Goal: Task Accomplishment & Management: Complete application form

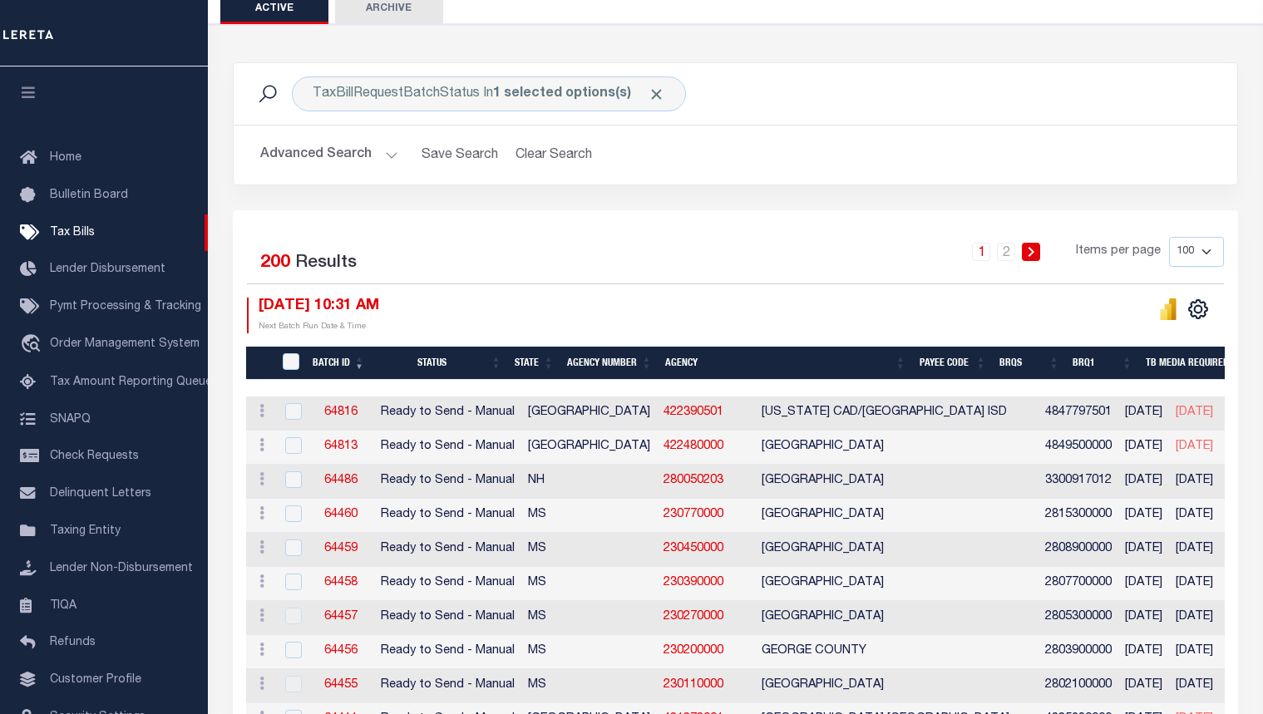
scroll to position [83, 0]
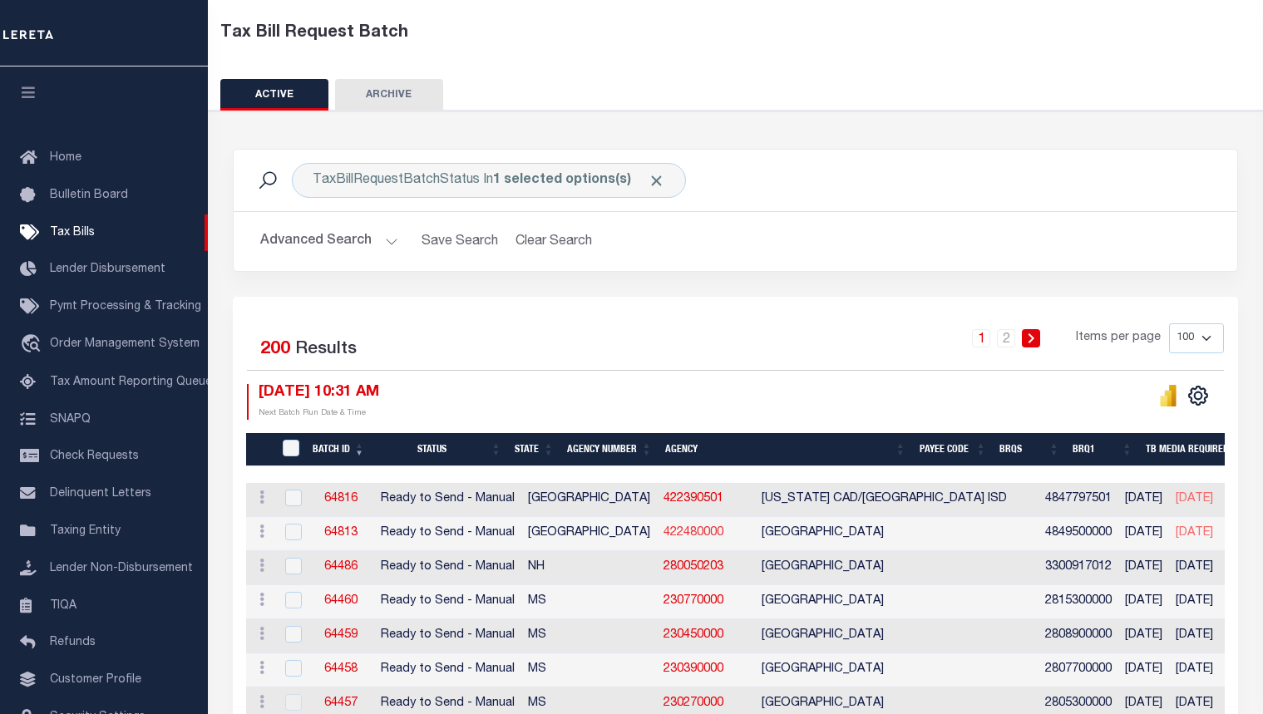
click at [664, 534] on link "422480000" at bounding box center [694, 533] width 60 height 12
checkbox input "true"
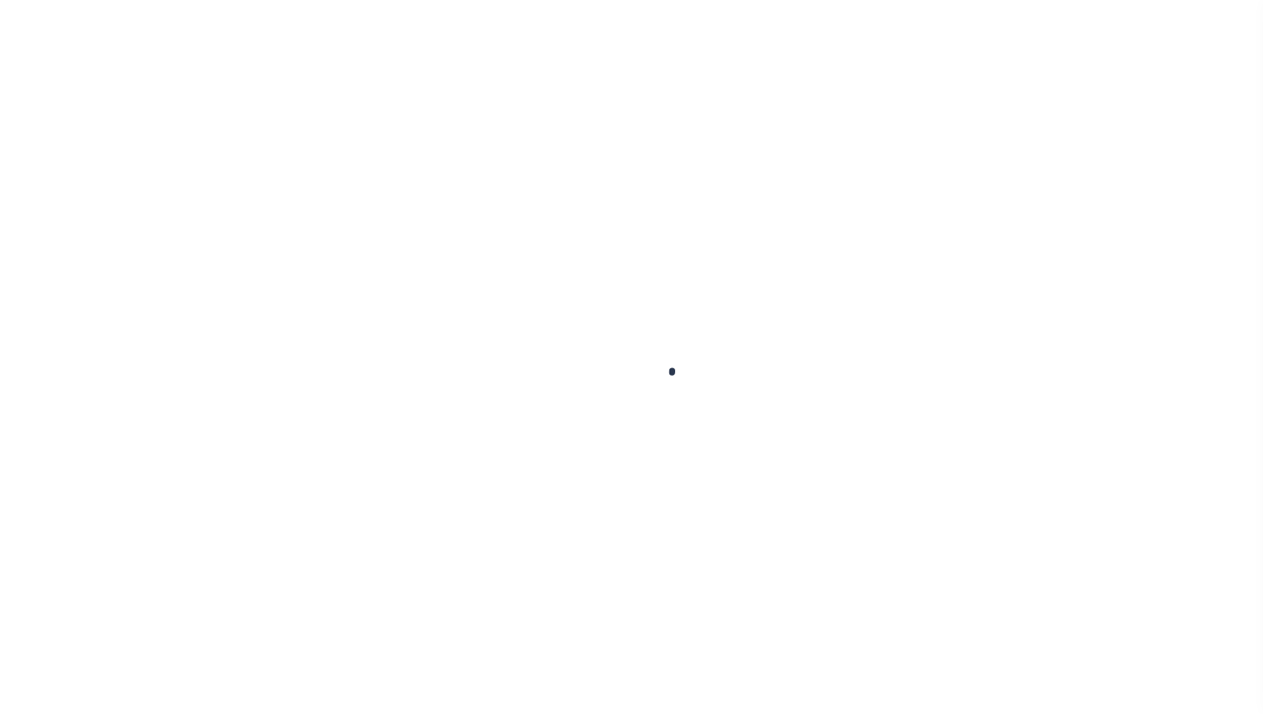
select select
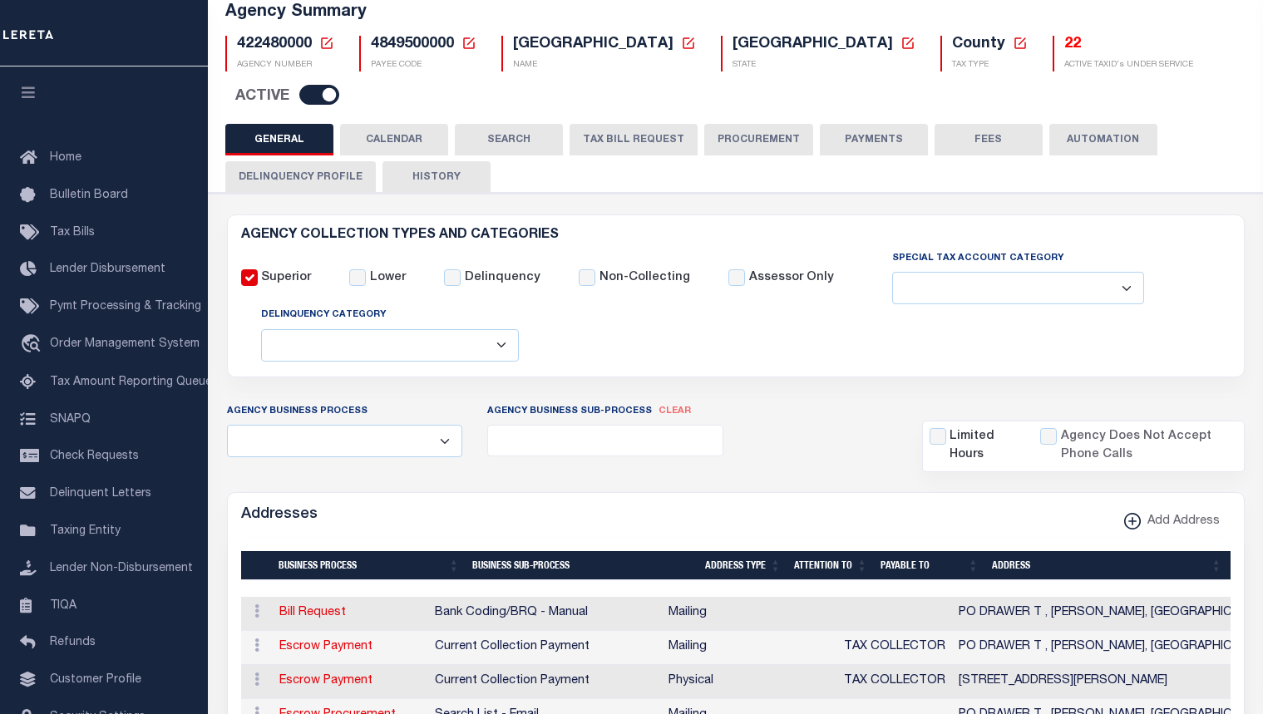
scroll to position [83, 0]
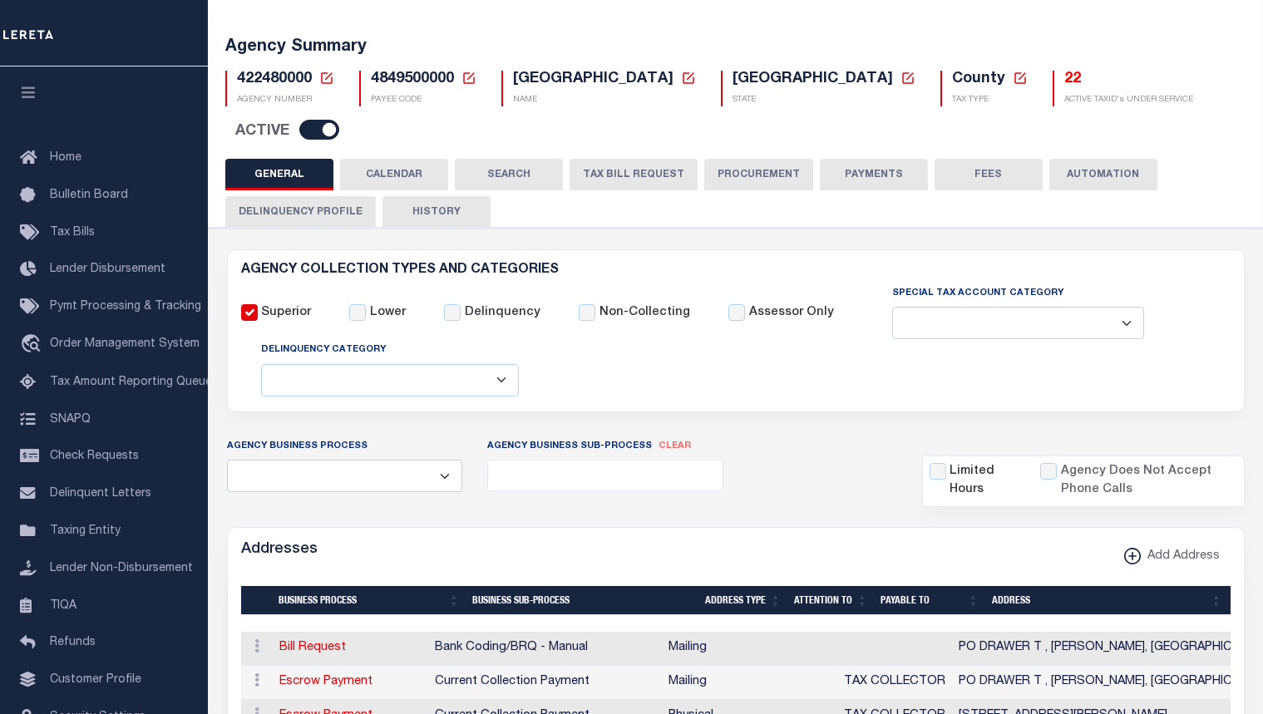
click at [326, 80] on icon at bounding box center [326, 78] width 15 height 15
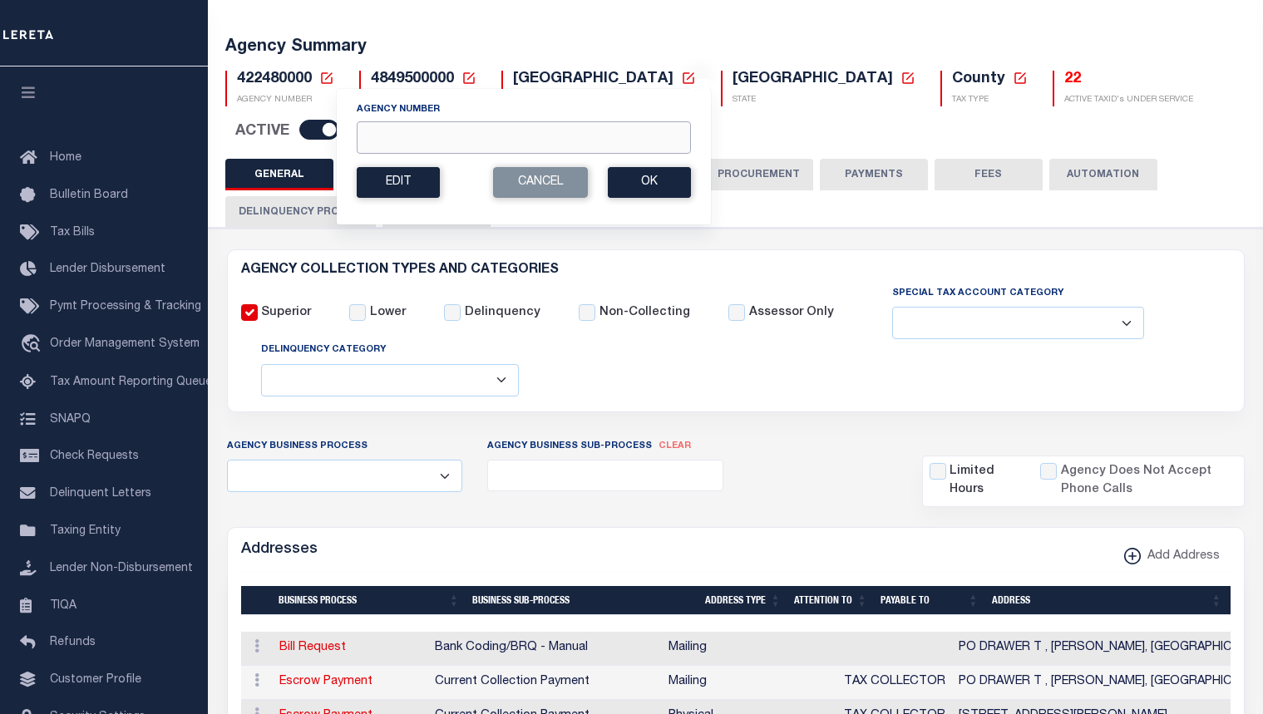
click at [396, 133] on input "Agency Number" at bounding box center [524, 137] width 334 height 32
click at [431, 137] on input "Agency Number" at bounding box center [524, 137] width 334 height 32
click at [499, 138] on input "Agency Number" at bounding box center [524, 137] width 334 height 32
click at [562, 140] on input "Agency Number" at bounding box center [524, 137] width 334 height 32
type input "420612501"
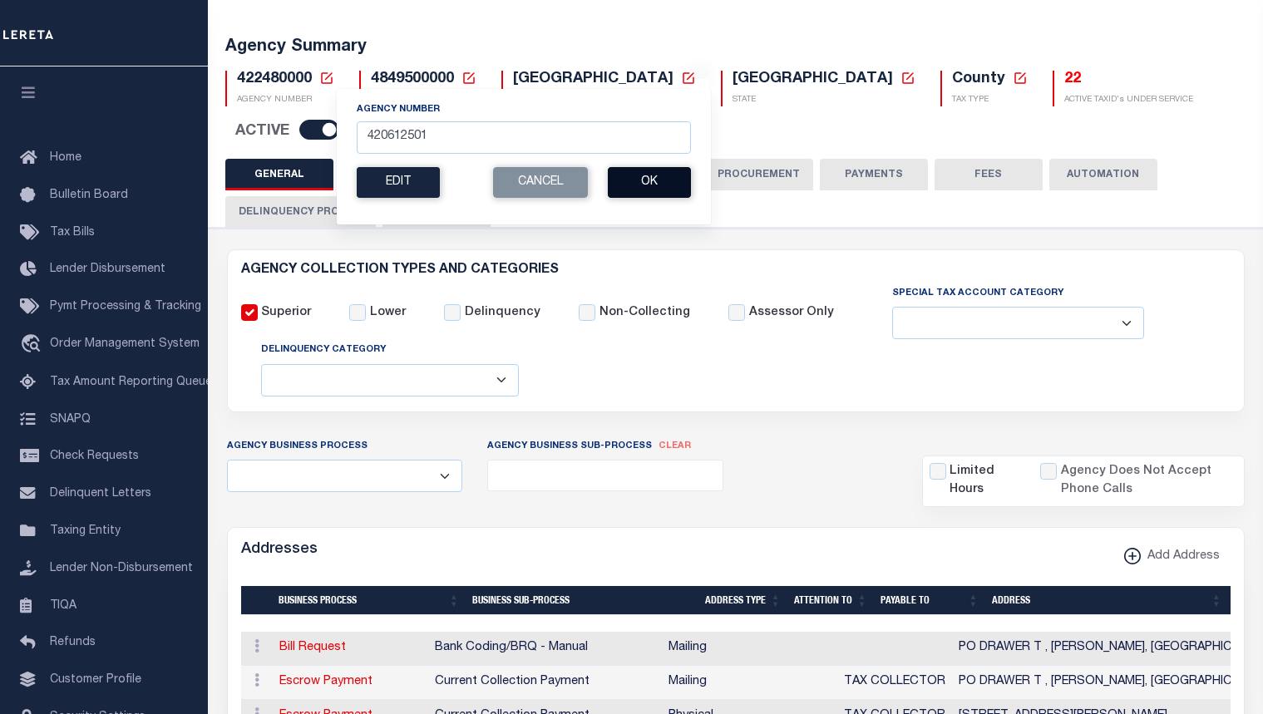
click at [625, 180] on button "Ok" at bounding box center [649, 182] width 83 height 31
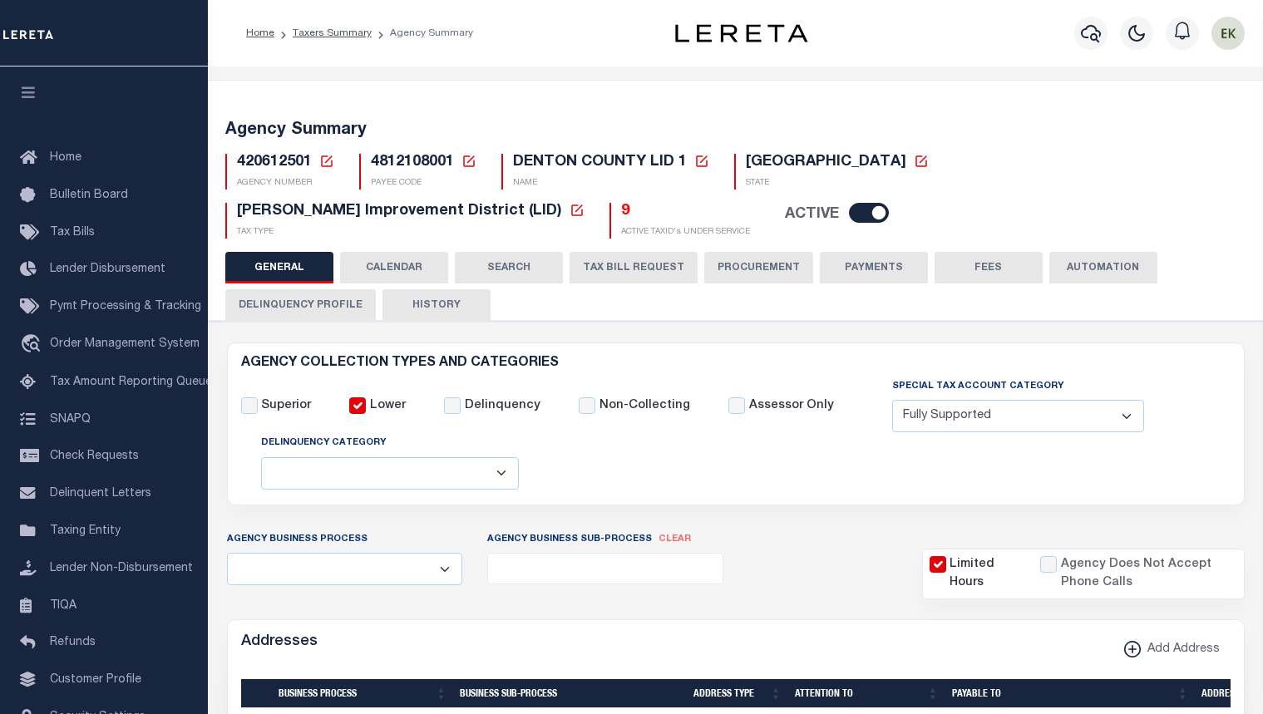
select select "1"
select select
click at [642, 255] on button "TAX BILL REQUEST" at bounding box center [634, 268] width 128 height 32
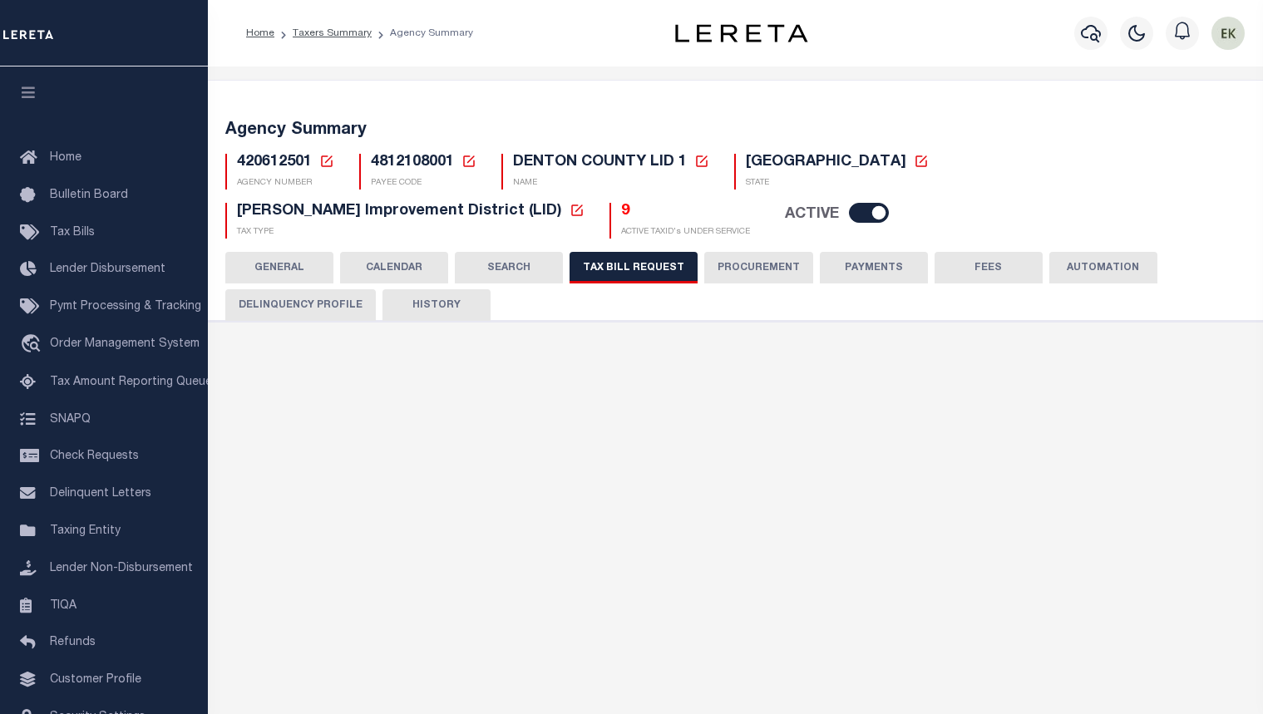
select select "28"
checkbox input "false"
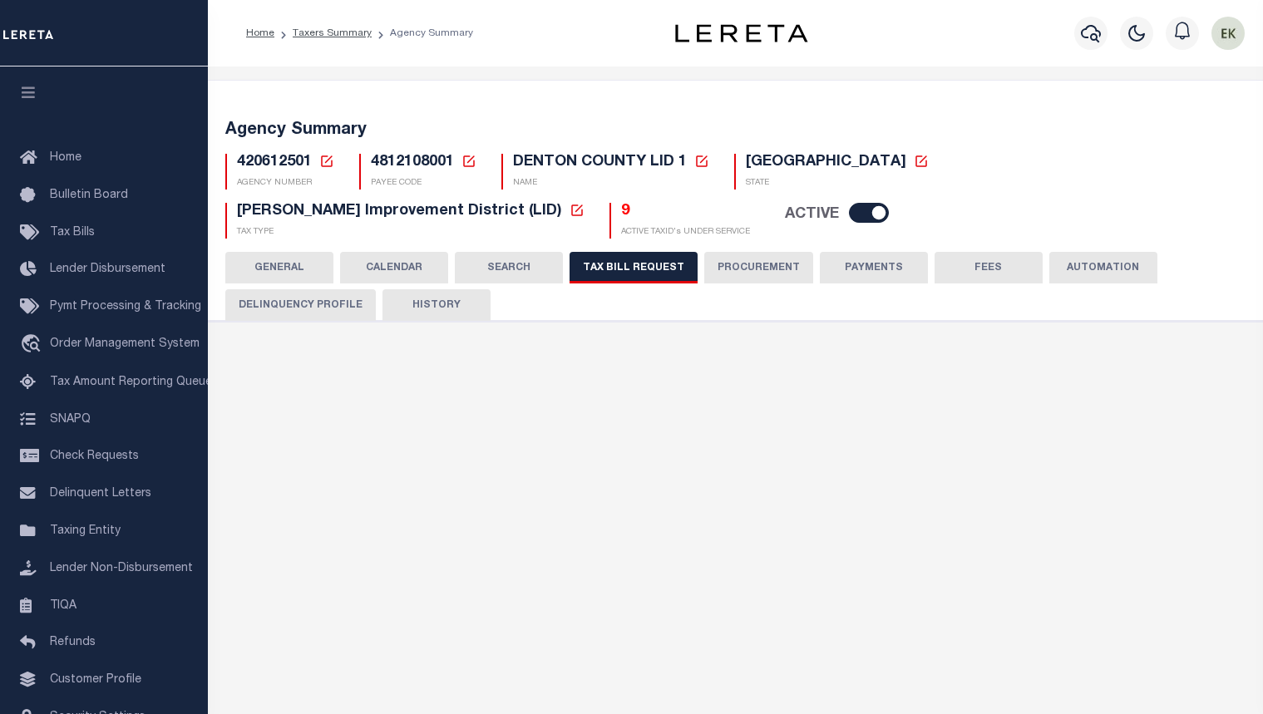
select select "22"
select select "true"
select select "14"
select select
select select "4820180002"
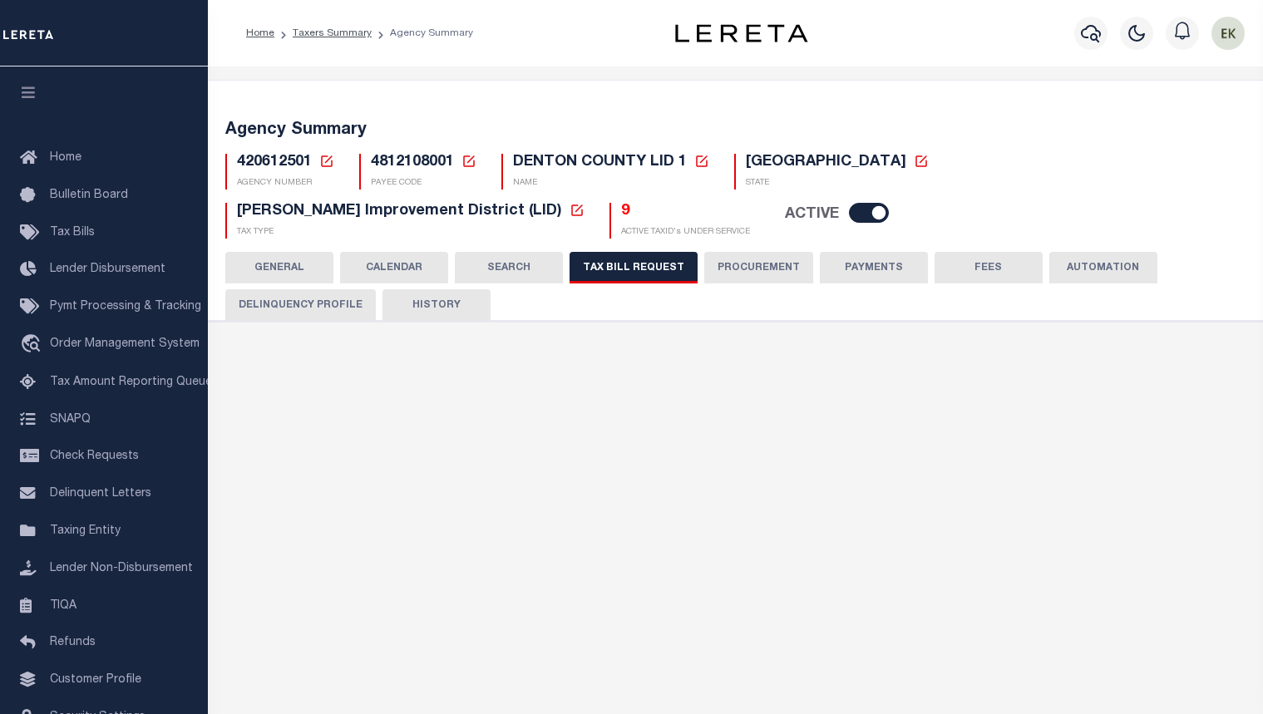
select select "2"
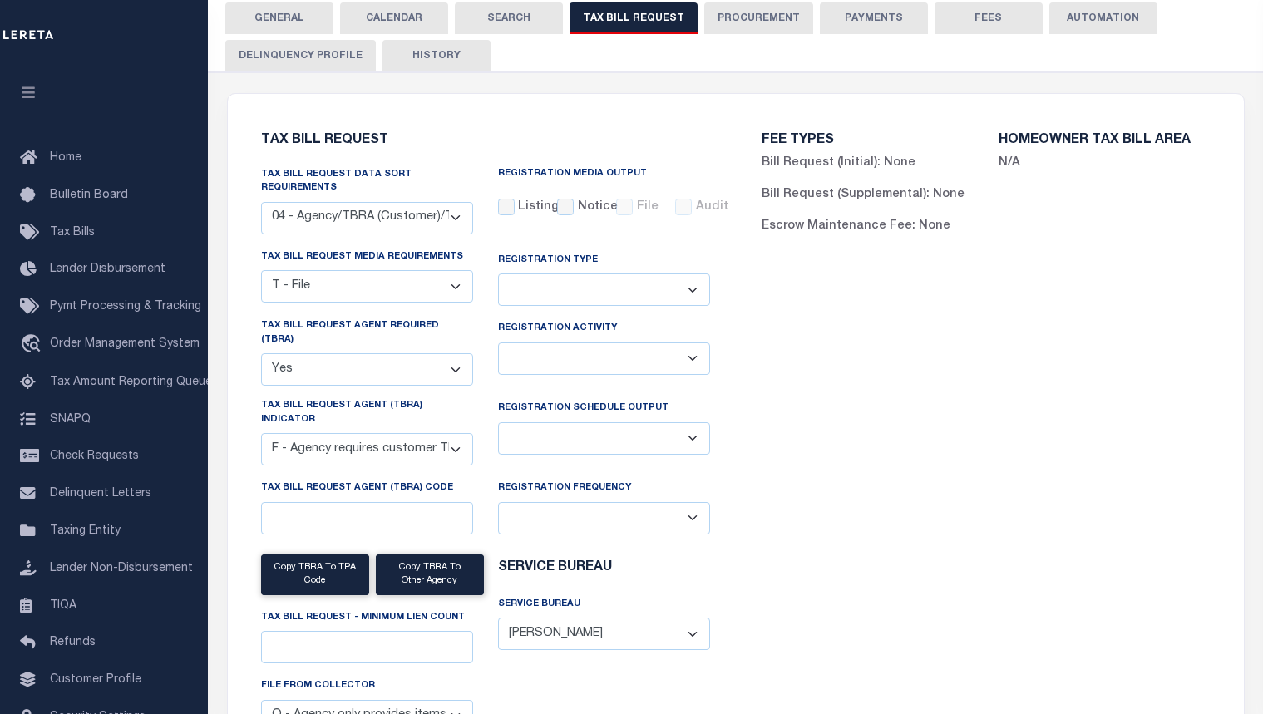
scroll to position [333, 0]
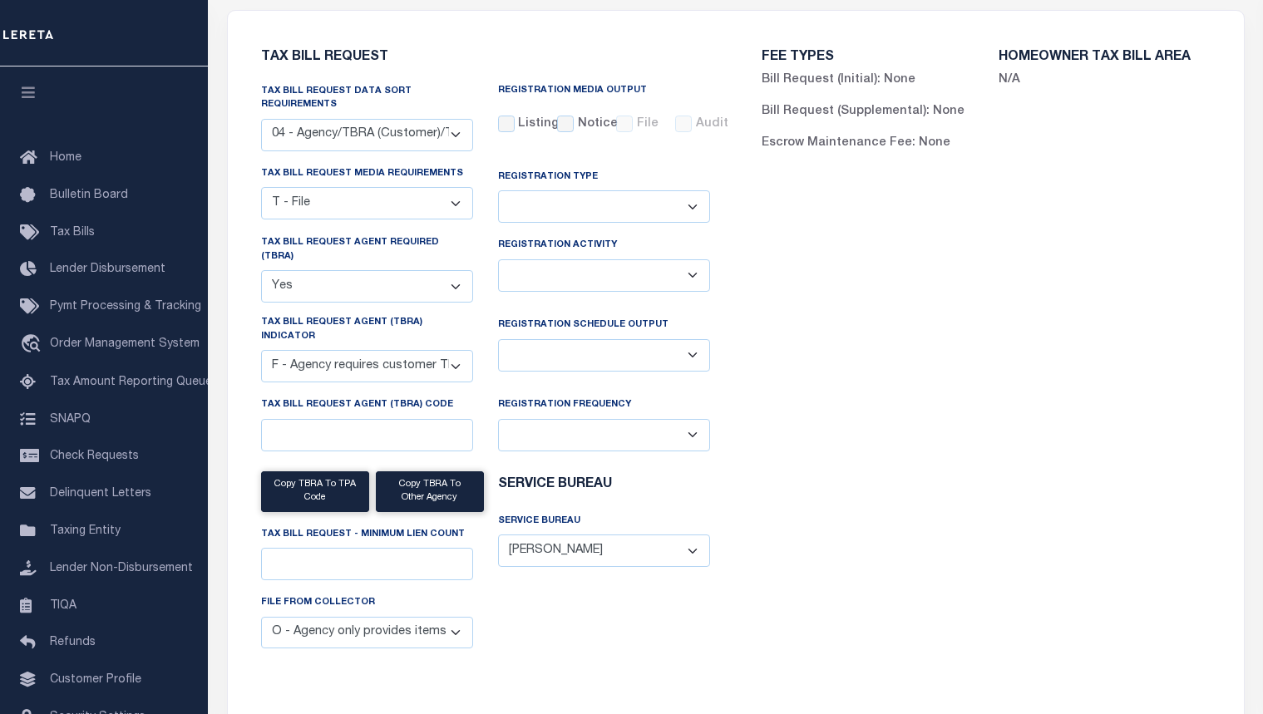
click at [1020, 362] on div "FEE TYPES Bill Request (Initial): None Bill Request (Supplemental): None Escrow…" at bounding box center [986, 366] width 501 height 671
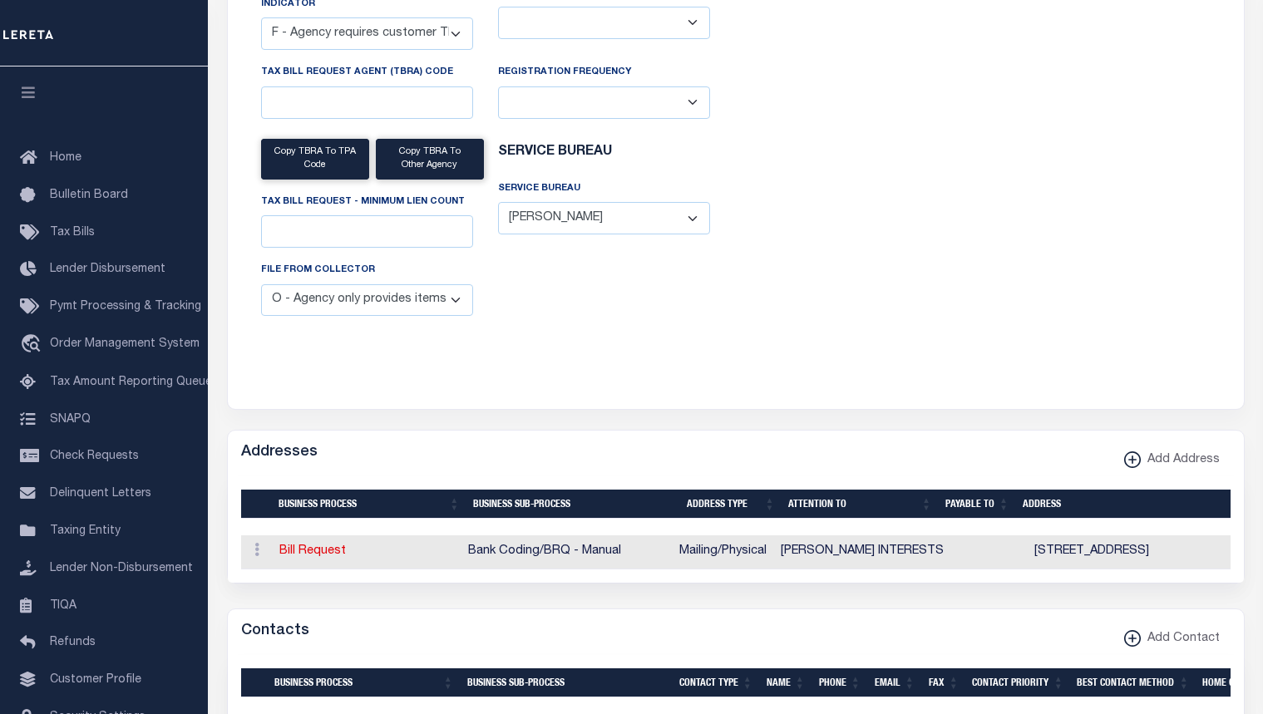
scroll to position [499, 0]
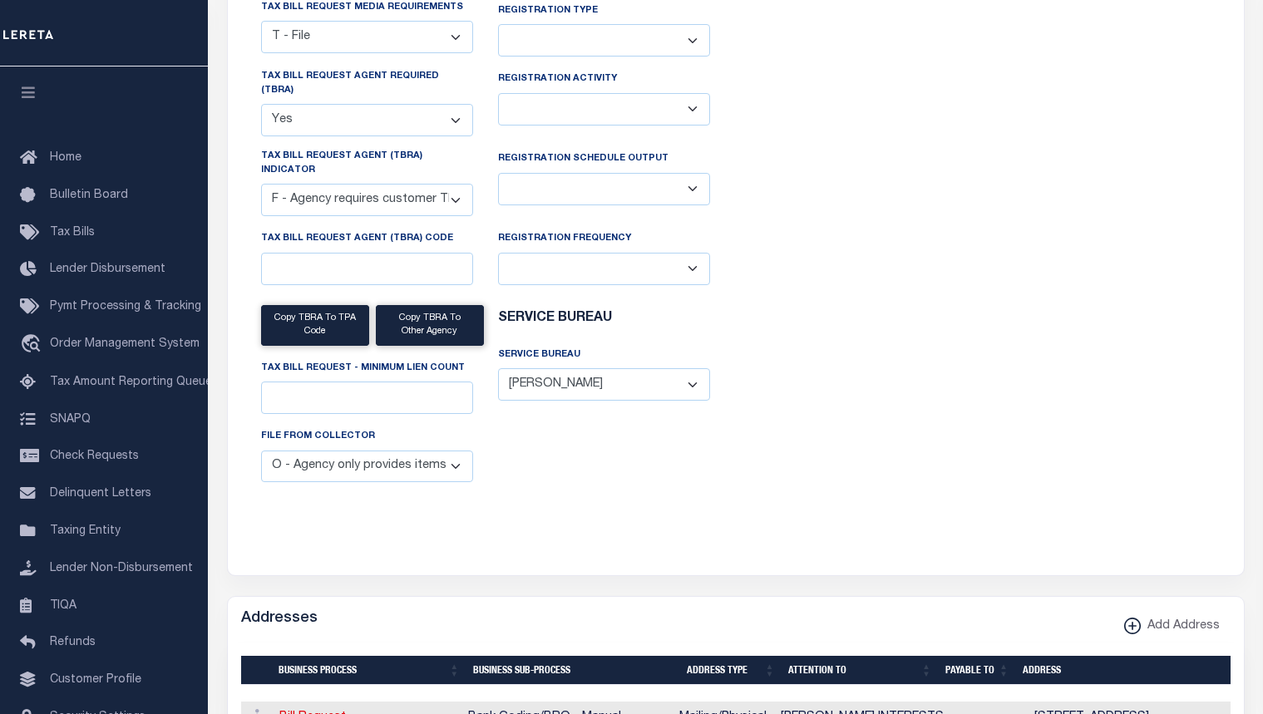
click at [682, 495] on div "Tax Bill Request Tax Bill Request Data Sort Requirements 01 - Agency/Tax Identi…" at bounding box center [486, 199] width 476 height 671
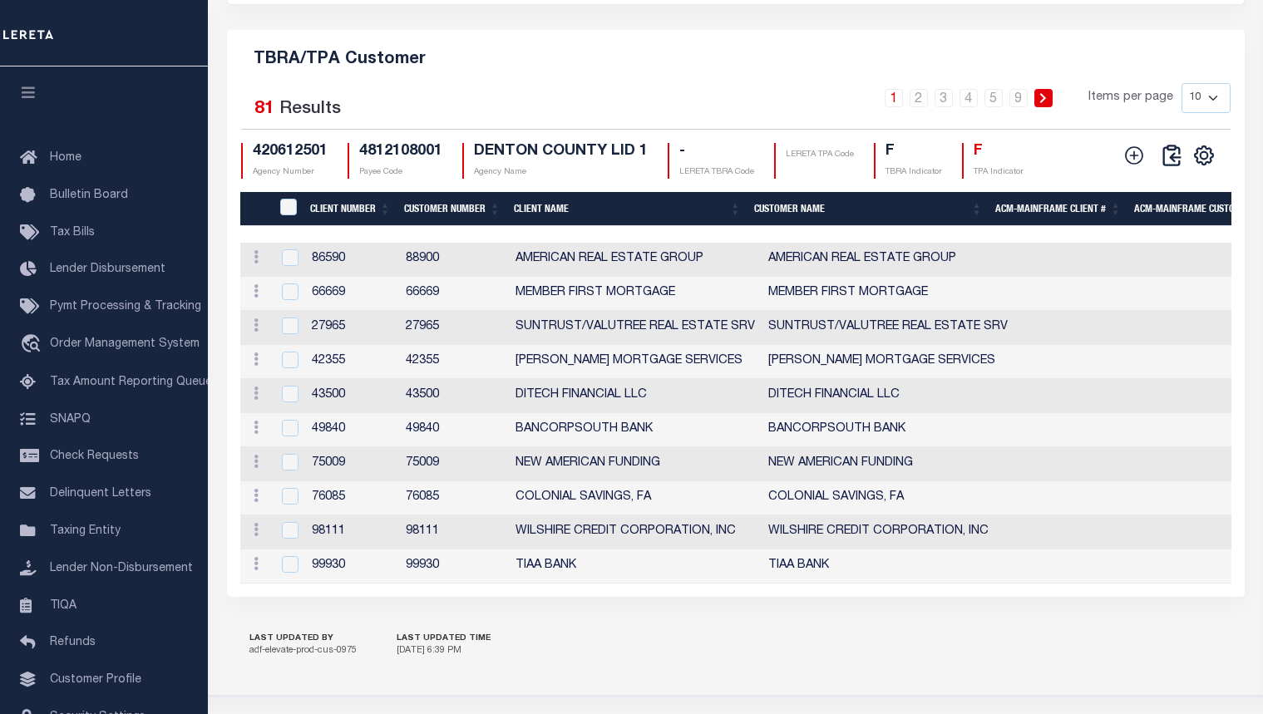
scroll to position [2079, 0]
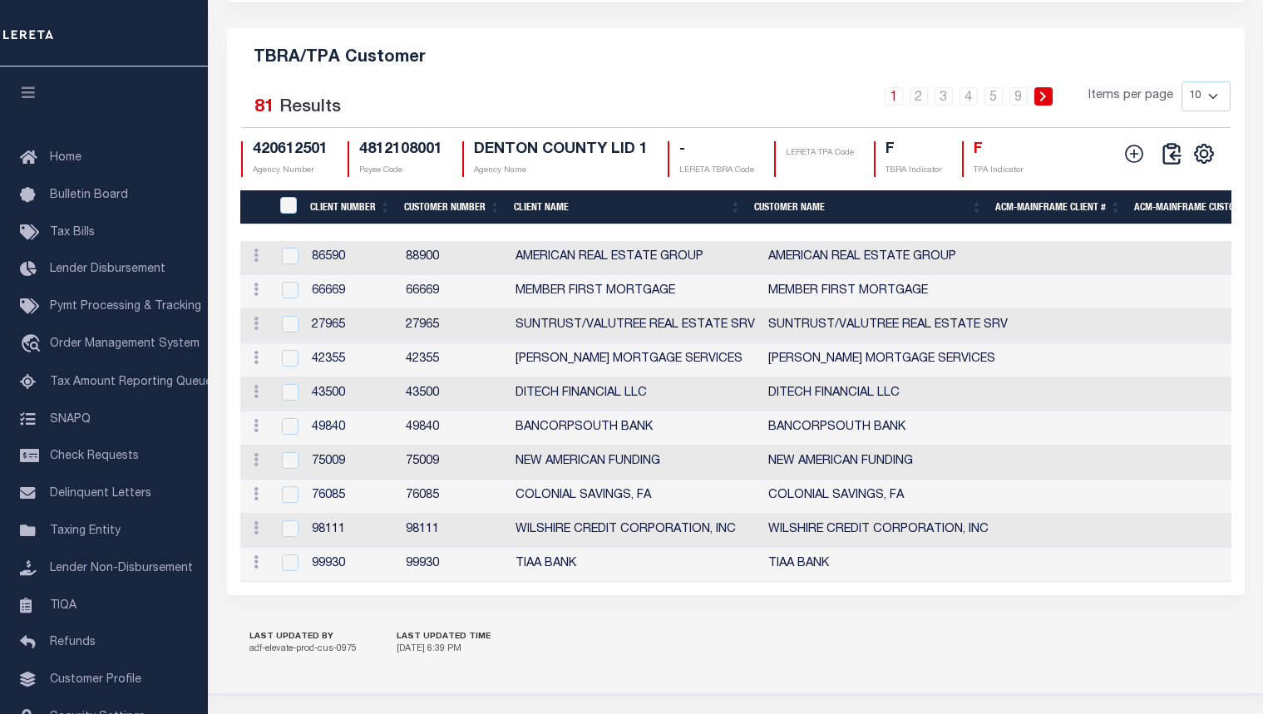
click at [619, 90] on div "TBRA/TPA Customer Selected 81 Results 1 2 3 4 5 … 9 Items per page 10 25 50 100…" at bounding box center [736, 311] width 1018 height 567
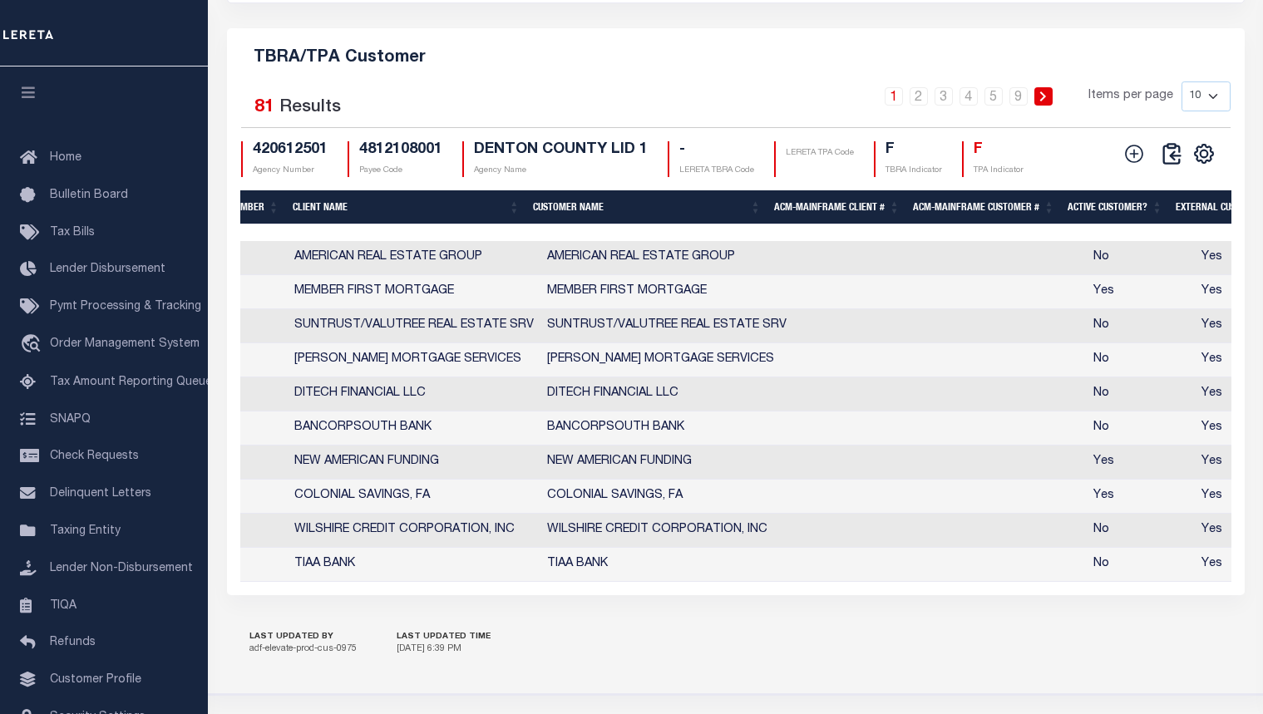
scroll to position [0, 0]
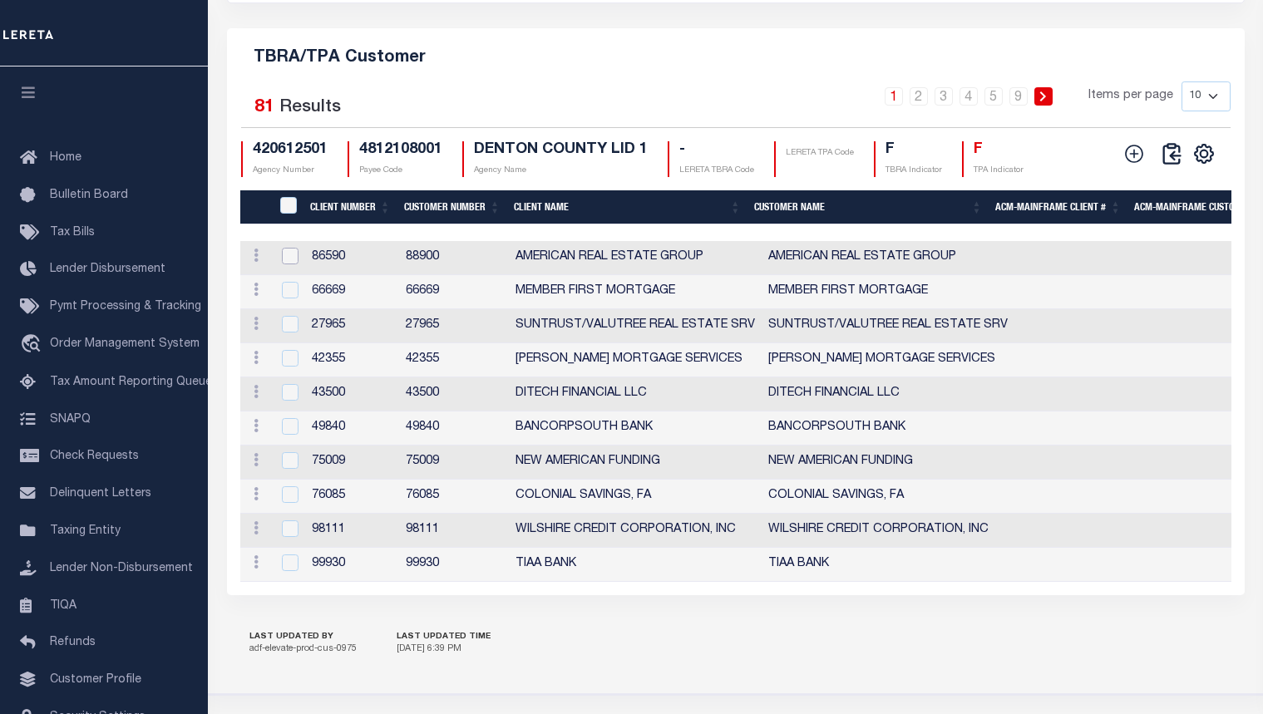
click at [294, 264] on input "checkbox" at bounding box center [290, 256] width 17 height 17
checkbox input "true"
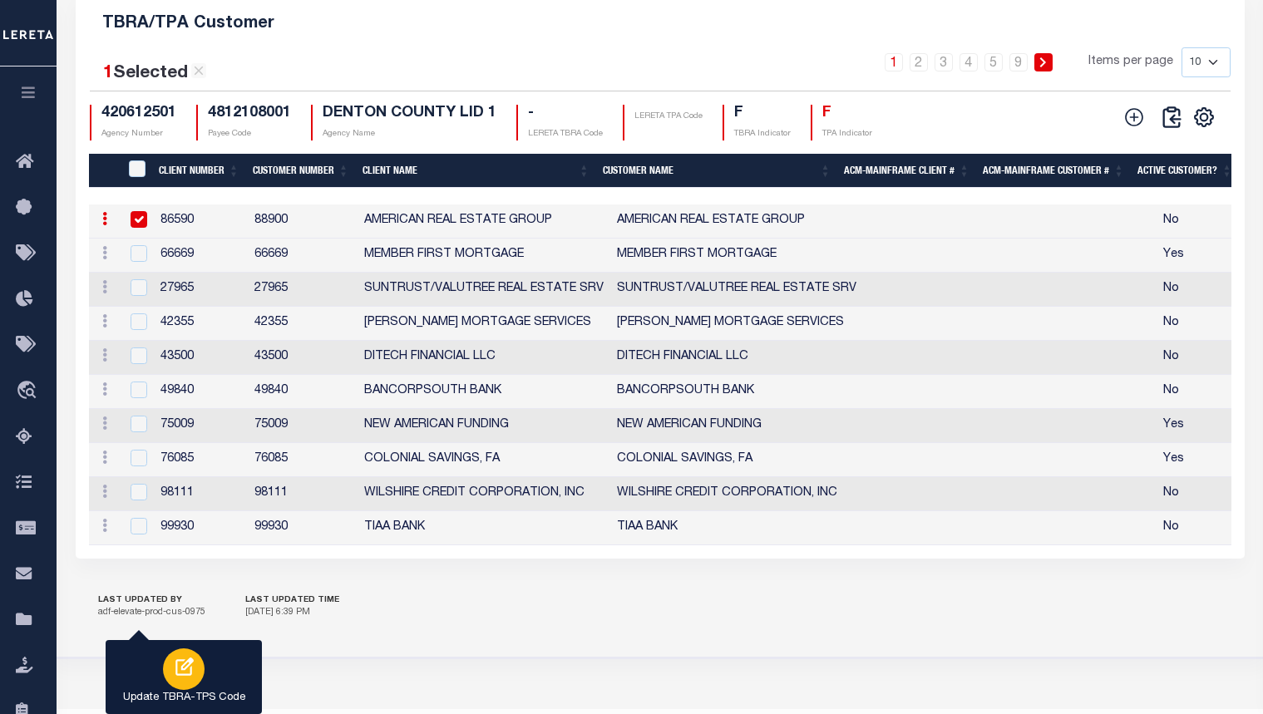
click at [187, 669] on icon "button" at bounding box center [184, 667] width 18 height 18
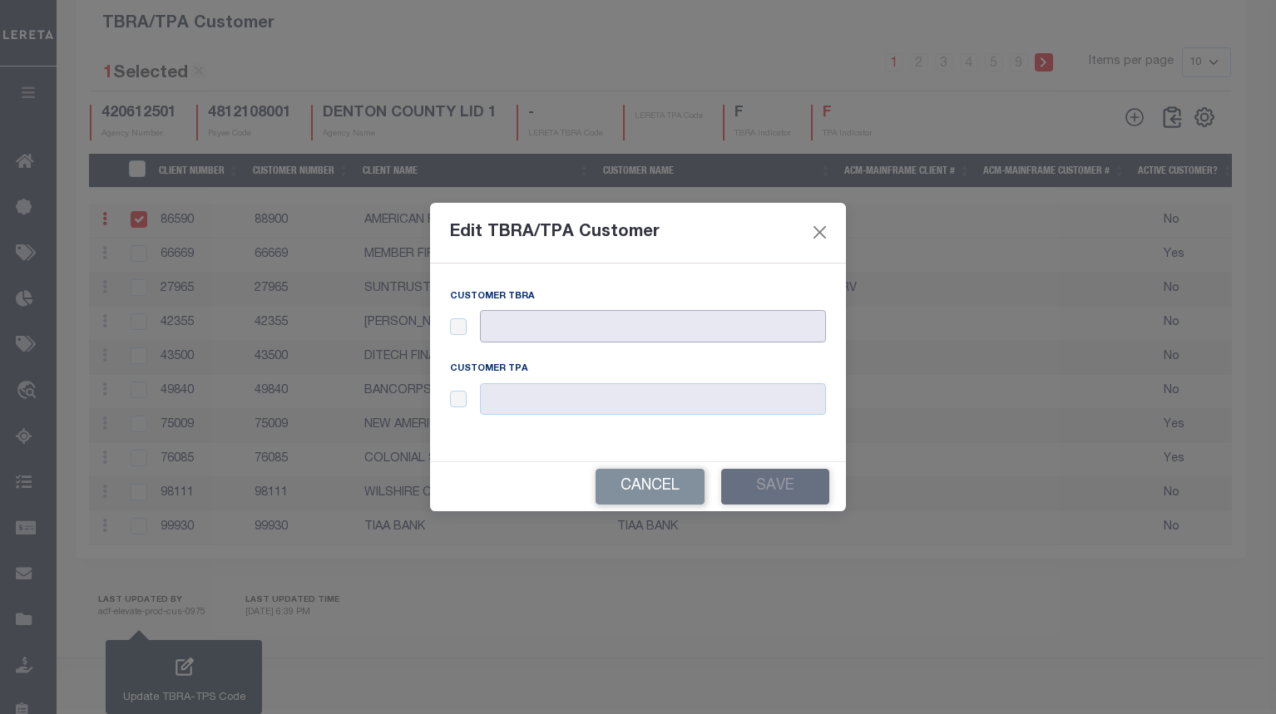
click at [555, 325] on input "text" at bounding box center [653, 326] width 346 height 32
click at [455, 324] on input "checkbox" at bounding box center [458, 327] width 17 height 17
checkbox input "true"
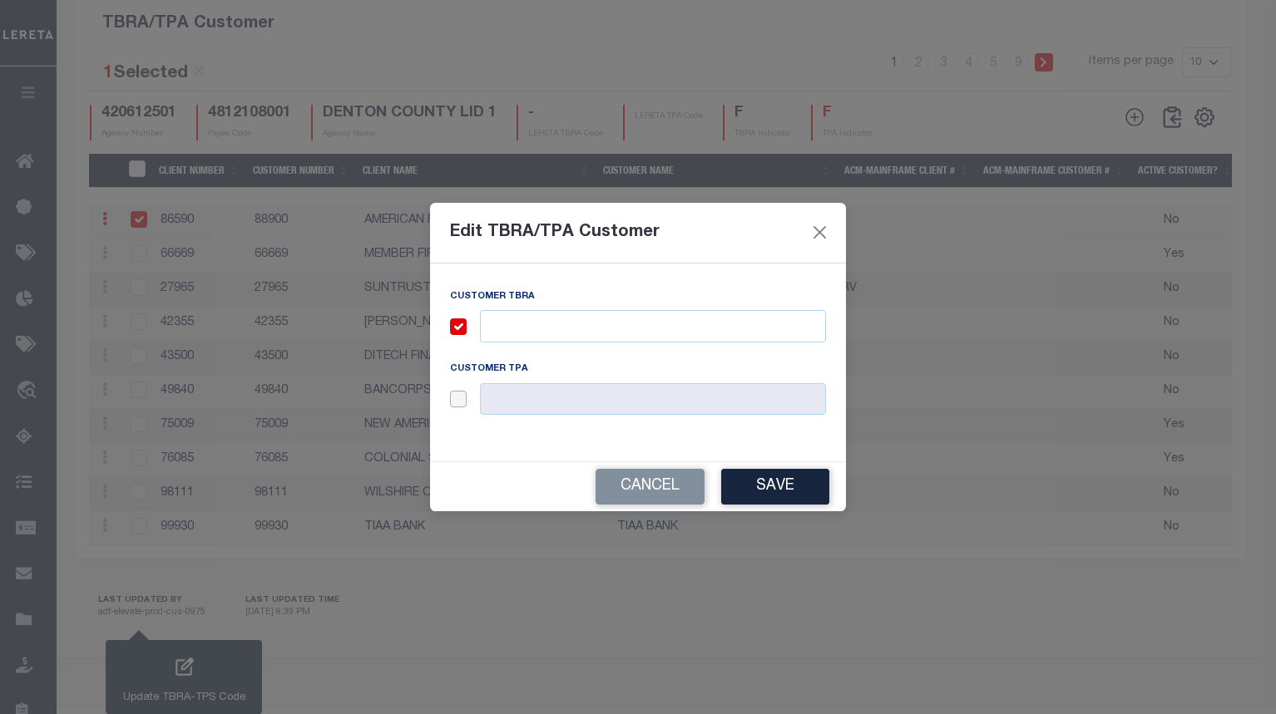
click at [462, 405] on input "checkbox" at bounding box center [458, 399] width 17 height 17
checkbox input "true"
click at [651, 329] on input "text" at bounding box center [653, 326] width 346 height 32
type input "757"
click at [648, 393] on input "text" at bounding box center [653, 399] width 346 height 32
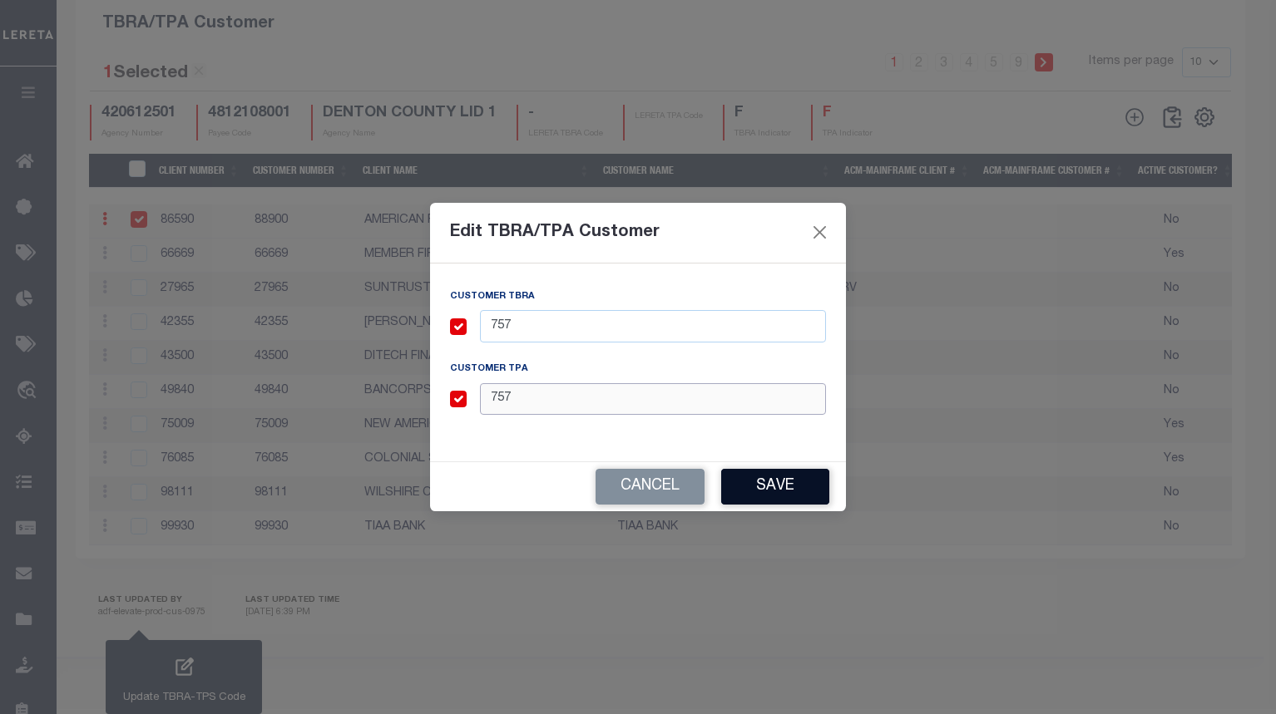
type input "757"
click at [775, 486] on button "Save" at bounding box center [775, 487] width 108 height 36
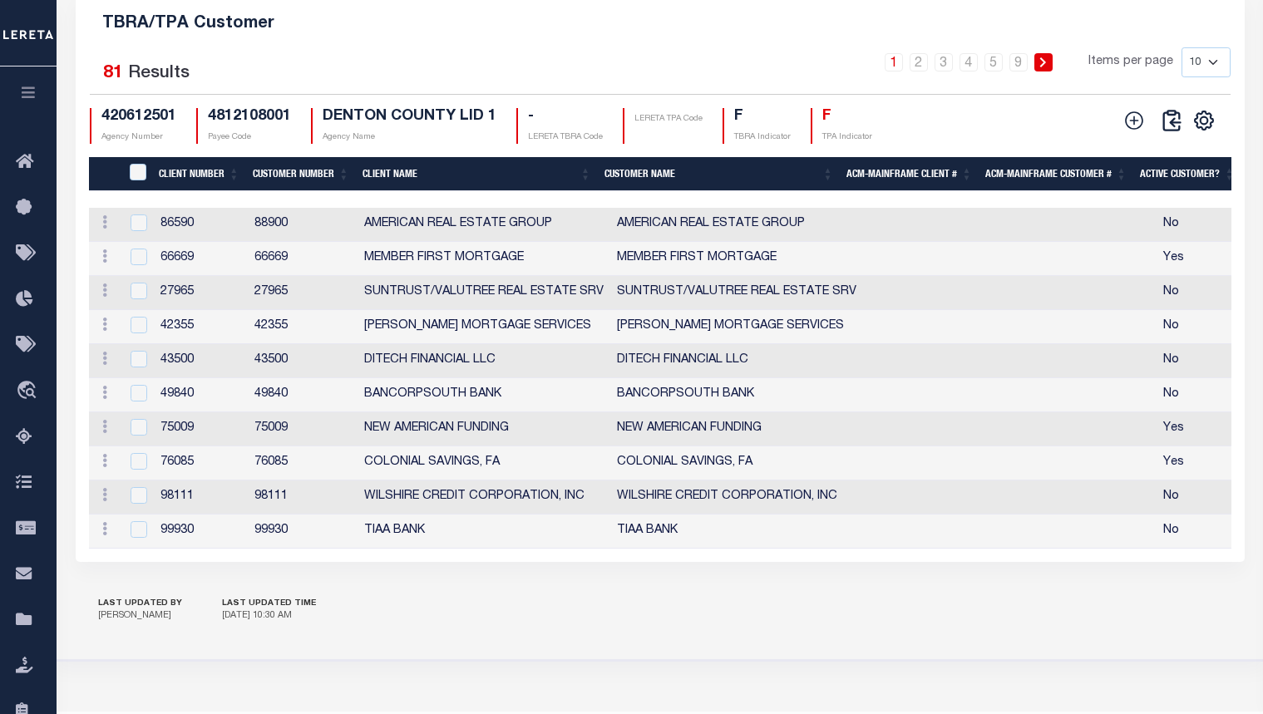
scroll to position [1963, 0]
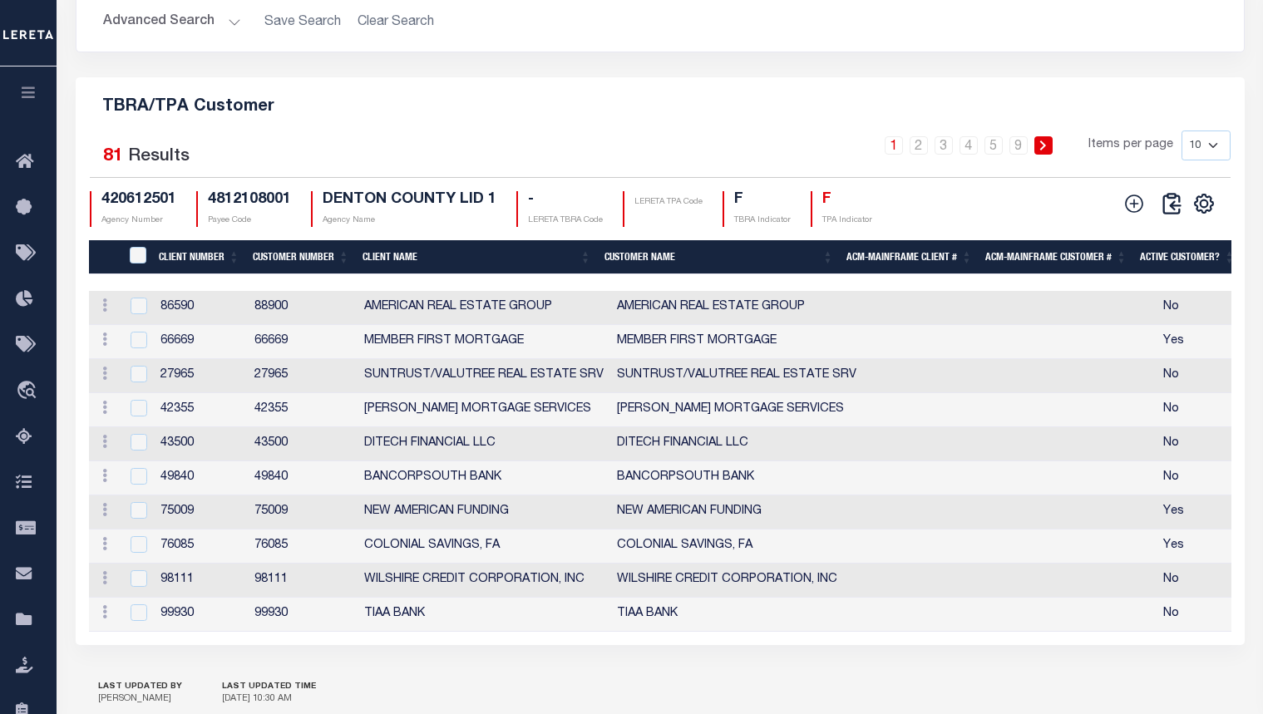
click at [32, 98] on icon "button" at bounding box center [28, 92] width 19 height 15
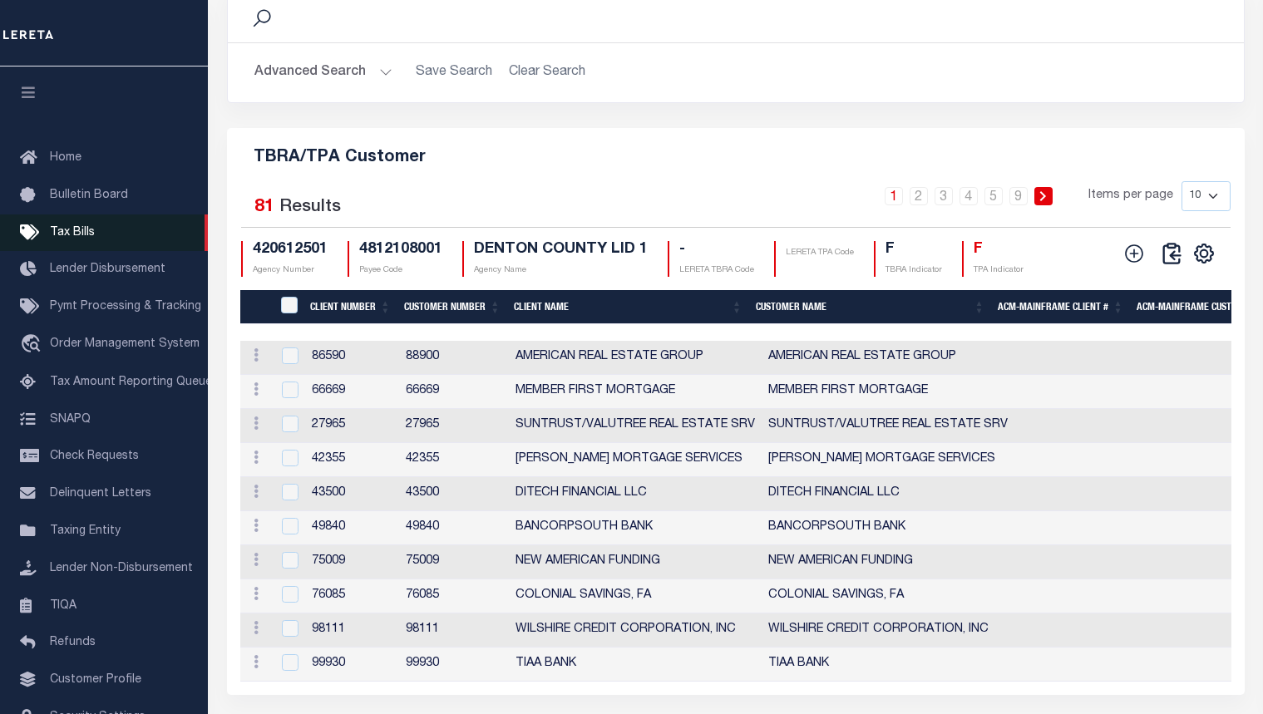
scroll to position [1996, 0]
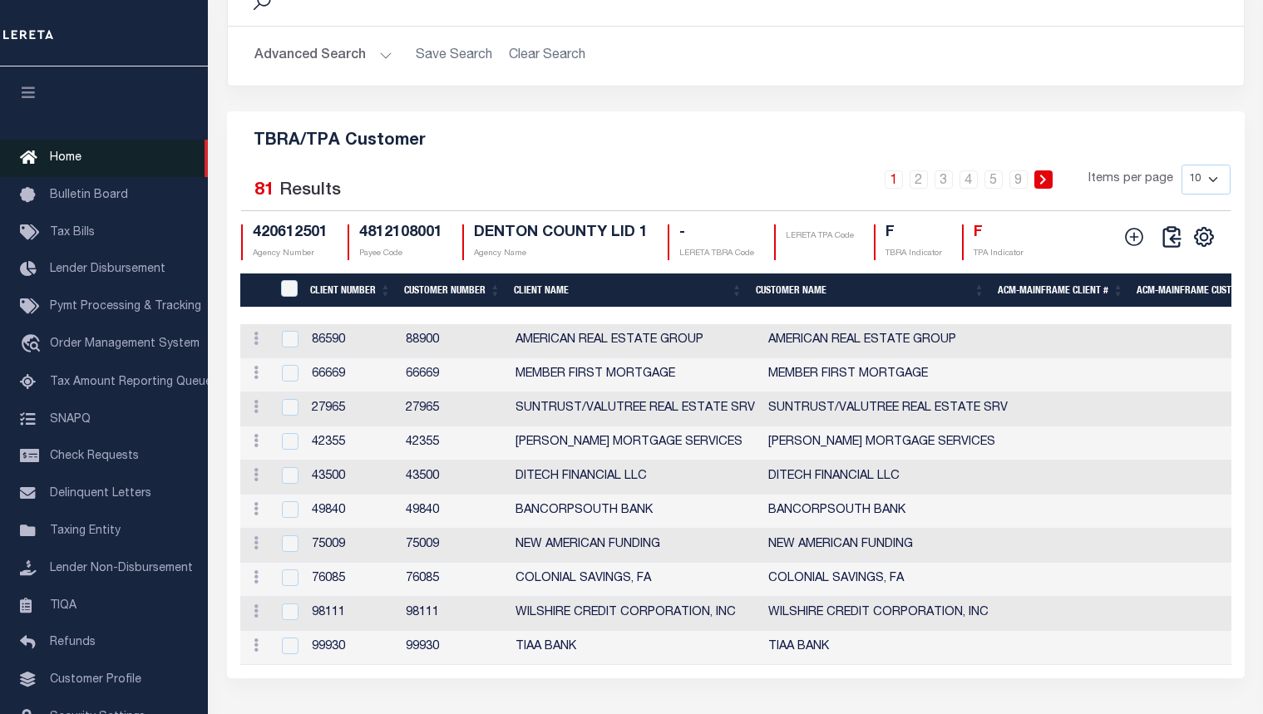
click at [77, 156] on span "Home" at bounding box center [66, 158] width 32 height 12
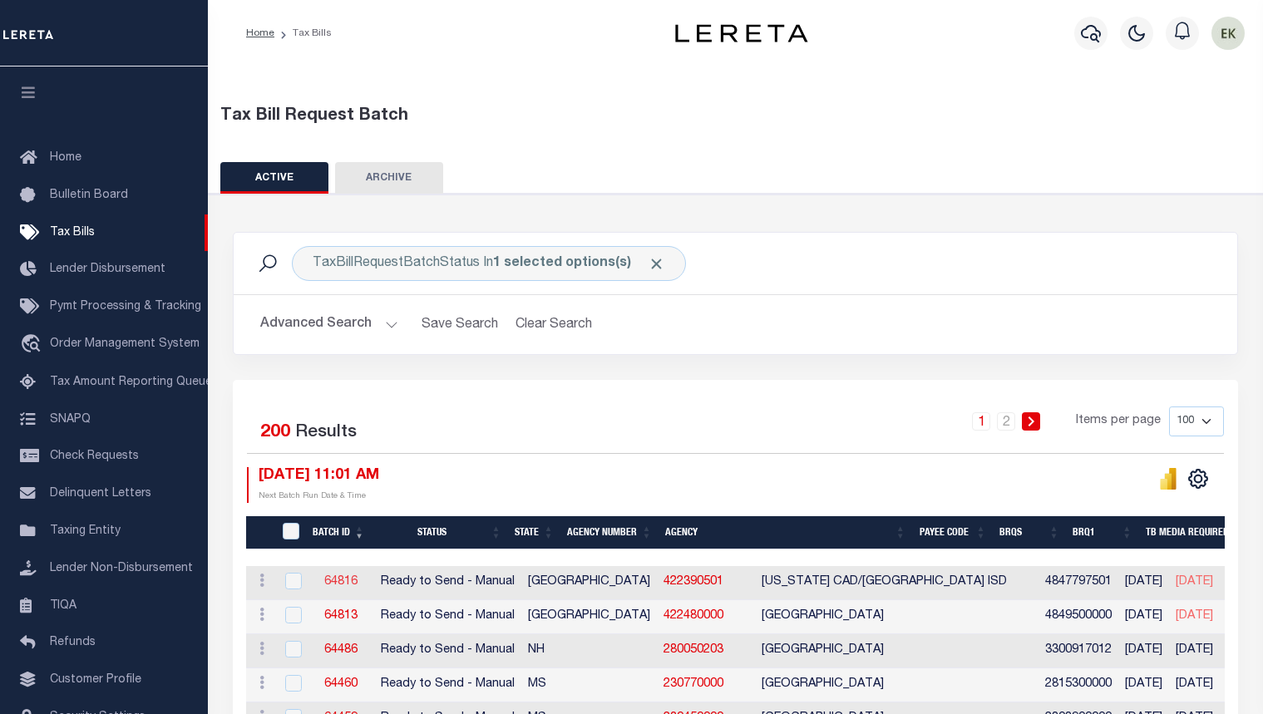
click at [344, 582] on link "64816" at bounding box center [340, 582] width 33 height 12
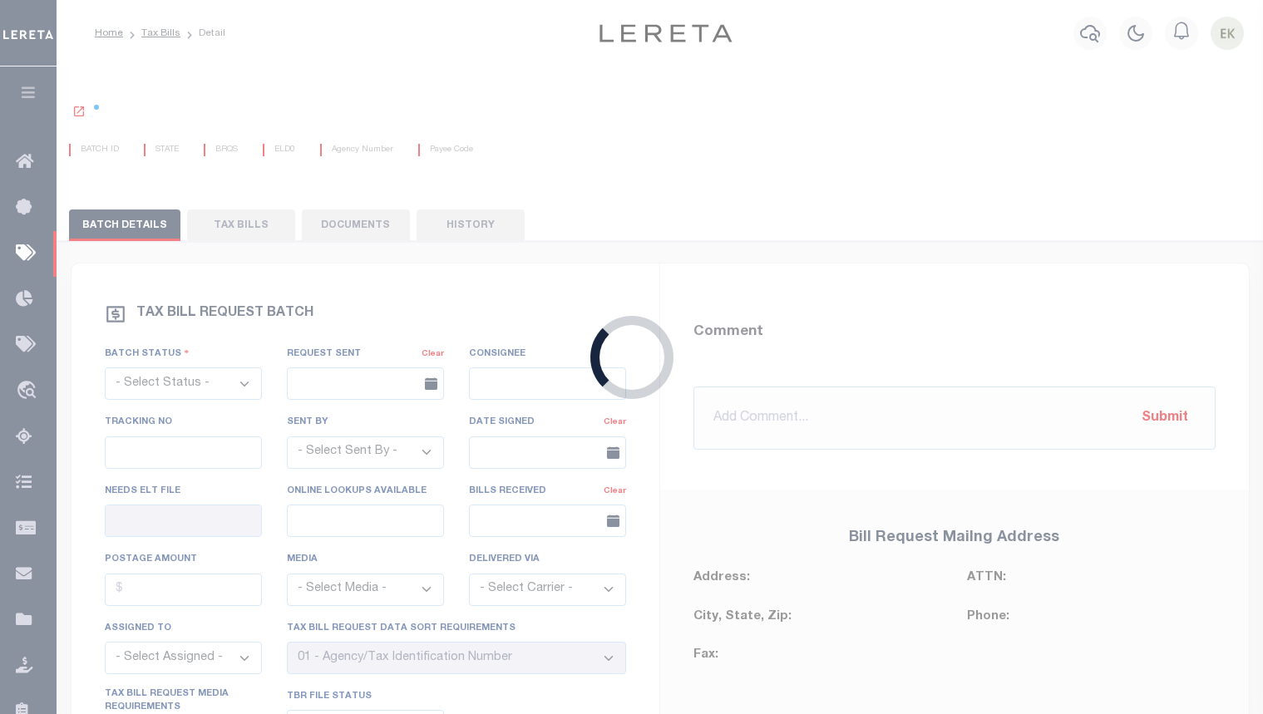
select select "RTS"
type input "No"
type input "Yes"
select select "20"
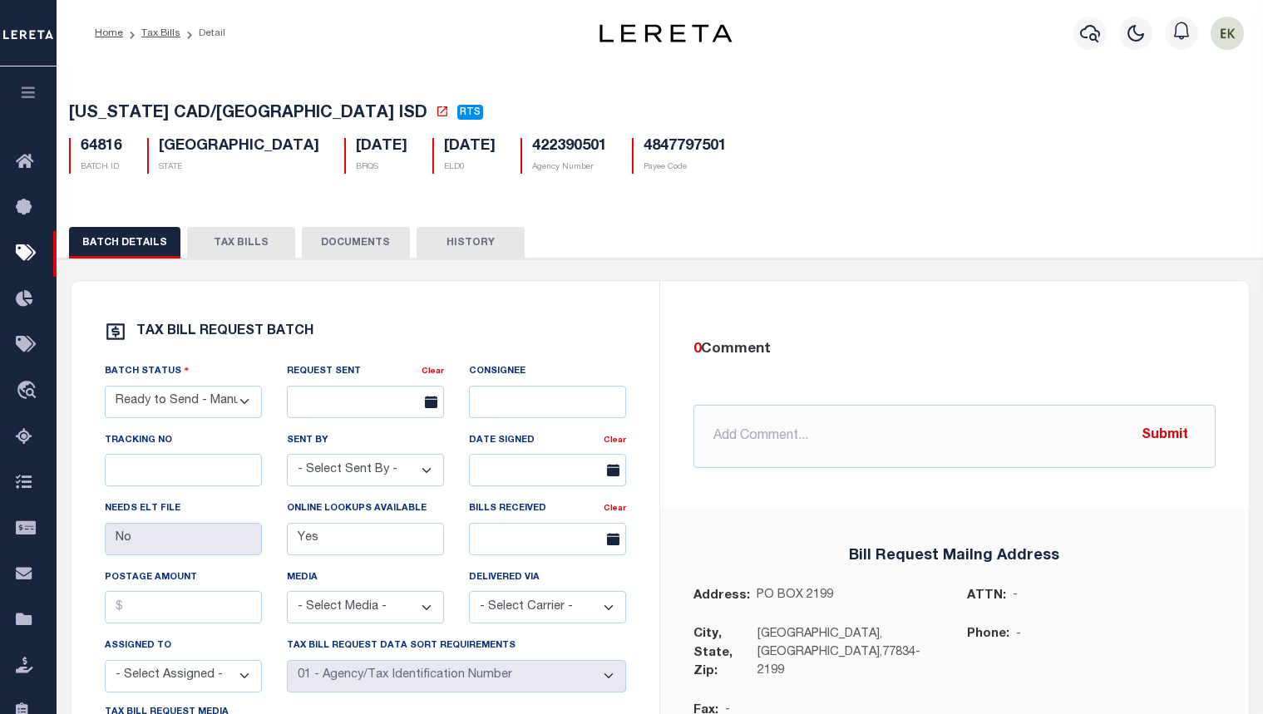
click at [227, 239] on button "TAX BILLS" at bounding box center [241, 243] width 108 height 32
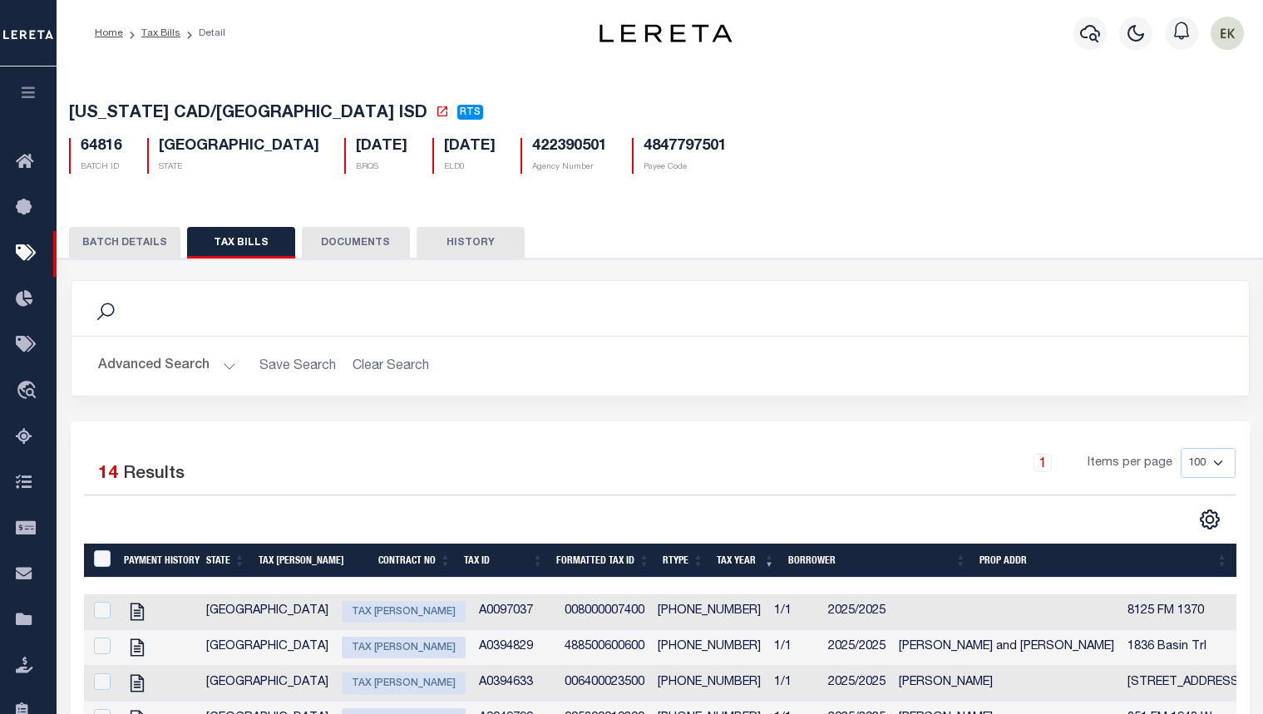
click at [22, 99] on icon "button" at bounding box center [28, 92] width 19 height 15
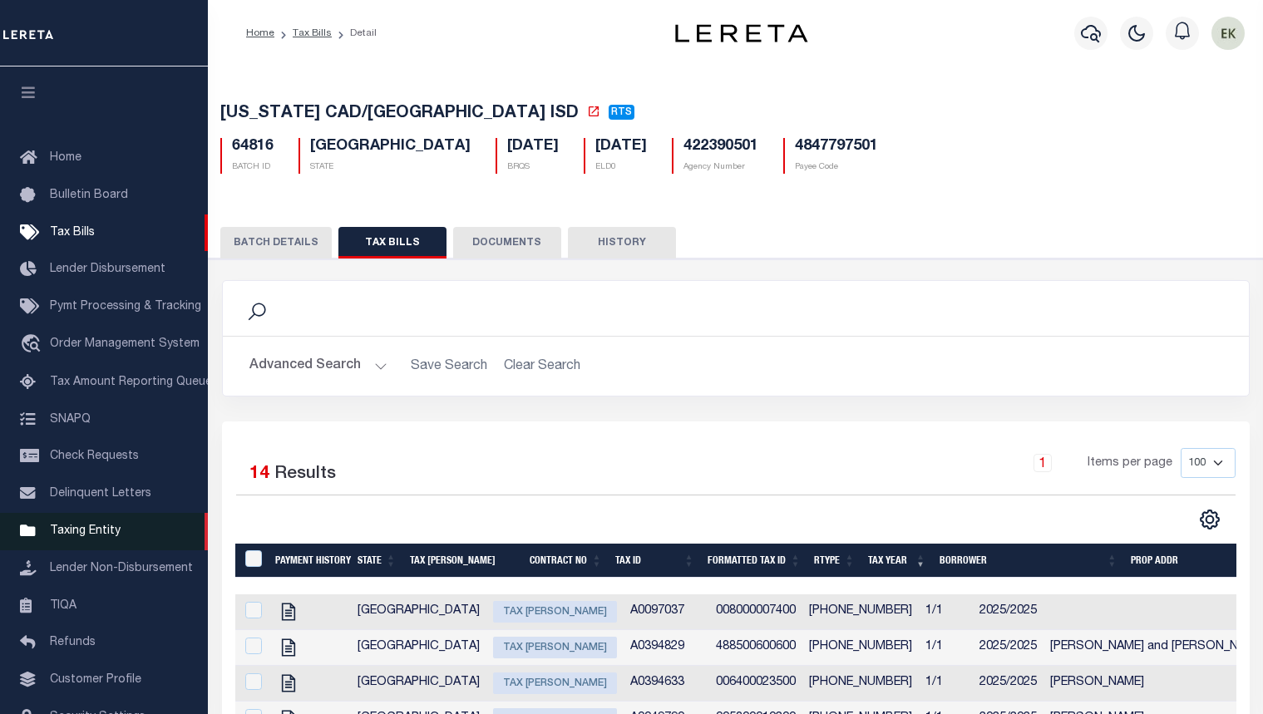
click at [75, 536] on span "Taxing Entity" at bounding box center [85, 532] width 71 height 12
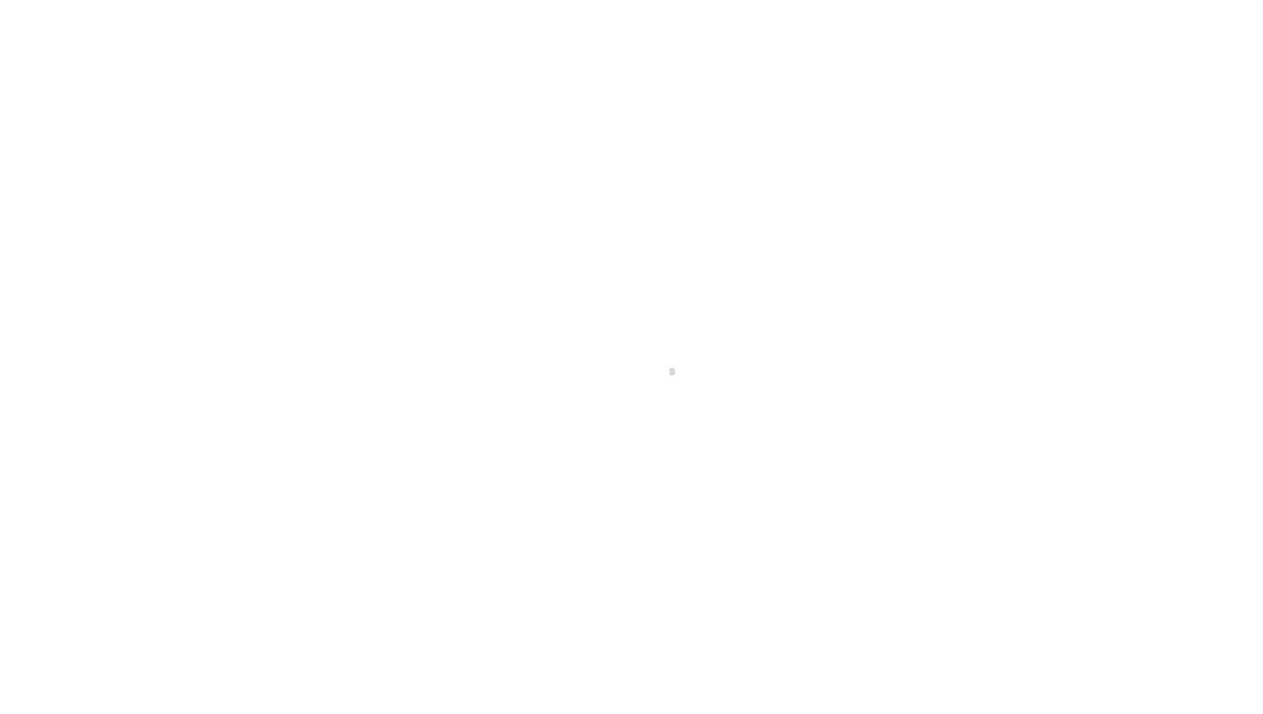
scroll to position [96, 0]
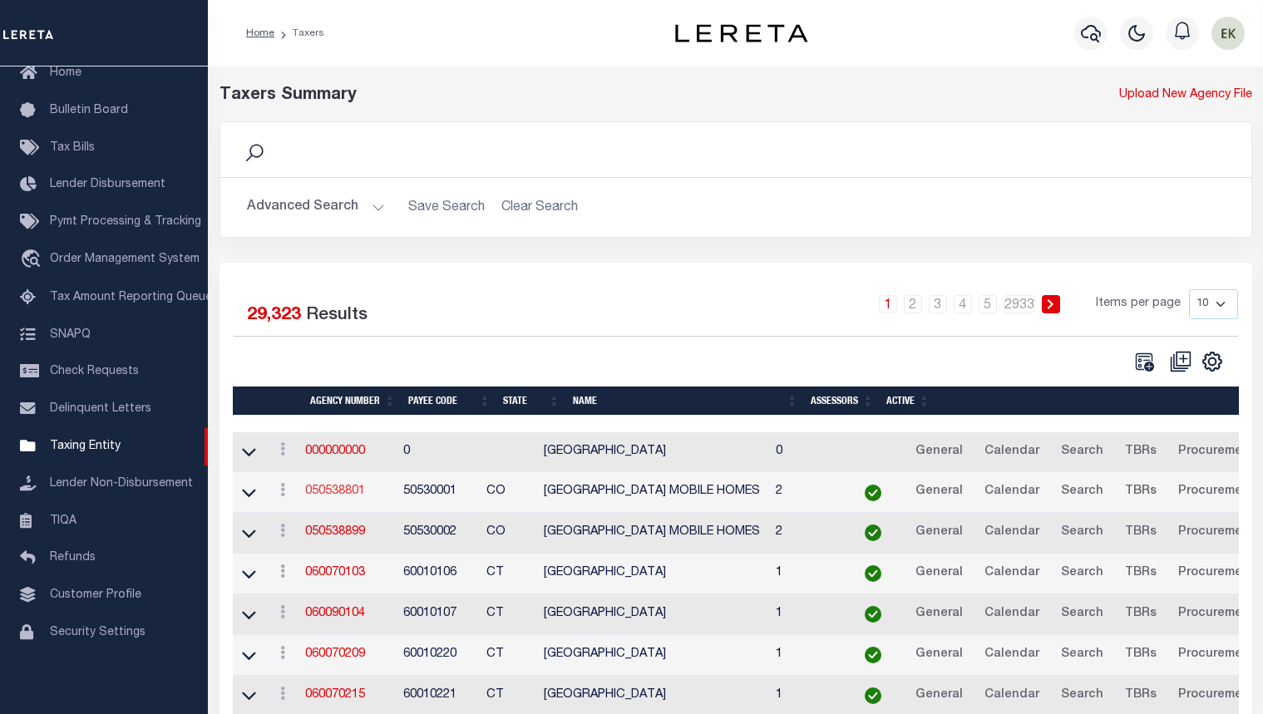
click at [346, 497] on link "050538801" at bounding box center [335, 492] width 60 height 12
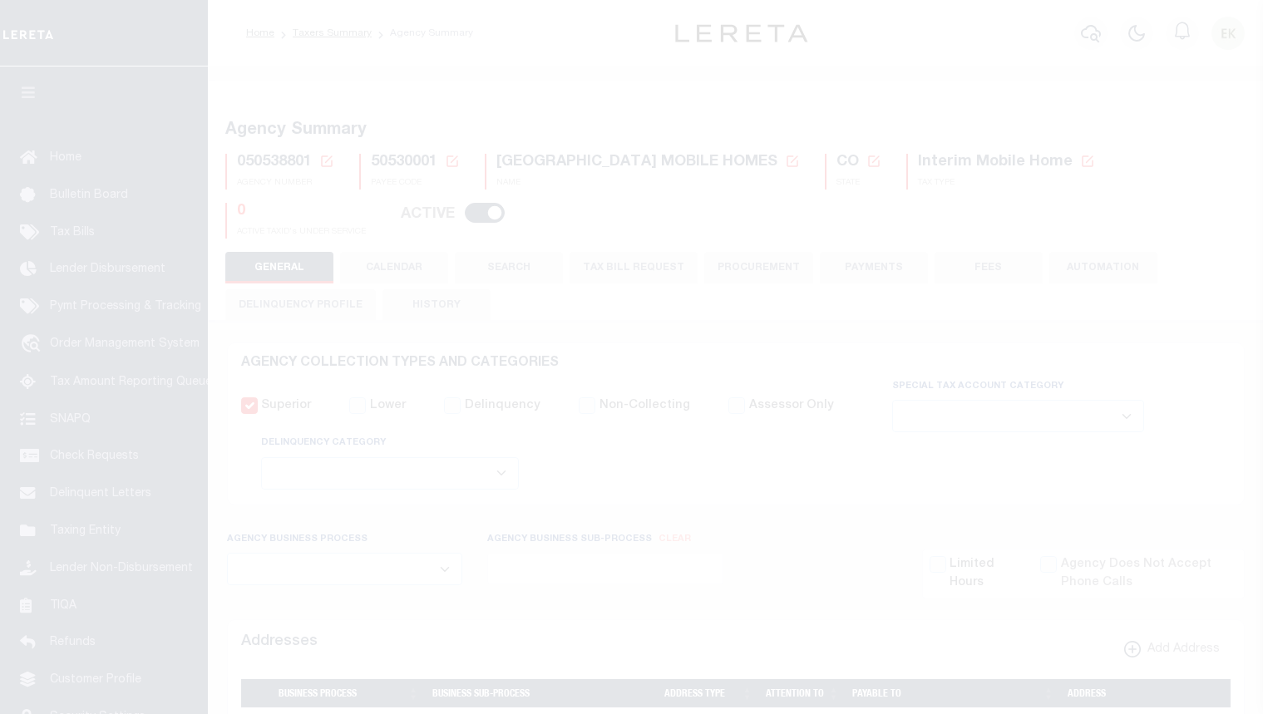
select select
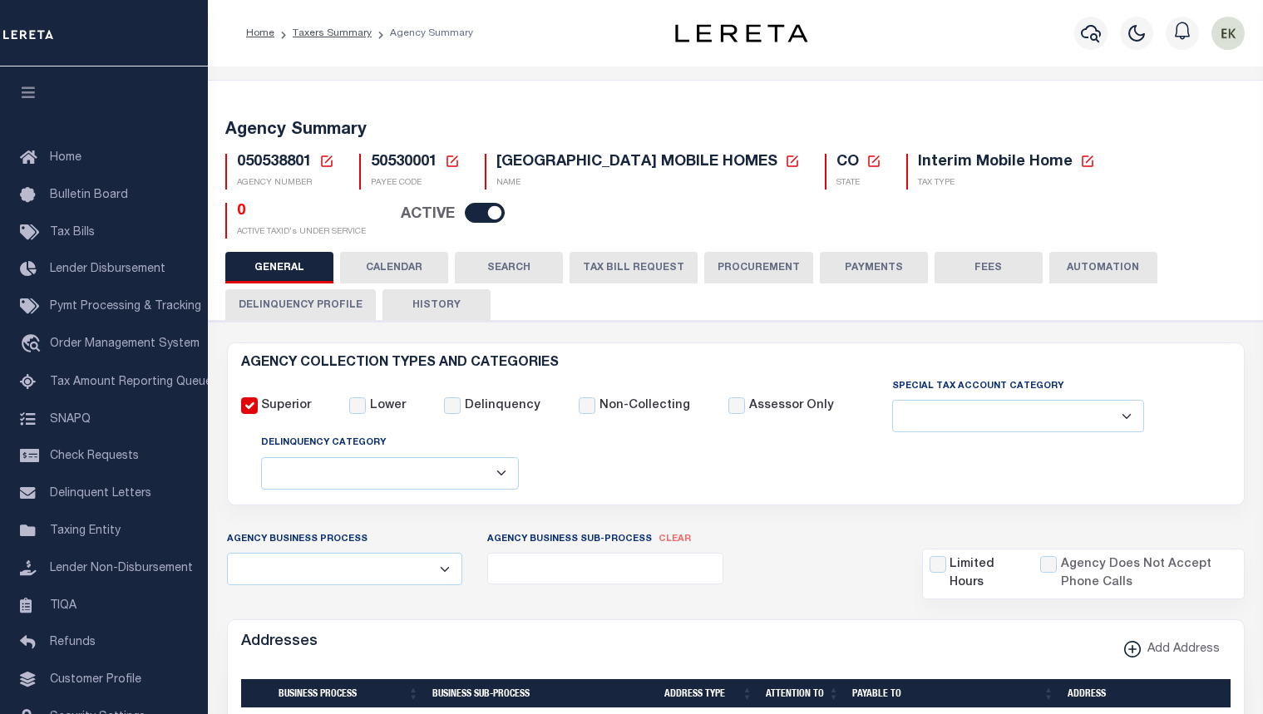
click at [325, 161] on icon at bounding box center [326, 161] width 15 height 15
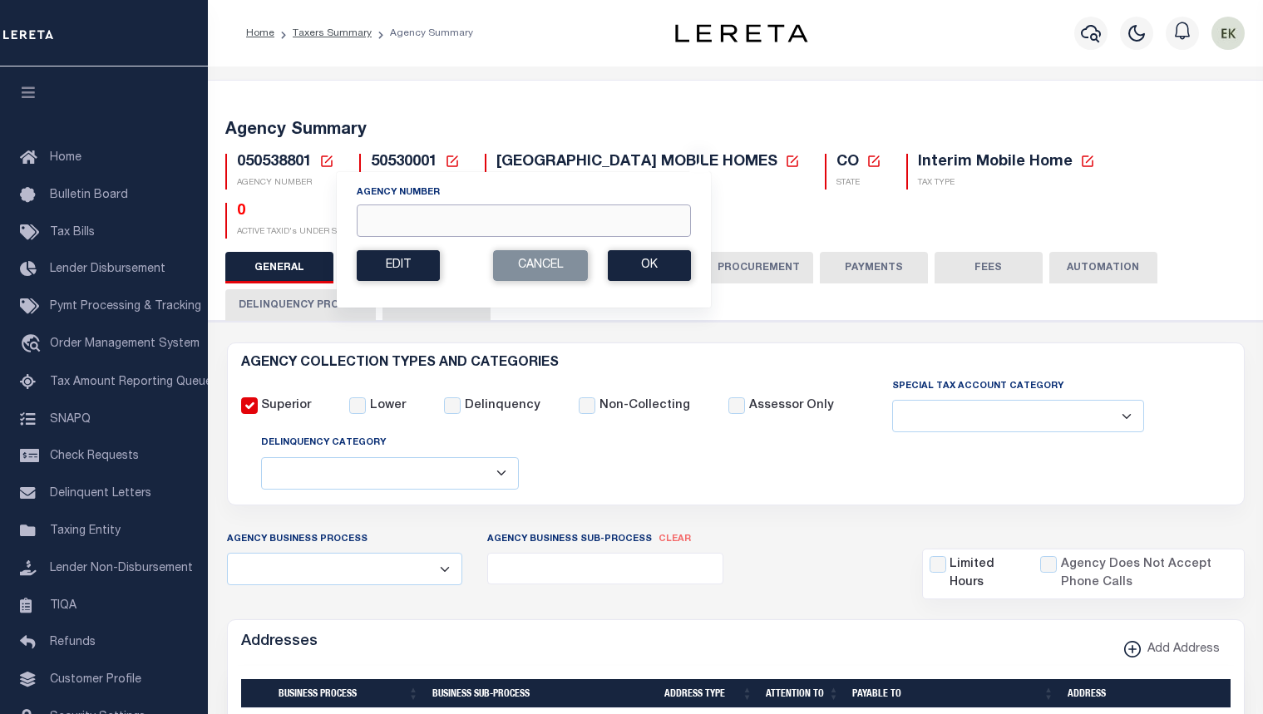
click at [387, 215] on input "Agency Number" at bounding box center [524, 221] width 334 height 32
drag, startPoint x: 476, startPoint y: 98, endPoint x: 446, endPoint y: 114, distance: 33.9
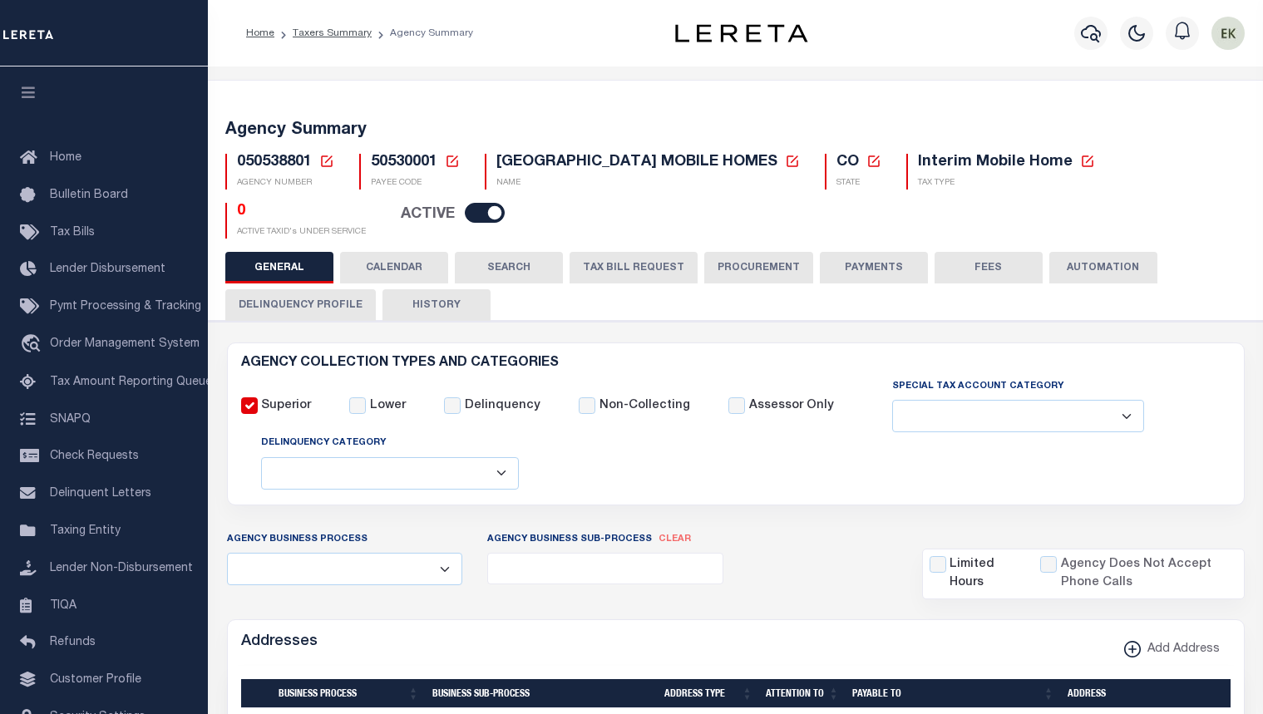
click at [327, 162] on icon at bounding box center [326, 161] width 15 height 15
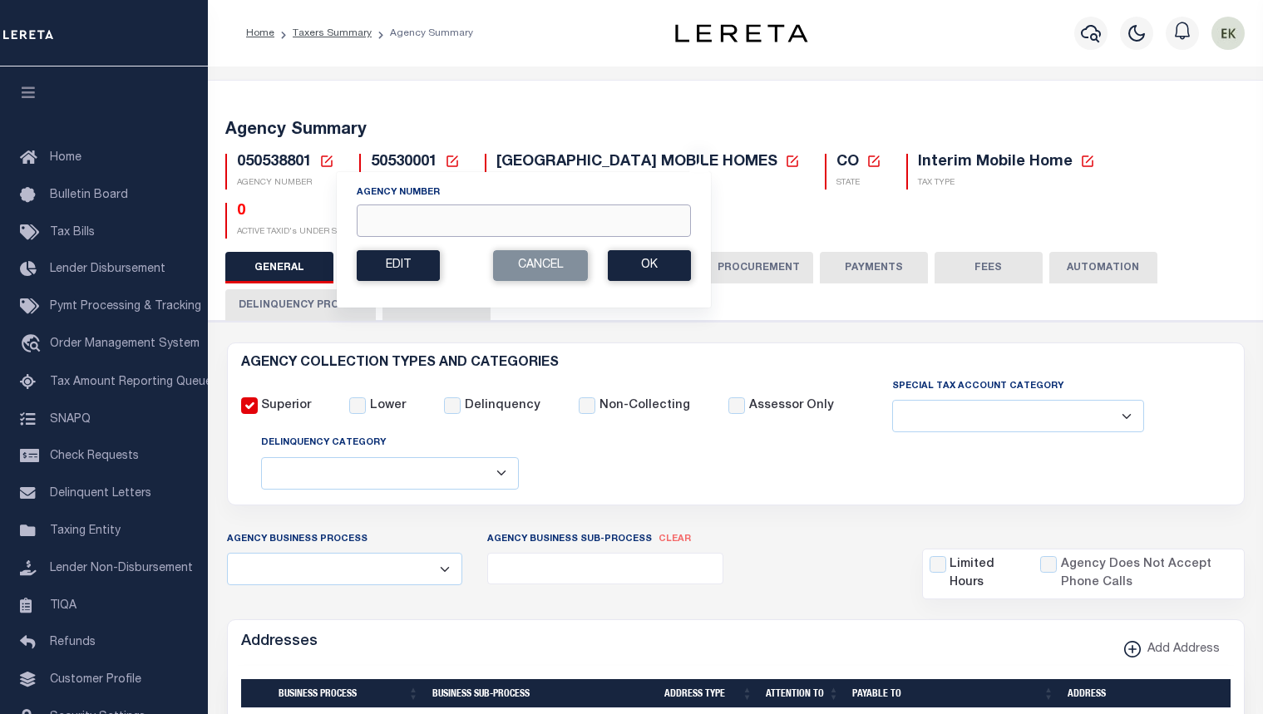
click at [401, 215] on input "Agency Number" at bounding box center [524, 221] width 334 height 32
paste input "420790903"
type input "420790903"
click at [657, 264] on button "Ok" at bounding box center [649, 265] width 83 height 31
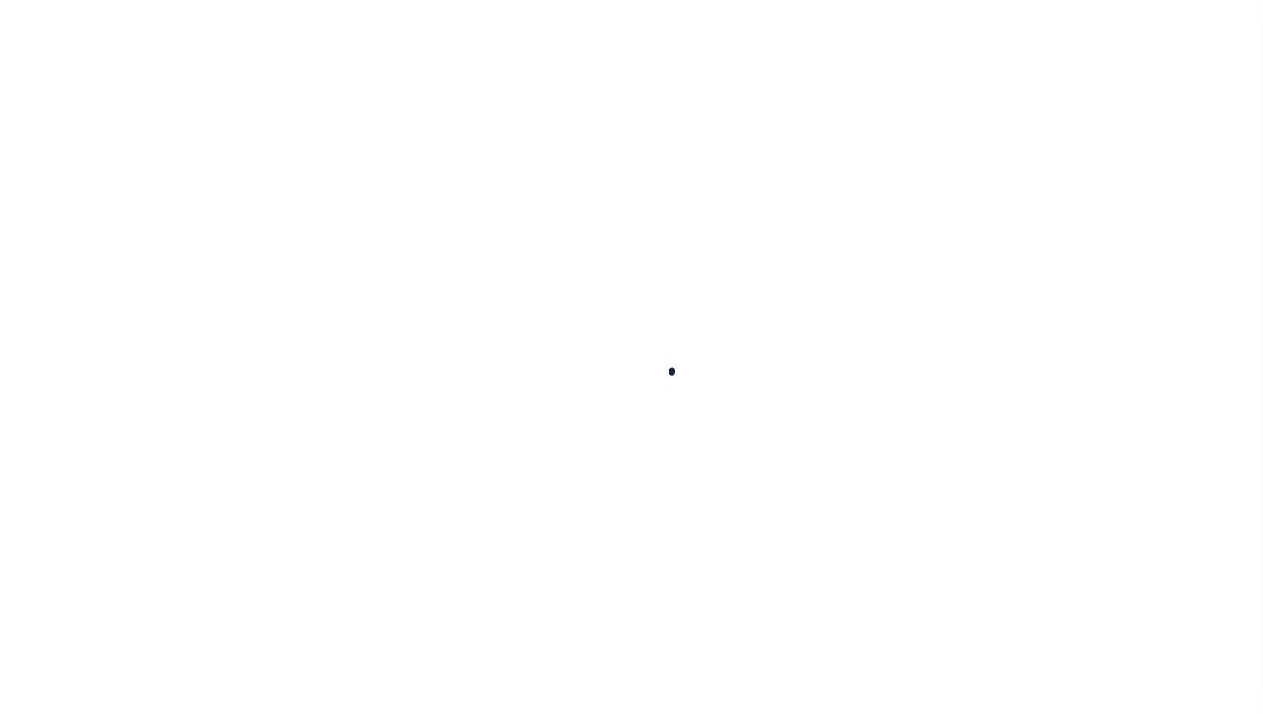
select select "1"
select select
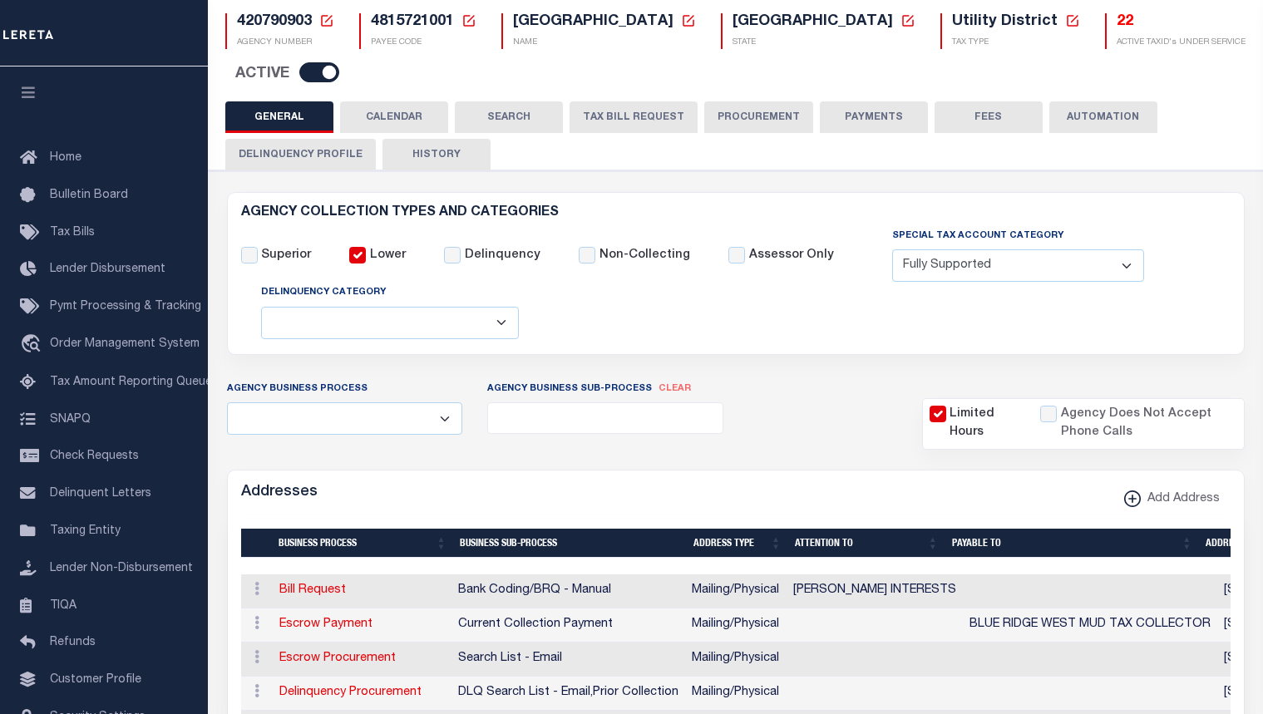
scroll to position [83, 0]
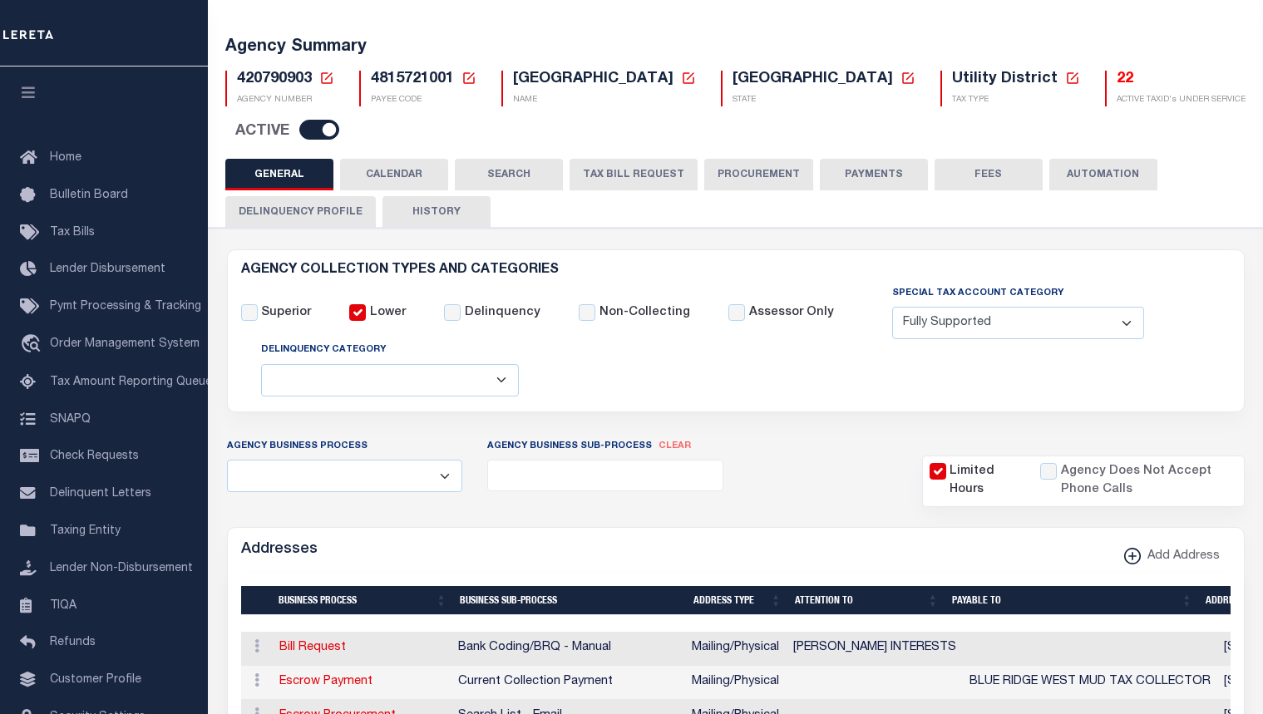
click at [601, 179] on button "TAX BILL REQUEST" at bounding box center [634, 175] width 128 height 32
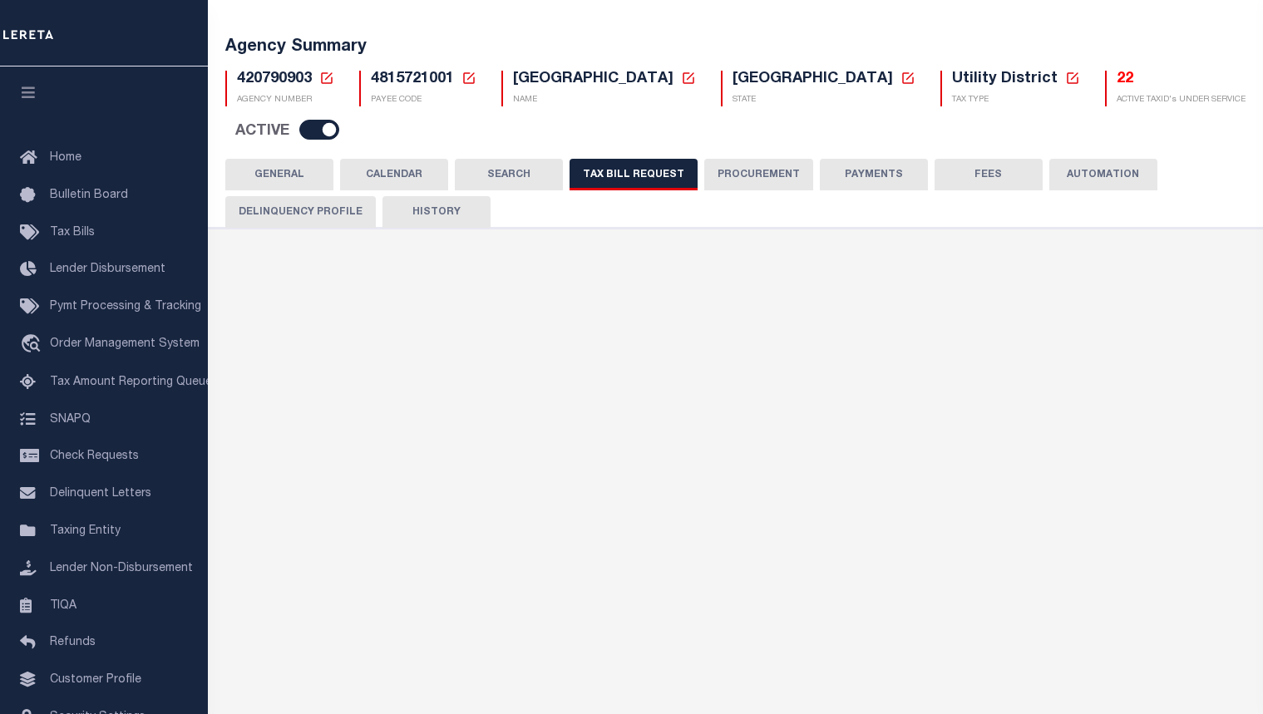
select select "28"
checkbox input "false"
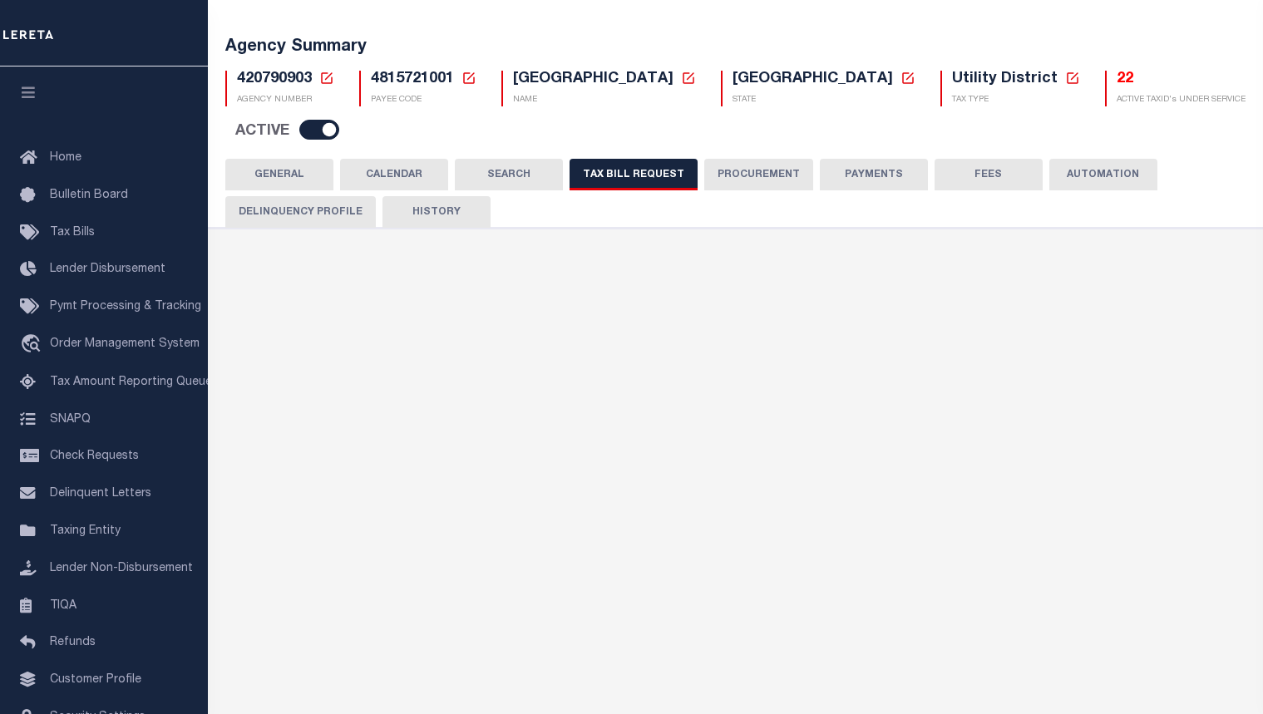
select select "22"
select select "true"
select select "14"
select select
select select "4820180002"
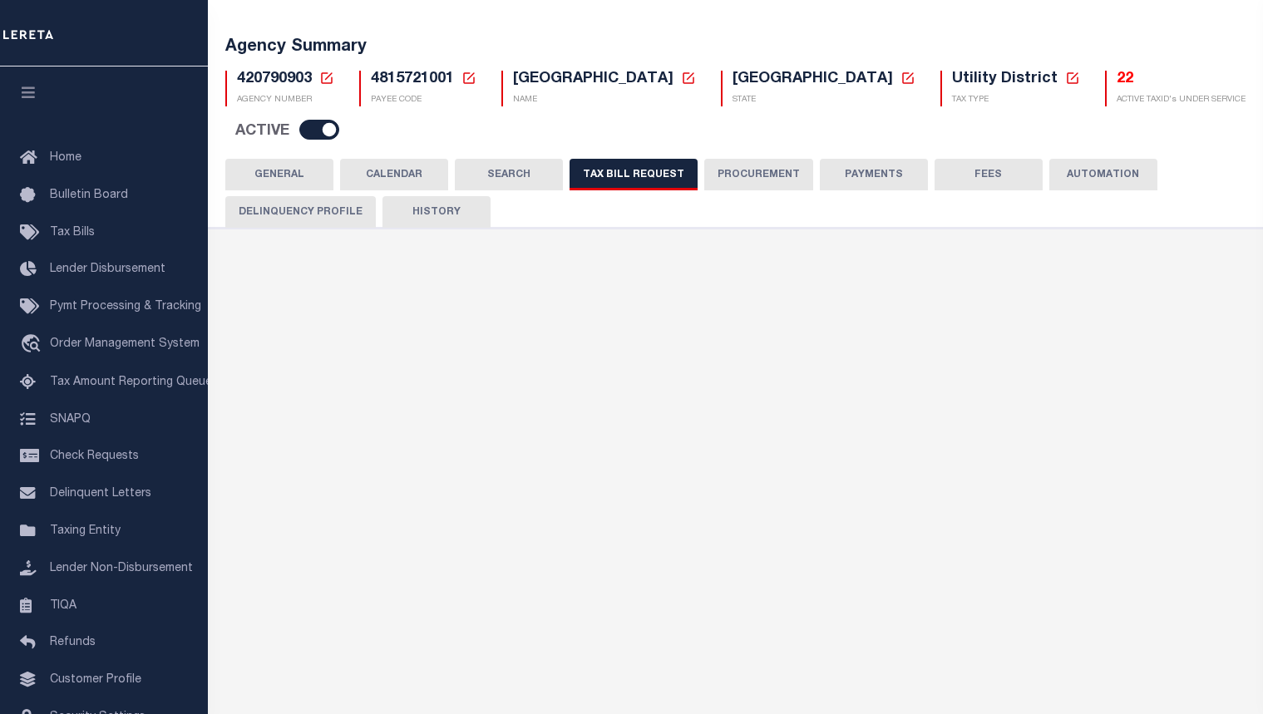
select select "2"
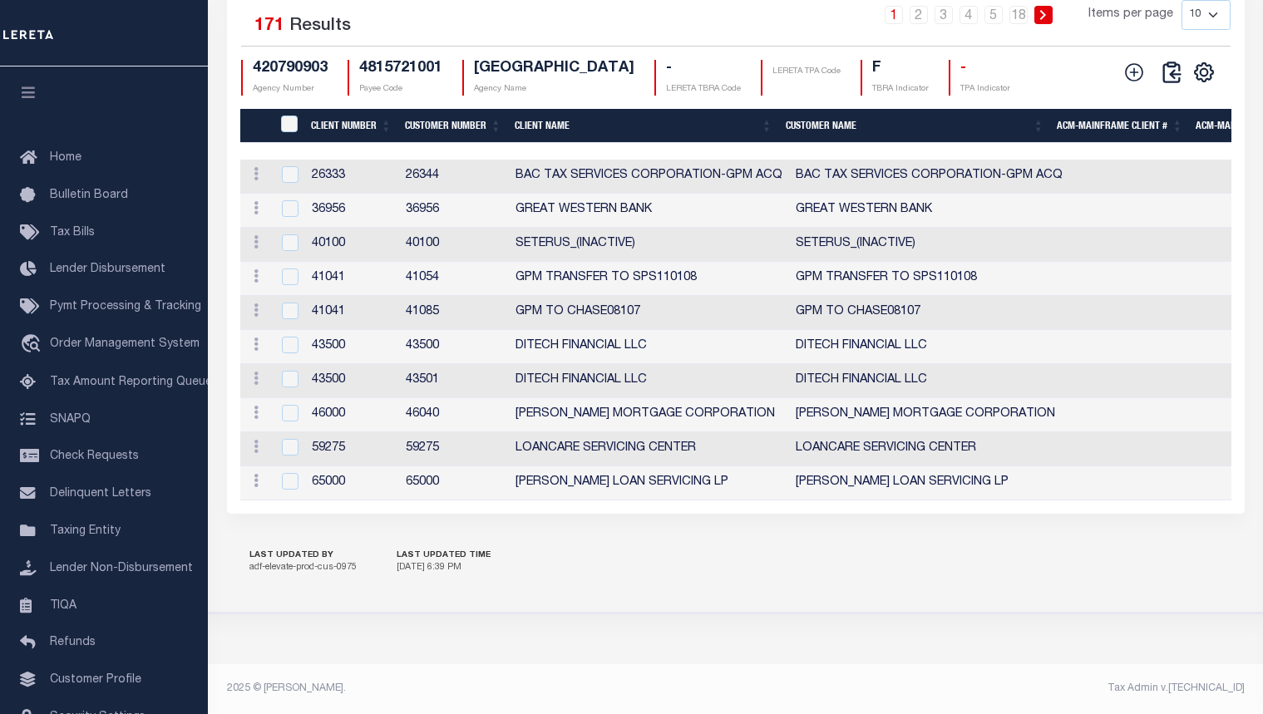
scroll to position [2105, 0]
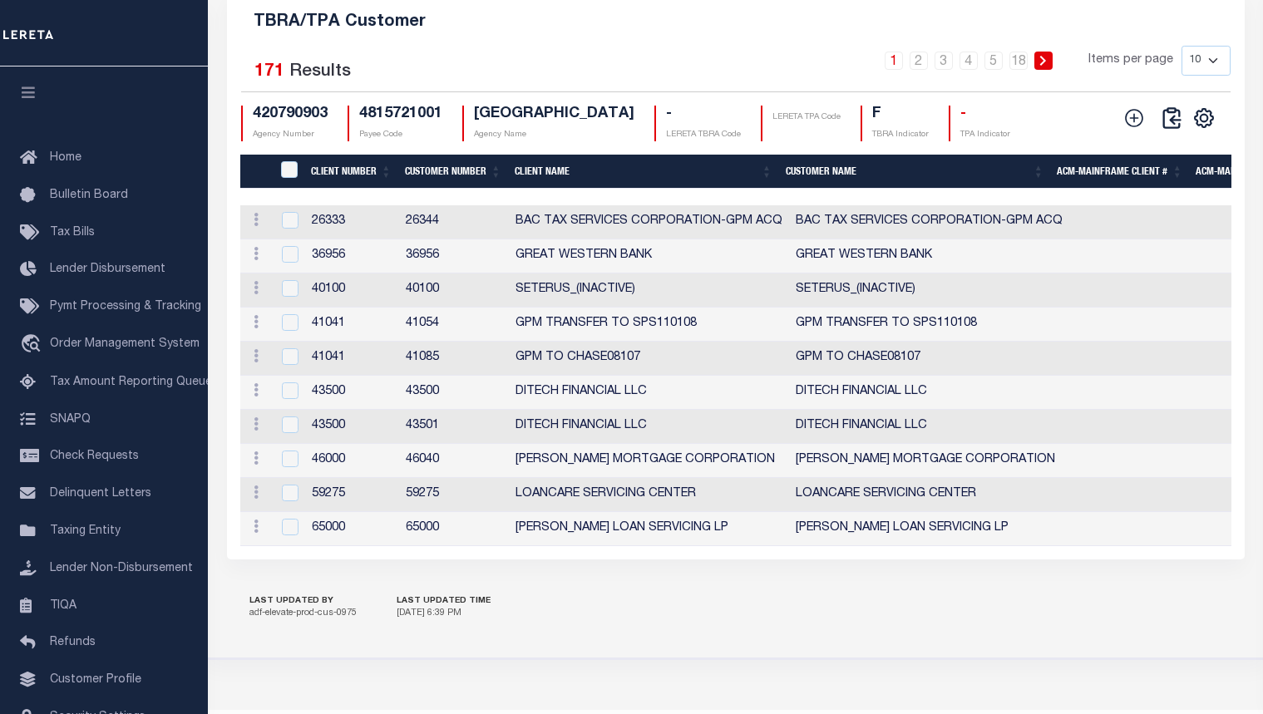
click at [1219, 76] on select "10 25 50 100" at bounding box center [1206, 61] width 49 height 30
select select "100"
click at [1182, 72] on select "10 25 50 100" at bounding box center [1206, 61] width 49 height 30
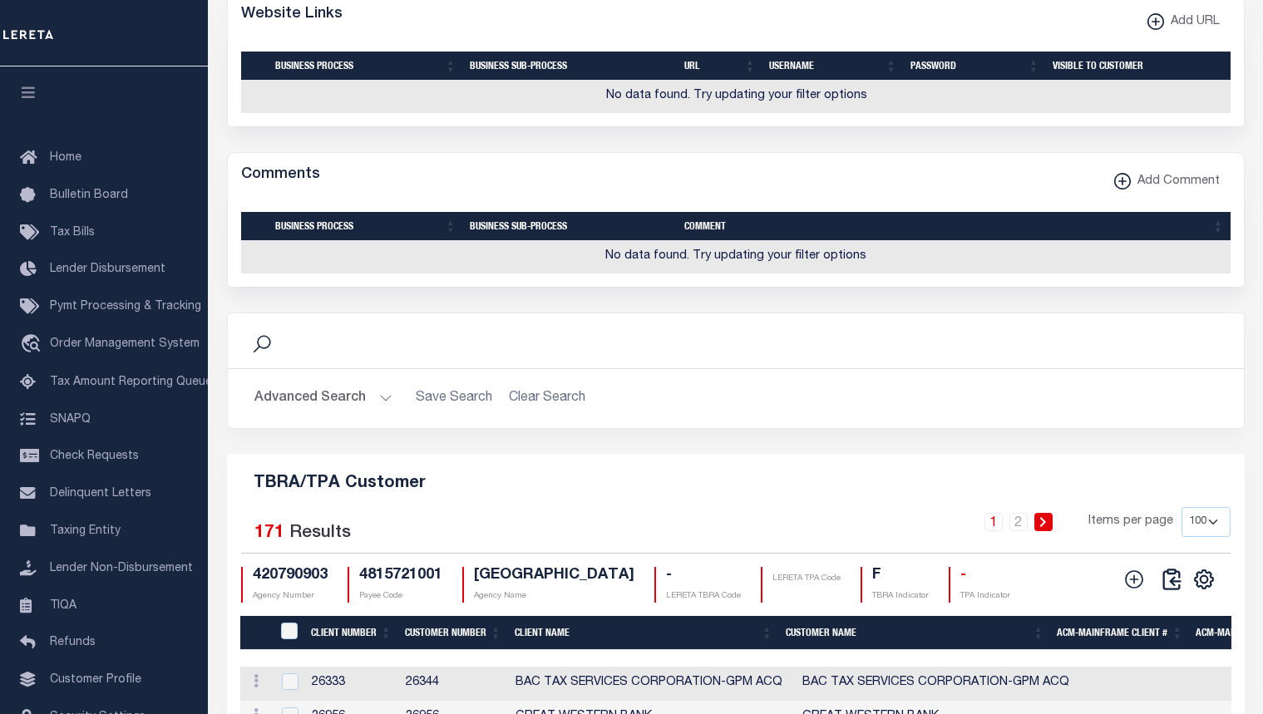
scroll to position [1856, 0]
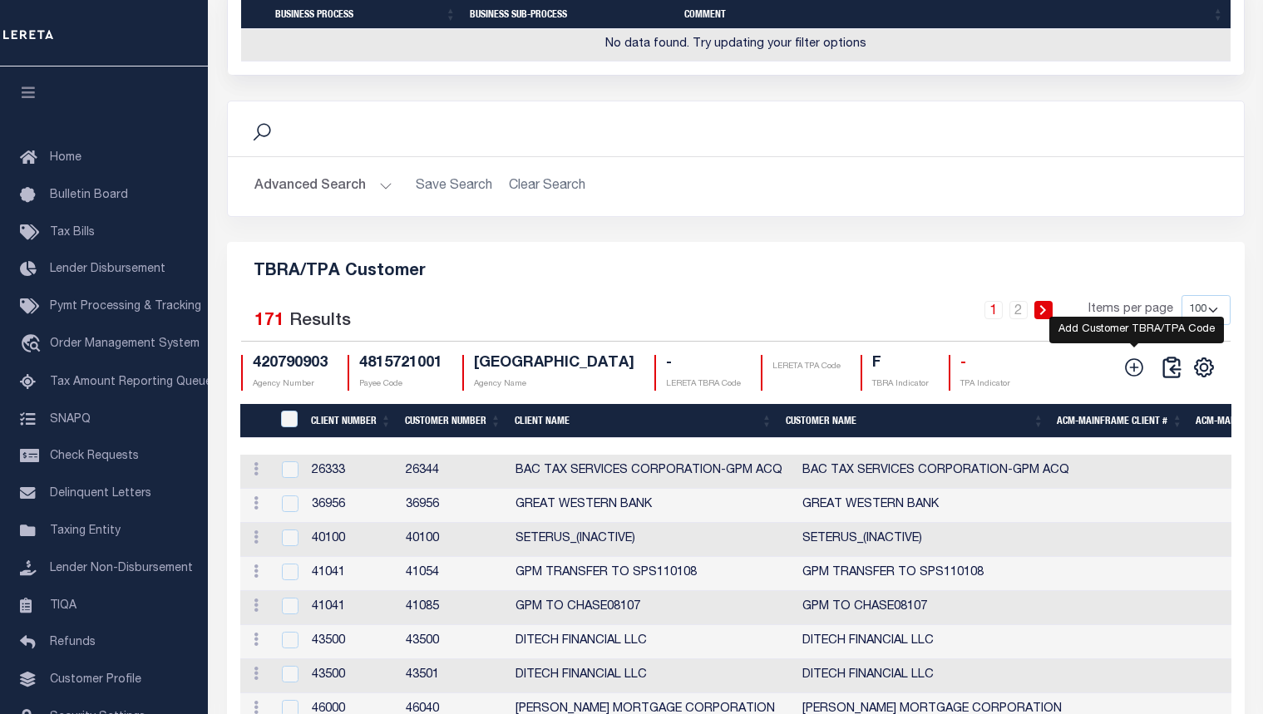
click at [1137, 378] on icon at bounding box center [1135, 368] width 22 height 22
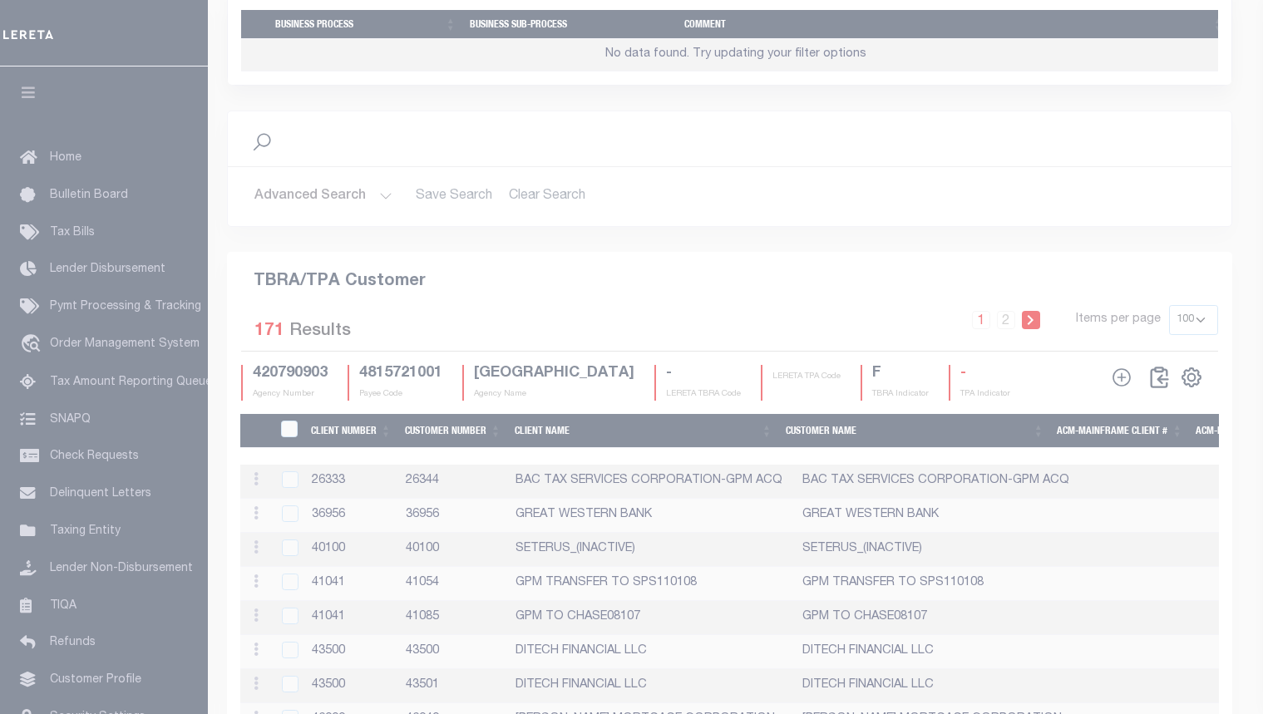
scroll to position [1794, 0]
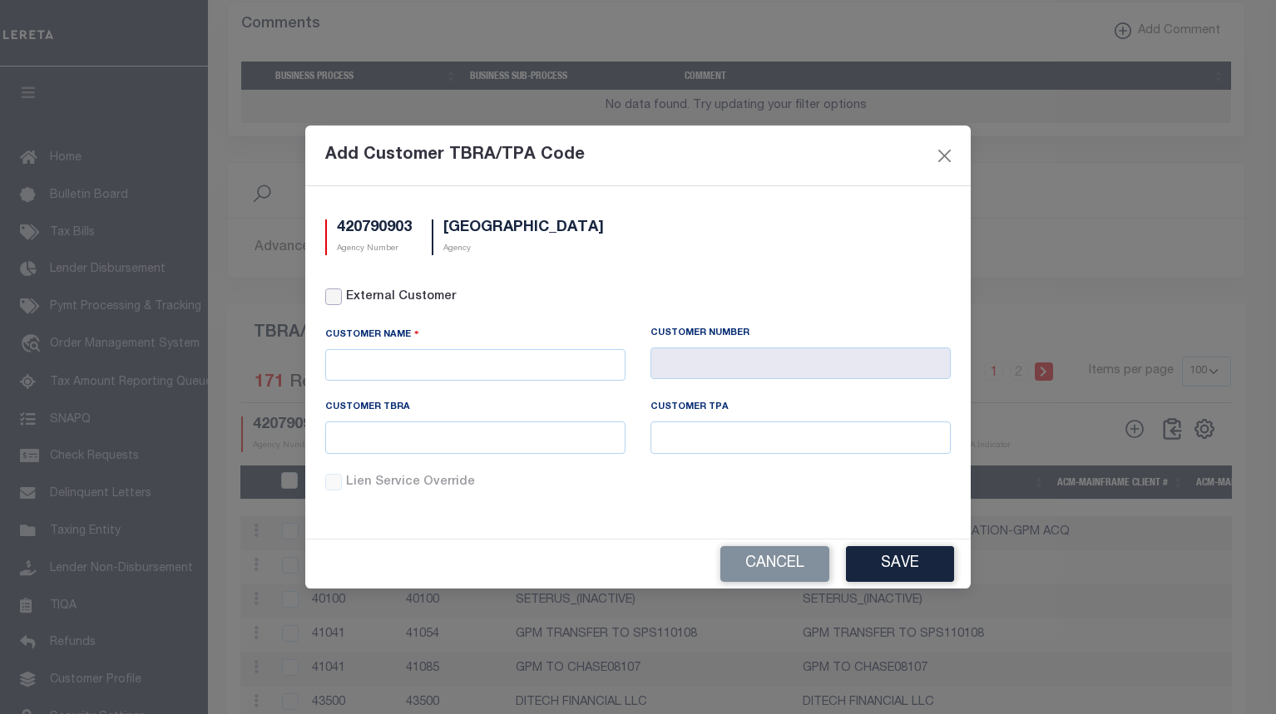
click at [329, 294] on input "External Customer" at bounding box center [333, 297] width 17 height 17
checkbox input "true"
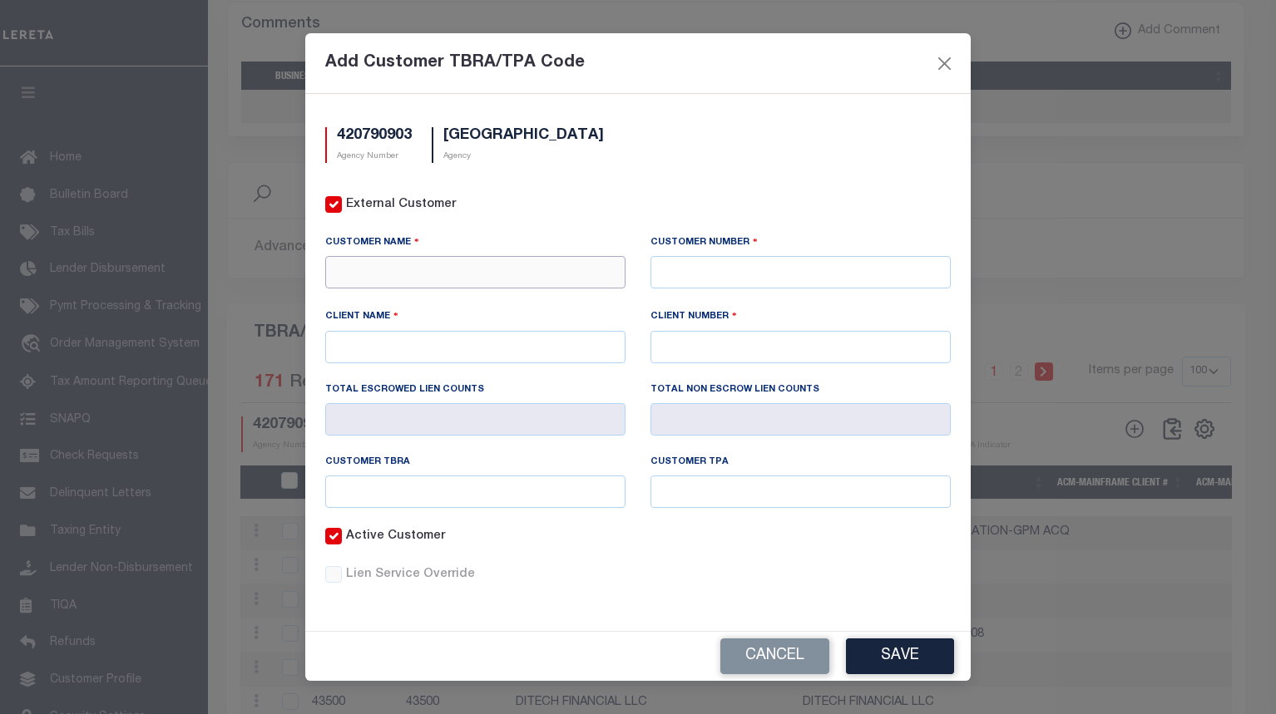
click at [418, 279] on input "text" at bounding box center [475, 272] width 300 height 32
click at [674, 269] on input "text" at bounding box center [800, 272] width 300 height 32
type input "65740"
type input "VENDOR RESOURCE MANAGEMENT"
type input "65740"
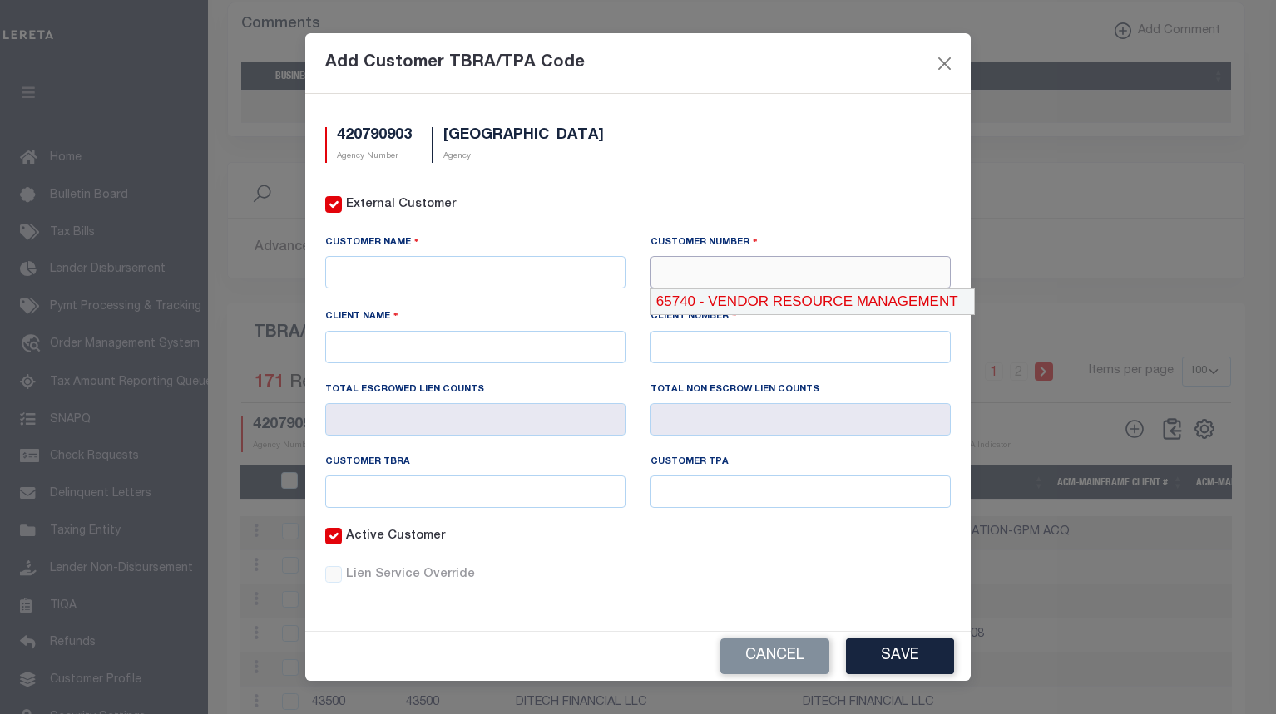
type input "VENDOR RESOURCE MANAGEMENT"
type input "65740"
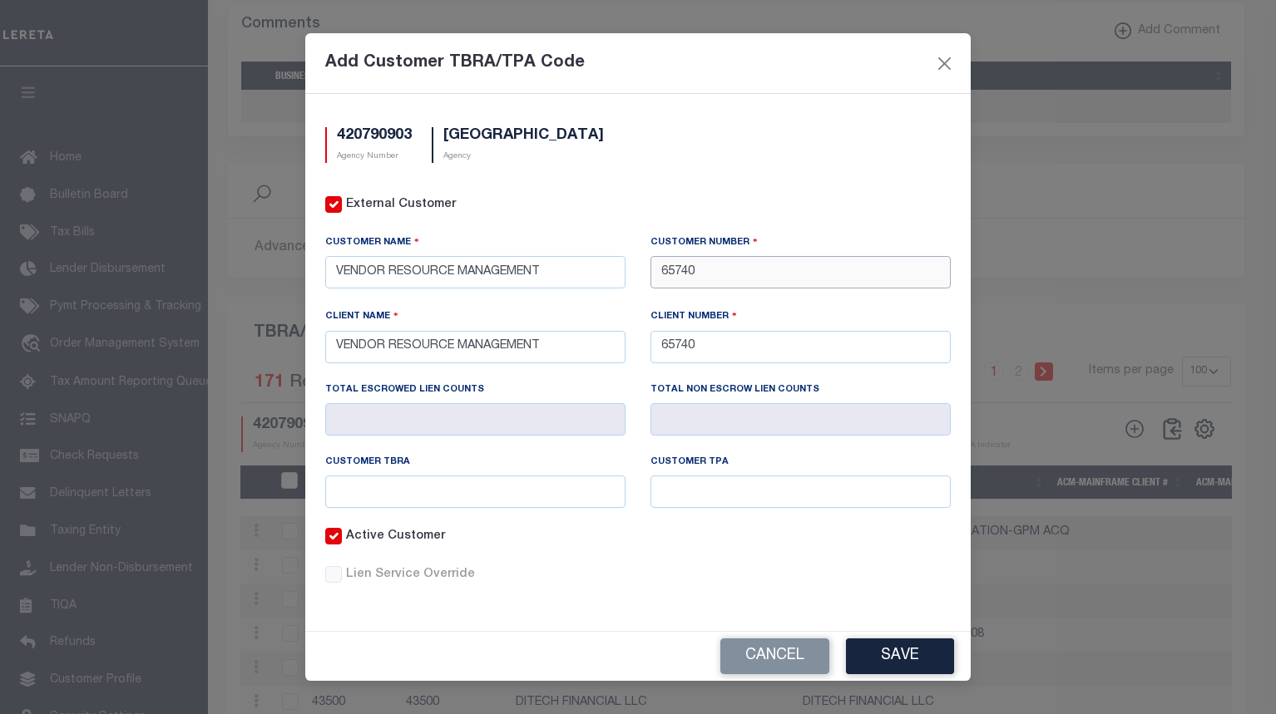
type input "65740"
click at [522, 482] on input "text" at bounding box center [475, 492] width 300 height 32
click at [632, 563] on div "Active Customer" at bounding box center [475, 547] width 325 height 38
click at [407, 487] on input "text" at bounding box center [475, 492] width 300 height 32
paste input "O72"
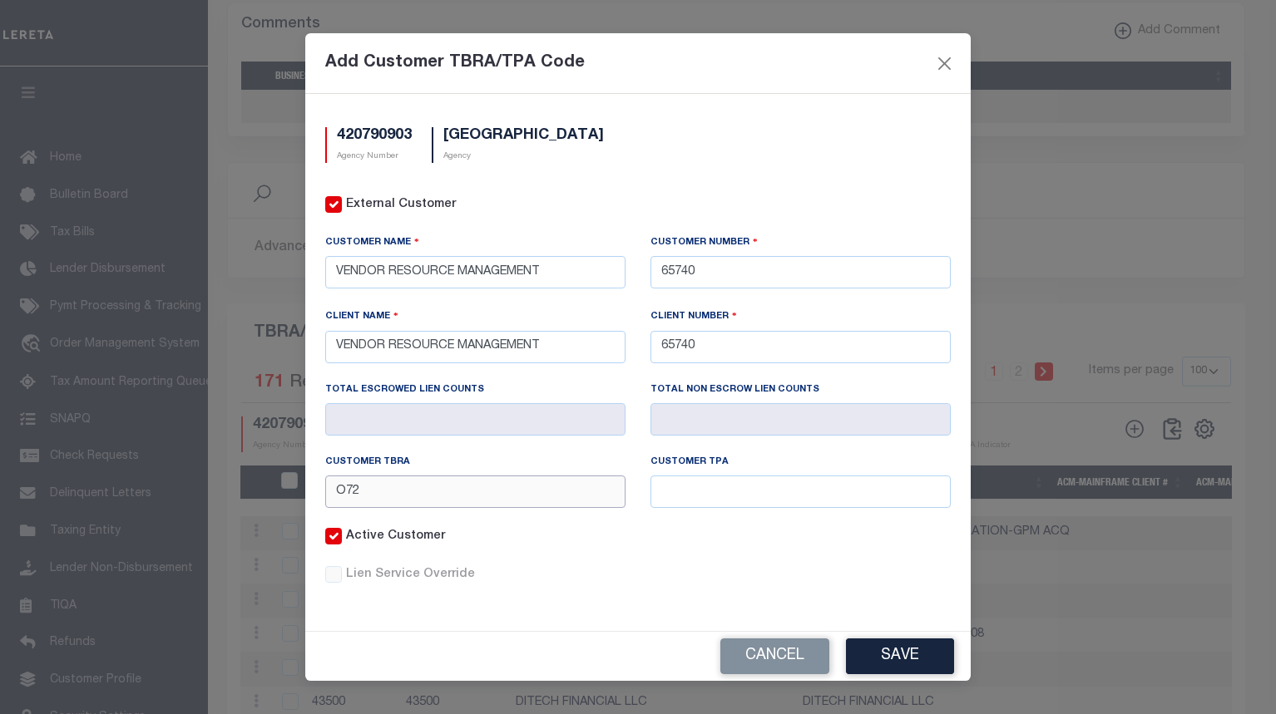
type input "O72"
click at [700, 493] on input "text" at bounding box center [800, 492] width 300 height 32
paste input "O72"
type input "O72"
click at [899, 650] on button "Save" at bounding box center [900, 657] width 108 height 36
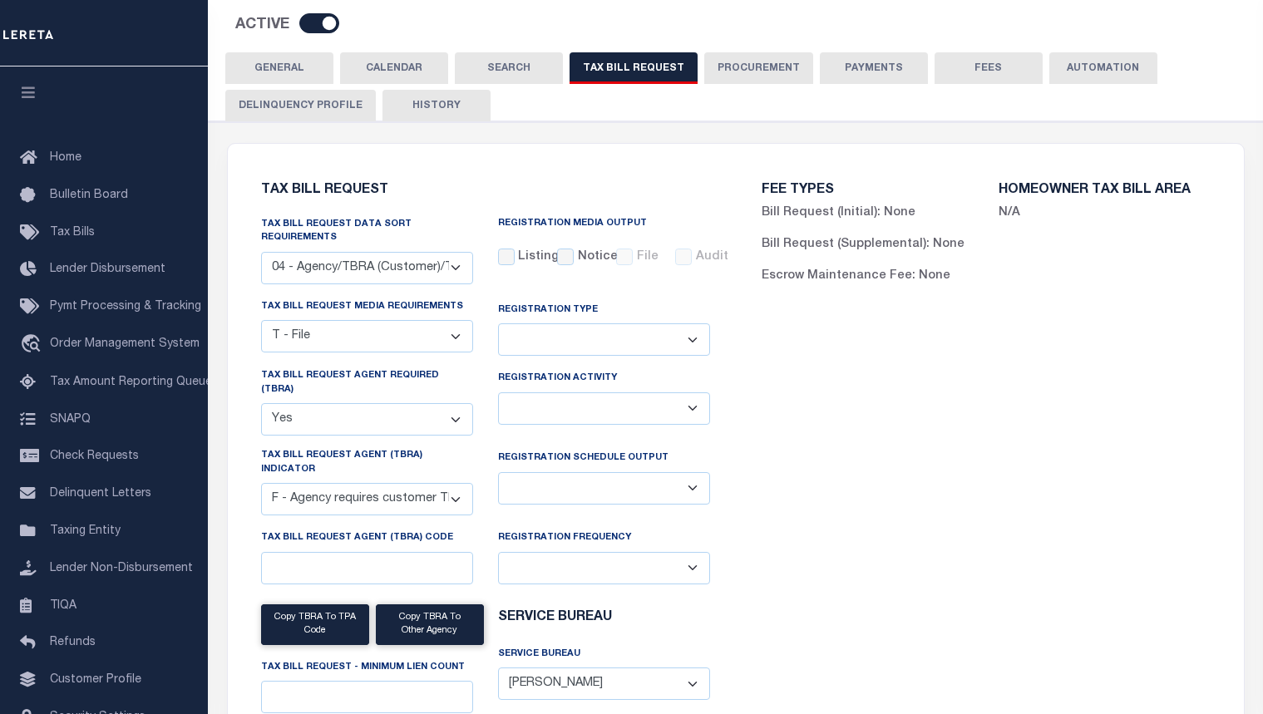
scroll to position [0, 0]
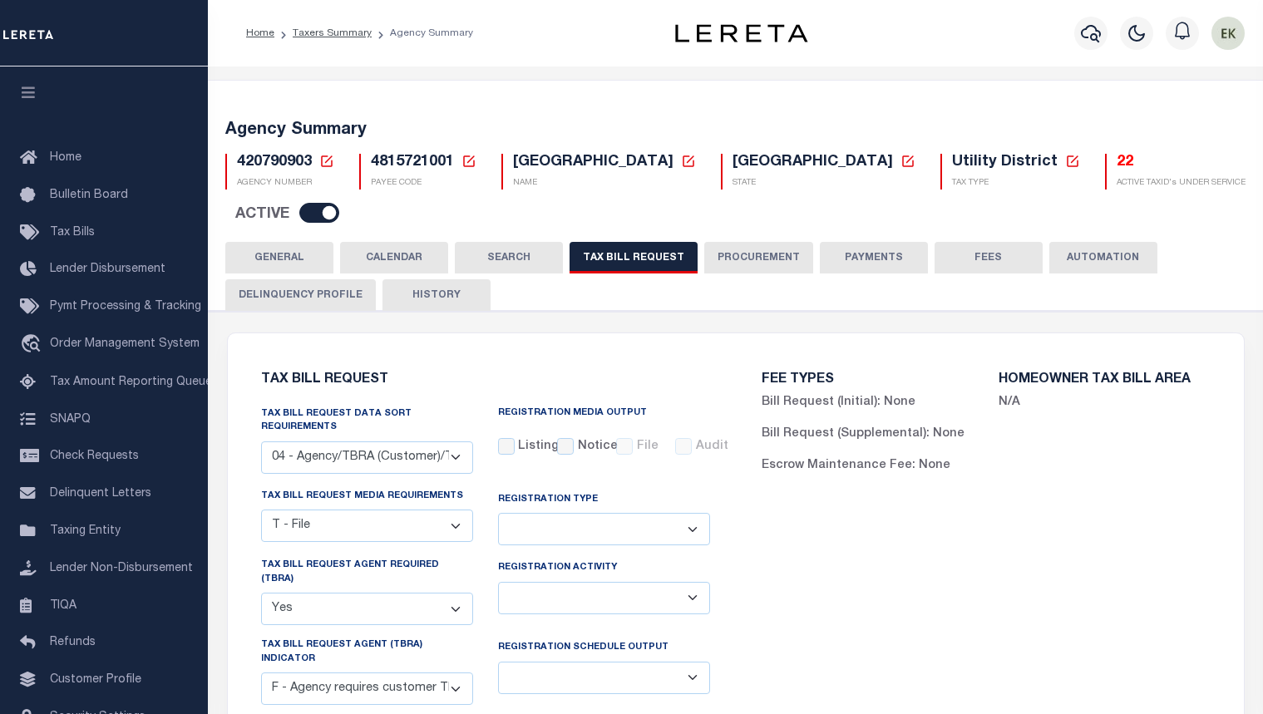
click at [720, 212] on div "420790903 Agency Number Edit Cancel Ok" at bounding box center [736, 185] width 1046 height 88
click at [329, 161] on icon at bounding box center [326, 161] width 15 height 15
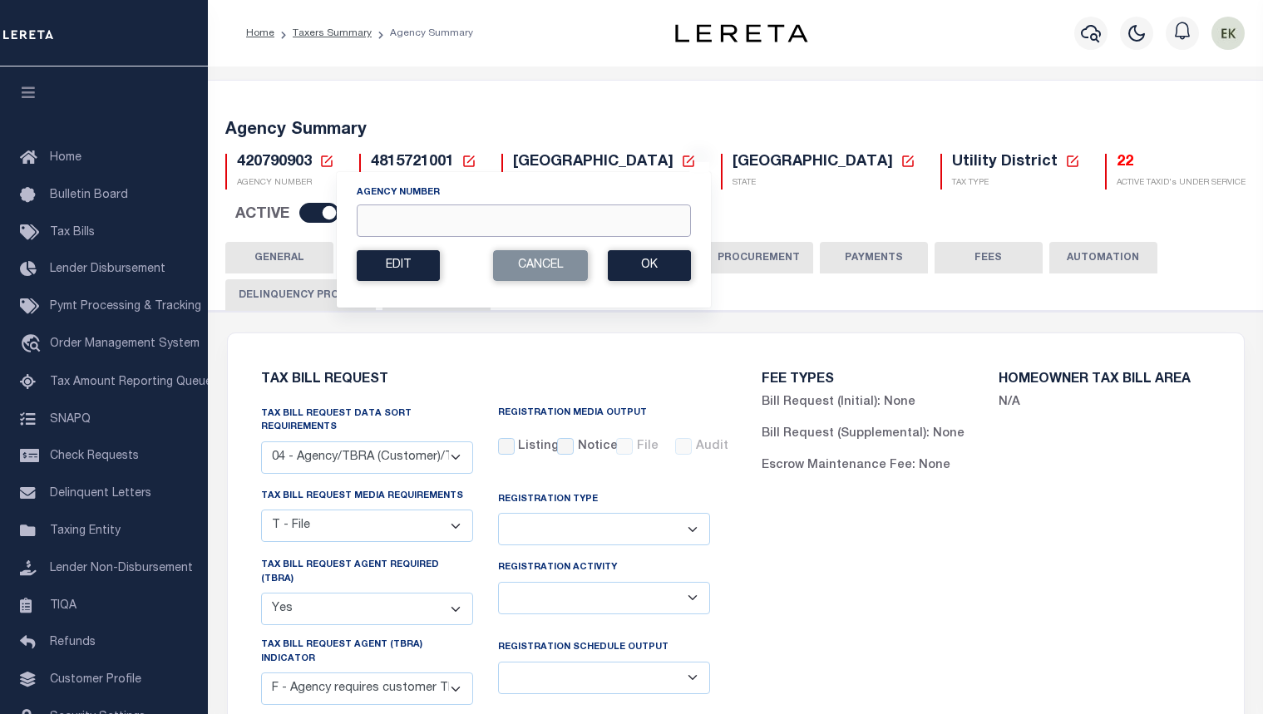
click at [426, 215] on input "Agency Number" at bounding box center [524, 221] width 334 height 32
paste input "420790904"
type input "420790904"
click at [646, 271] on button "Ok" at bounding box center [649, 265] width 83 height 31
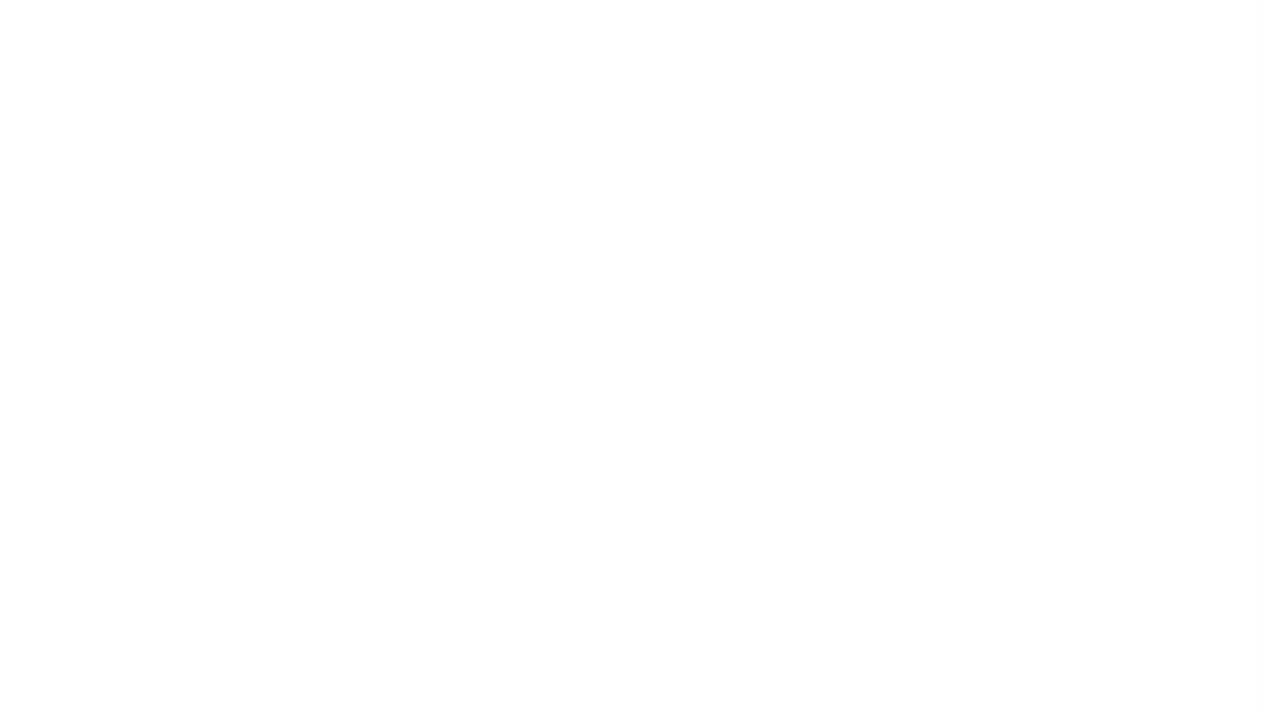
select select "28"
checkbox input "false"
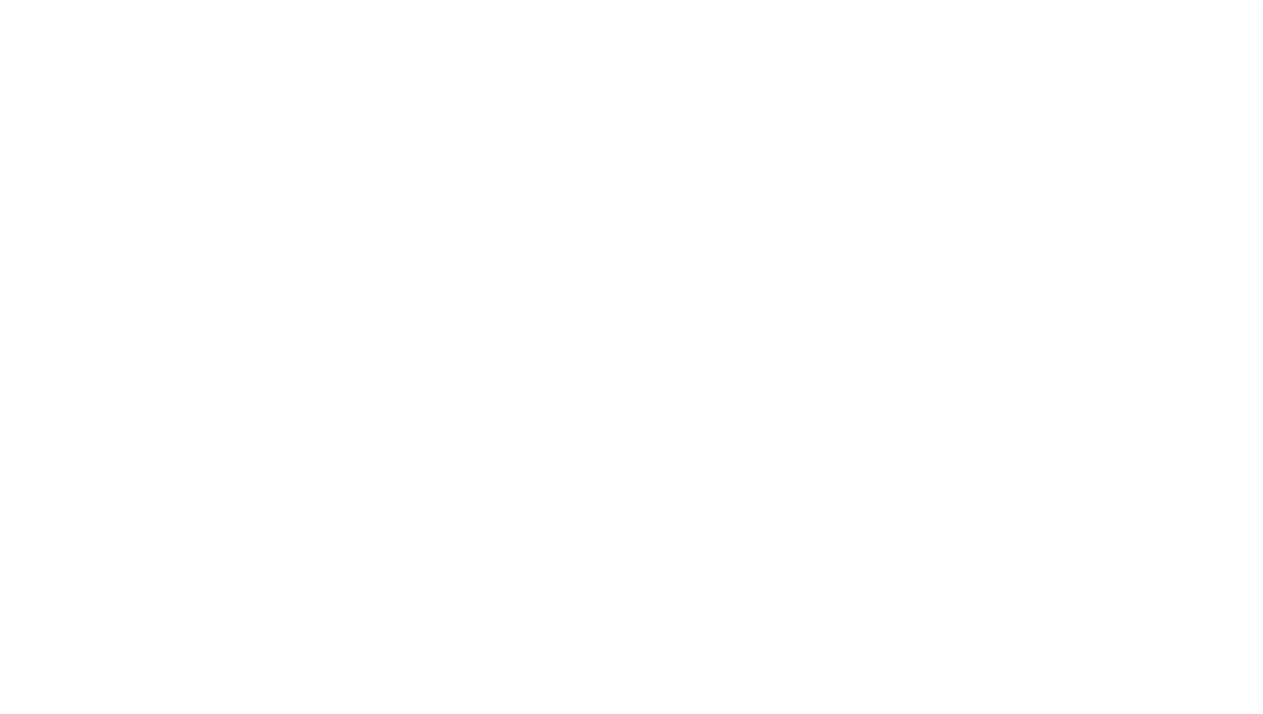
select select "22"
select select "true"
select select "14"
select select
select select "4820180002"
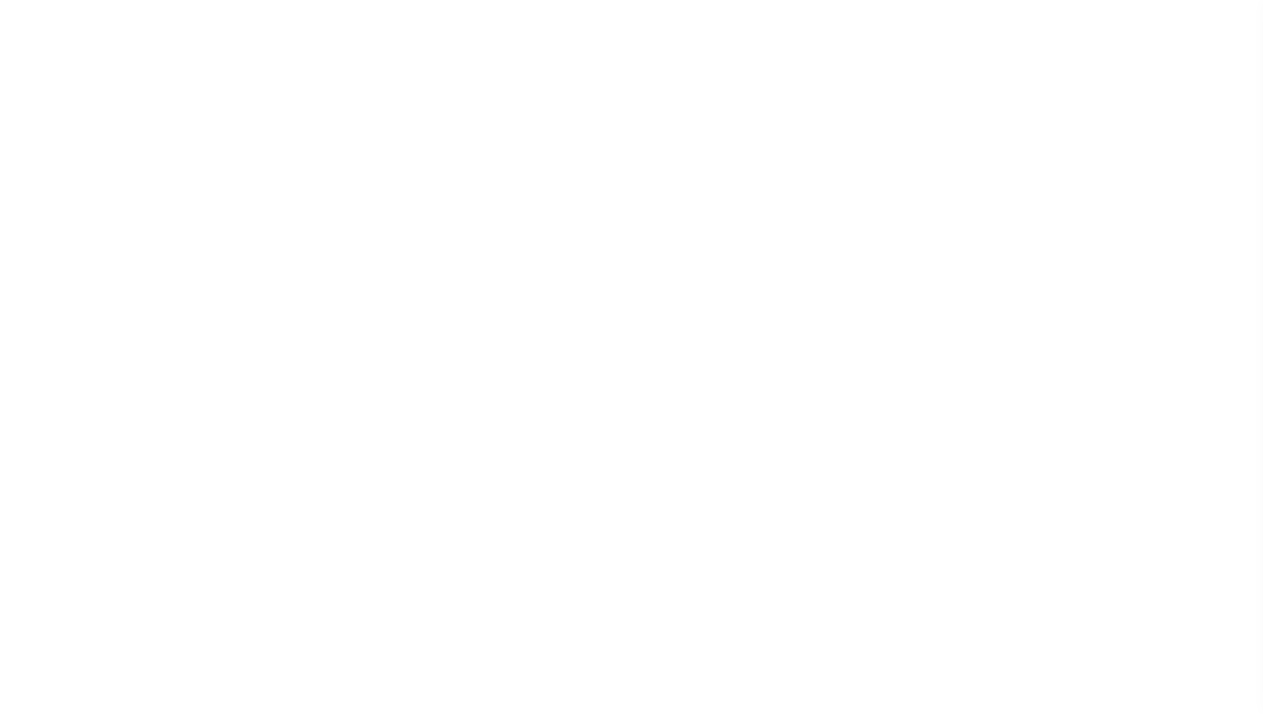
select select "2"
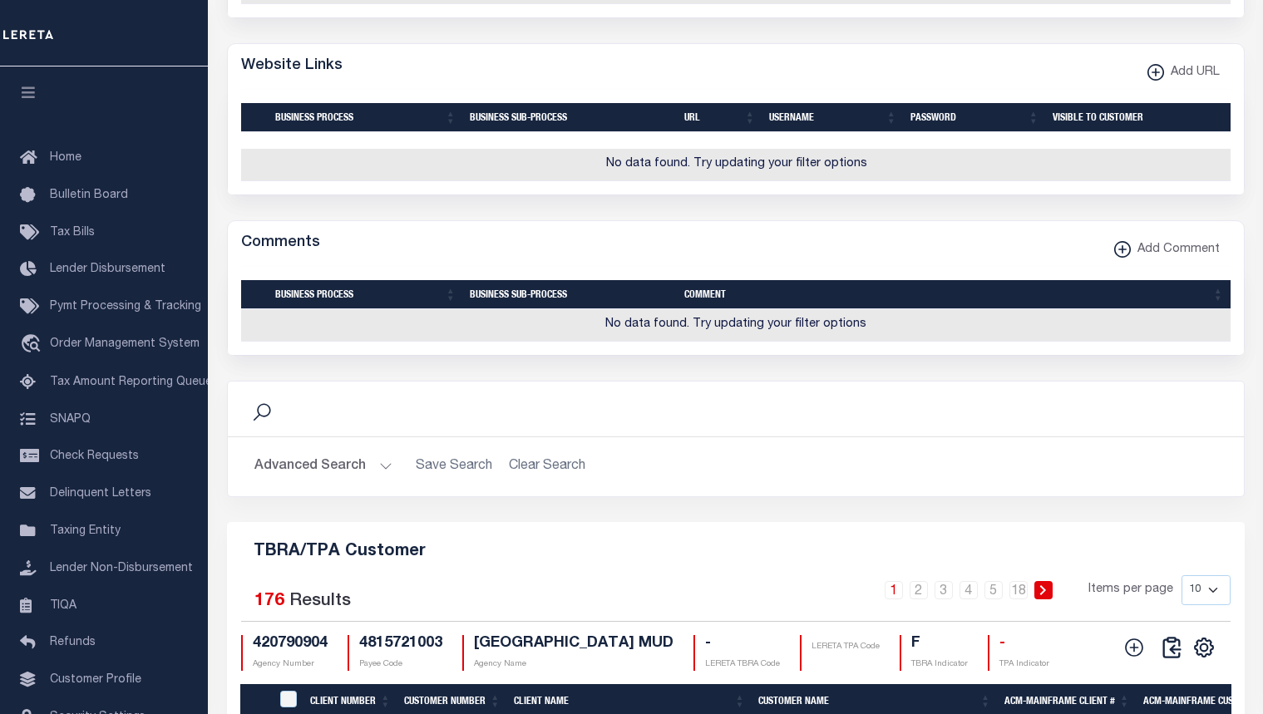
scroll to position [1913, 0]
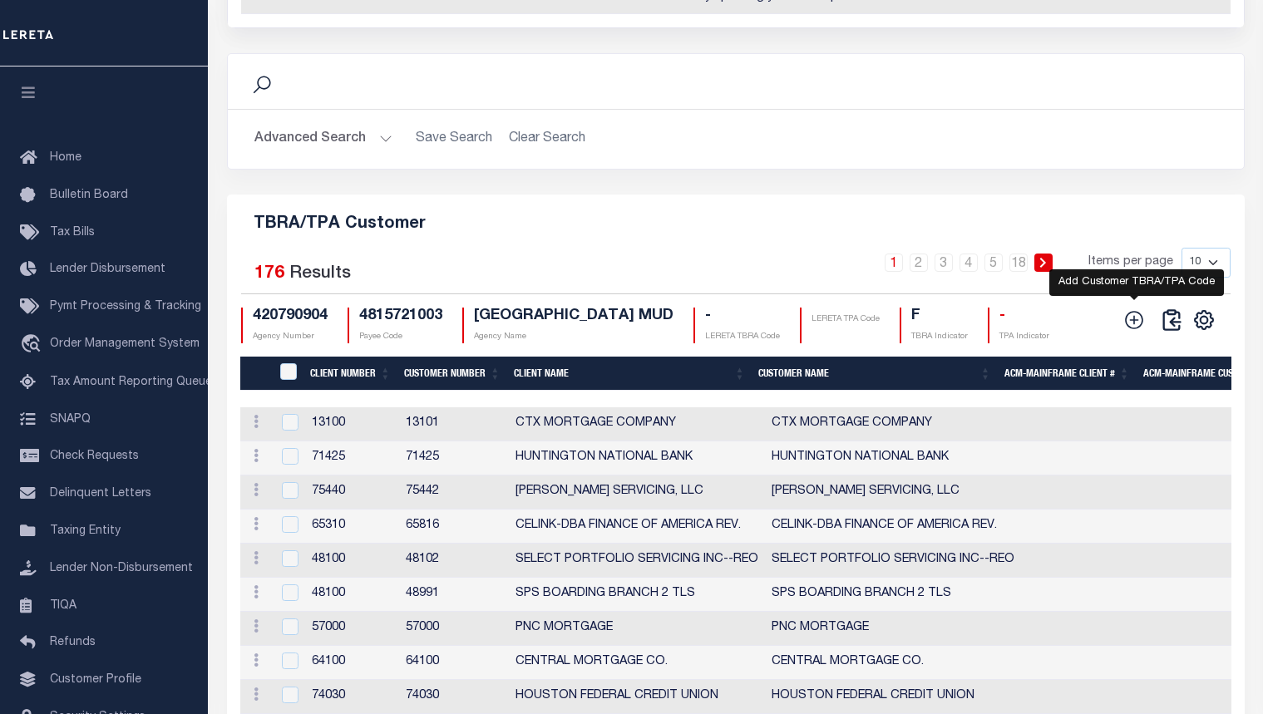
click at [1130, 309] on icon at bounding box center [1135, 320] width 22 height 22
checkbox input "true"
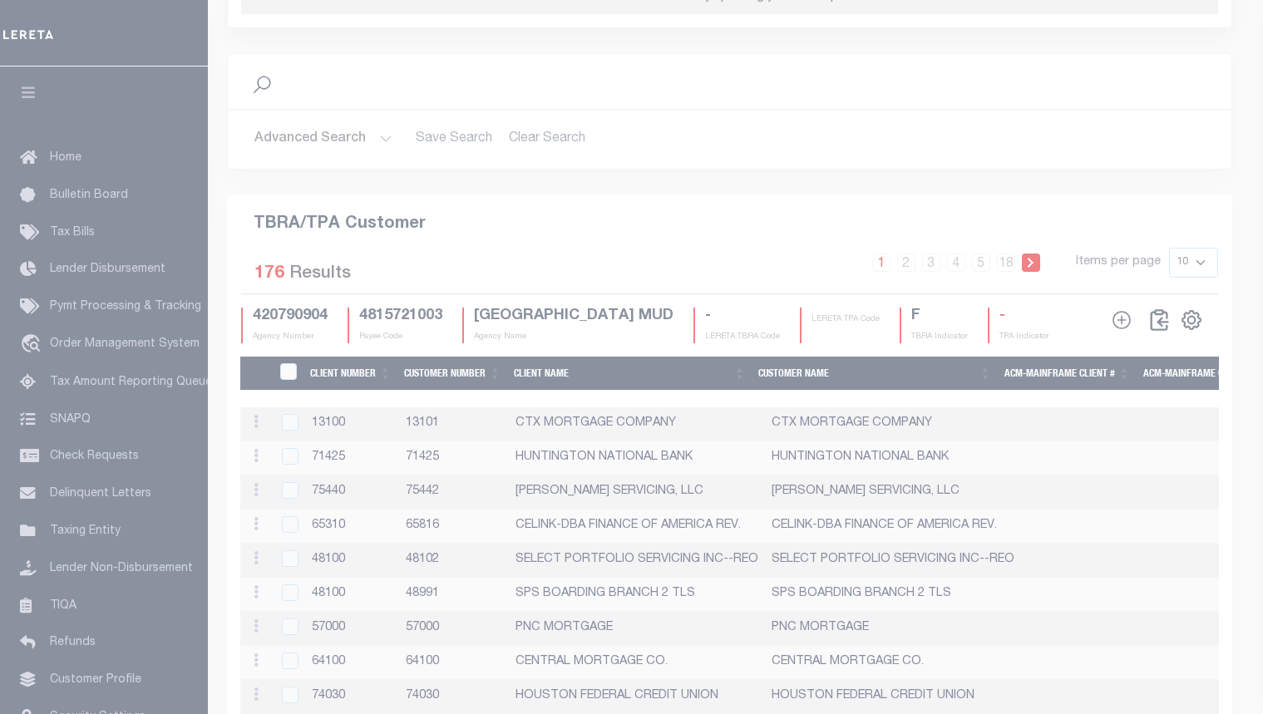
scroll to position [1891, 0]
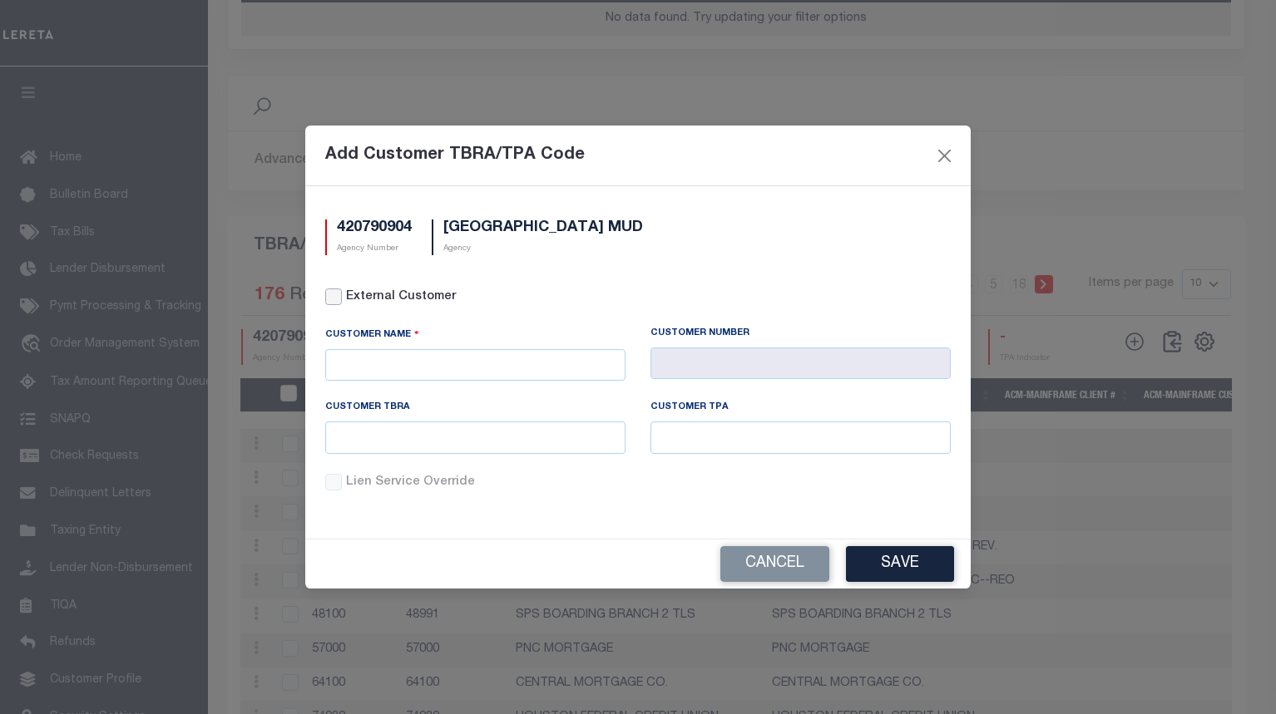
click at [337, 297] on input "External Customer" at bounding box center [333, 297] width 17 height 17
checkbox input "true"
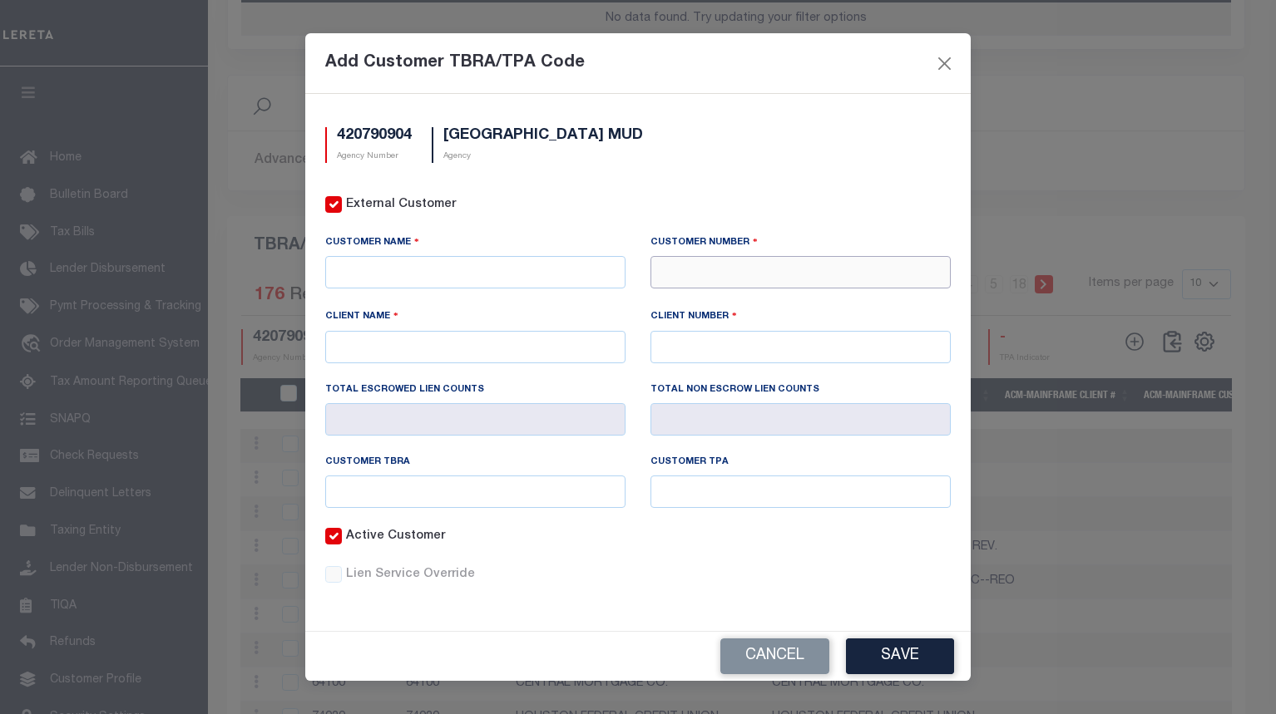
click at [735, 272] on input "text" at bounding box center [800, 272] width 300 height 32
type input "76538"
click at [736, 302] on div "76538 - FIRST SERVICE CREDIT UNION" at bounding box center [800, 302] width 299 height 27
type input "FIRST SERVICE CREDIT UNION"
type input "76538"
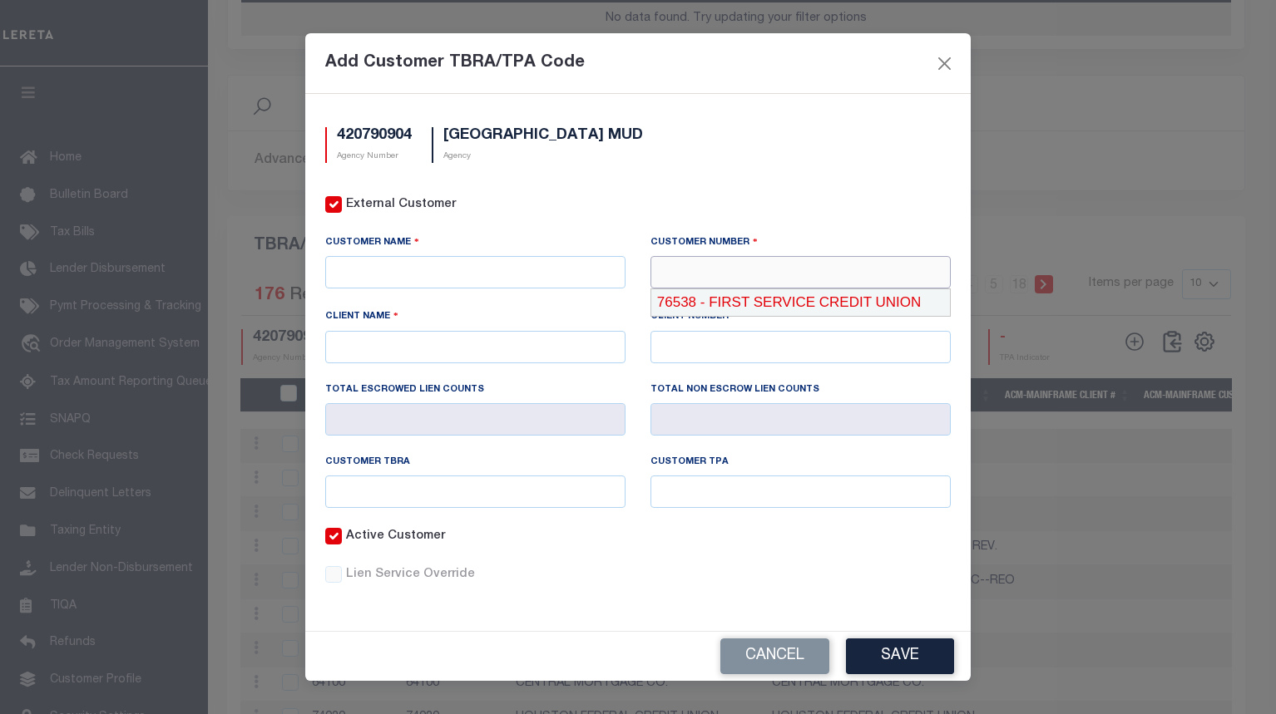
type input "FIRST SERVICE CREDIT UNION"
type input "76538"
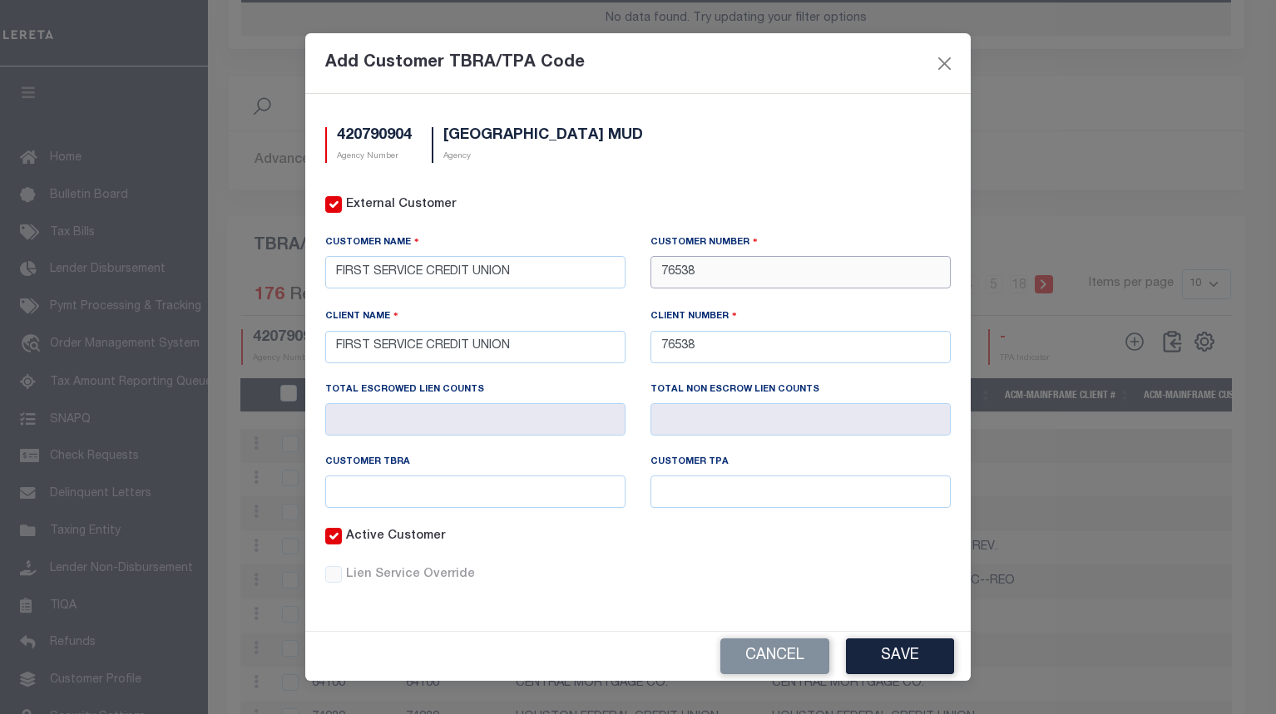
type input "76538"
click at [520, 494] on input "text" at bounding box center [475, 492] width 300 height 32
drag, startPoint x: 653, startPoint y: 552, endPoint x: 620, endPoint y: 533, distance: 37.7
click at [653, 552] on div "Active Customer" at bounding box center [638, 547] width 650 height 38
click at [598, 489] on input "text" at bounding box center [475, 492] width 300 height 32
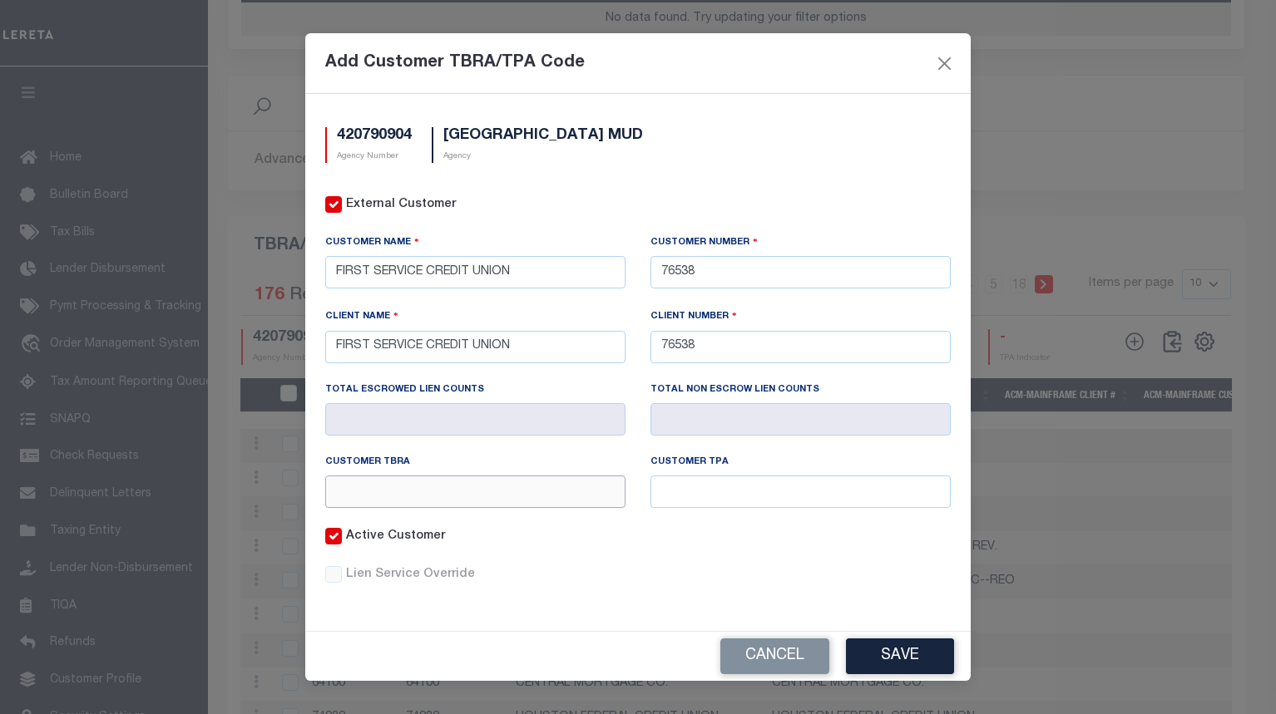
paste input "C08"
type input "C08"
click at [760, 498] on input "text" at bounding box center [800, 492] width 300 height 32
paste input "C08"
type input "C08"
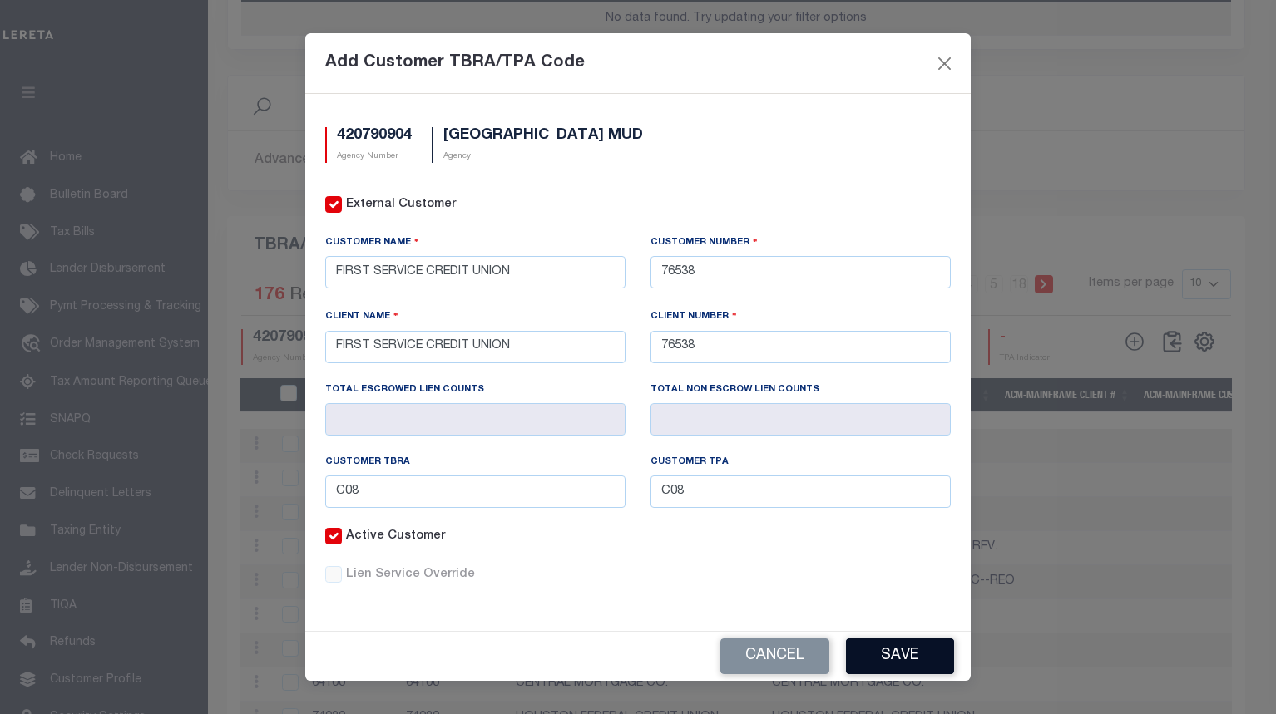
click at [892, 649] on button "Save" at bounding box center [900, 657] width 108 height 36
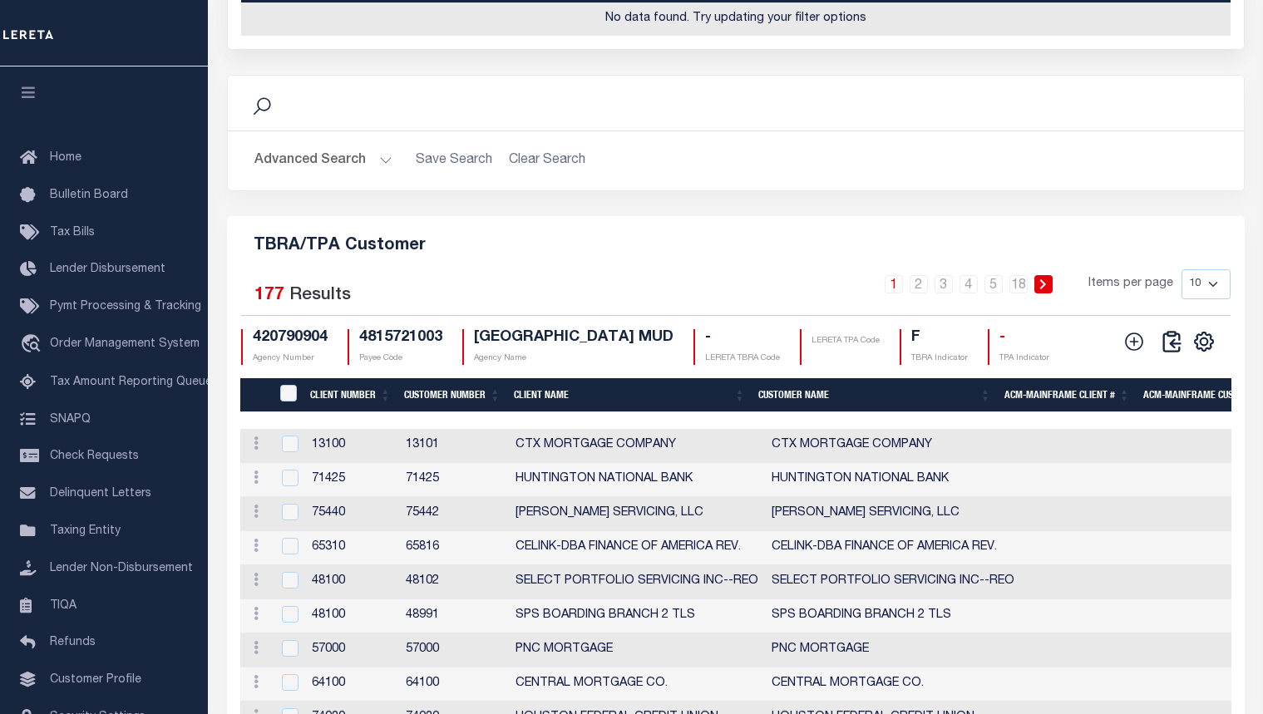
click at [730, 230] on h5 "TBRA/TPA Customer" at bounding box center [735, 243] width 991 height 27
click at [1137, 331] on icon at bounding box center [1135, 342] width 22 height 22
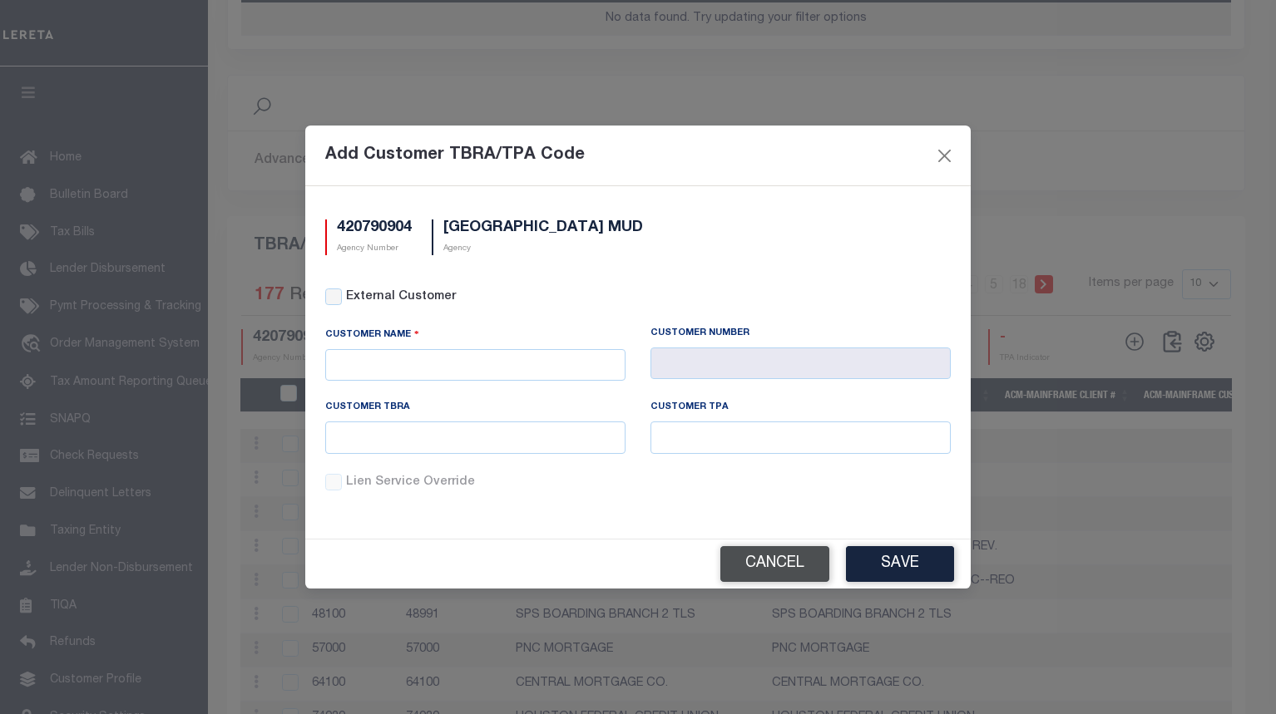
click at [803, 565] on button "Cancel" at bounding box center [774, 564] width 109 height 36
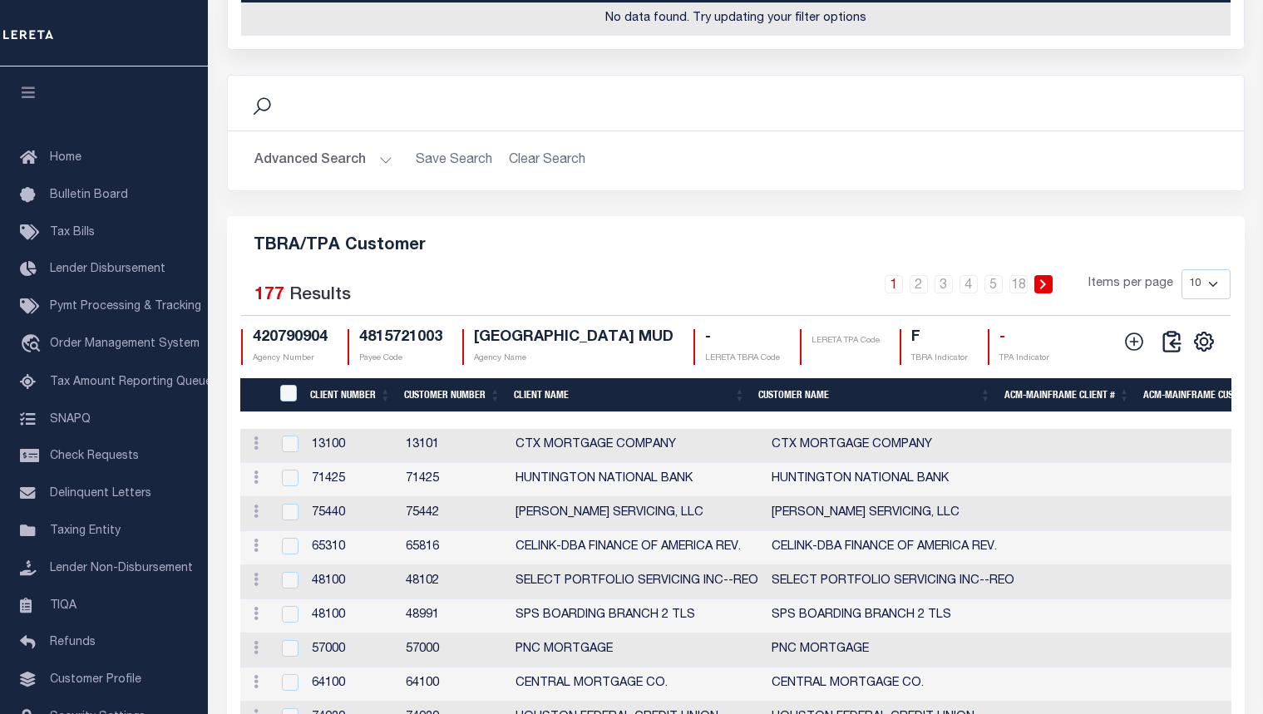
click at [764, 269] on div "1 2 3 4 5 … 18 Items per page 10 25 50 100" at bounding box center [863, 290] width 736 height 43
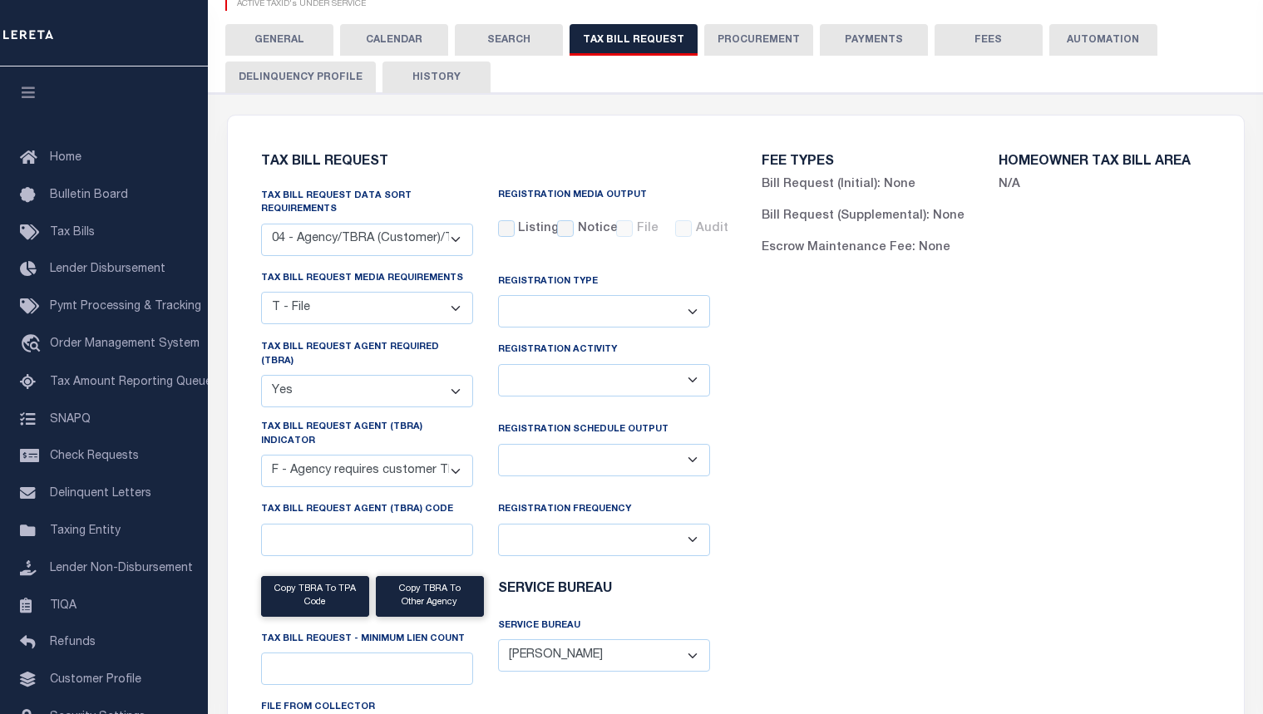
scroll to position [0, 0]
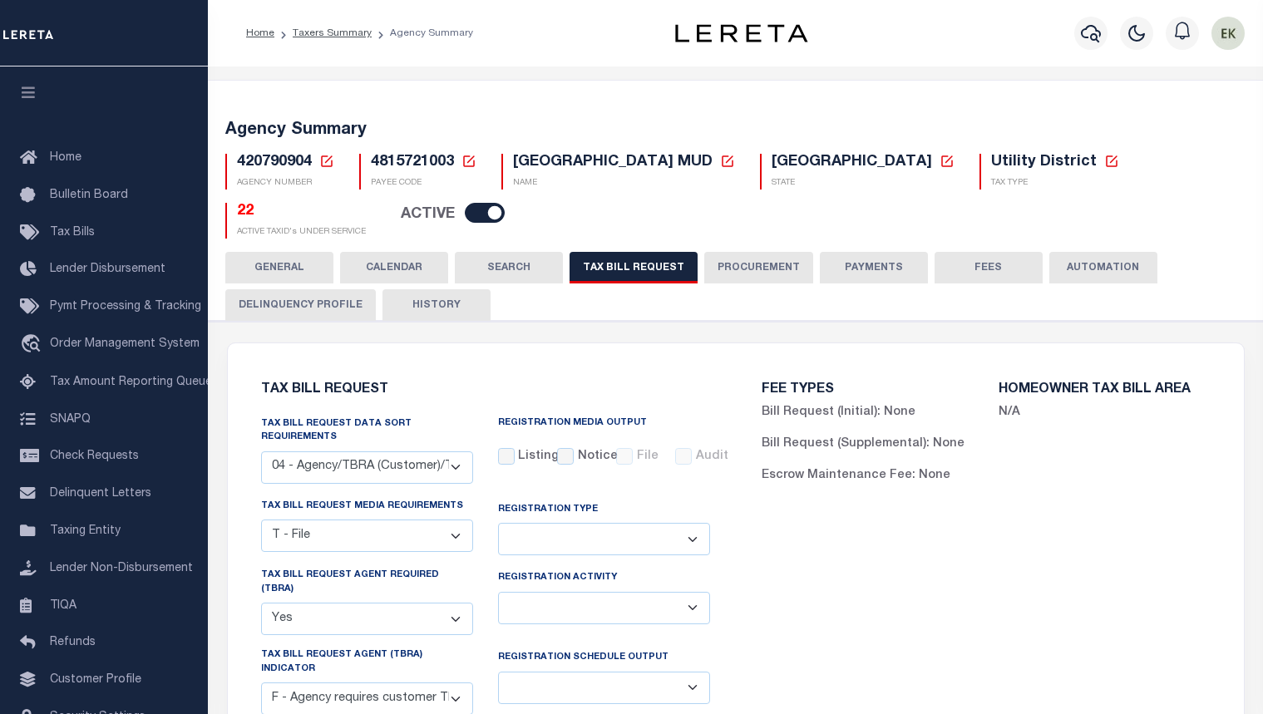
click at [323, 157] on icon at bounding box center [326, 161] width 15 height 15
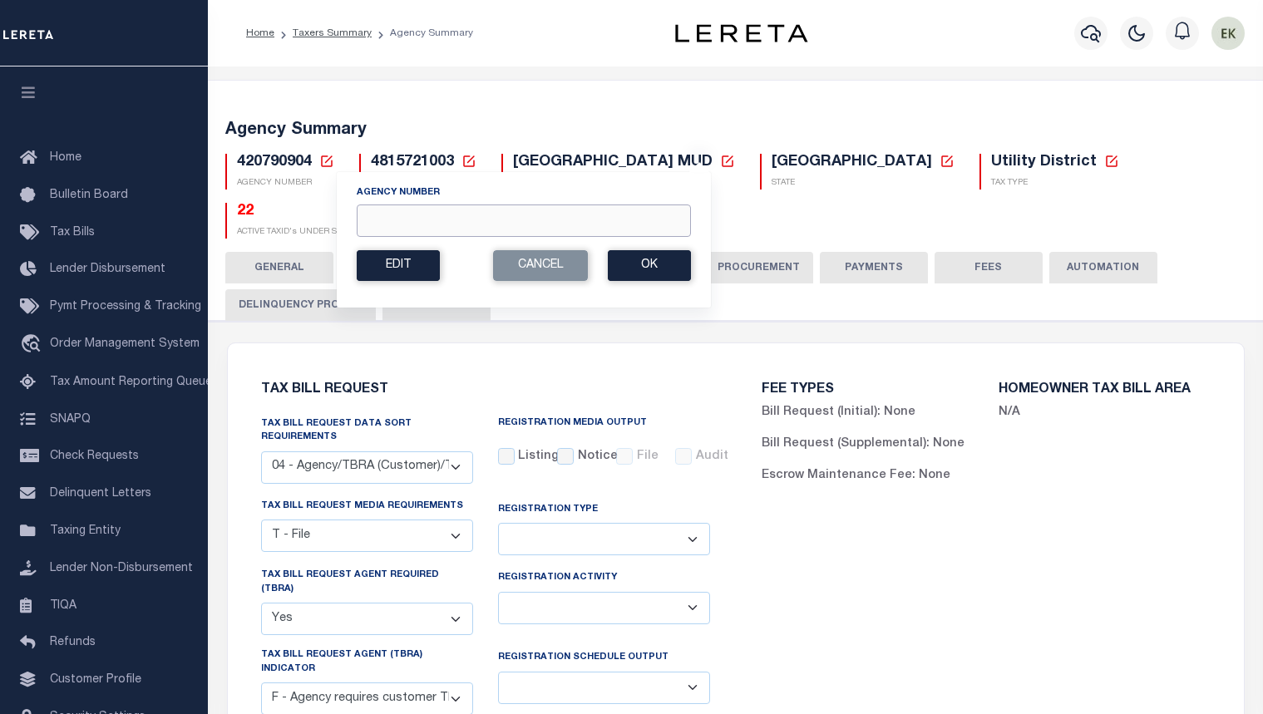
click at [406, 216] on input "Agency Number" at bounding box center [524, 221] width 334 height 32
paste input "420792502"
type input "420792502"
click at [625, 266] on button "Ok" at bounding box center [649, 265] width 83 height 31
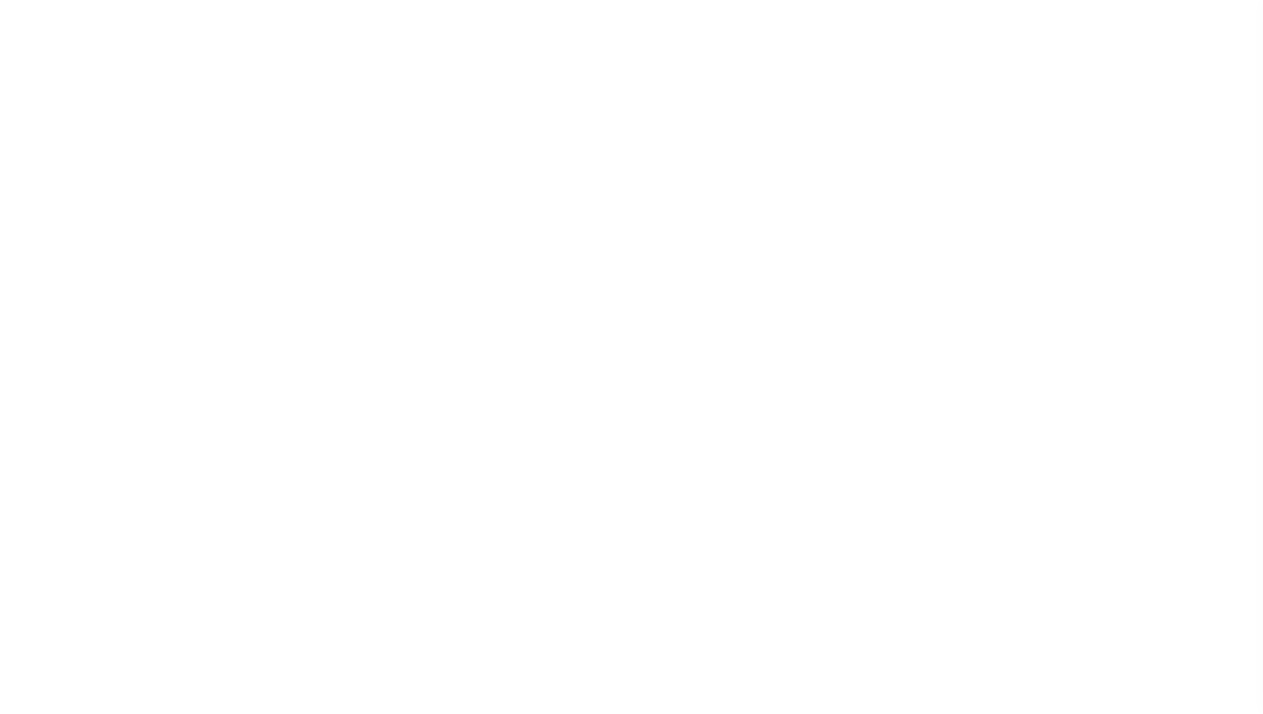
select select "28"
checkbox input "false"
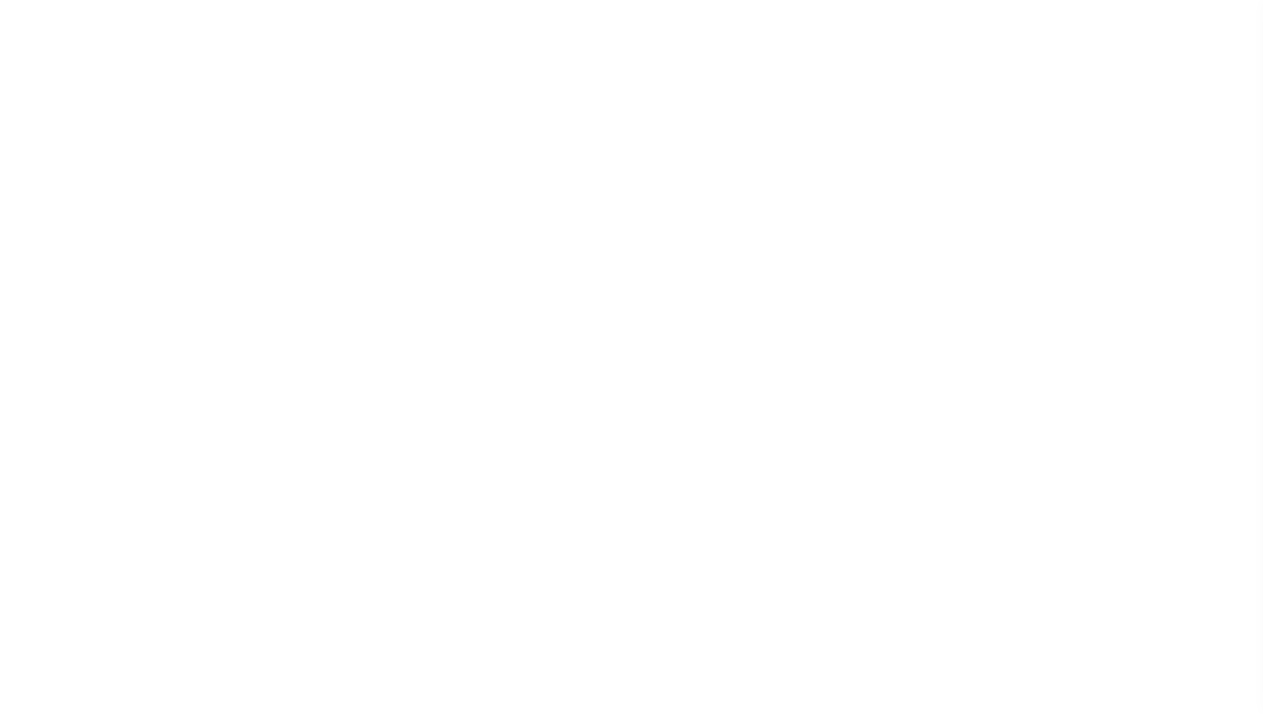
select select "22"
select select "true"
select select "14"
select select
select select "4820180002"
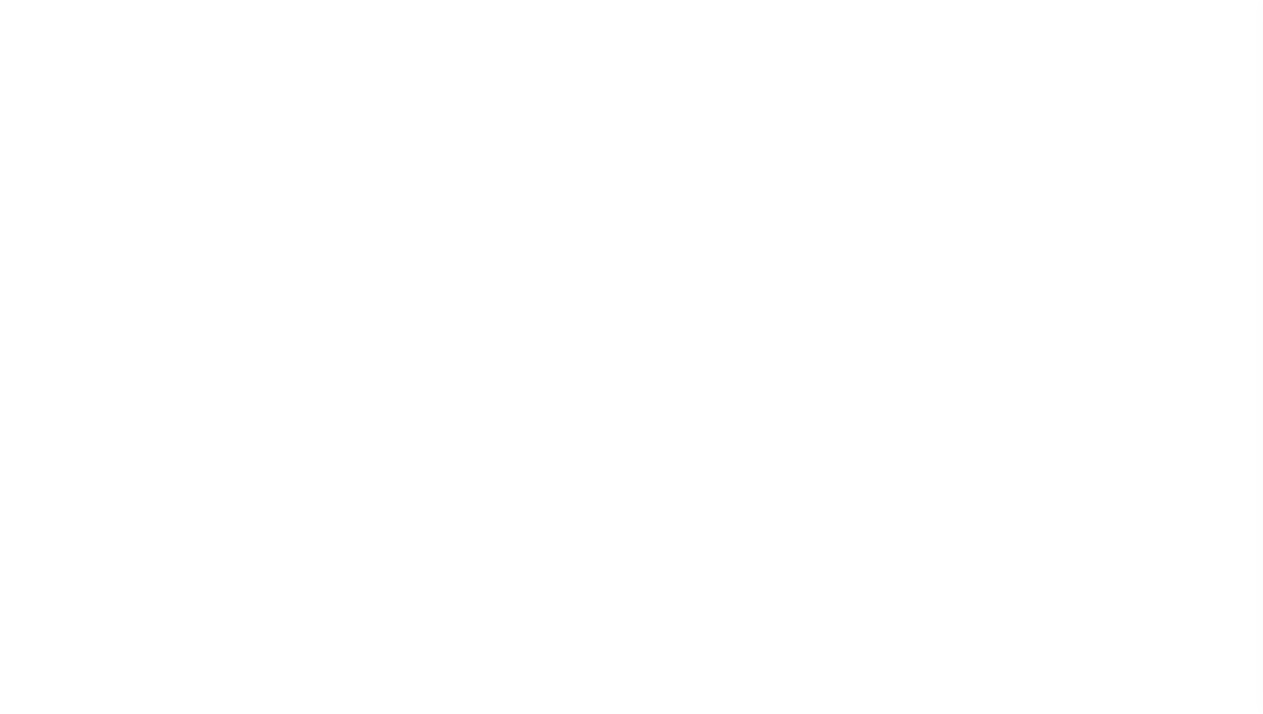
select select "2"
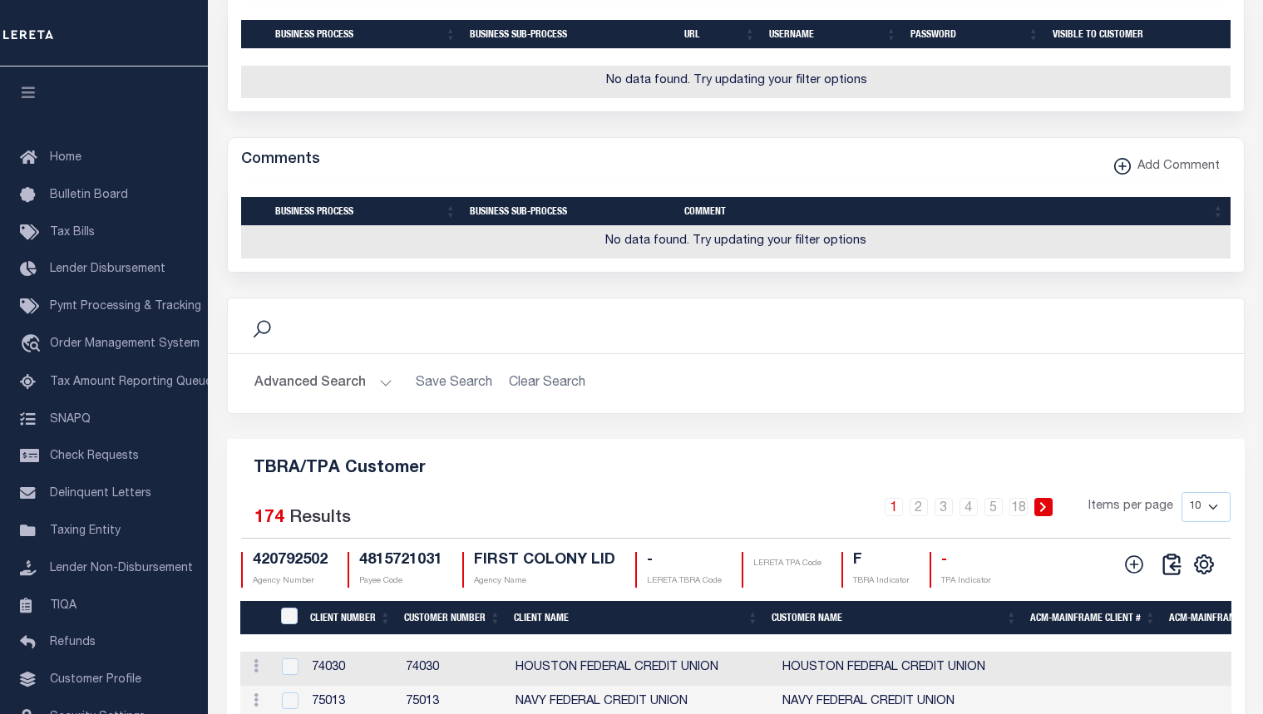
scroll to position [2079, 0]
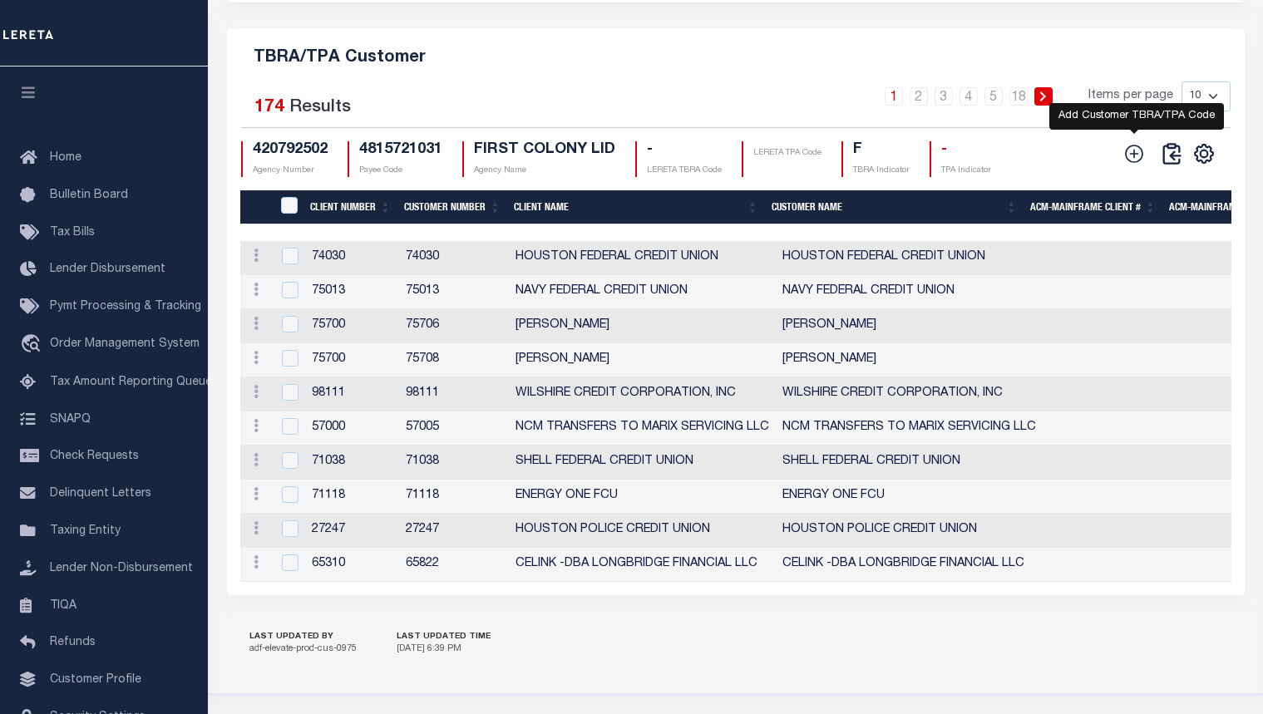
click at [1138, 165] on icon at bounding box center [1135, 154] width 22 height 22
checkbox input "true"
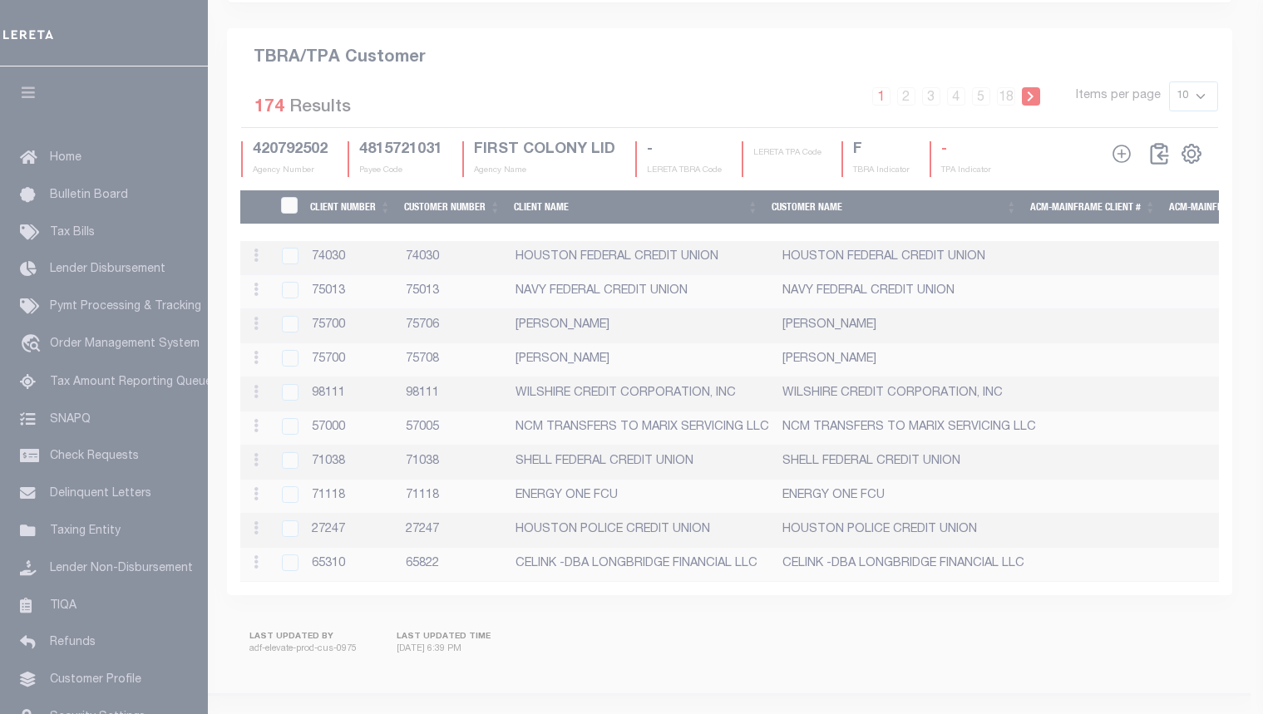
scroll to position [2058, 0]
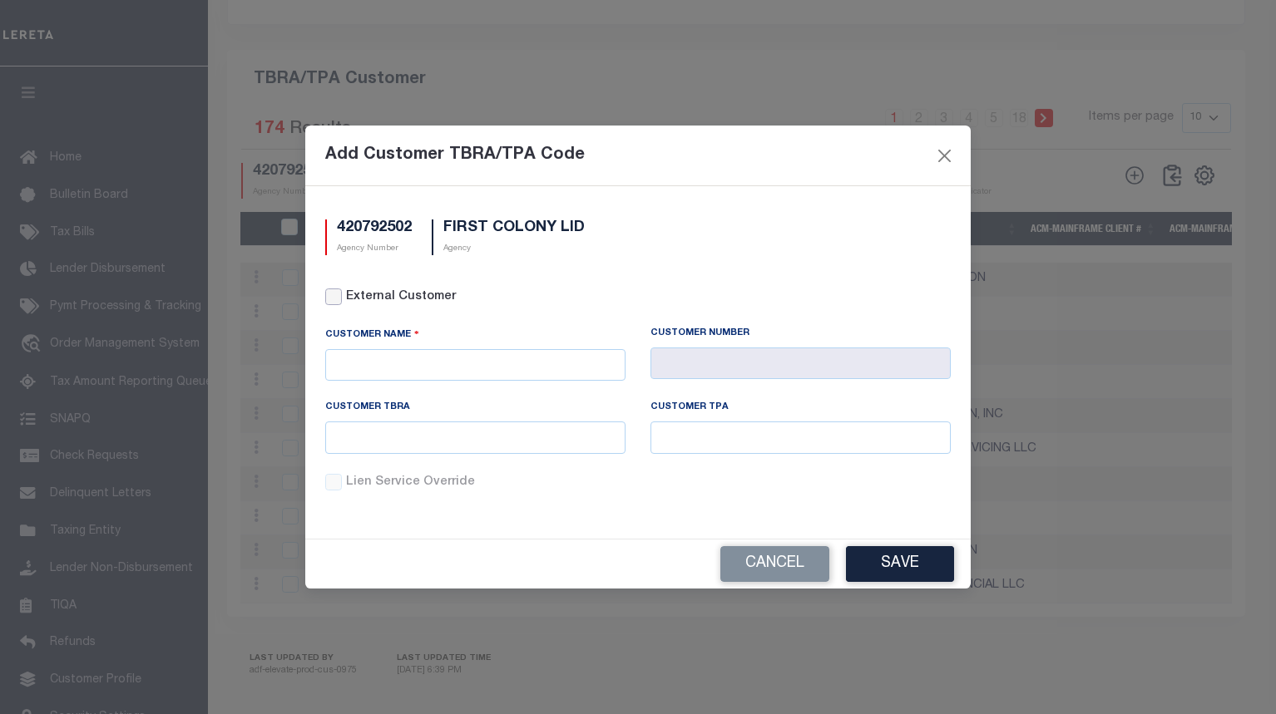
drag, startPoint x: 338, startPoint y: 298, endPoint x: 383, endPoint y: 305, distance: 45.5
click at [338, 297] on input "External Customer" at bounding box center [333, 297] width 17 height 17
checkbox input "true"
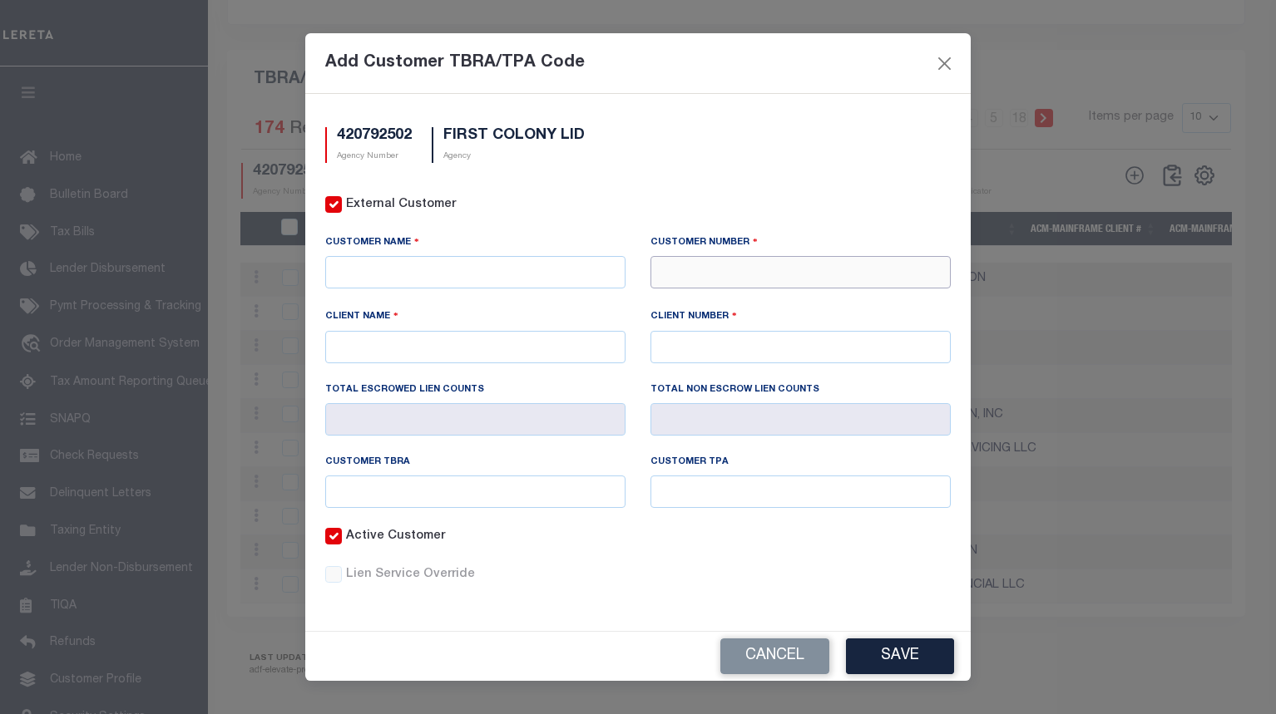
click at [718, 277] on input "text" at bounding box center [800, 272] width 300 height 32
paste input "67528"
type input "67528"
click at [724, 304] on div "67528 - AMIP MANAGEMENT" at bounding box center [800, 302] width 299 height 27
type input "AMIP MANAGEMENT"
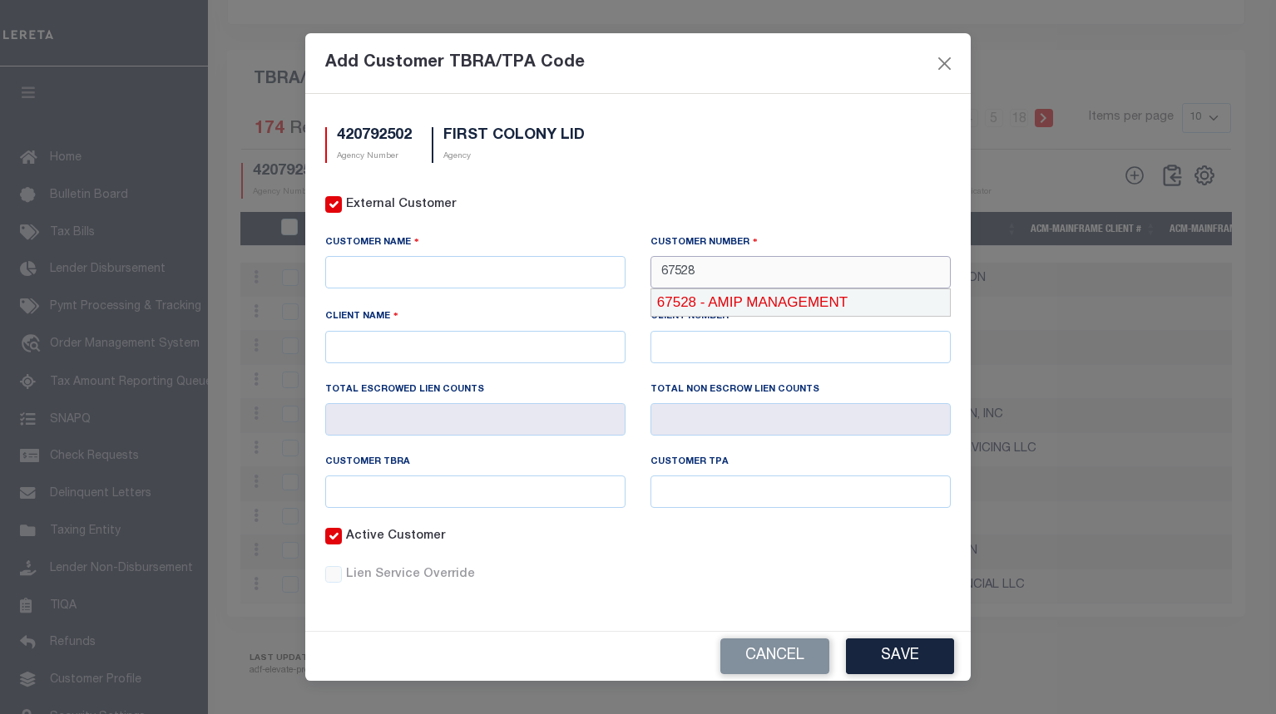
type input "AMIP MANAGEMENT"
type input "67528"
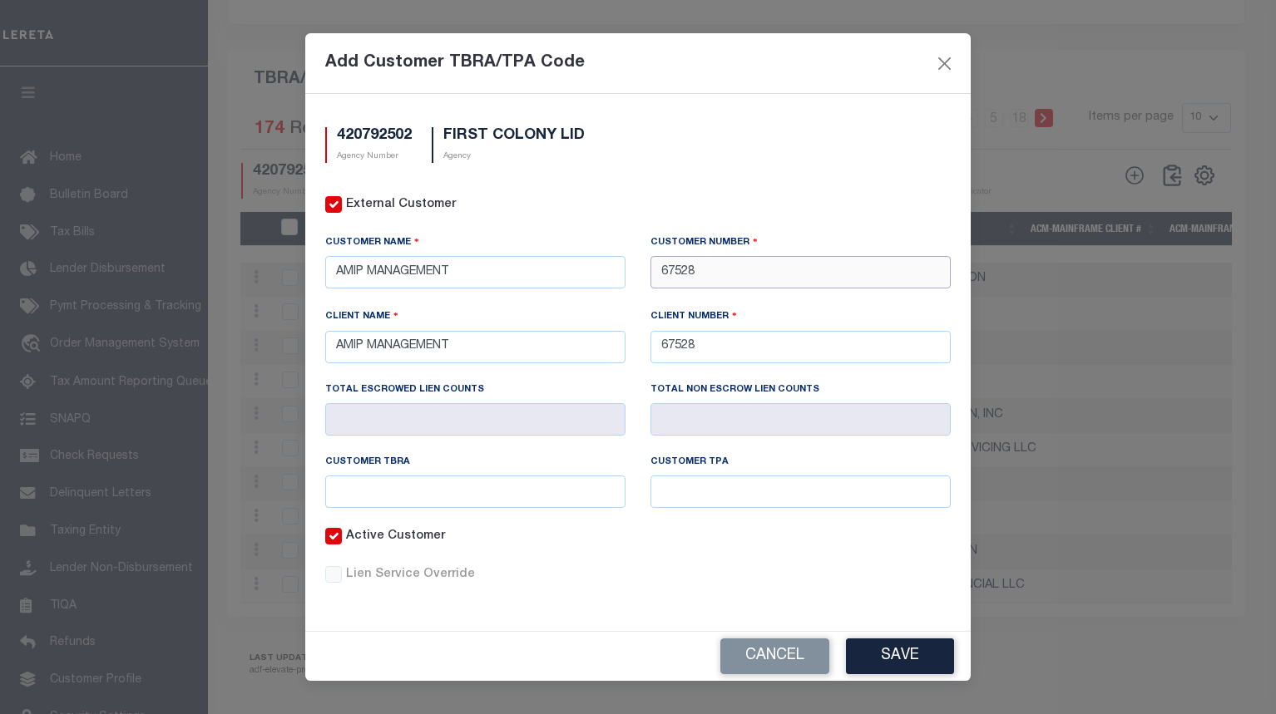
type input "67528"
click at [603, 492] on input "text" at bounding box center [475, 492] width 300 height 32
paste input "*08"
type input "*08"
click at [744, 492] on input "text" at bounding box center [800, 492] width 300 height 32
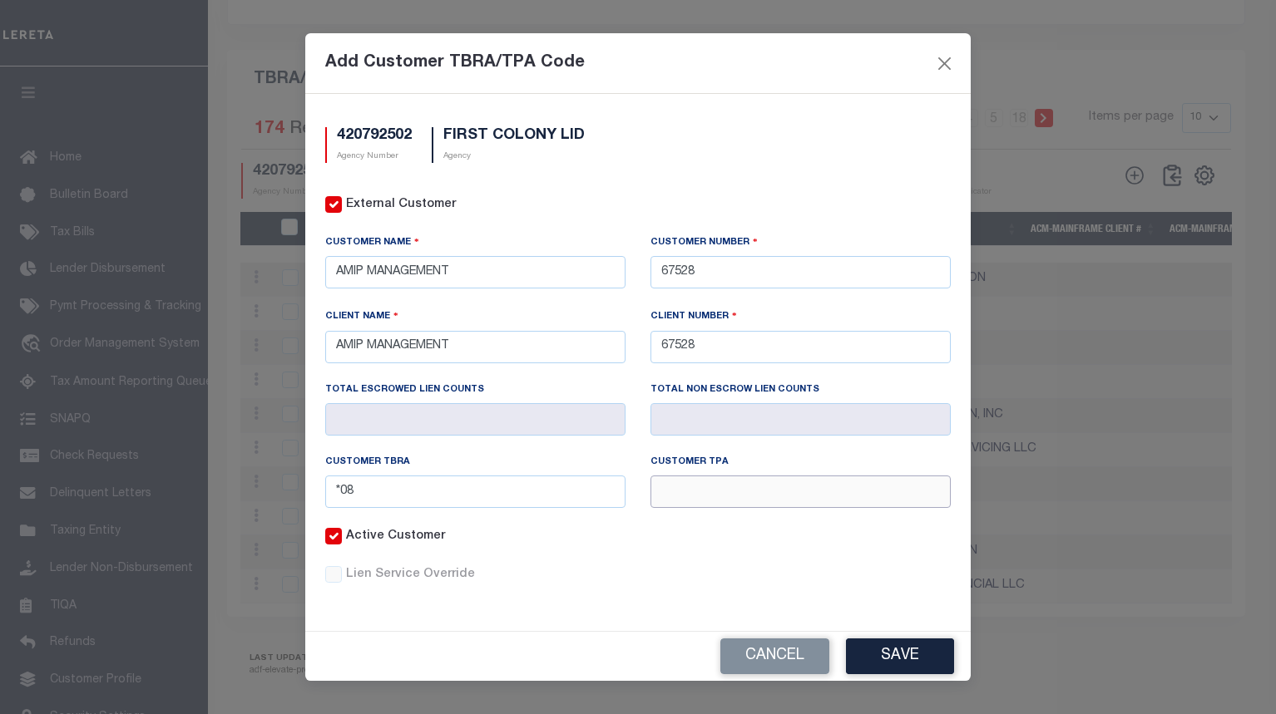
paste input "*08"
type input "*08"
click at [892, 647] on button "Save" at bounding box center [900, 657] width 108 height 36
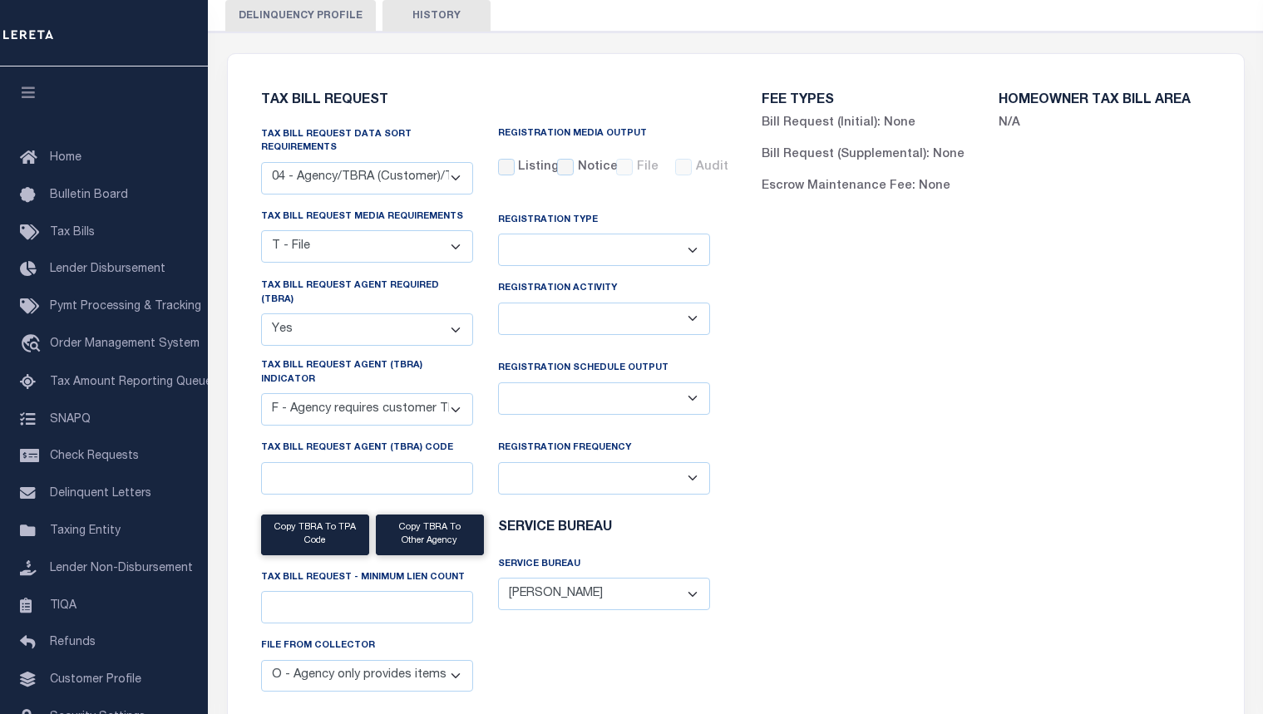
scroll to position [0, 0]
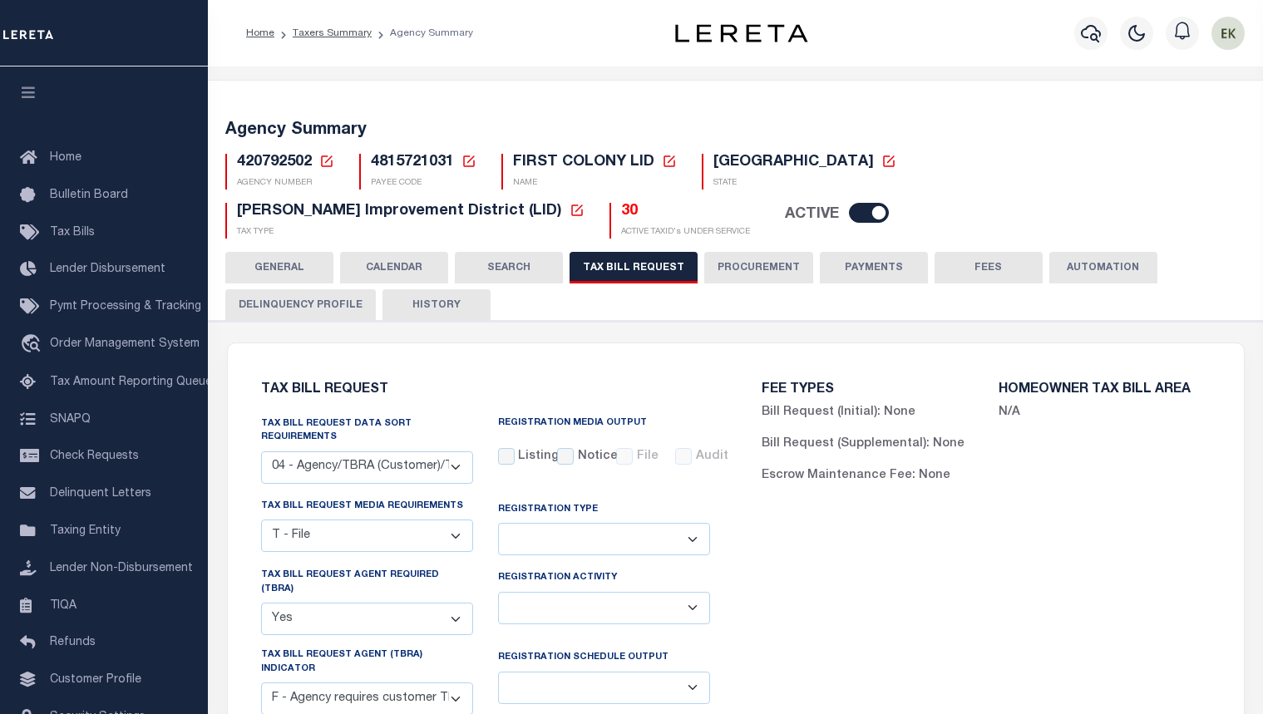
click at [329, 161] on icon at bounding box center [326, 161] width 15 height 15
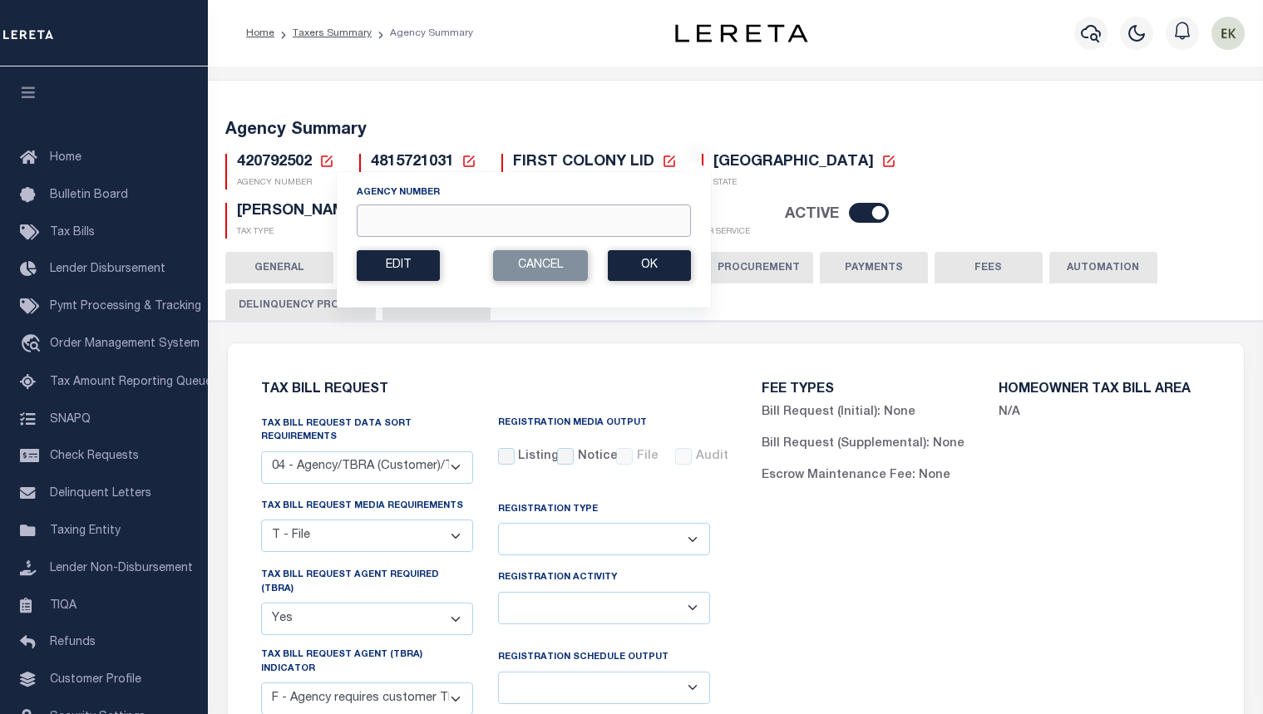
click at [417, 223] on input "Agency Number" at bounding box center [524, 221] width 334 height 32
paste input "420840937"
type input "420840937"
click at [629, 264] on button "Ok" at bounding box center [649, 265] width 83 height 31
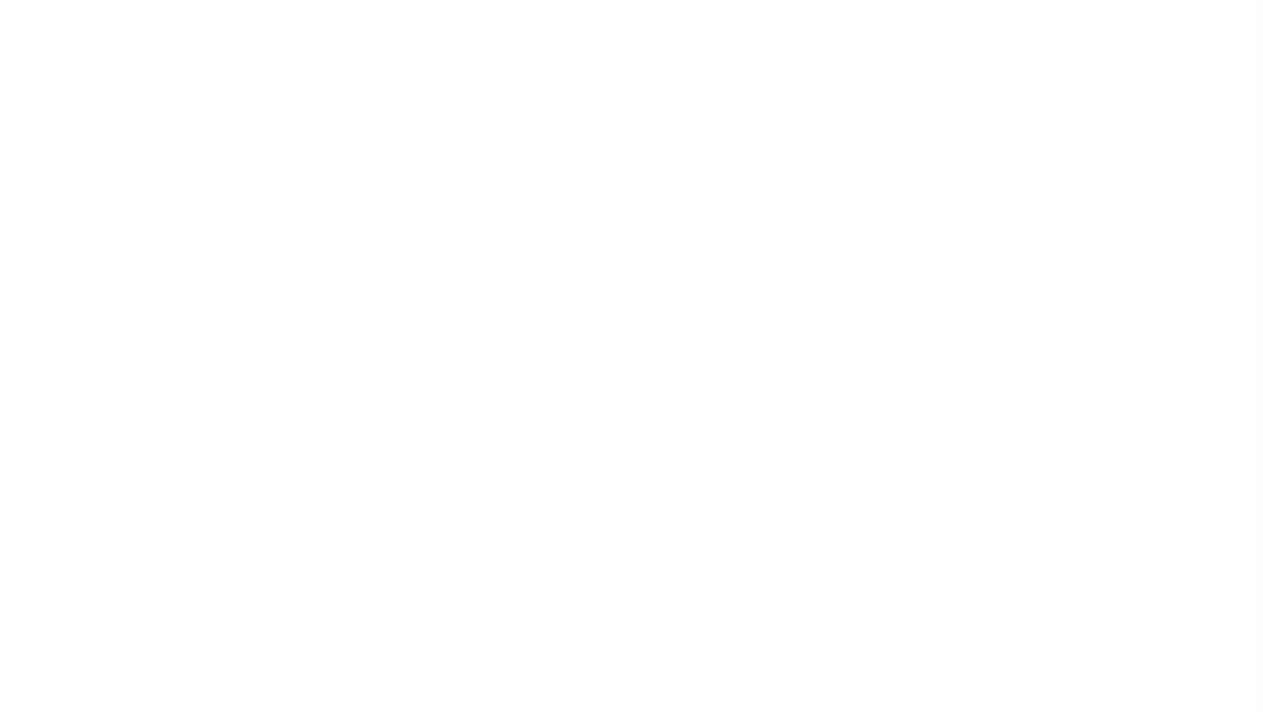
select select "28"
checkbox input "false"
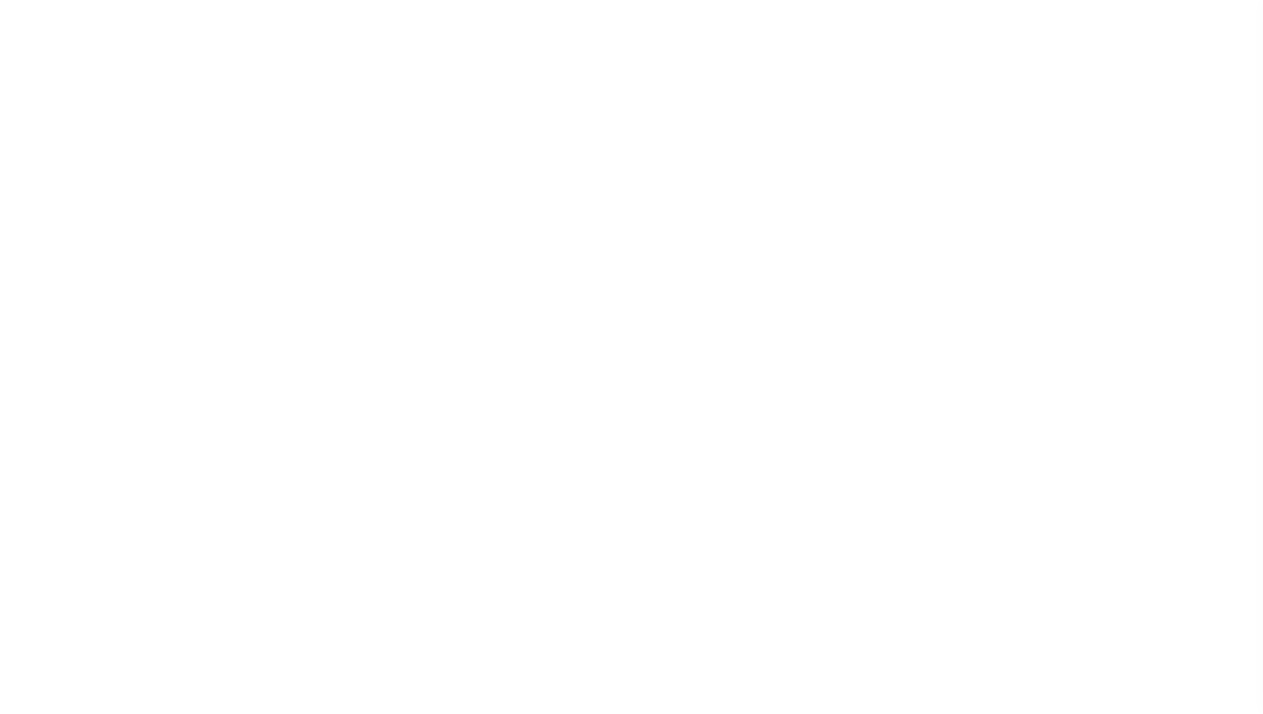
select select "22"
select select "true"
select select "14"
select select
select select "4820180002"
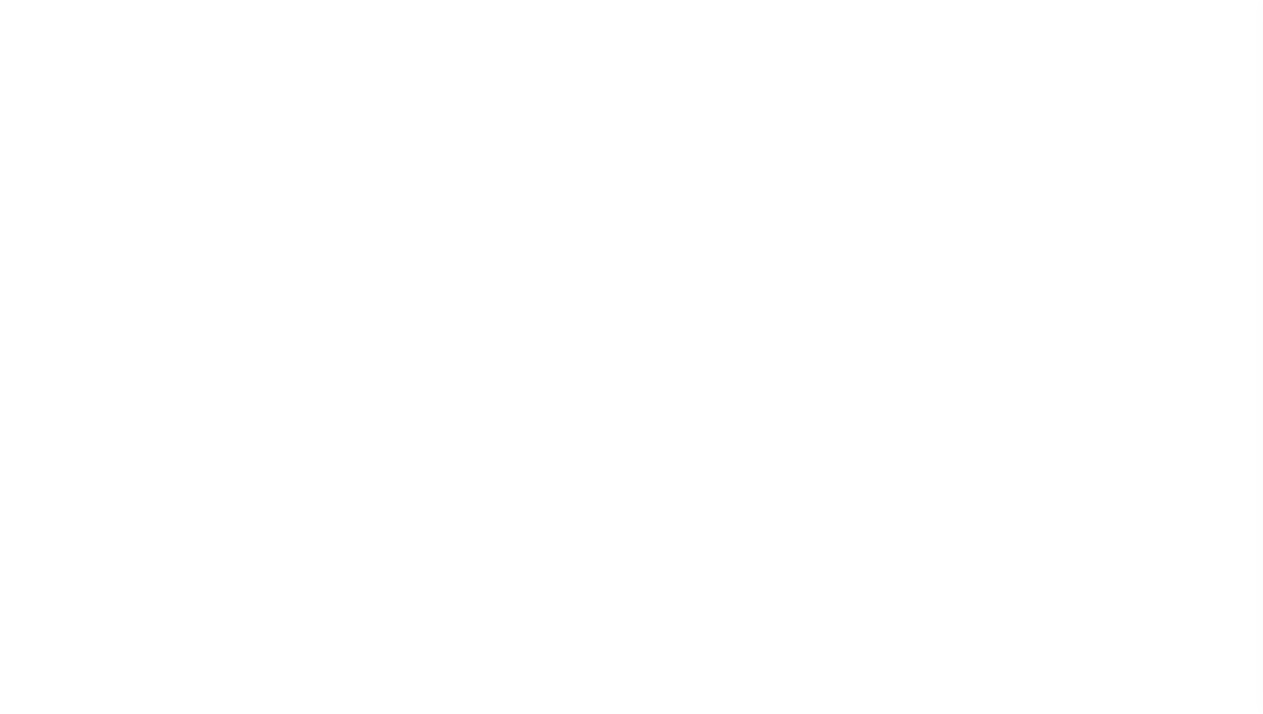
select select "2"
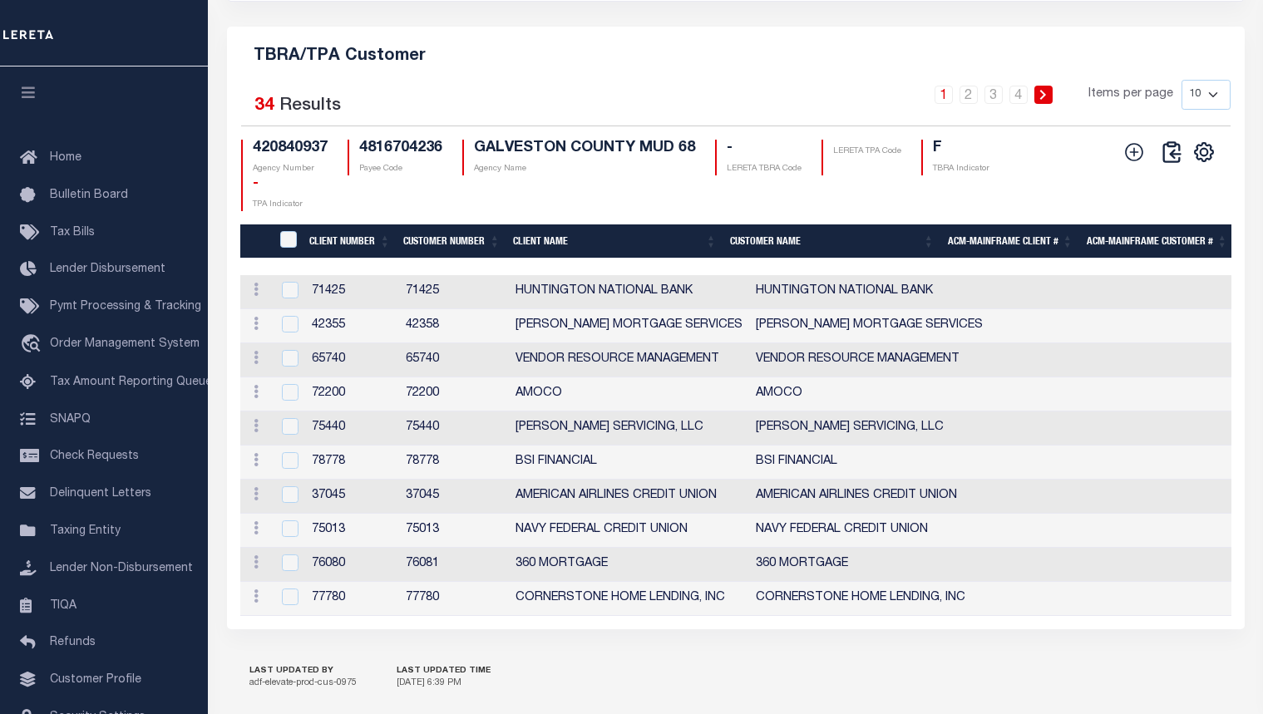
scroll to position [1996, 0]
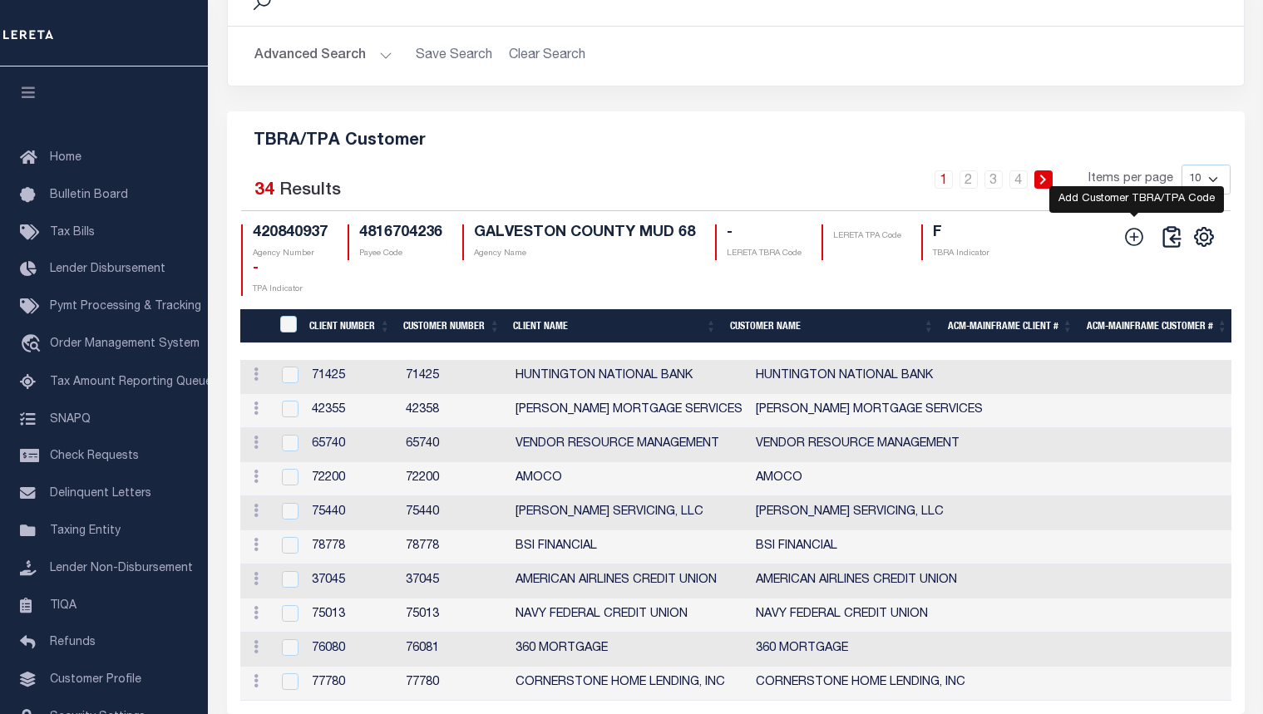
click at [1135, 246] on icon at bounding box center [1135, 237] width 18 height 18
checkbox input "true"
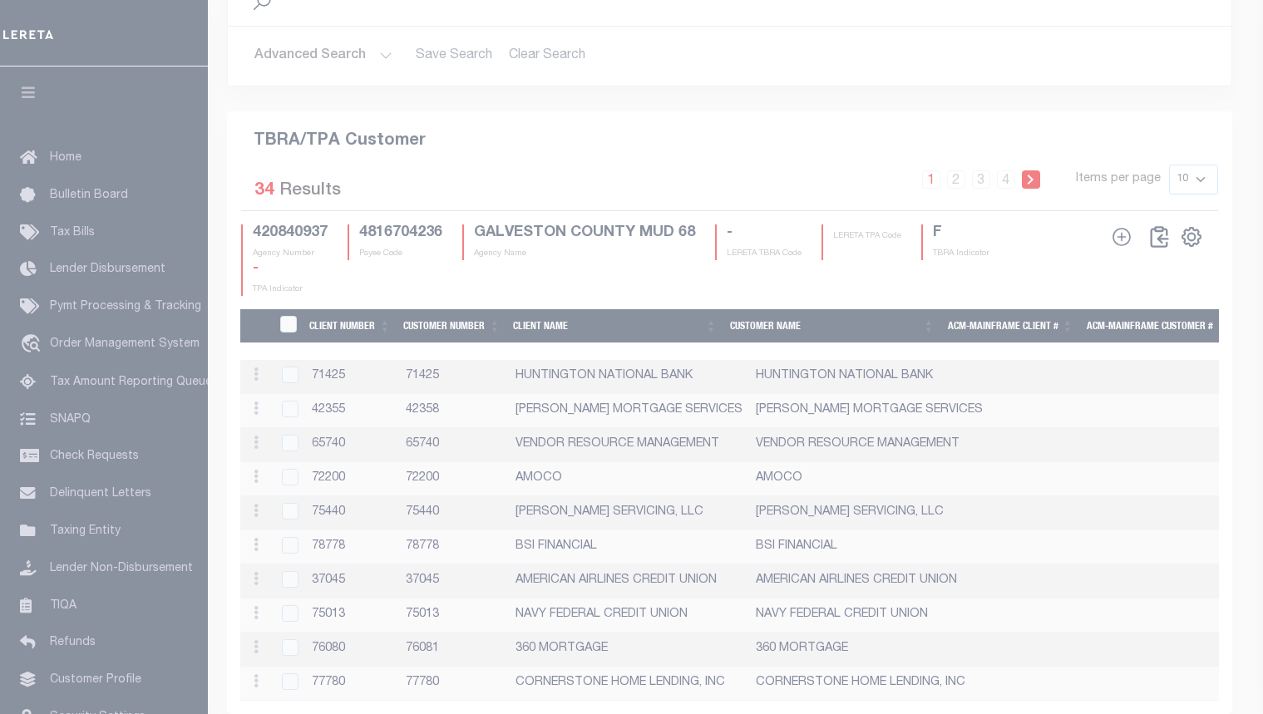
scroll to position [1975, 0]
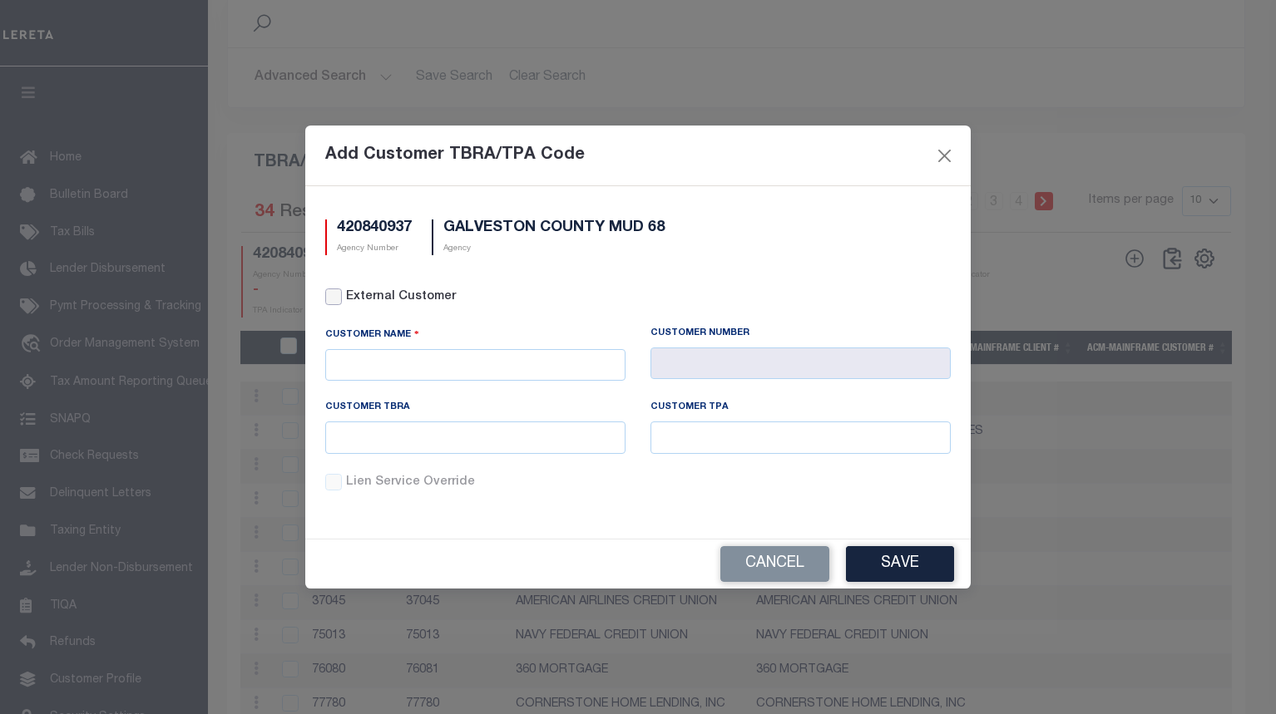
click at [334, 299] on input "External Customer" at bounding box center [333, 297] width 17 height 17
checkbox input "true"
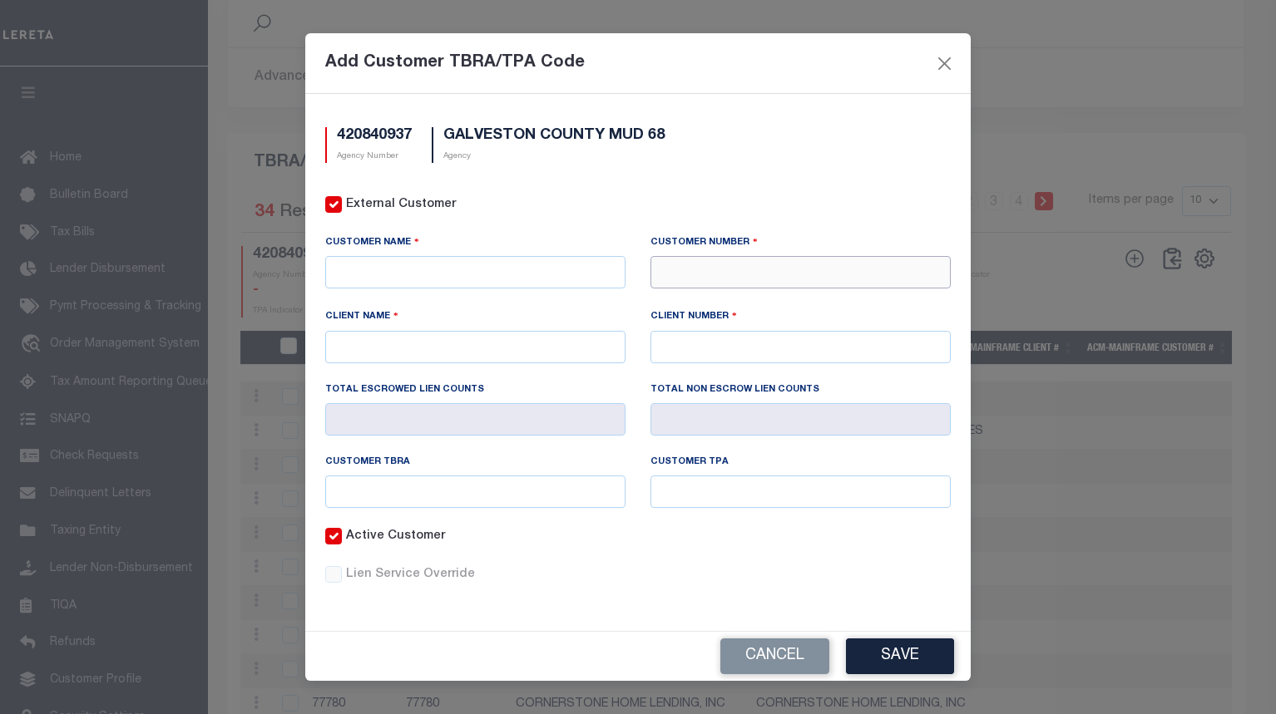
click at [700, 264] on input "text" at bounding box center [800, 272] width 300 height 32
paste input "65432"
type input "65432"
click at [718, 306] on div "65432 - FROST BANK" at bounding box center [800, 302] width 299 height 27
type input "FROST BANK"
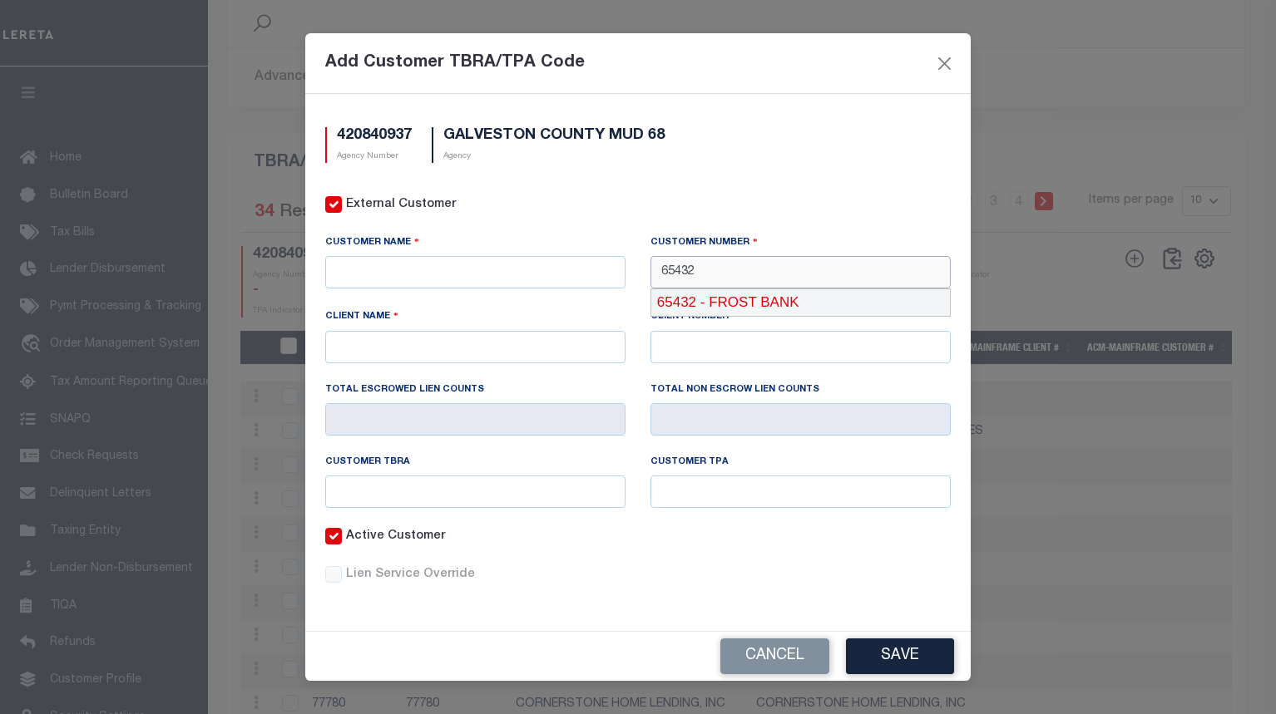
type input "FROST BANK"
type input "65432"
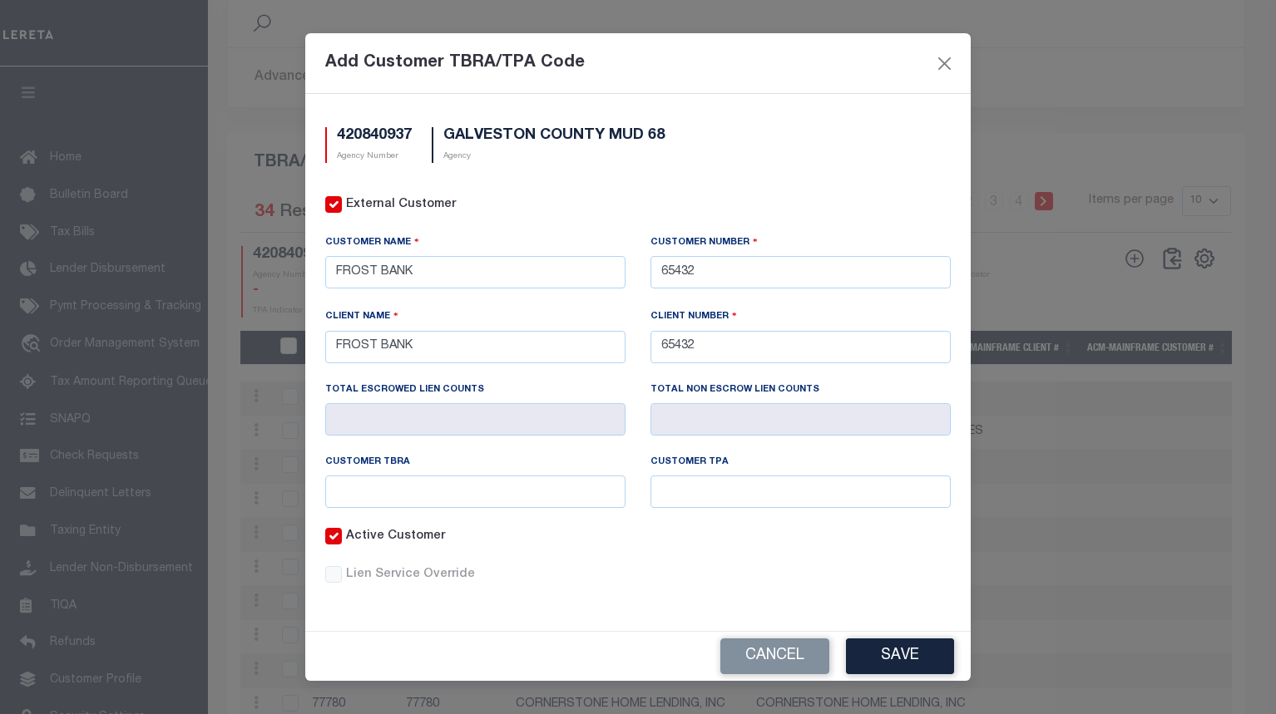
click at [709, 568] on label "Lien Service Override" at bounding box center [648, 575] width 605 height 18
click at [0, 0] on input "Lien Service Override" at bounding box center [0, 0] width 0 height 0
click at [584, 489] on input "text" at bounding box center [475, 492] width 300 height 32
paste input "260"
type input "260"
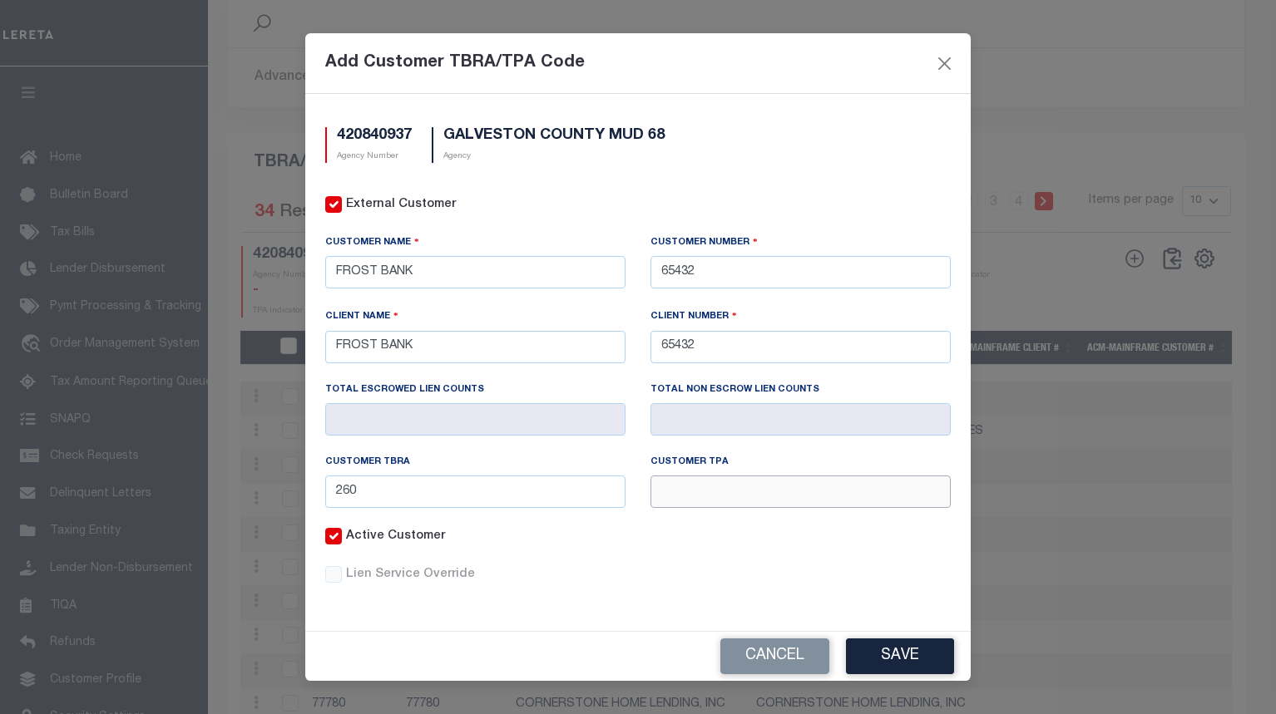
click at [771, 492] on input "text" at bounding box center [800, 492] width 300 height 32
paste input "260"
type input "260"
click at [923, 648] on button "Save" at bounding box center [900, 657] width 108 height 36
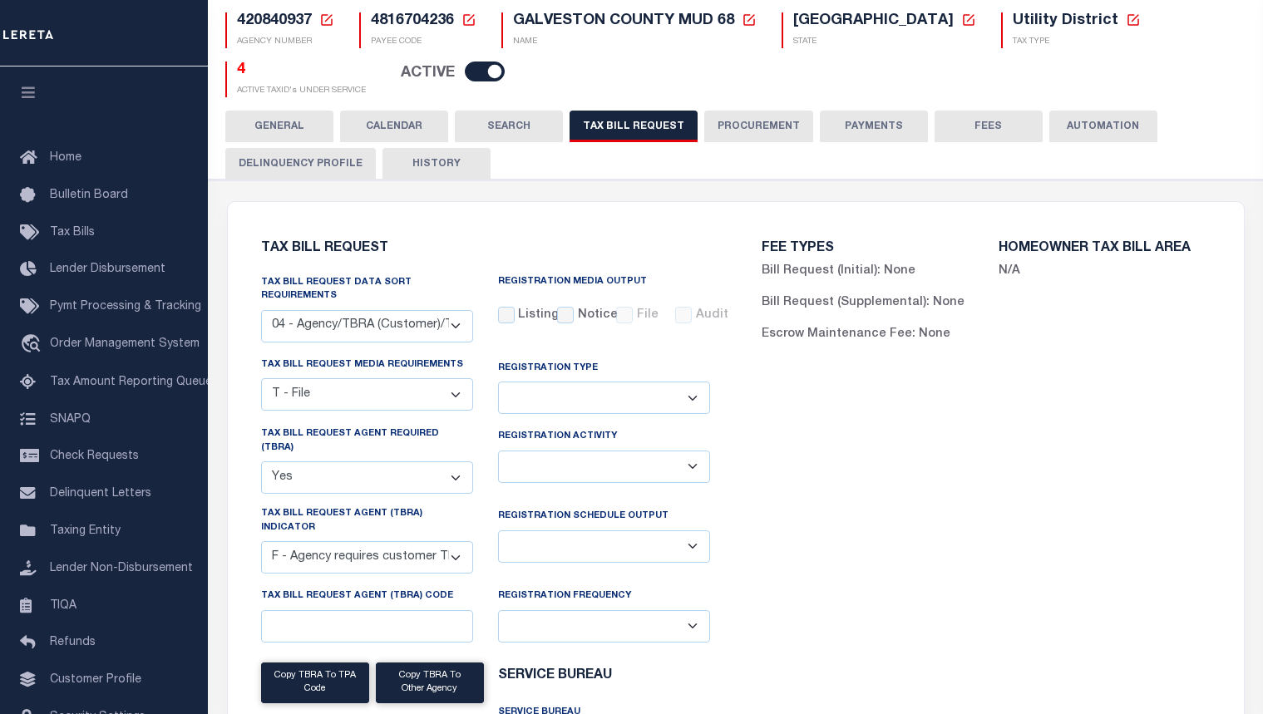
scroll to position [0, 0]
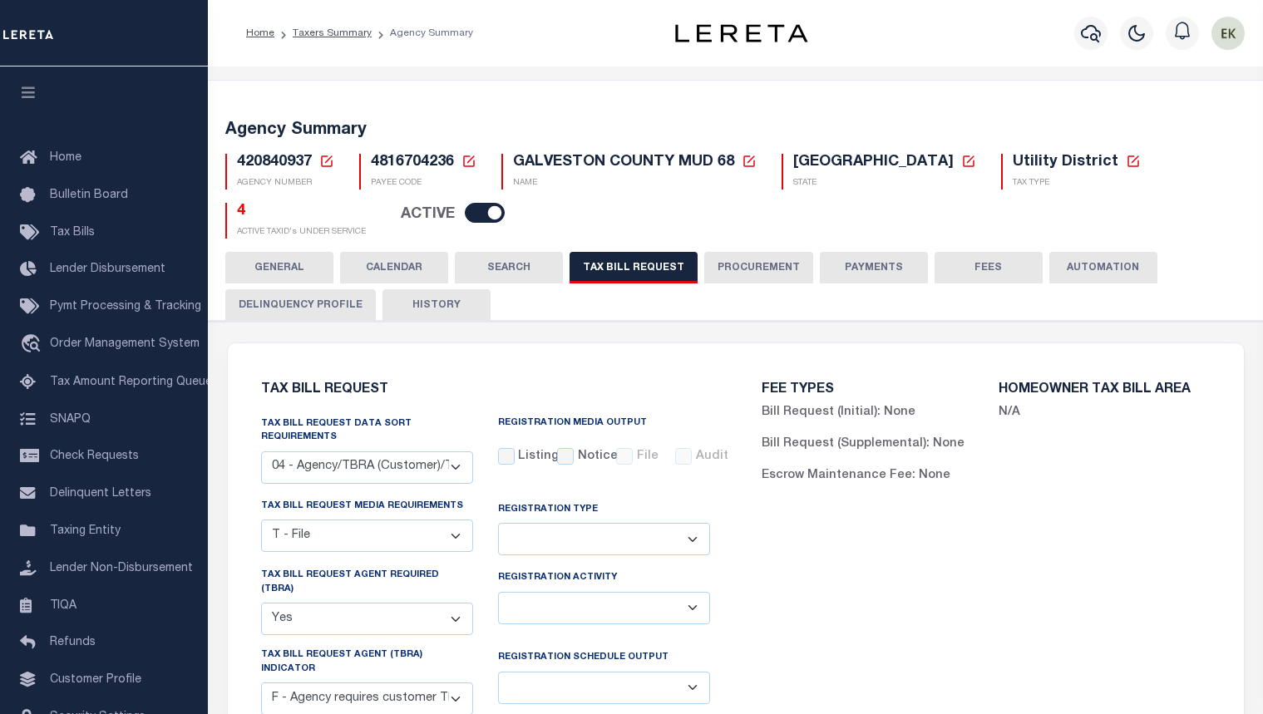
click at [329, 161] on icon at bounding box center [326, 161] width 15 height 15
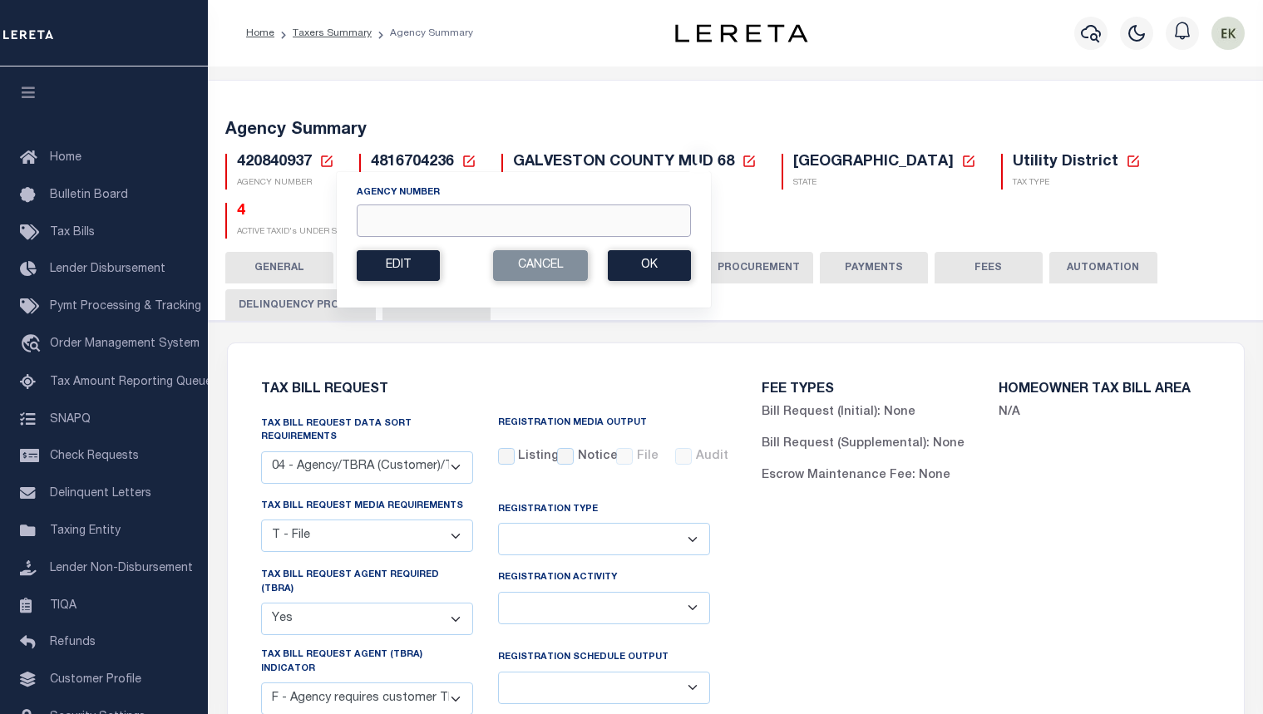
click at [421, 225] on input "Agency Number" at bounding box center [524, 221] width 334 height 32
paste input "420612501"
type input "420612501"
click at [650, 267] on button "Ok" at bounding box center [649, 265] width 83 height 31
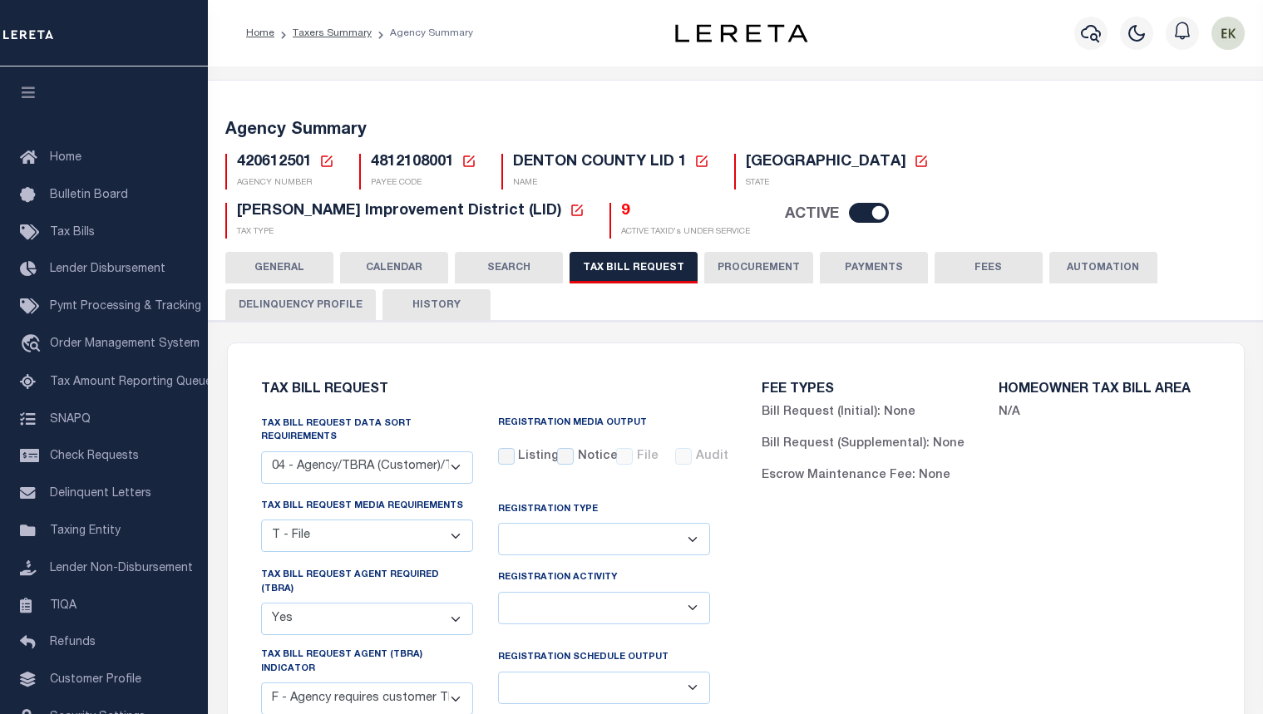
select select "28"
select select "22"
select select "true"
select select "14"
select select
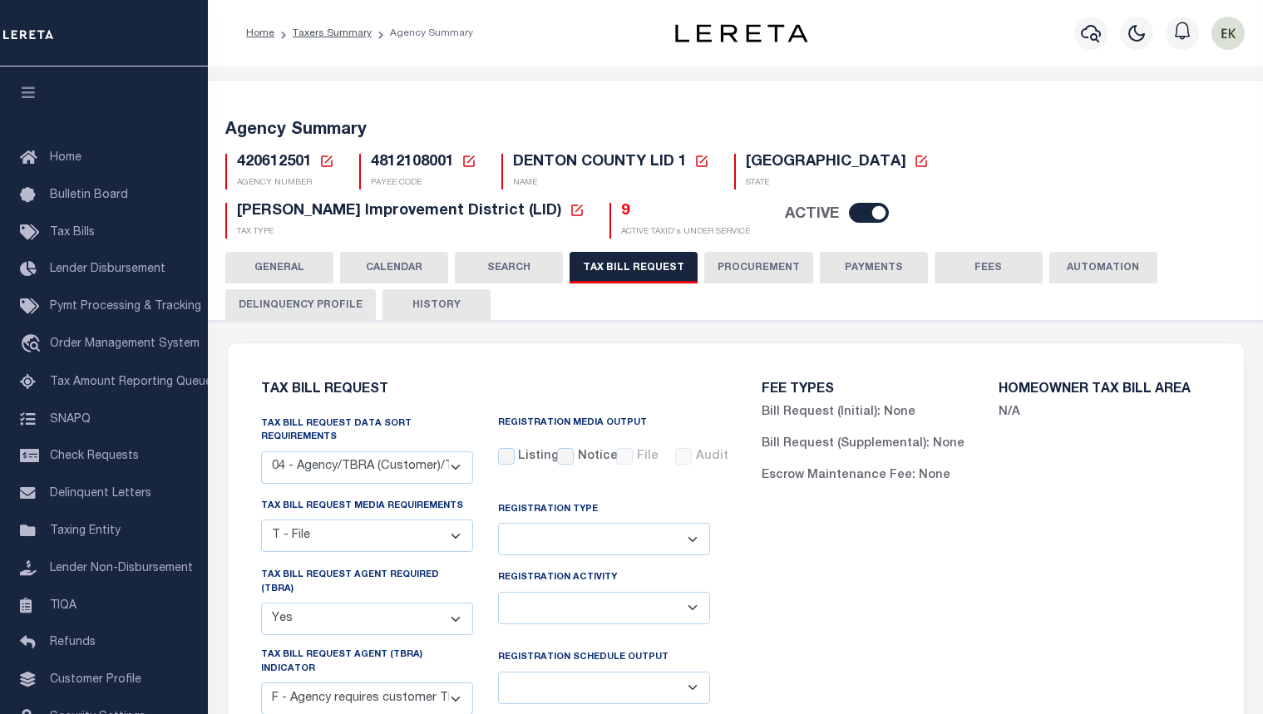
select select "4820180002"
select select "2"
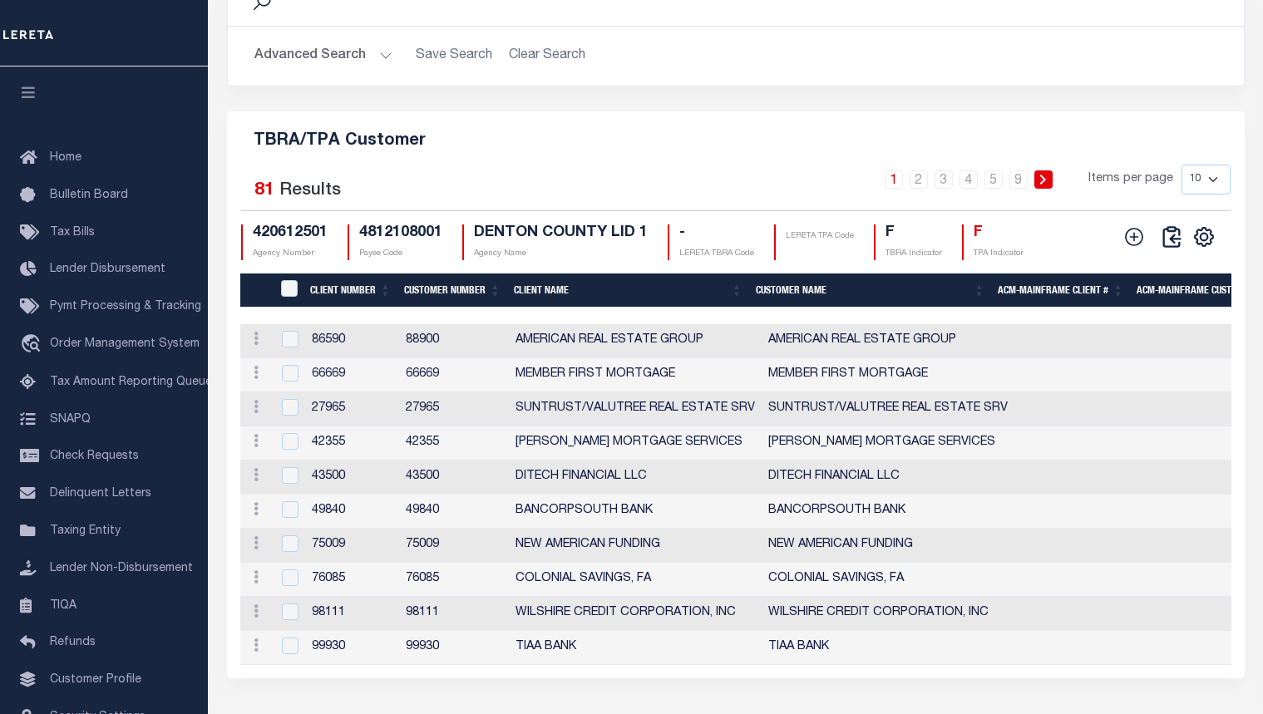
scroll to position [1939, 0]
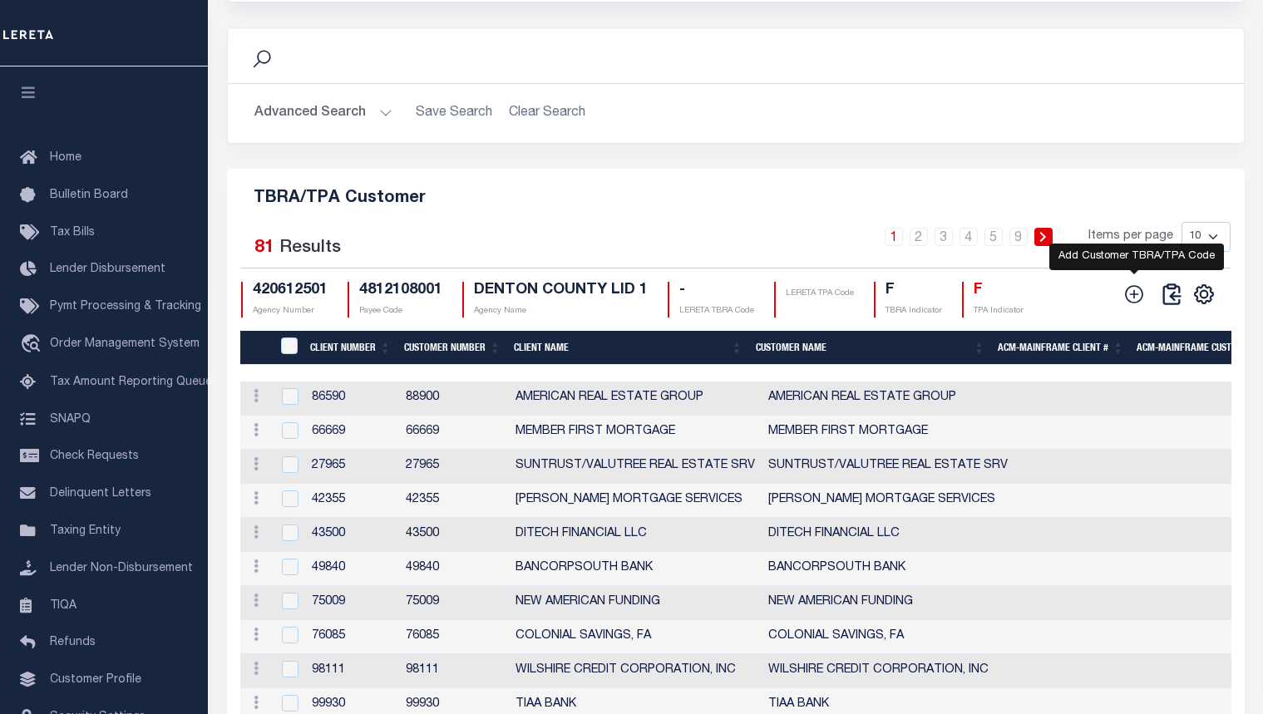
click at [1131, 305] on icon at bounding box center [1135, 295] width 22 height 22
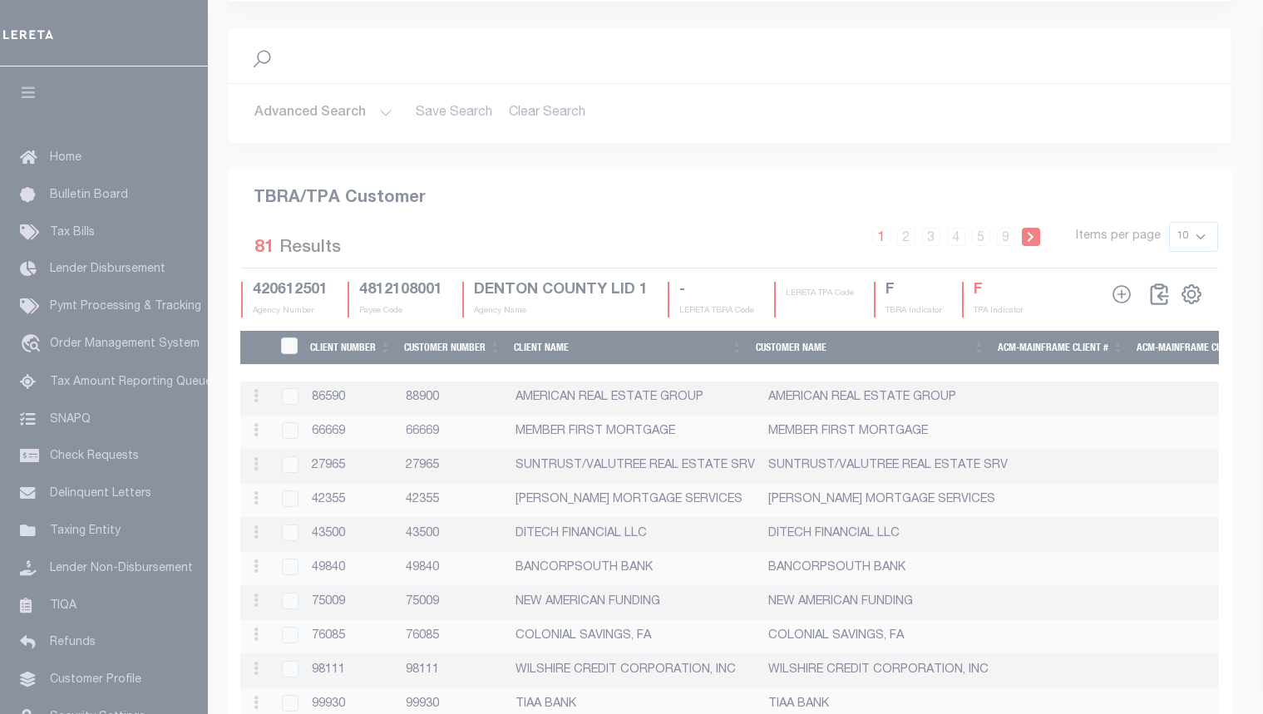
scroll to position [1917, 0]
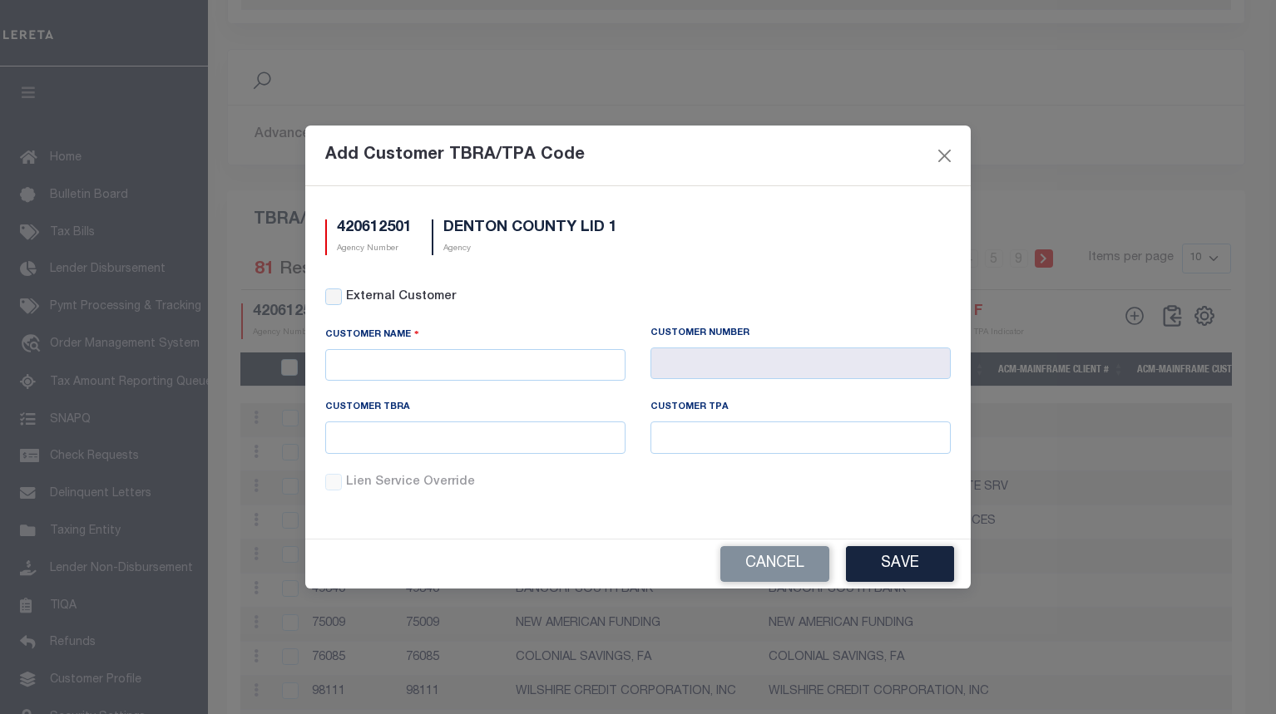
click at [342, 296] on div "External Customer" at bounding box center [637, 298] width 625 height 18
click at [339, 297] on input "External Customer" at bounding box center [333, 297] width 17 height 17
checkbox input "true"
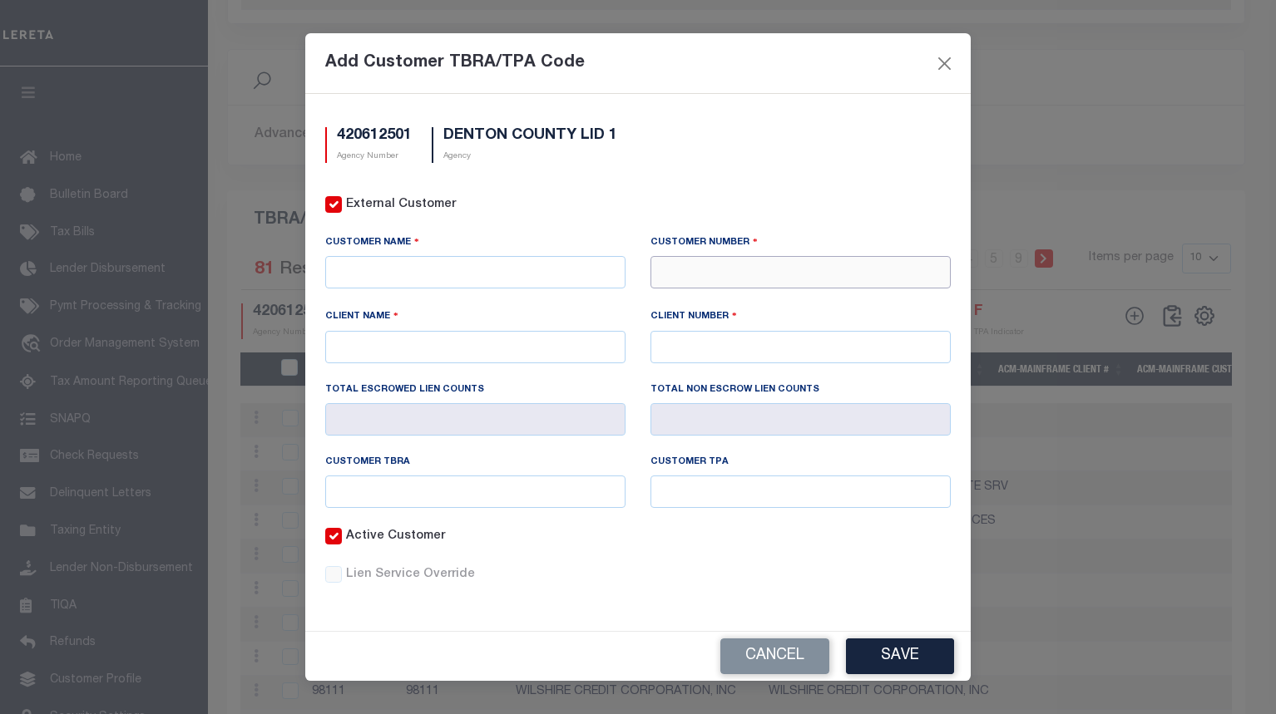
click at [709, 271] on input "text" at bounding box center [800, 272] width 300 height 32
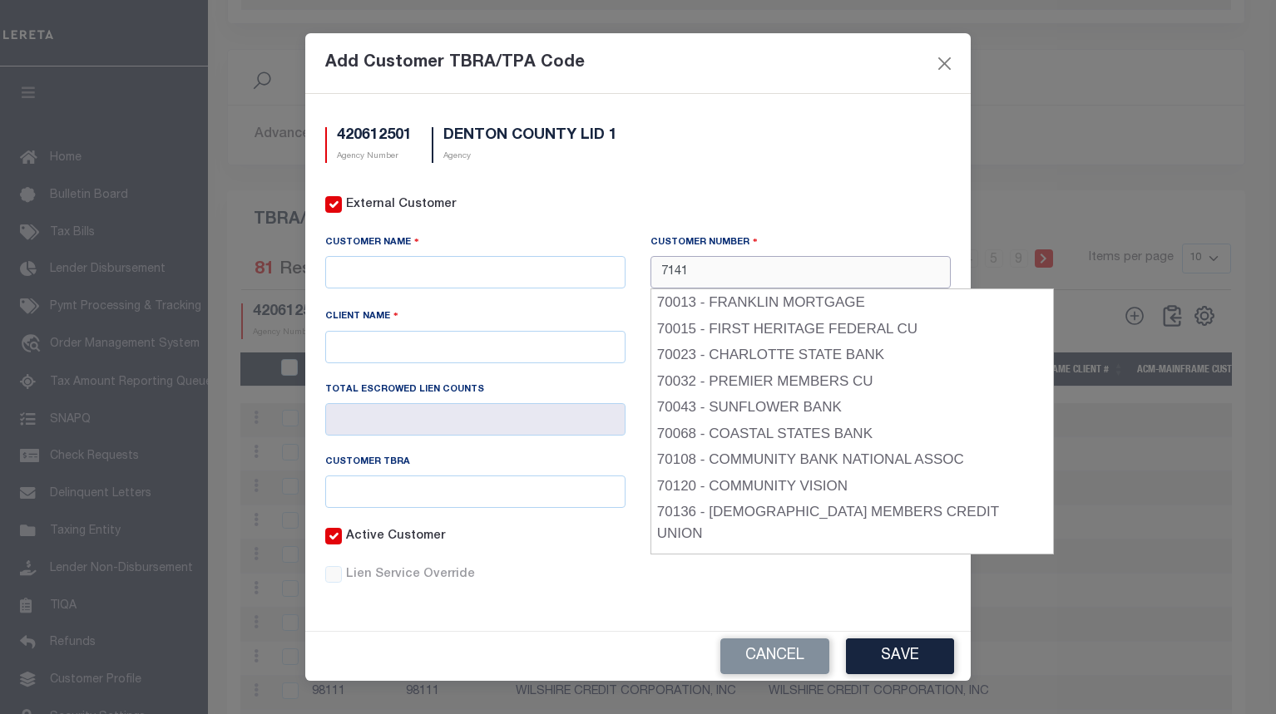
type input "71410"
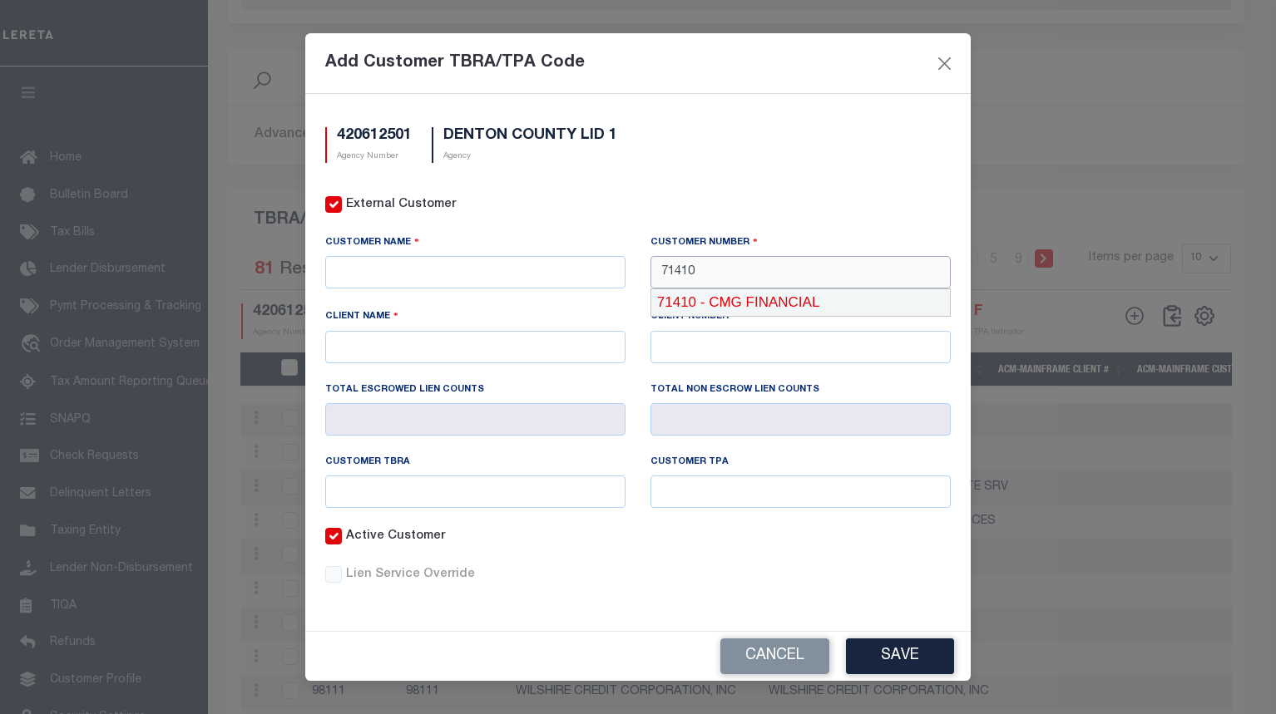
click at [777, 306] on div "71410 - CMG FINANCIAL" at bounding box center [800, 302] width 299 height 27
type input "CMG FINANCIAL"
type input "71410"
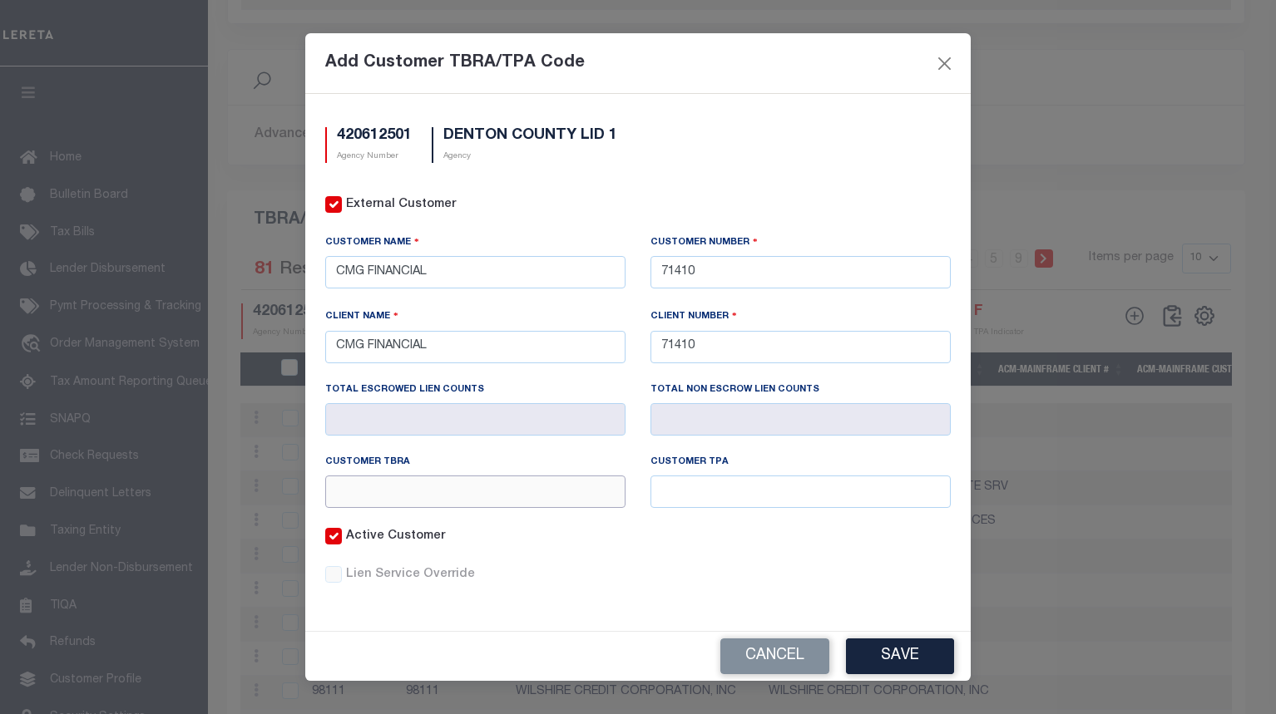
click at [577, 487] on input "text" at bounding box center [475, 492] width 300 height 32
paste input "420612501"
type input "4"
type input "@91"
click at [784, 495] on input "text" at bounding box center [800, 492] width 300 height 32
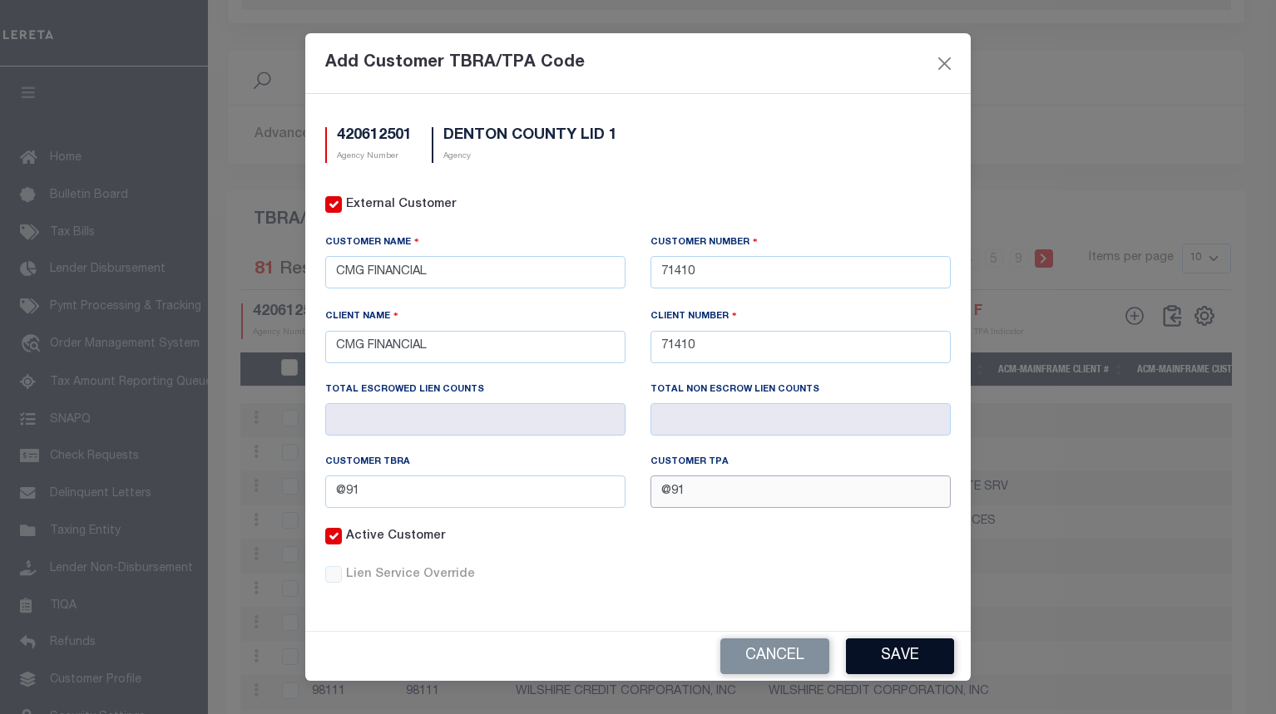
type input "@91"
click at [866, 660] on button "Save" at bounding box center [900, 657] width 108 height 36
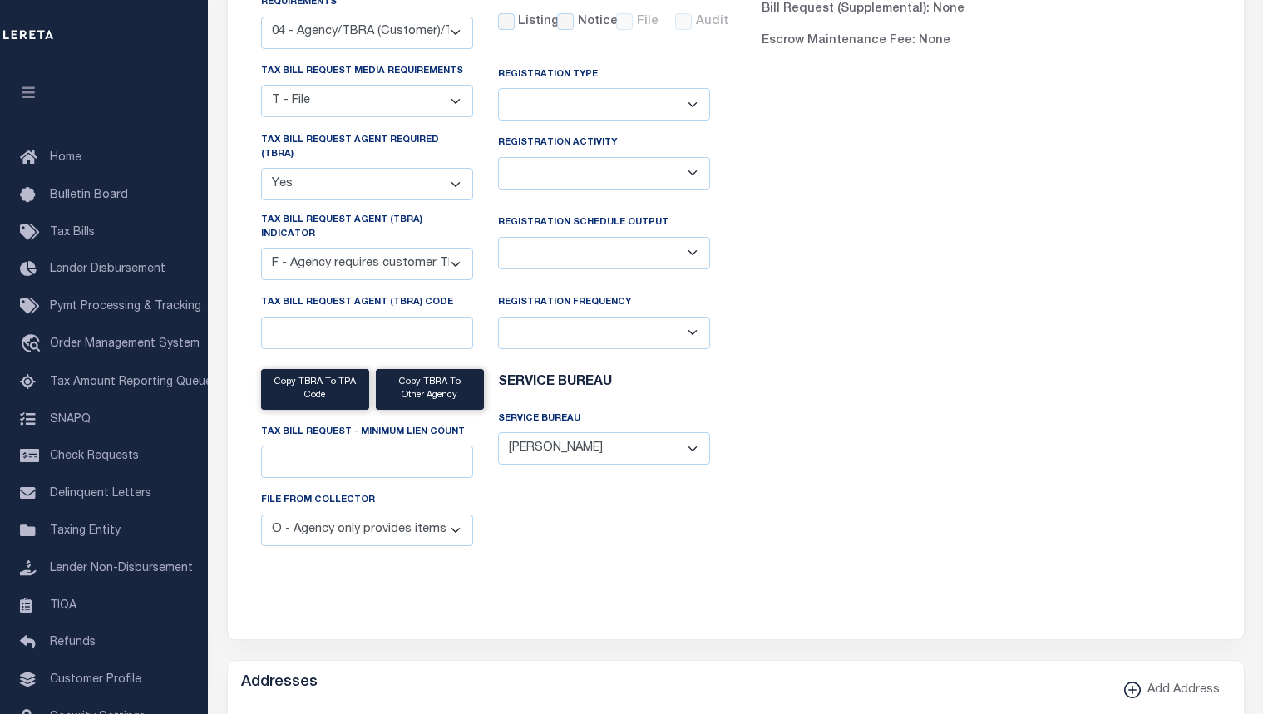
scroll to position [0, 0]
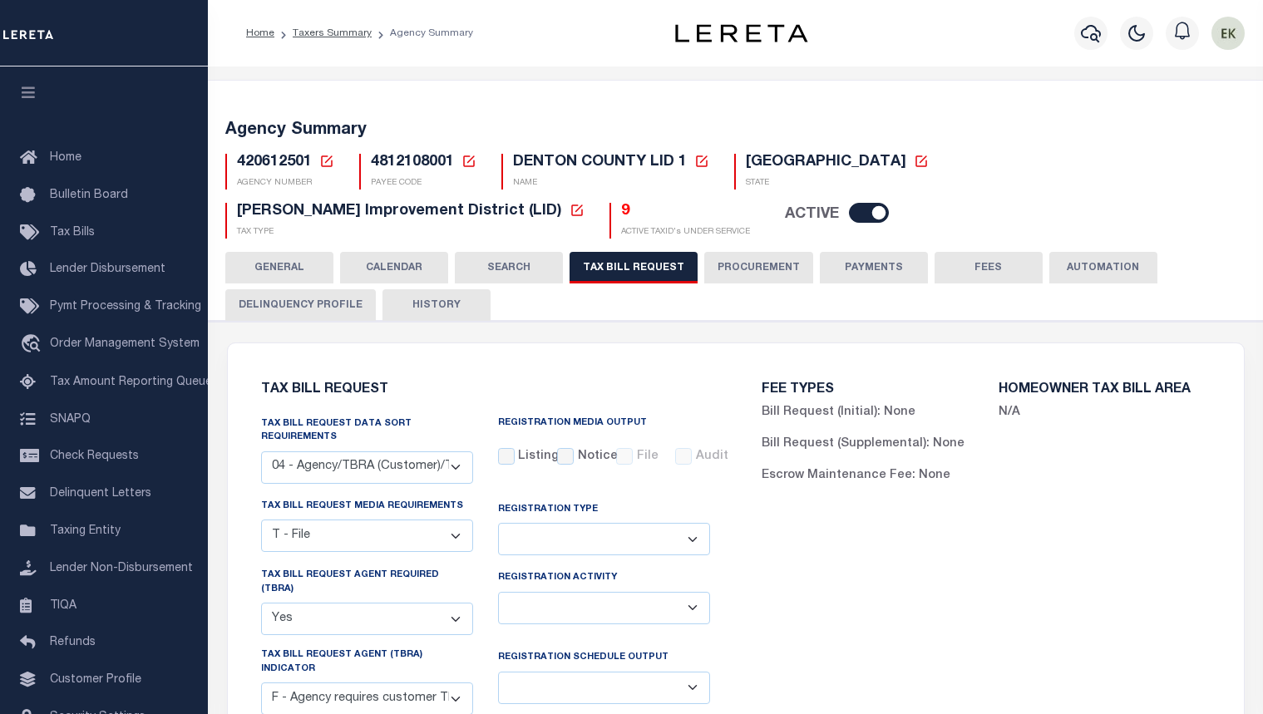
click at [328, 165] on icon at bounding box center [326, 161] width 15 height 15
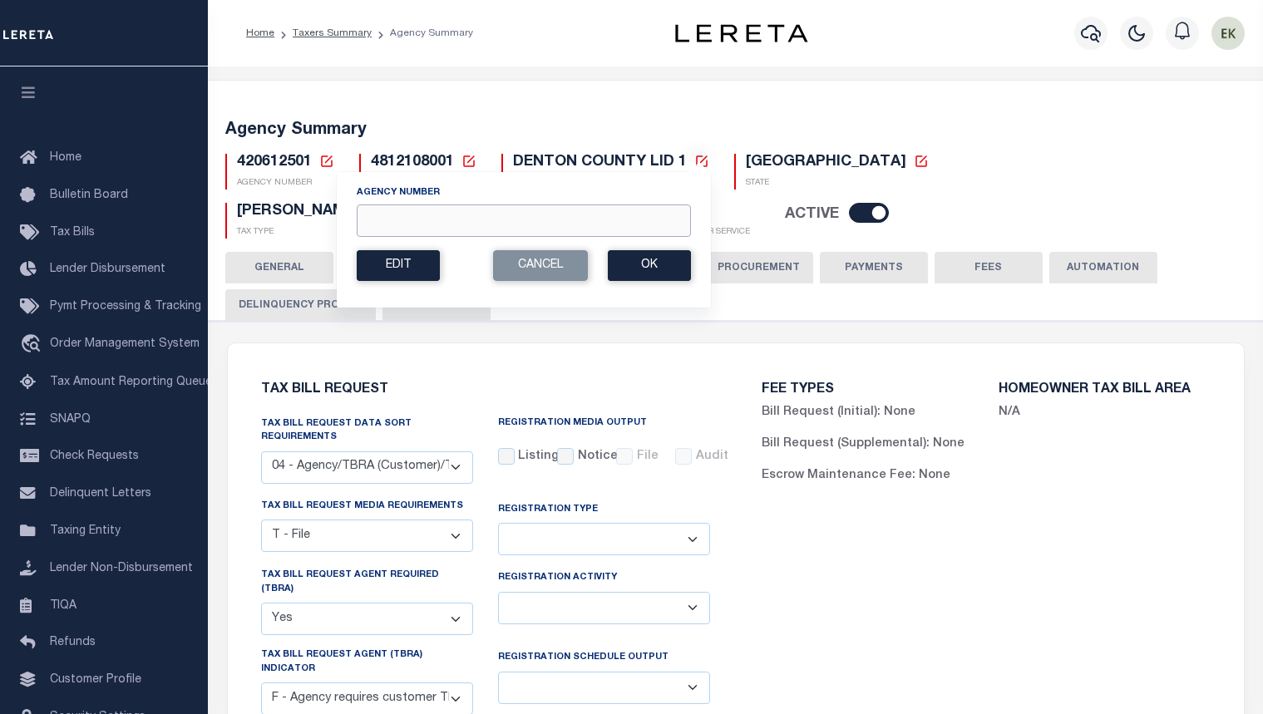
click at [383, 213] on input "Agency Number" at bounding box center [524, 221] width 334 height 32
paste input "420790903"
type input "420790903"
click at [662, 264] on button "Ok" at bounding box center [649, 265] width 83 height 31
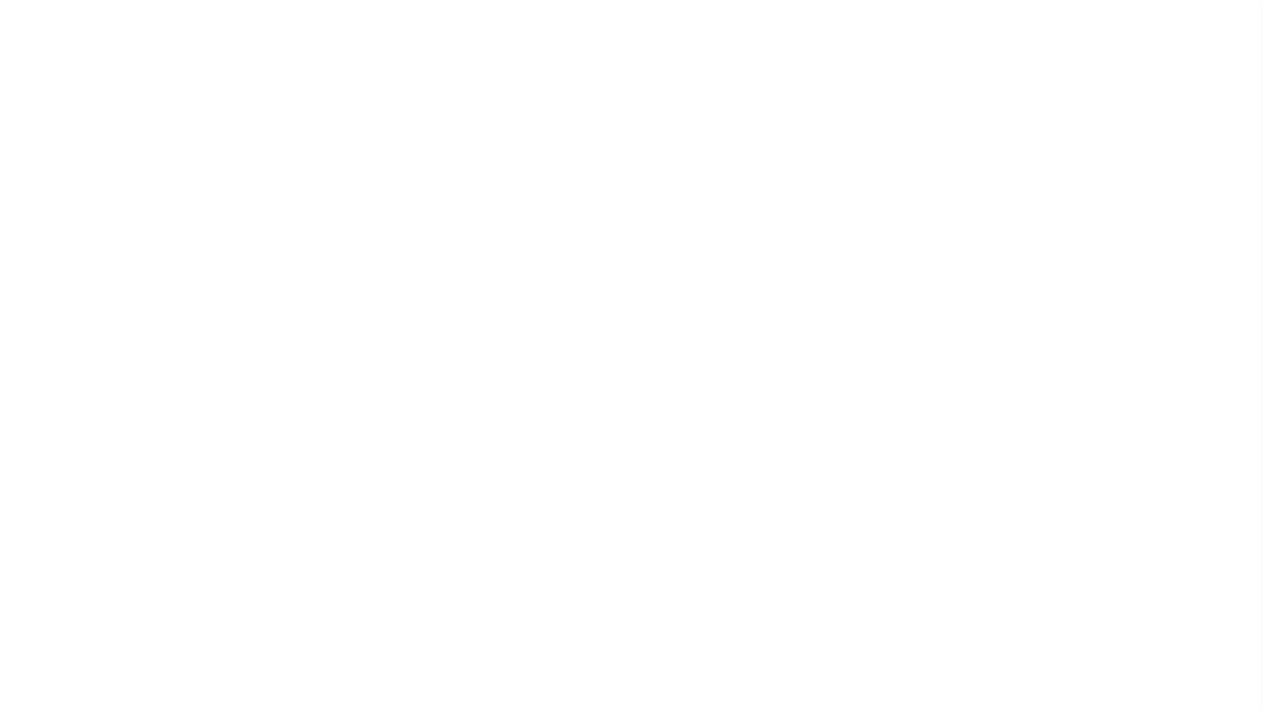
select select "28"
checkbox input "false"
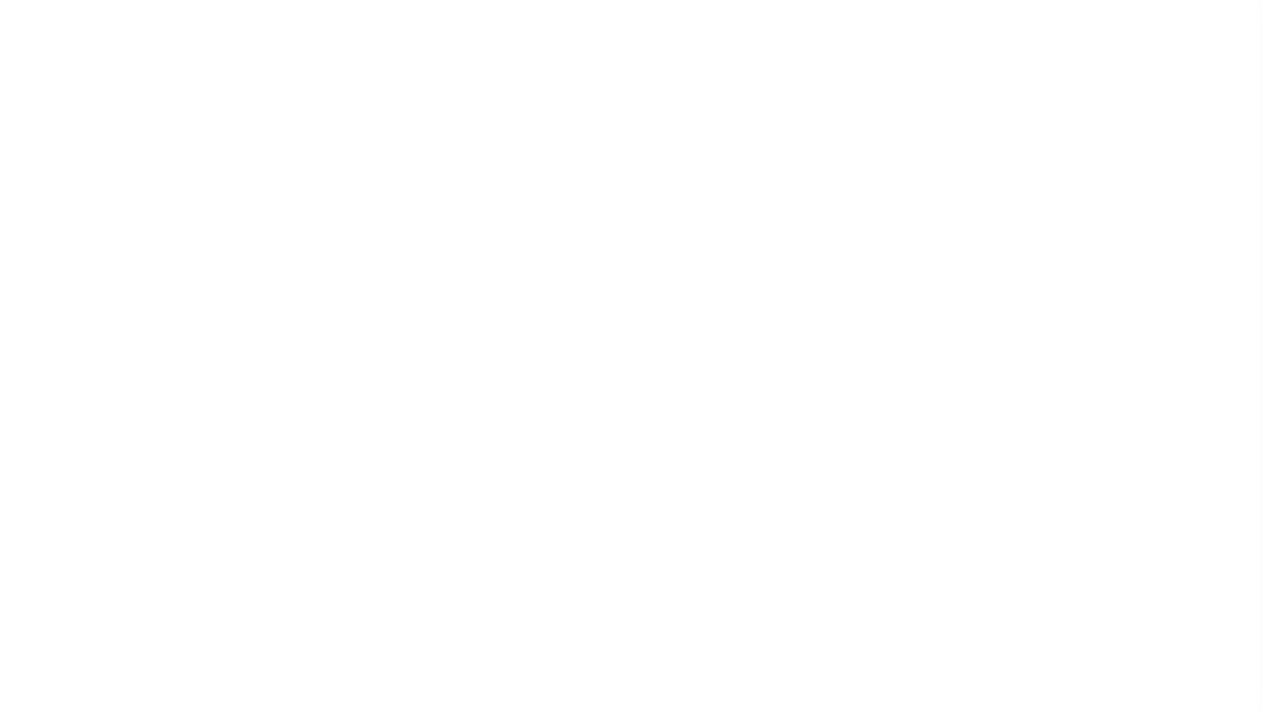
select select "22"
select select "true"
select select "14"
select select
select select "4820180002"
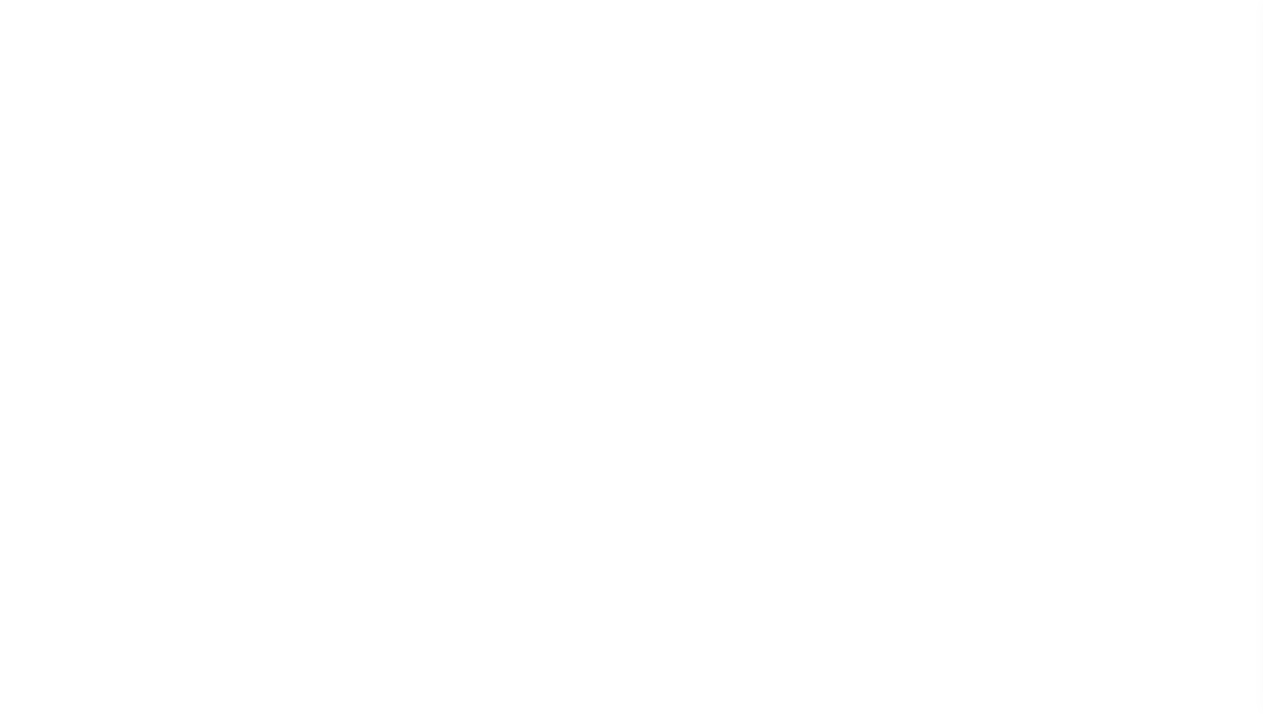
select select "2"
select select "100"
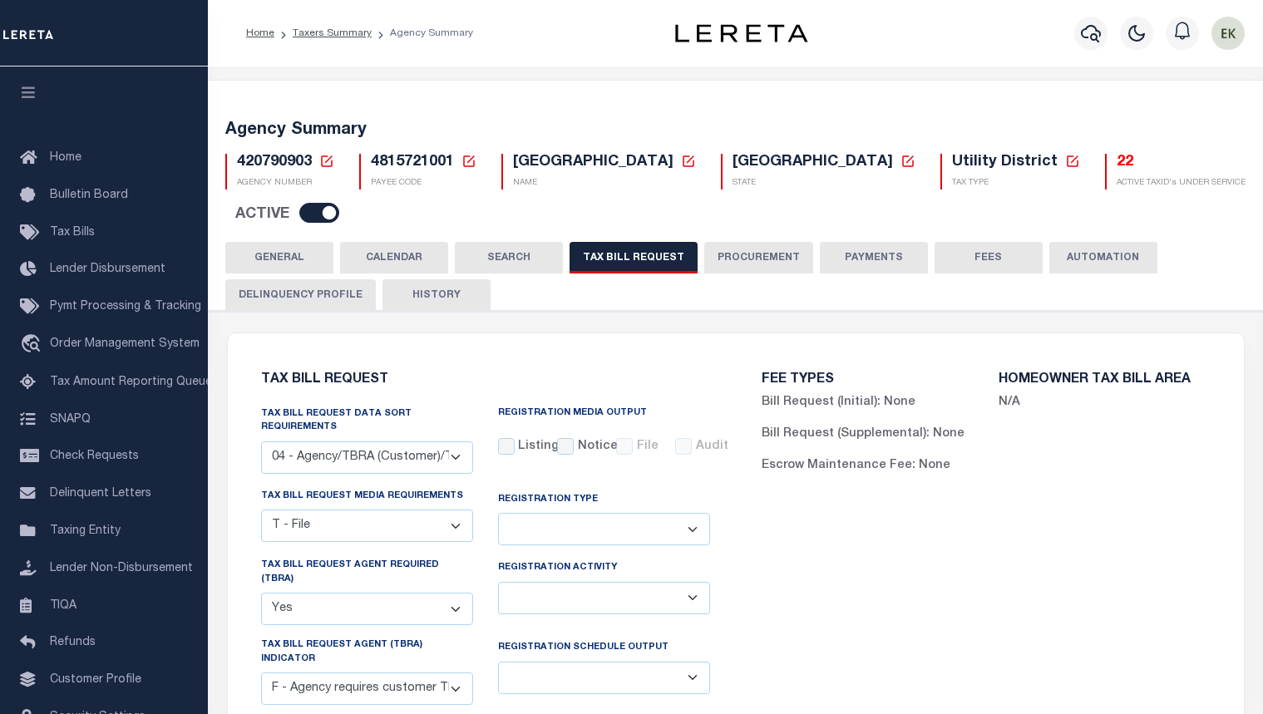
select select "100"
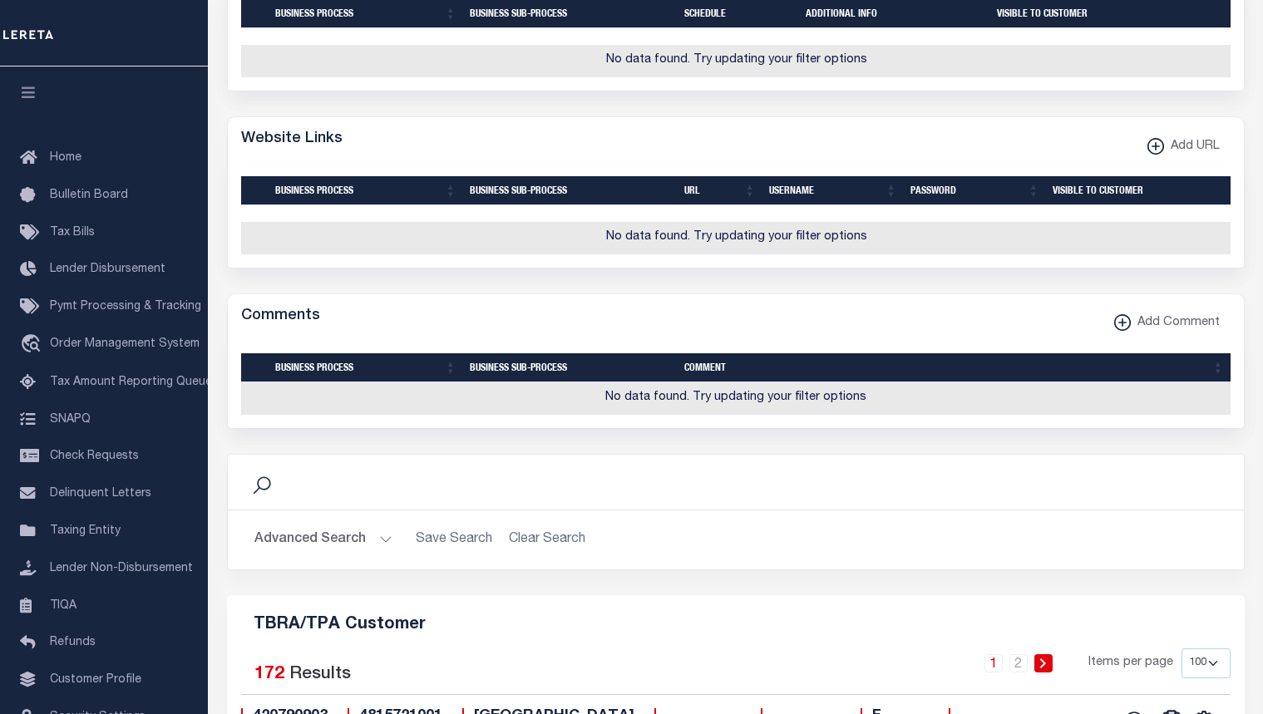
scroll to position [1668, 0]
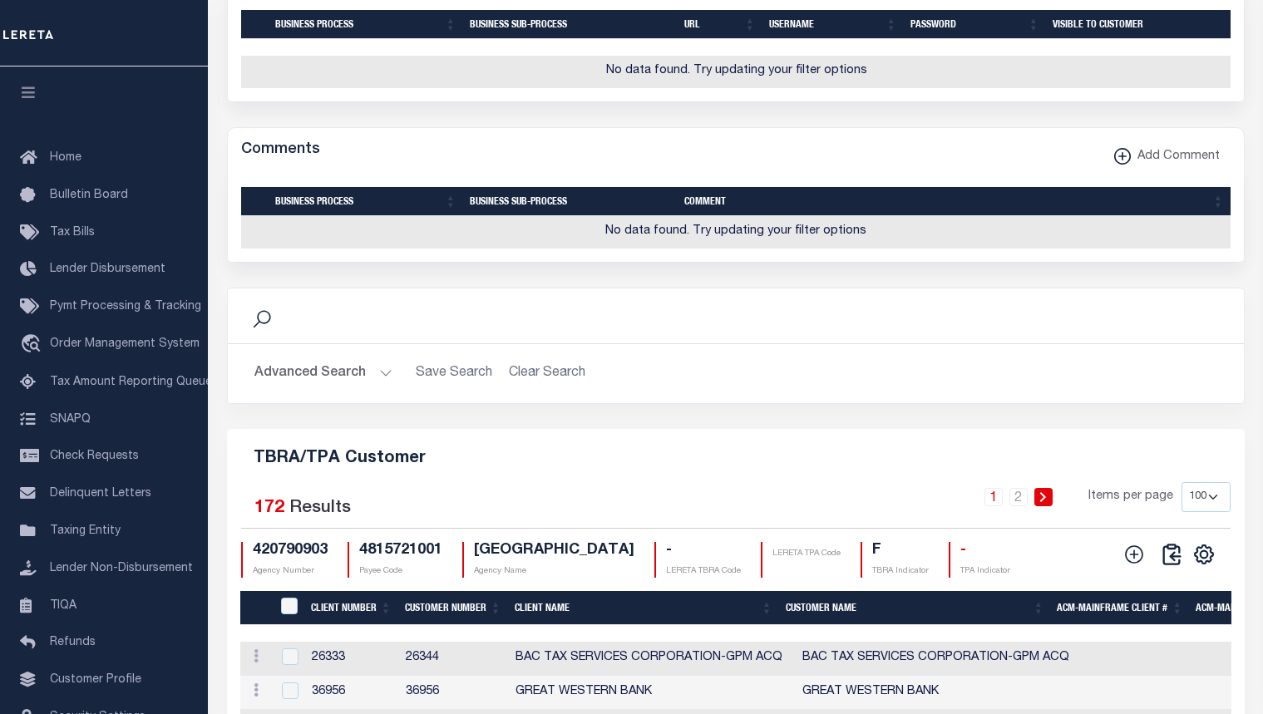
click at [963, 429] on div "Search Advanced Search Save Search Clear Search Is Is" at bounding box center [736, 358] width 1043 height 141
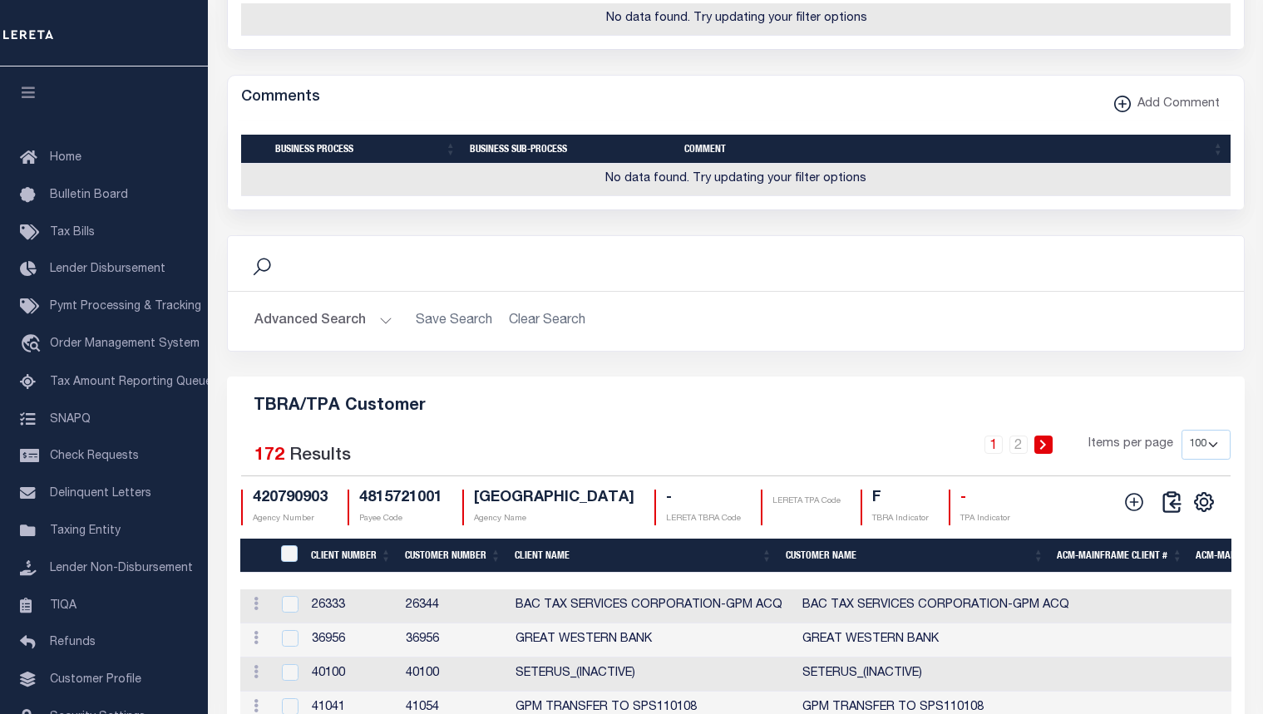
scroll to position [2001, 0]
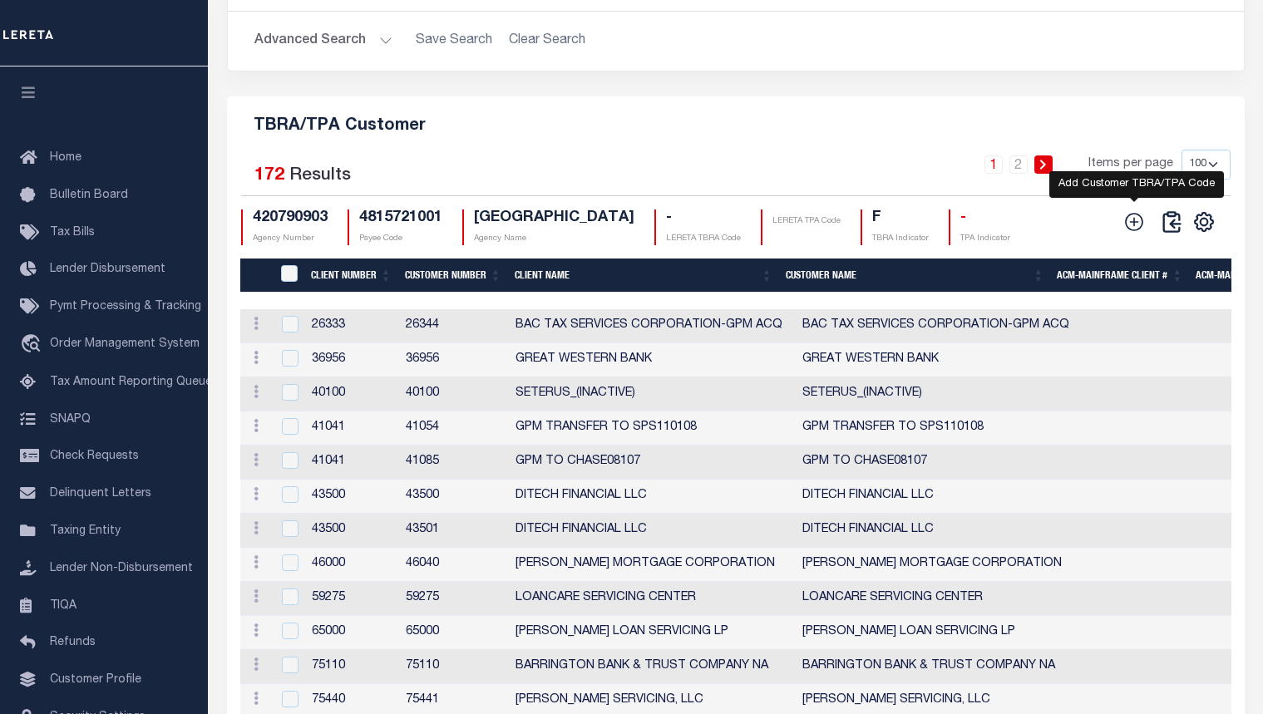
click at [1140, 233] on icon at bounding box center [1135, 222] width 22 height 22
checkbox input "true"
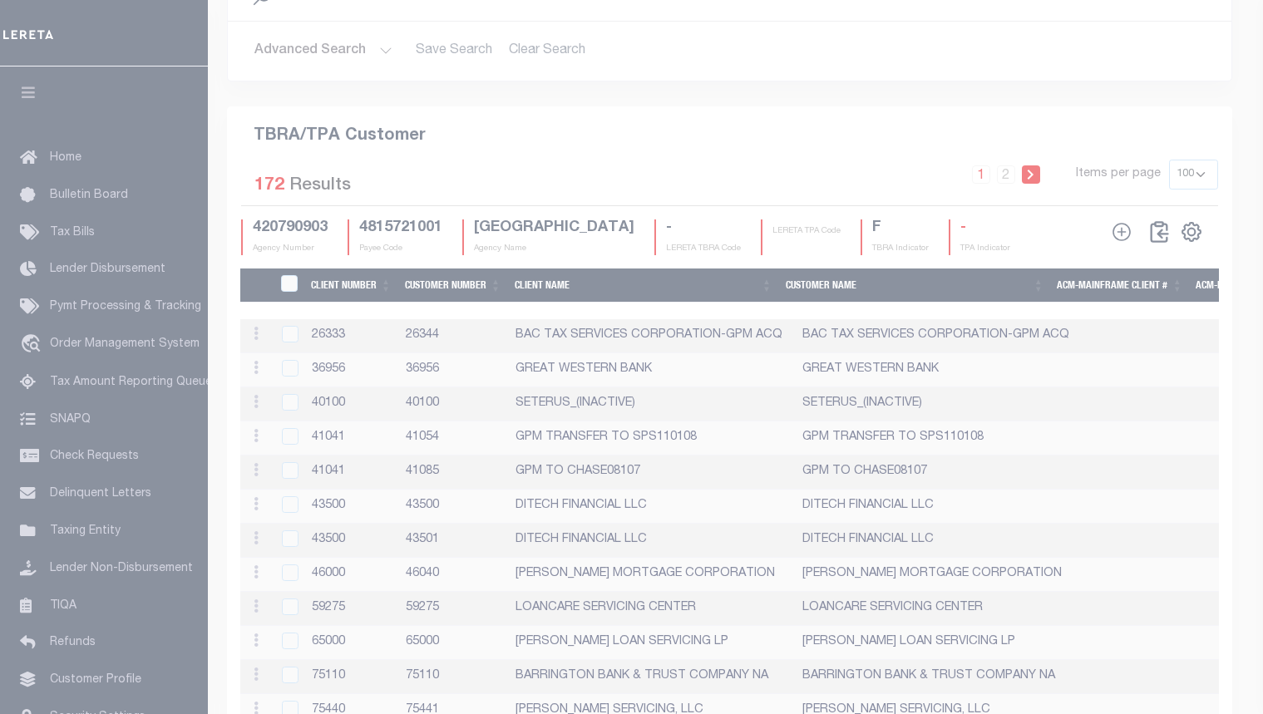
scroll to position [1940, 0]
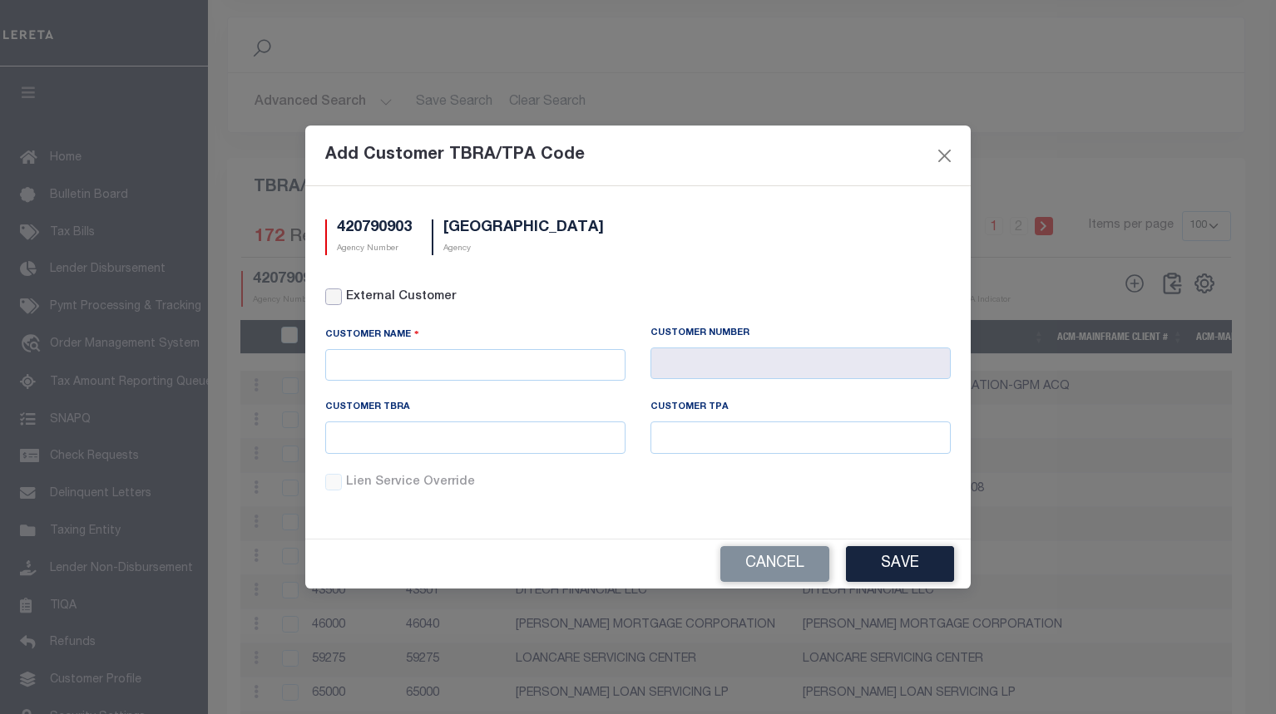
click at [329, 299] on input "External Customer" at bounding box center [333, 297] width 17 height 17
checkbox input "true"
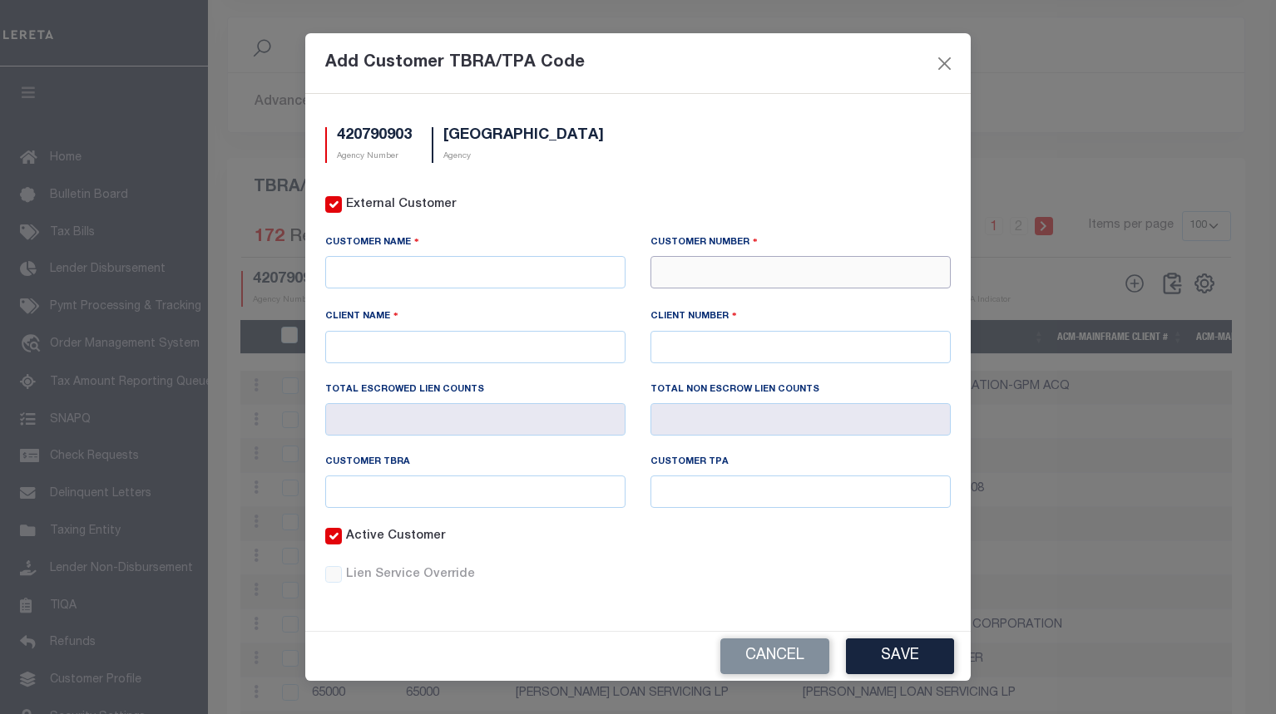
click at [716, 276] on input "text" at bounding box center [800, 272] width 300 height 32
paste input "71411"
type input "71411"
click at [743, 299] on div "71411 - CMG FINANCIAL" at bounding box center [800, 302] width 299 height 27
type input "CMG FINANCIAL"
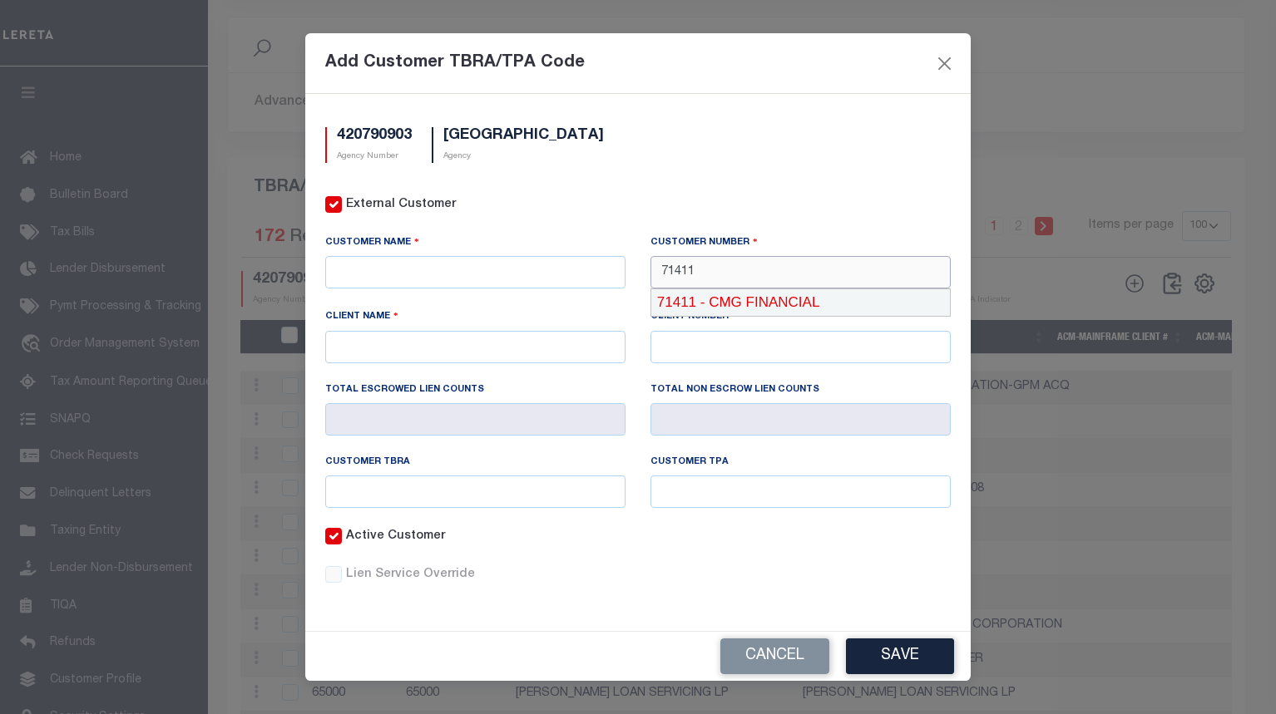
type input "CMG FINANCIAL"
type input "71410"
type input "71411"
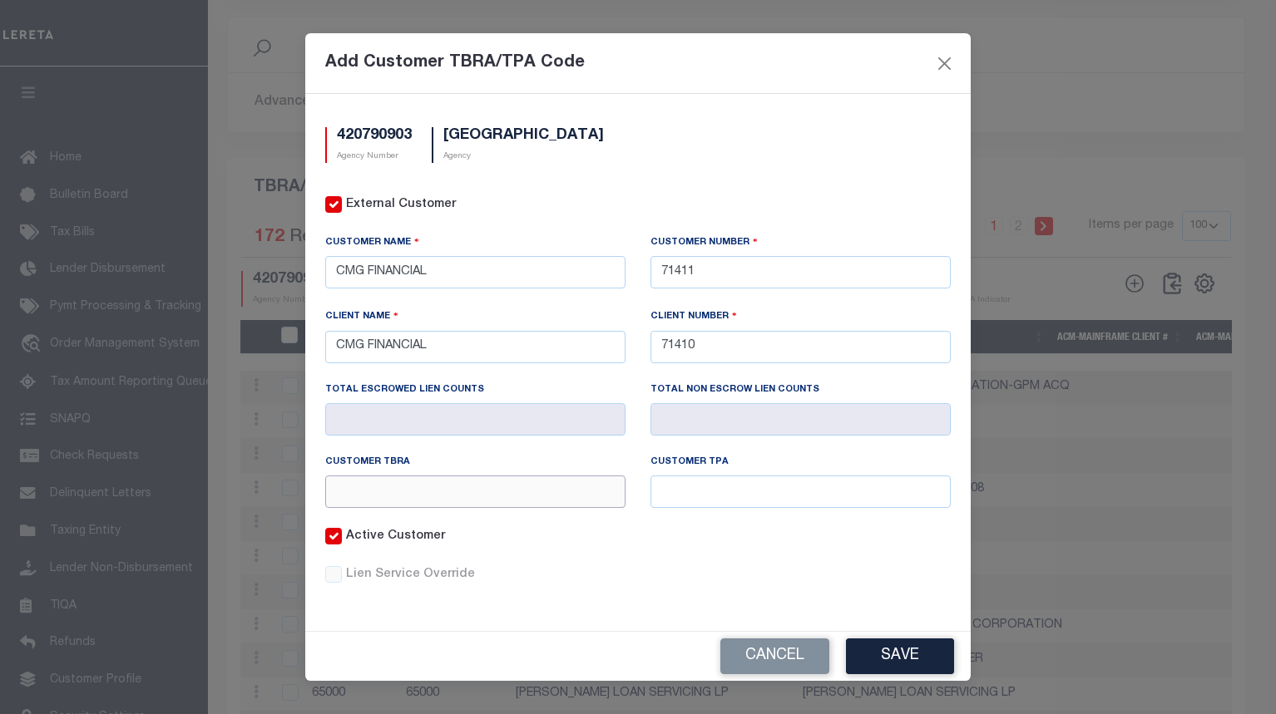
click at [612, 498] on input "text" at bounding box center [475, 492] width 300 height 32
paste input "@91"
type input "@91"
click at [764, 491] on input "text" at bounding box center [800, 492] width 300 height 32
paste input "@91"
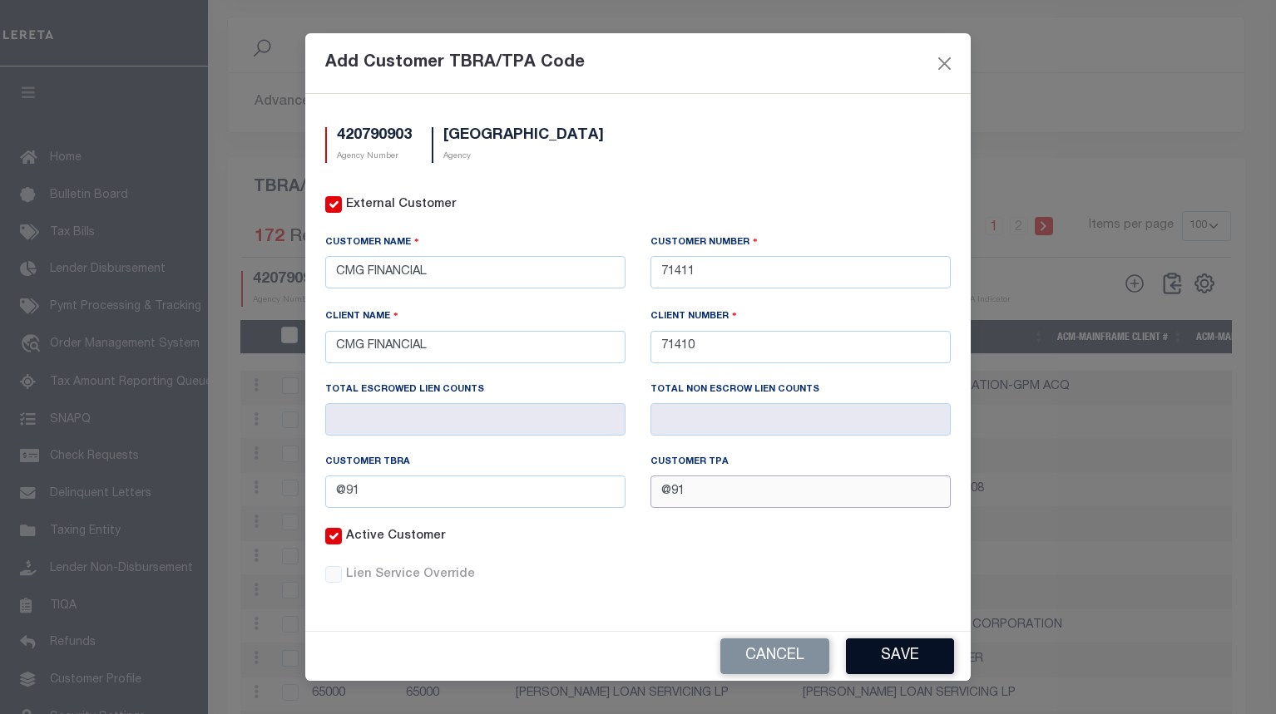
type input "@91"
click at [904, 649] on button "Save" at bounding box center [900, 657] width 108 height 36
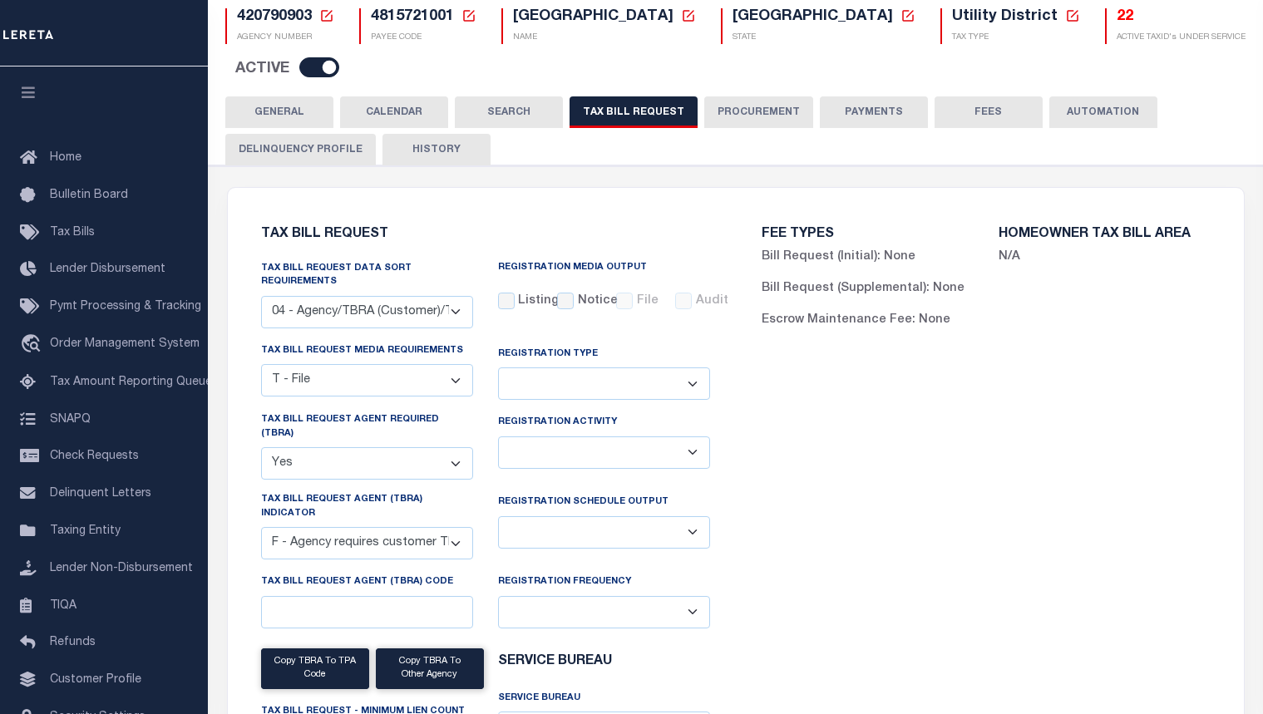
scroll to position [0, 0]
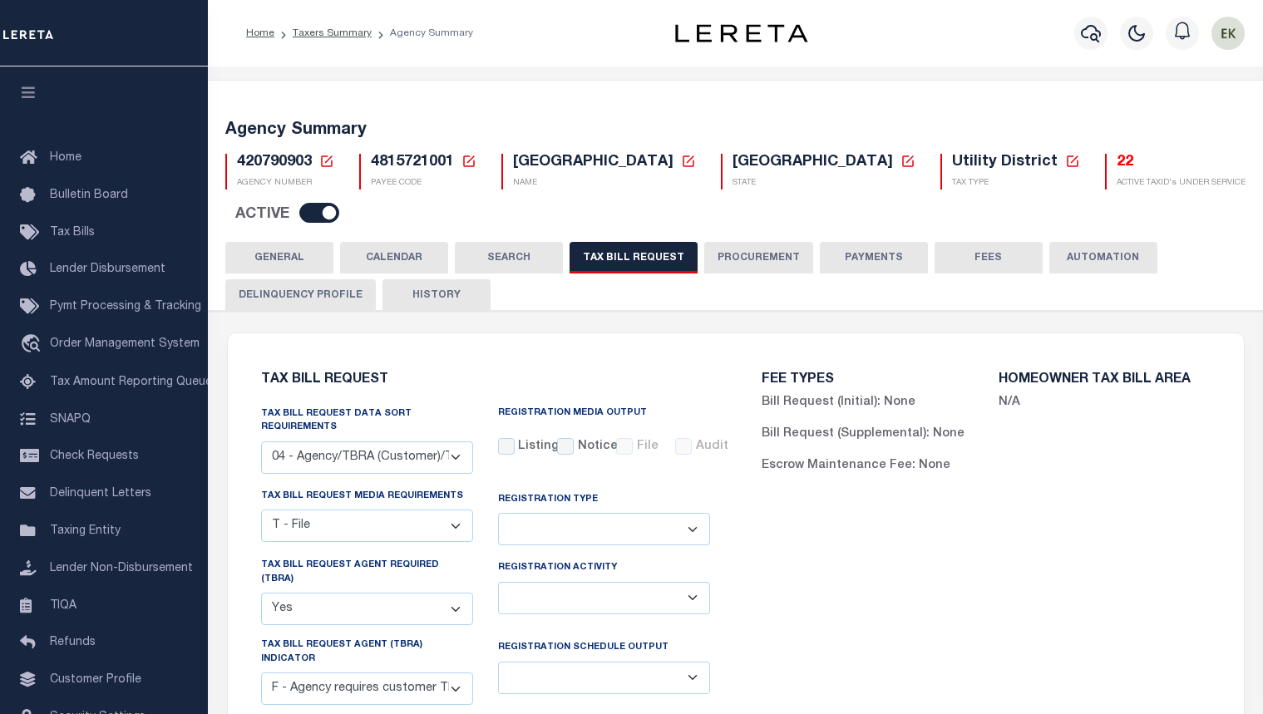
click at [324, 161] on icon at bounding box center [326, 161] width 15 height 15
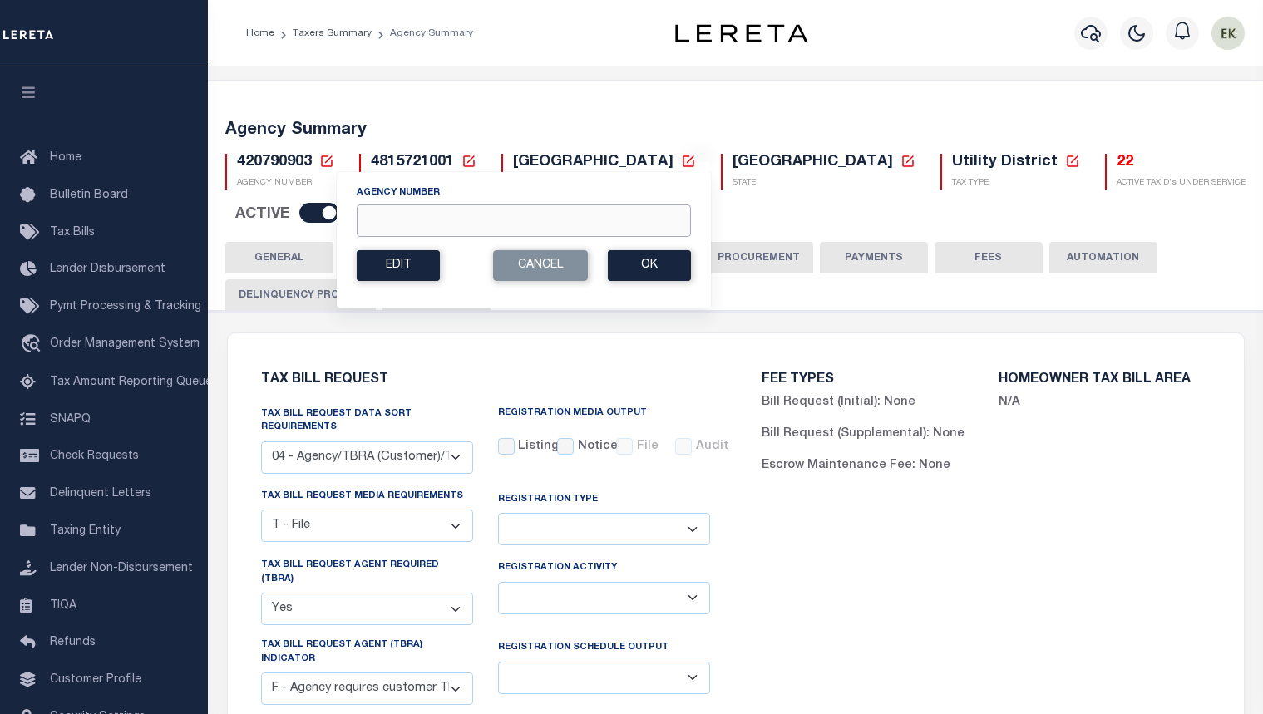
click at [396, 222] on input "Agency Number" at bounding box center [524, 221] width 334 height 32
paste input "420790904"
type input "420790904"
click at [636, 269] on button "Ok" at bounding box center [649, 265] width 83 height 31
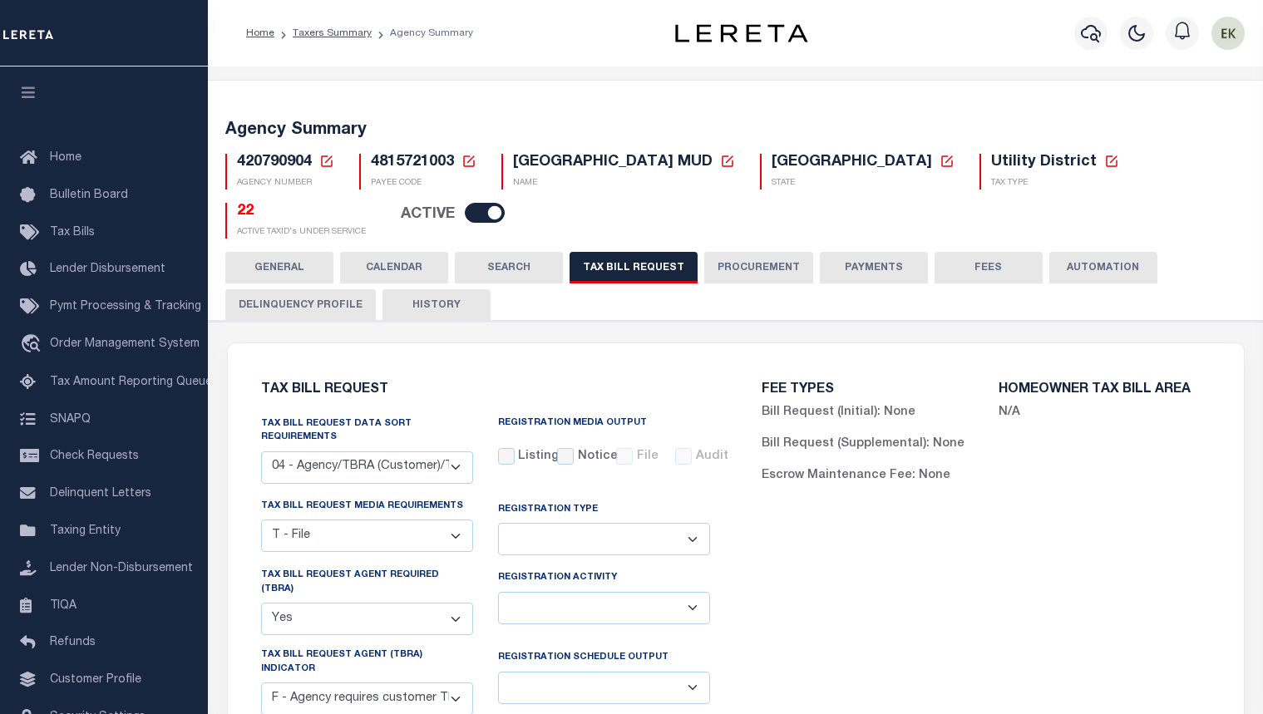
select select "28"
select select "22"
select select "true"
select select "14"
select select
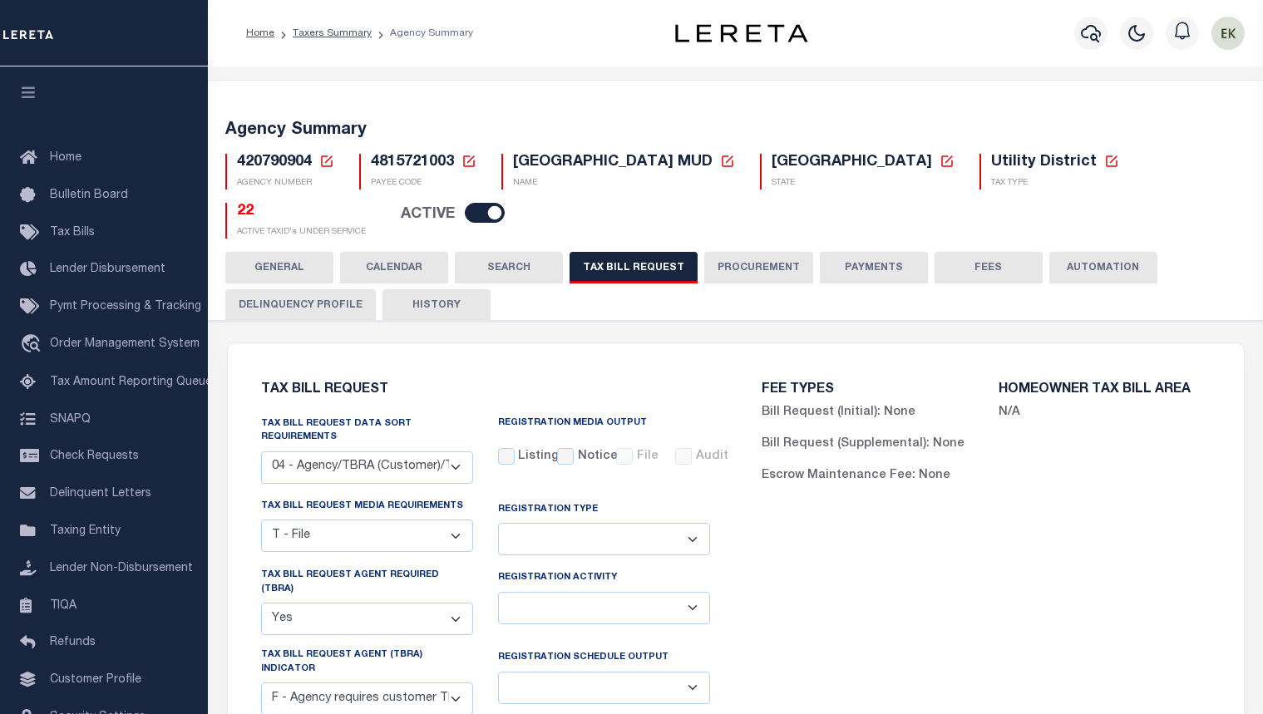
select select "4820180002"
select select "2"
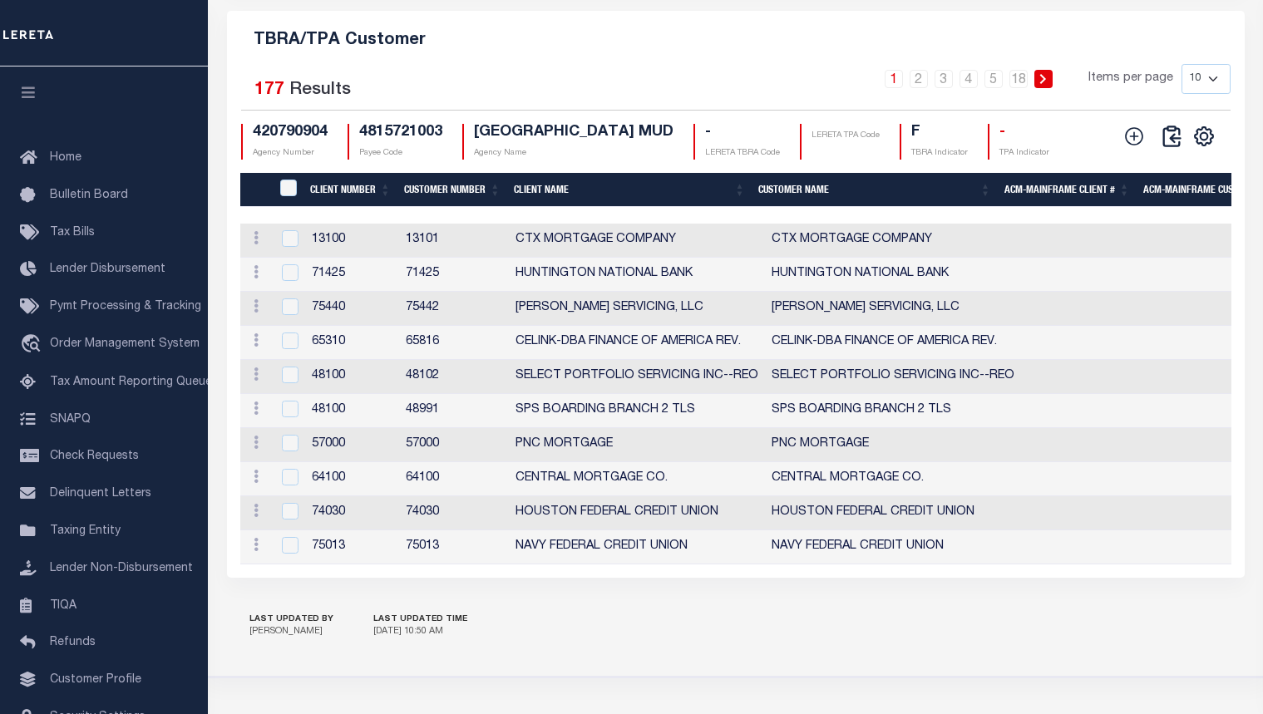
scroll to position [2065, 0]
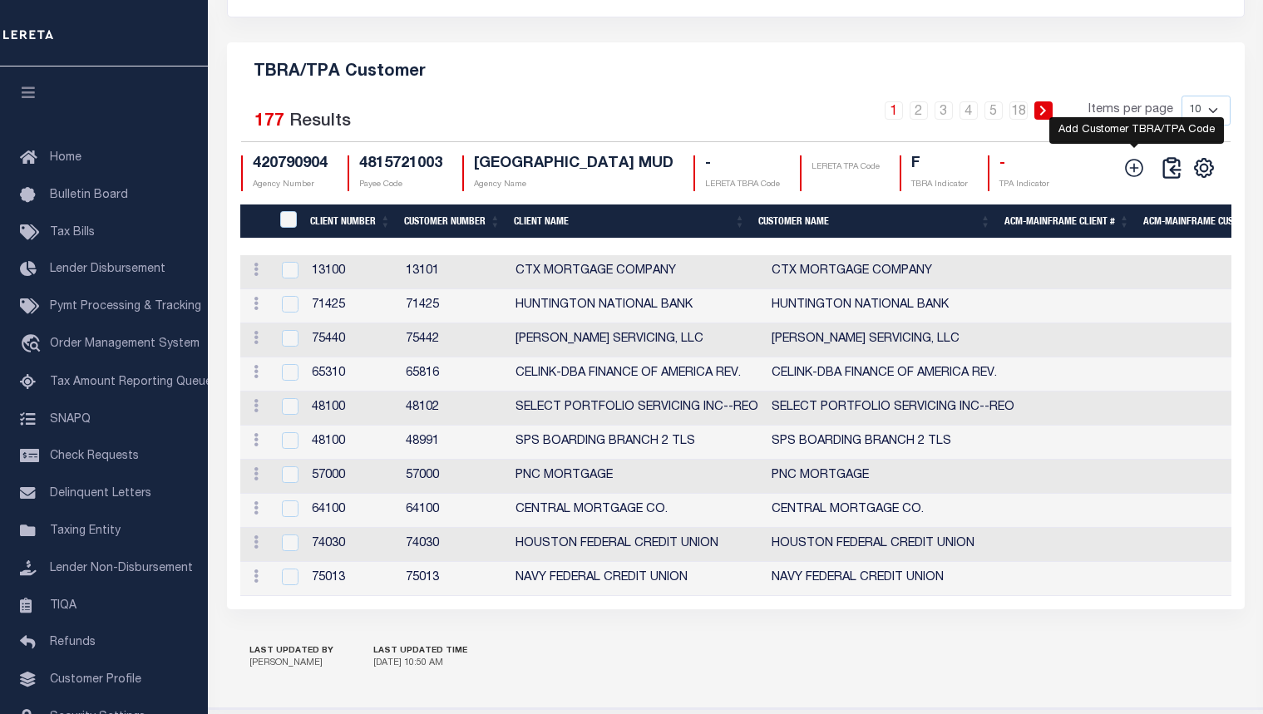
click at [1134, 157] on icon at bounding box center [1135, 168] width 22 height 22
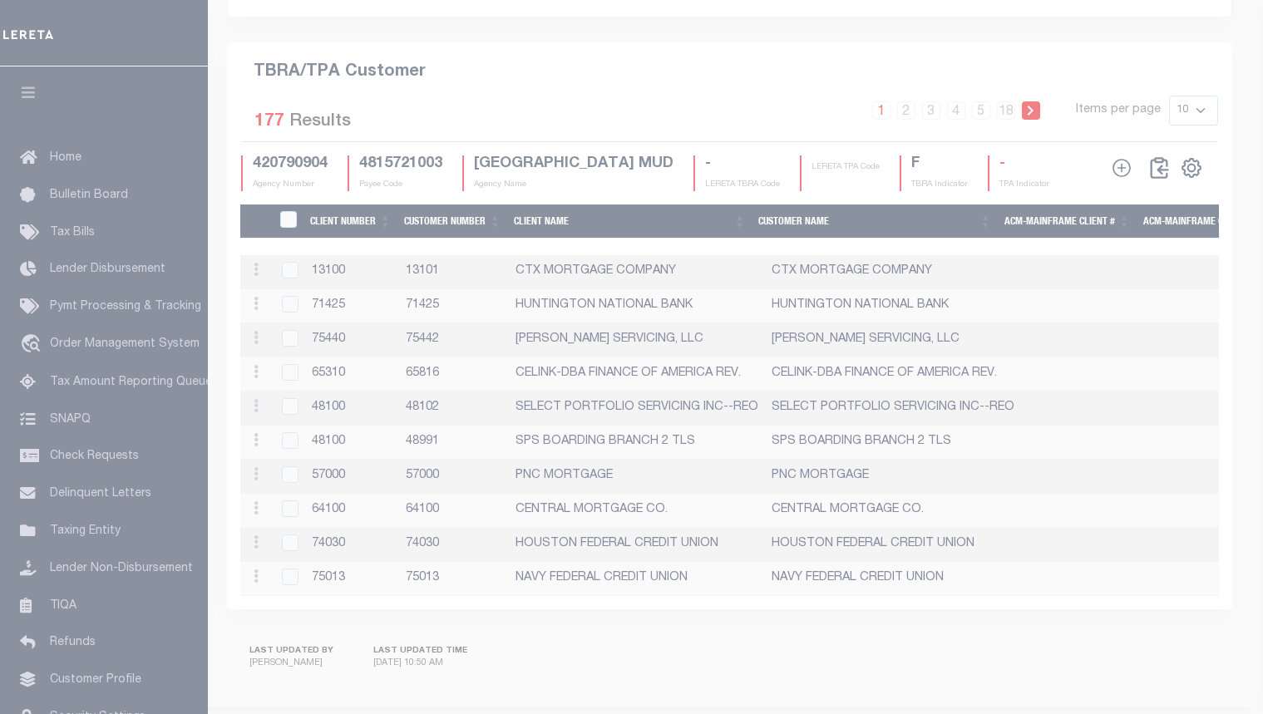
scroll to position [2044, 0]
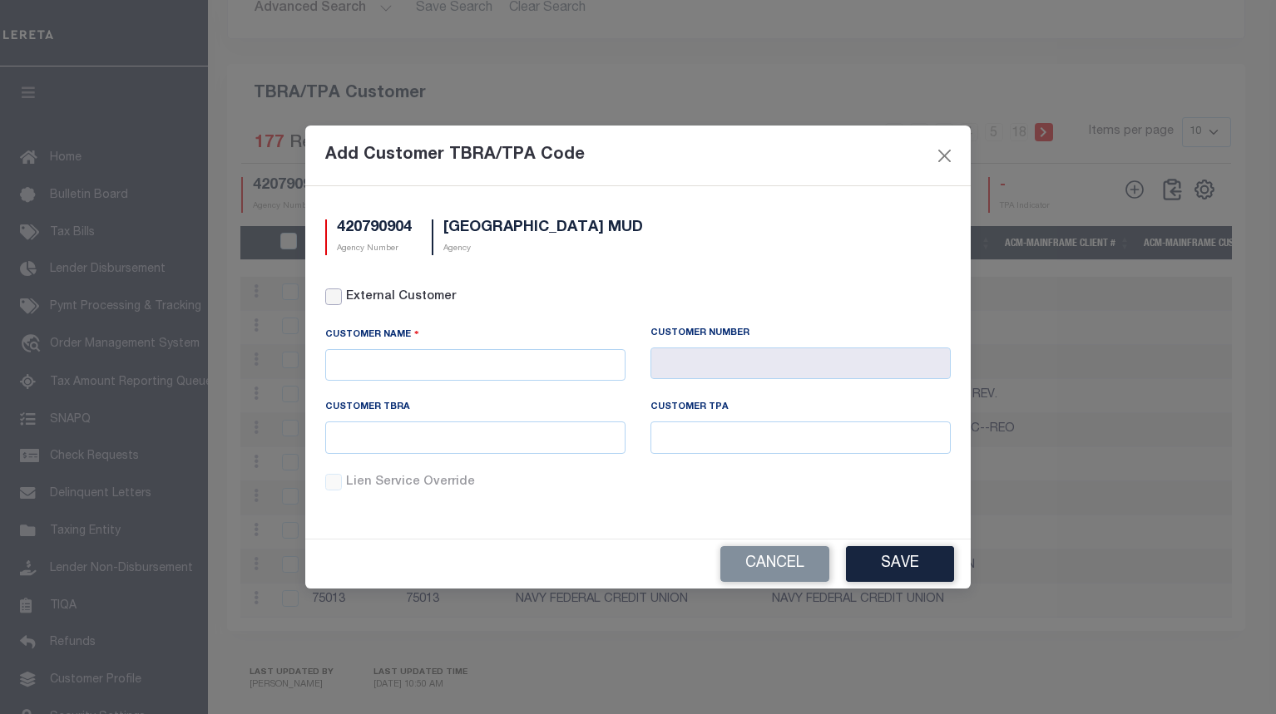
click at [340, 296] on input "External Customer" at bounding box center [333, 297] width 17 height 17
checkbox input "true"
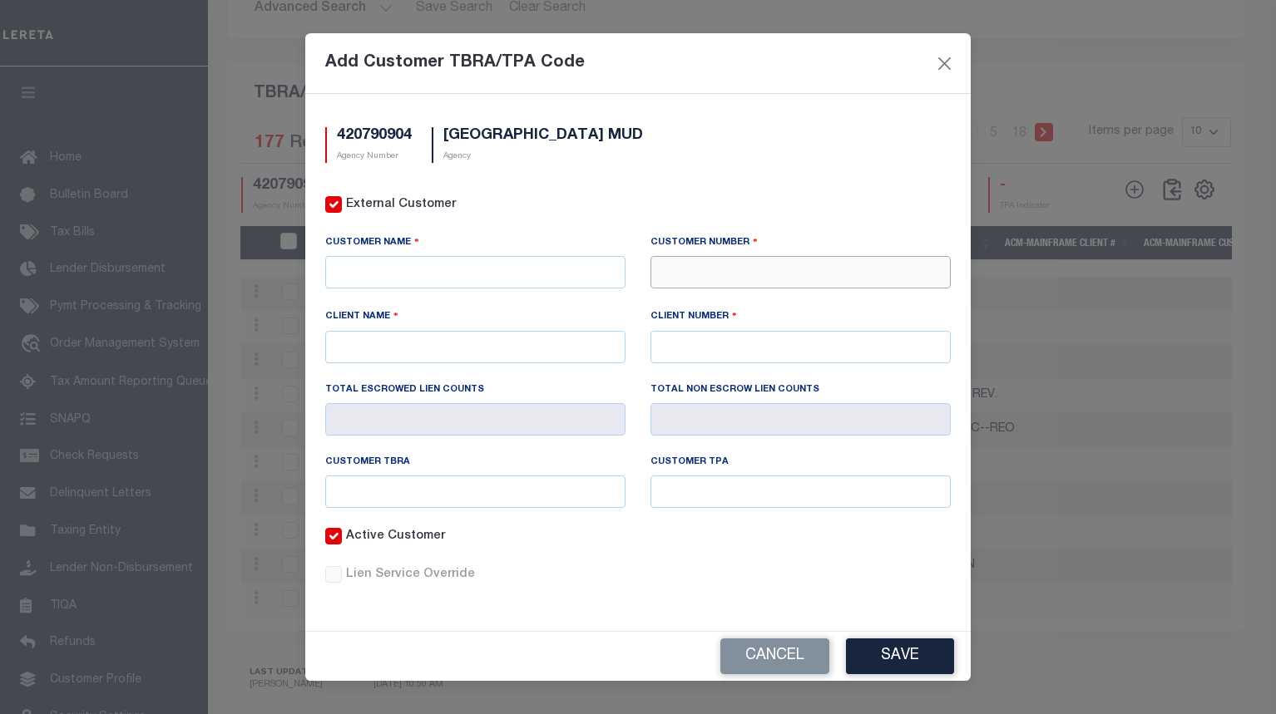
click at [727, 275] on input "text" at bounding box center [800, 272] width 300 height 32
type input "71411"
click at [725, 302] on div "71411 - CMG FINANCIAL" at bounding box center [800, 302] width 299 height 27
type input "CMG FINANCIAL"
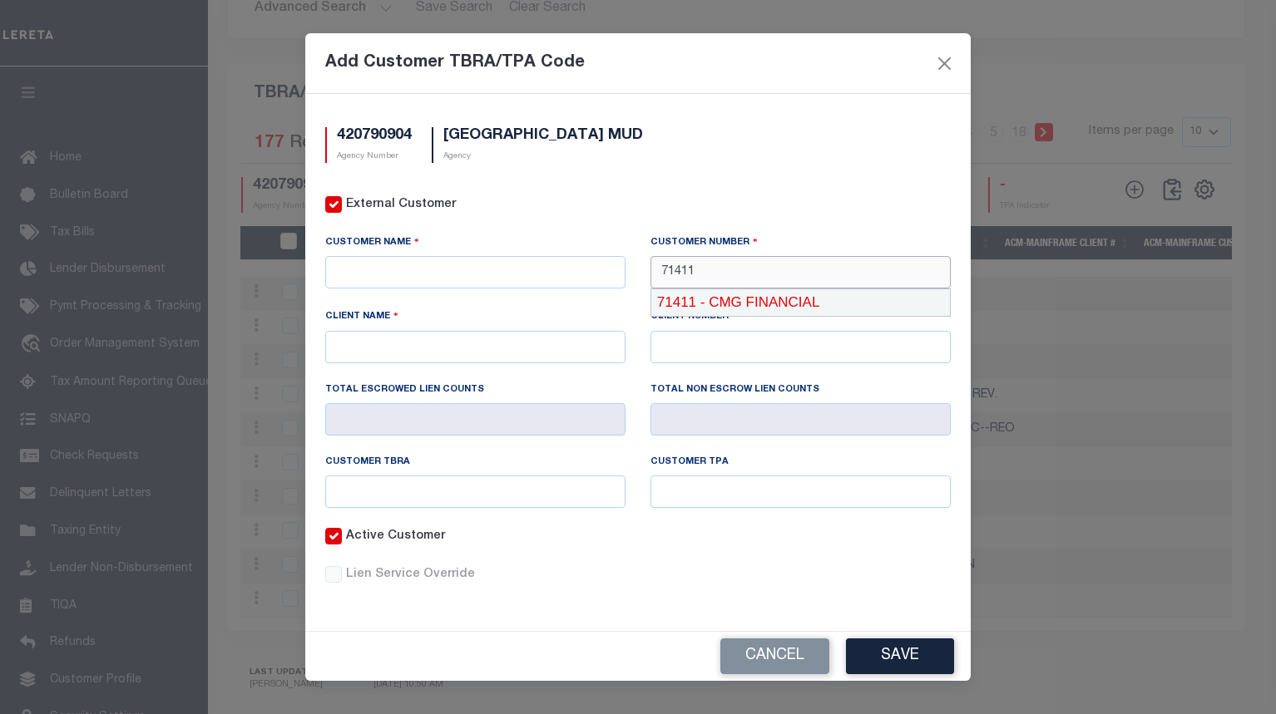
type input "71410"
type input "71411"
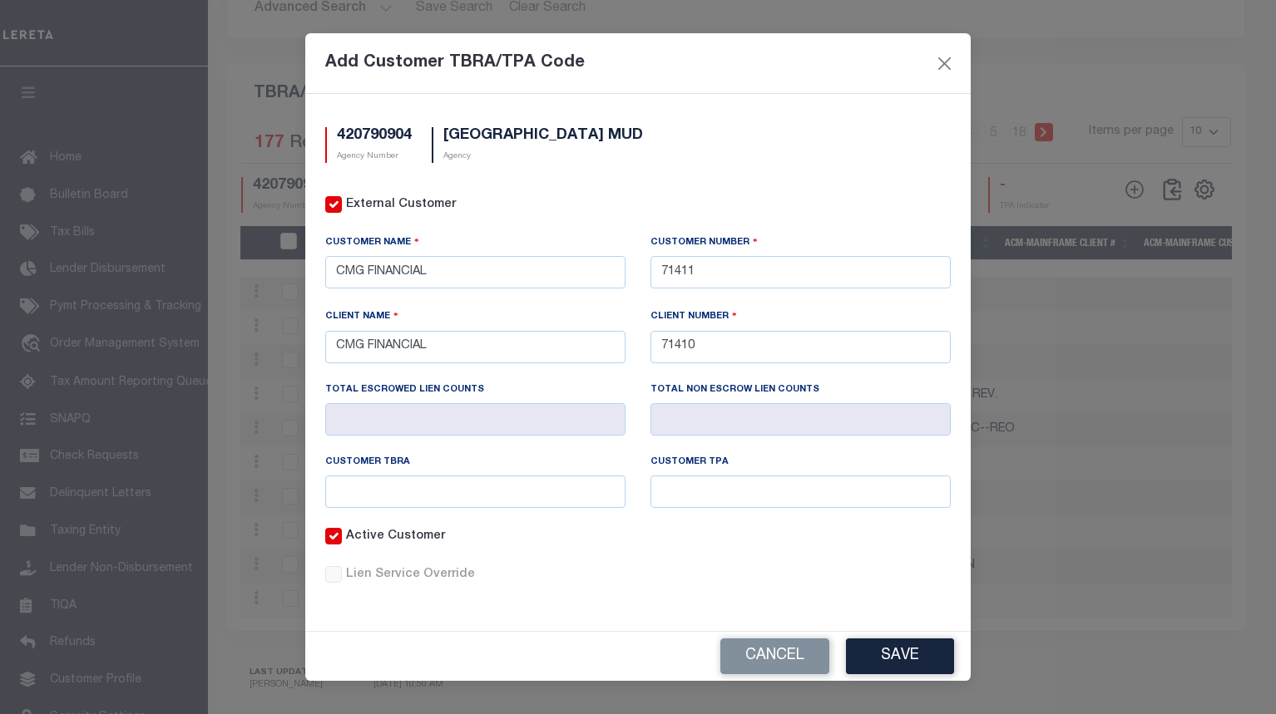
click at [692, 532] on div "Active Customer" at bounding box center [638, 547] width 650 height 38
click at [574, 485] on input "text" at bounding box center [475, 492] width 300 height 32
paste input "@91"
type input "@91"
click at [725, 488] on input "text" at bounding box center [800, 492] width 300 height 32
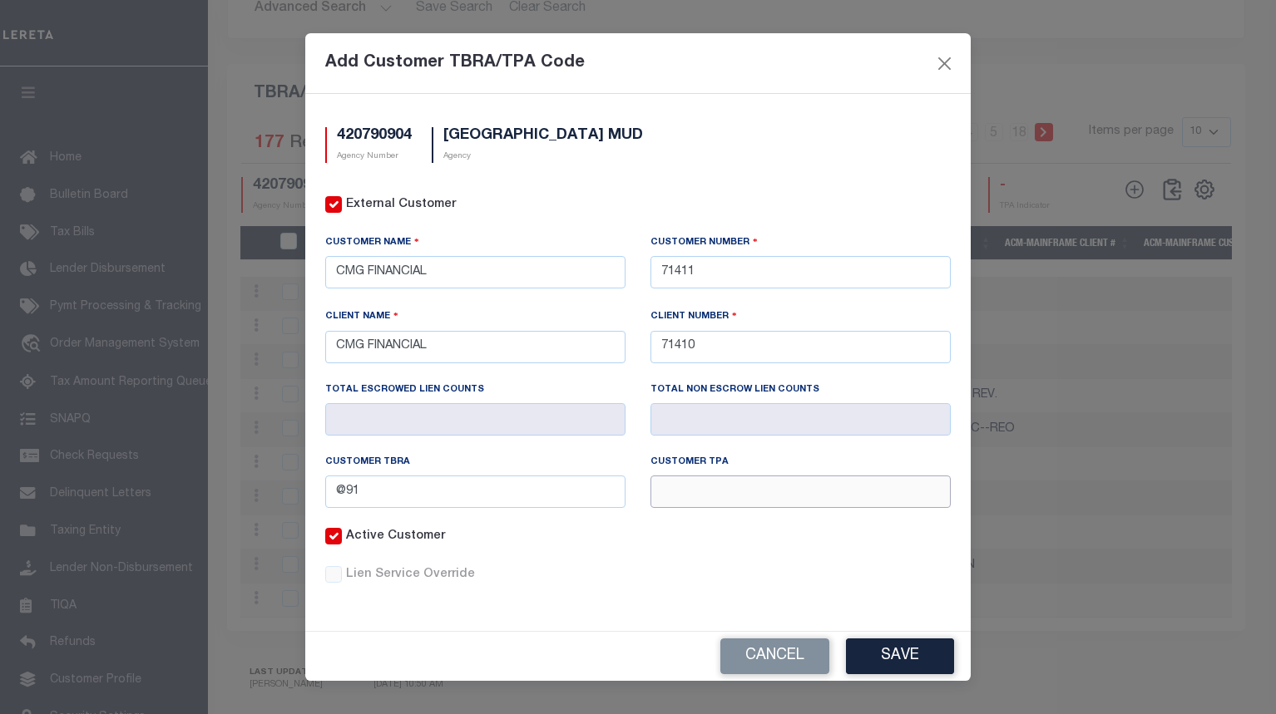
paste input "@91"
type input "@91"
click at [920, 649] on button "Save" at bounding box center [900, 657] width 108 height 36
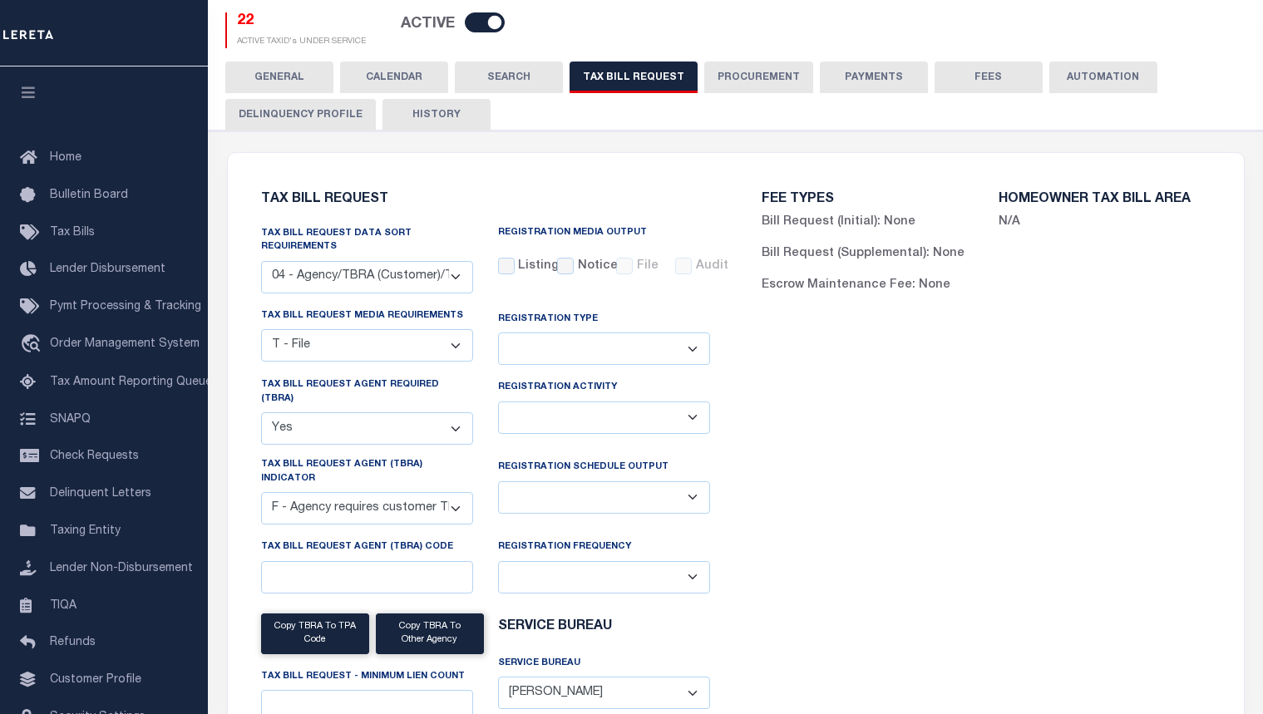
scroll to position [0, 0]
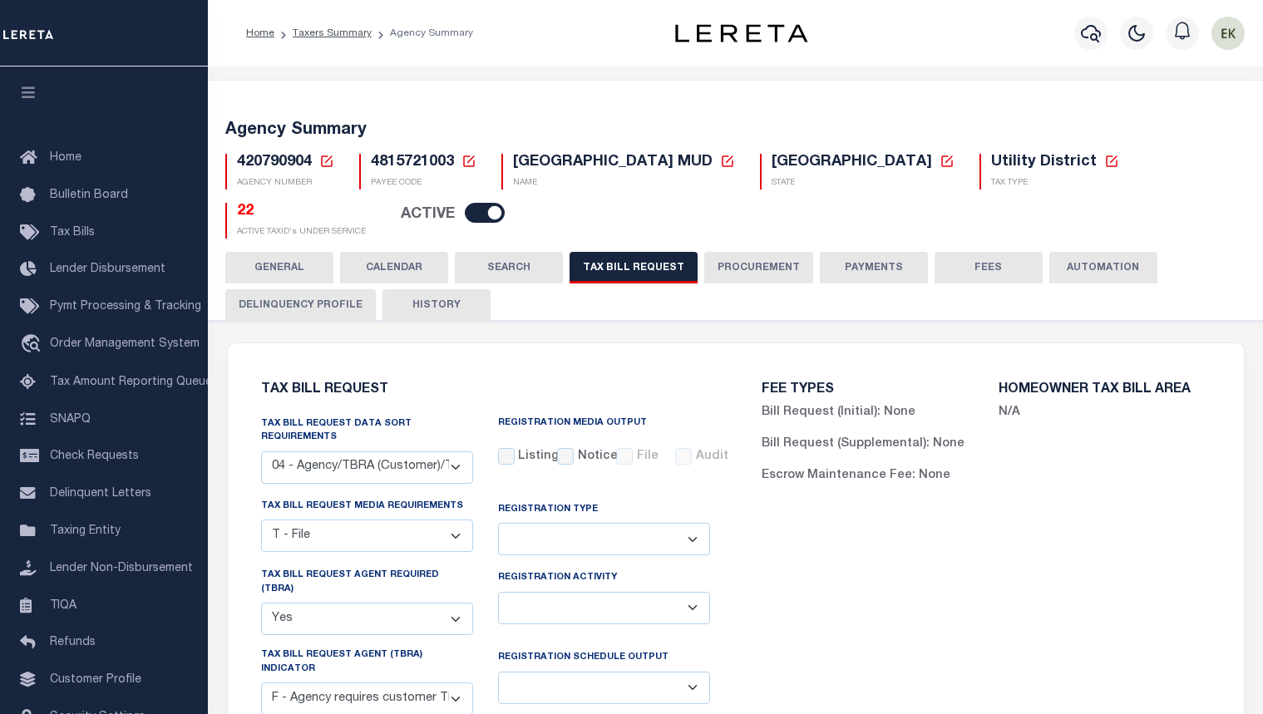
click at [329, 162] on icon at bounding box center [326, 161] width 15 height 15
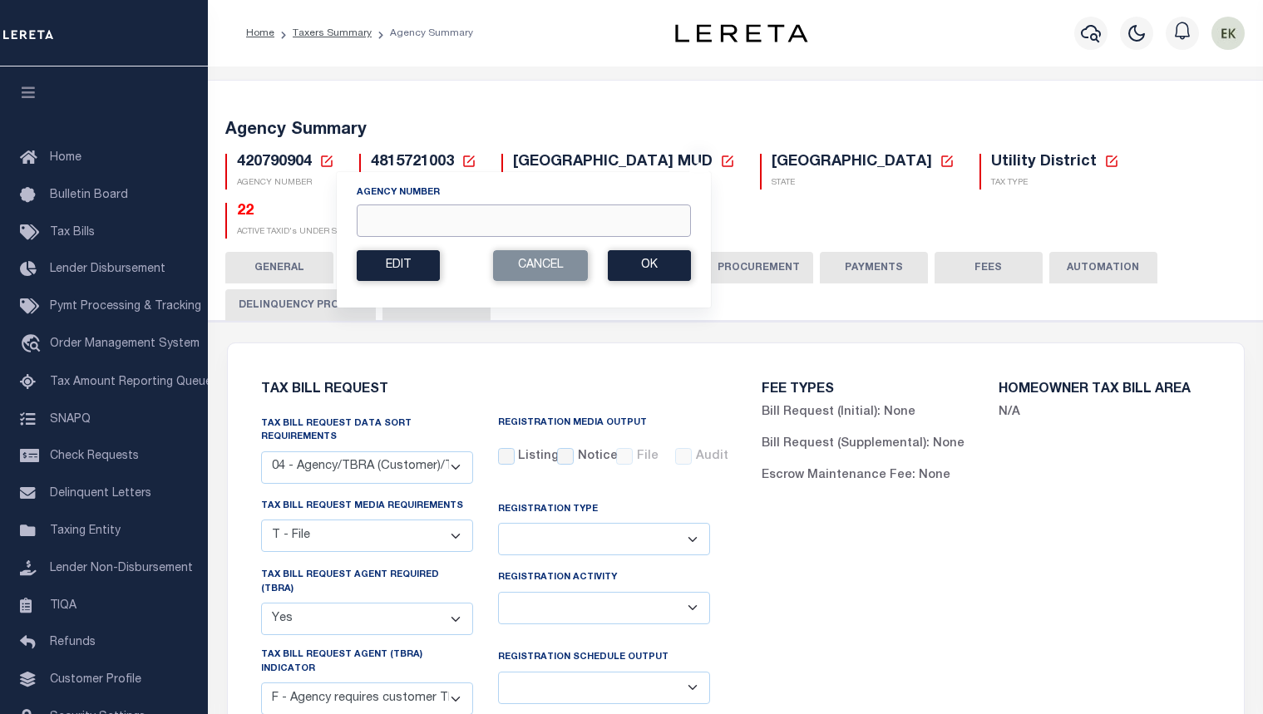
click at [415, 216] on input "Agency Number" at bounding box center [524, 221] width 334 height 32
paste input "420790939"
type input "420790939"
click at [650, 269] on button "Ok" at bounding box center [649, 265] width 83 height 31
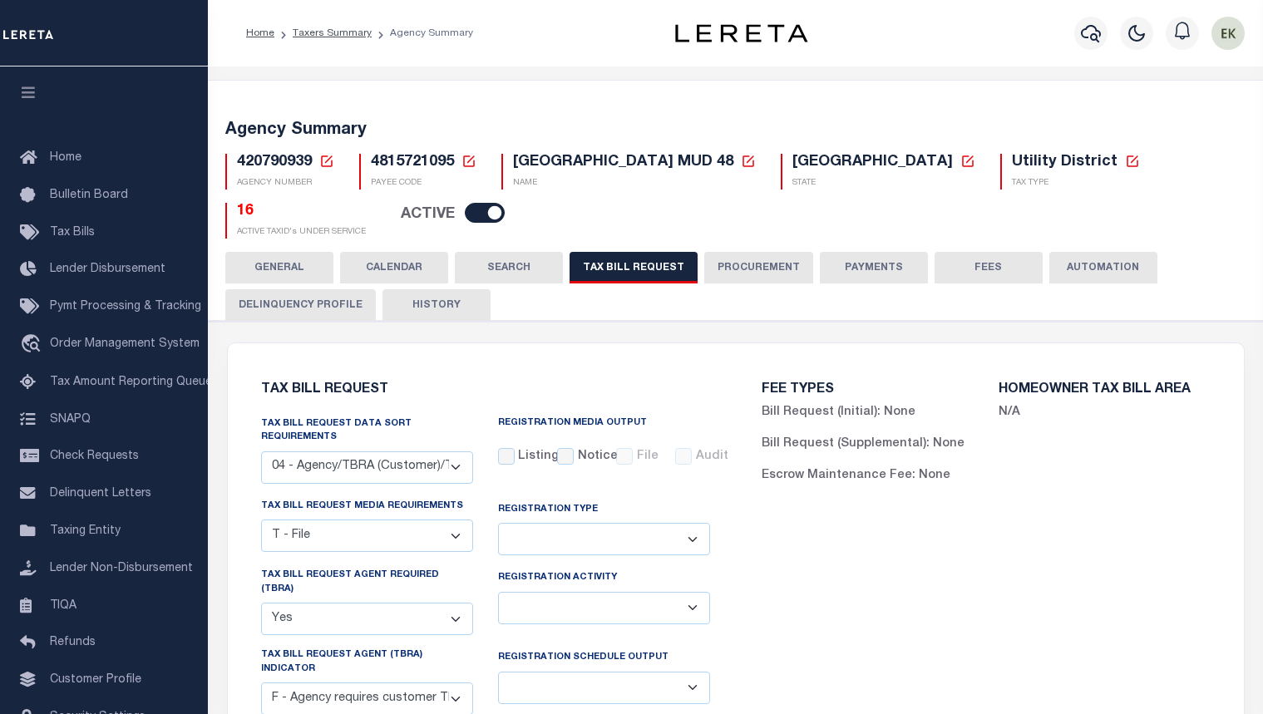
select select "28"
select select "22"
select select "true"
select select "14"
select select
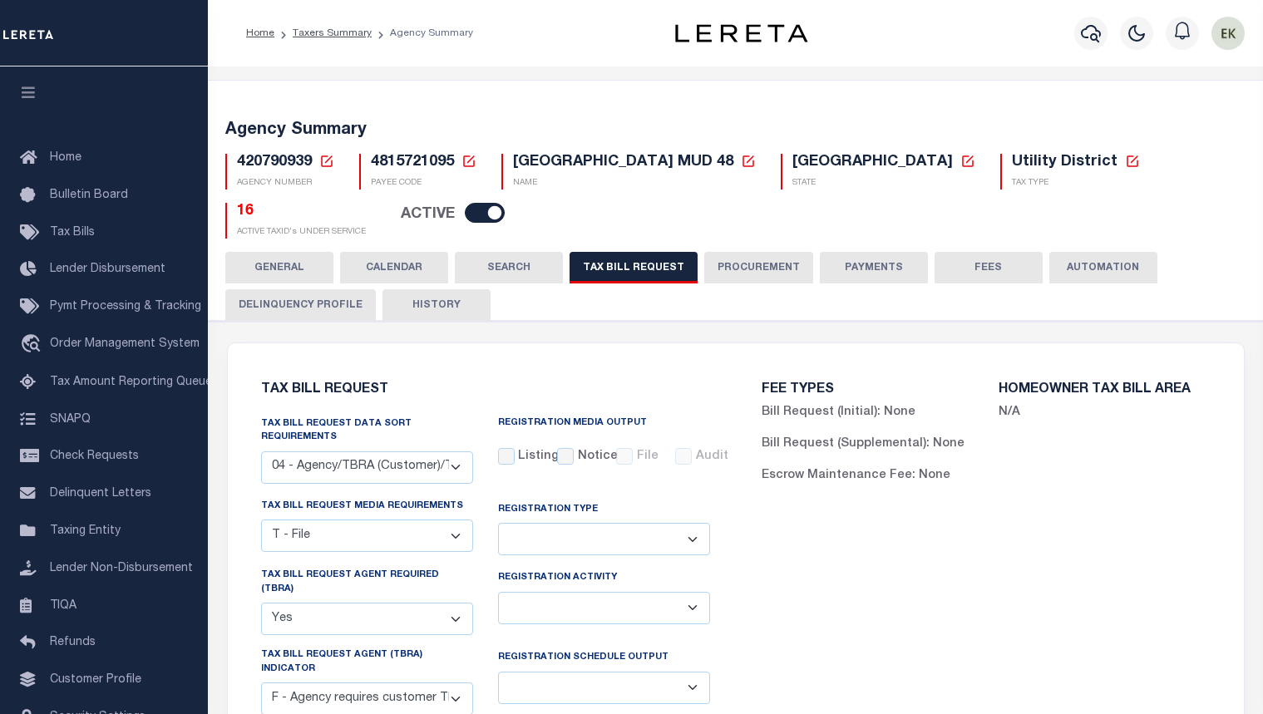
select select "4820180002"
select select "2"
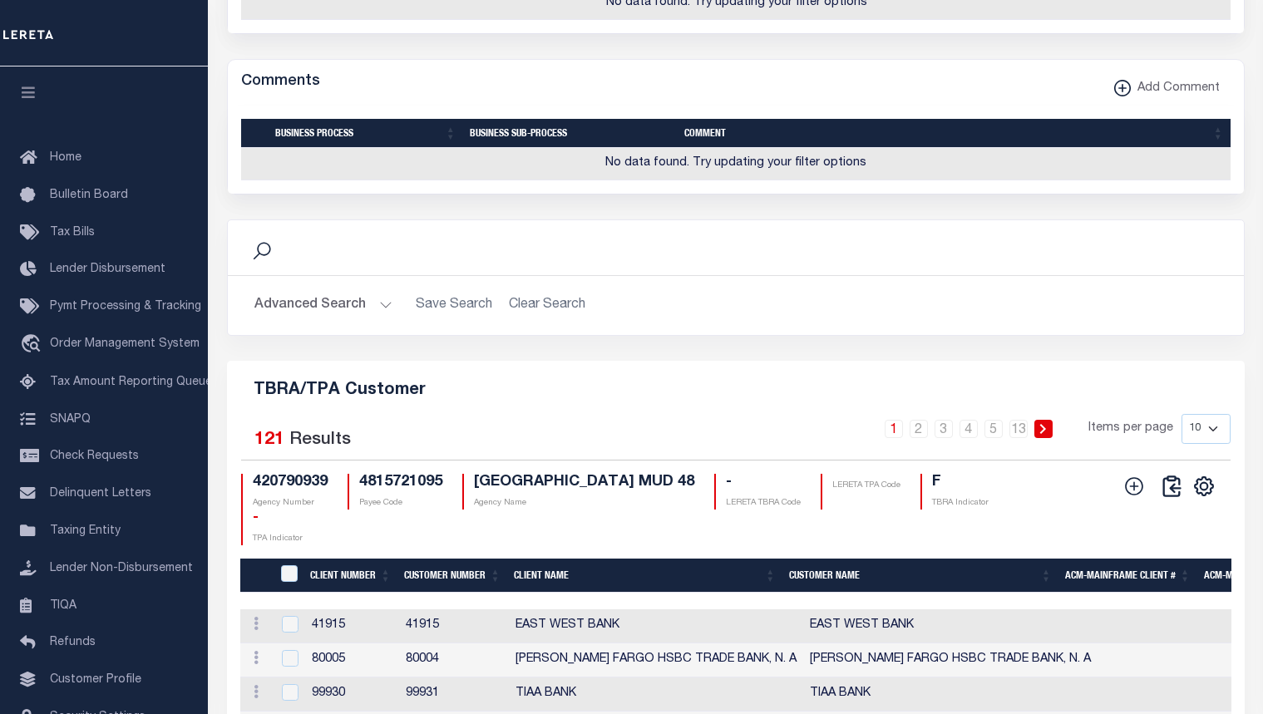
scroll to position [2079, 0]
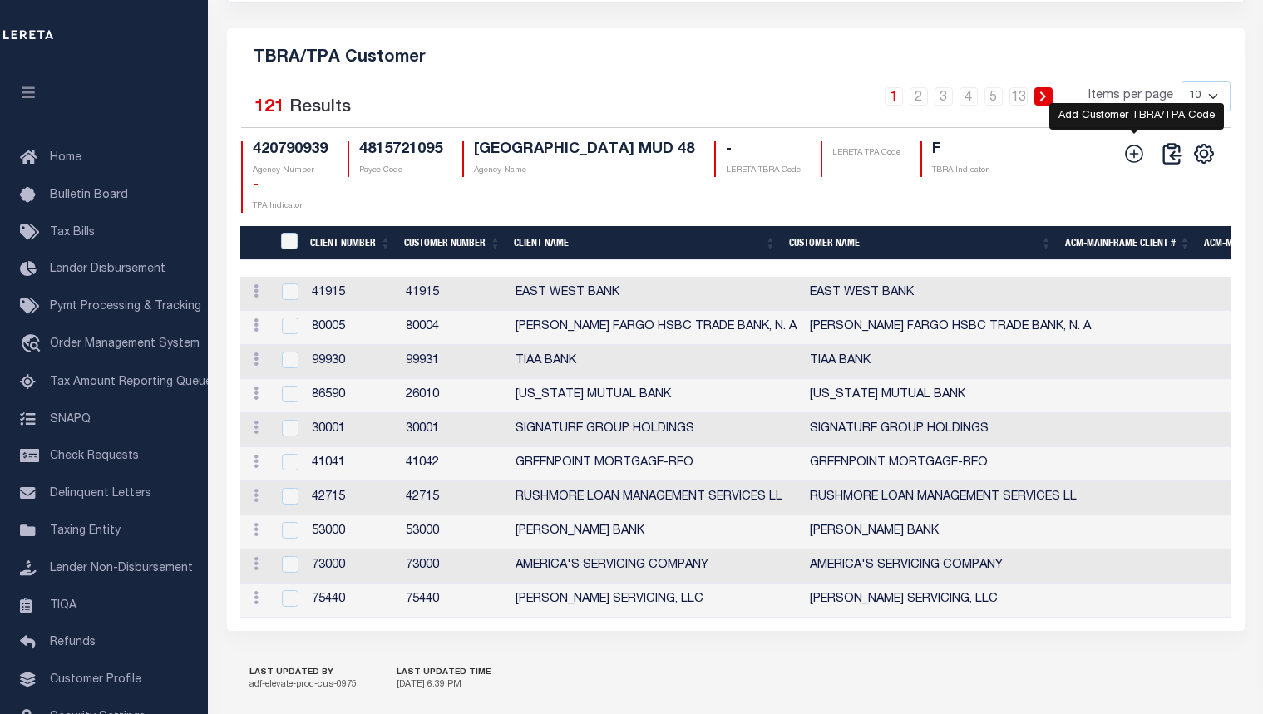
click at [1140, 165] on icon at bounding box center [1135, 154] width 22 height 22
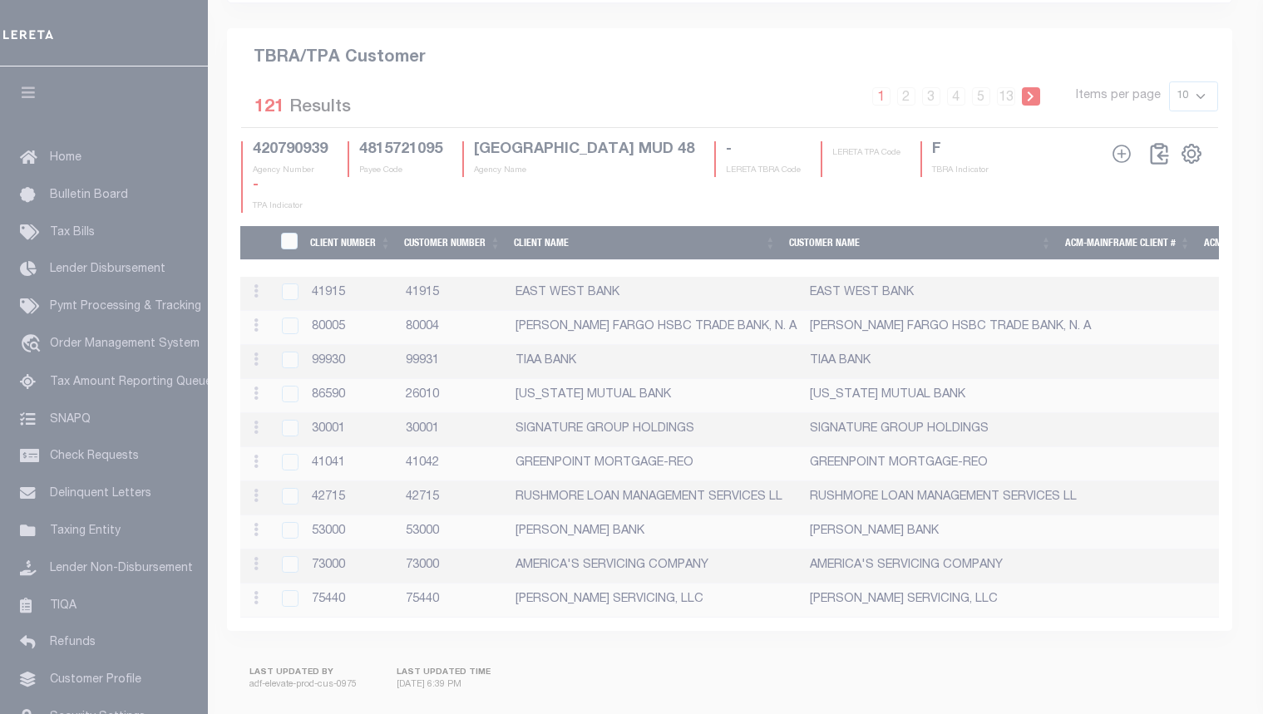
scroll to position [2058, 0]
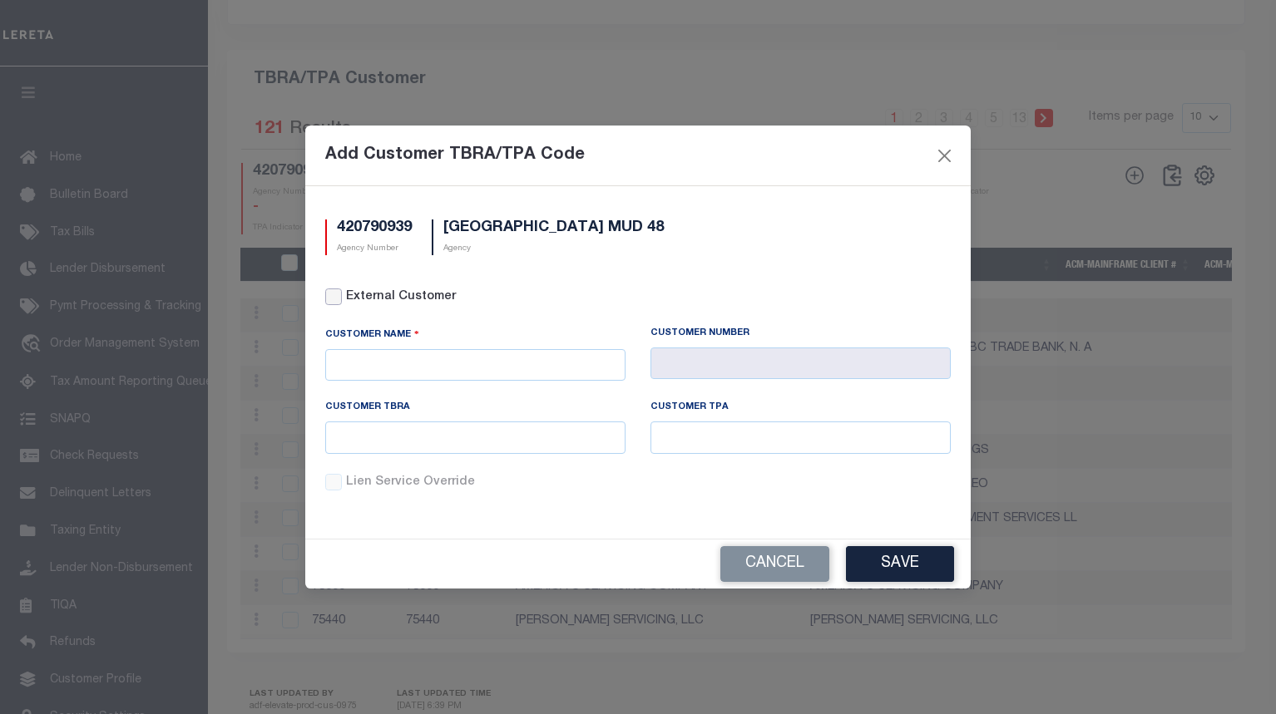
click at [340, 295] on input "External Customer" at bounding box center [333, 297] width 17 height 17
checkbox input "true"
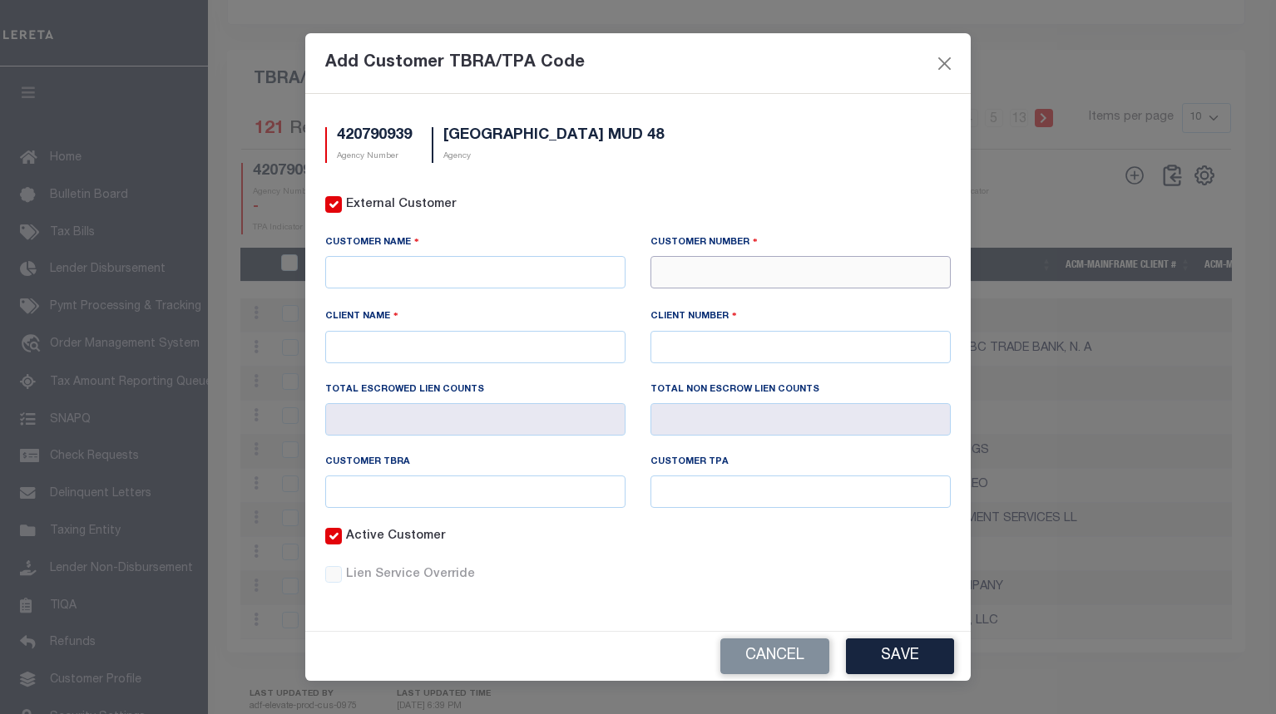
click at [707, 283] on input "text" at bounding box center [800, 272] width 300 height 32
paste input "71411"
type input "71411"
click at [718, 302] on div "71411 - CMG FINANCIAL" at bounding box center [800, 302] width 299 height 27
type input "CMG FINANCIAL"
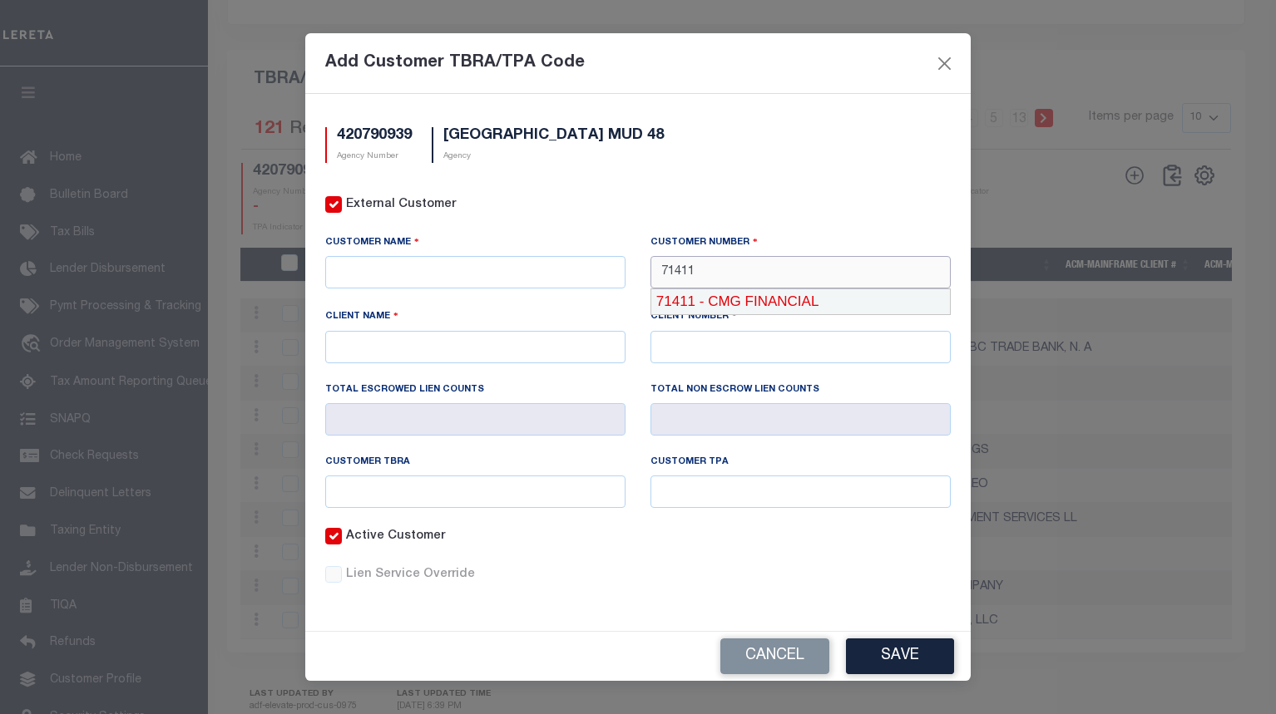
type input "CMG FINANCIAL"
type input "71410"
type input "71411"
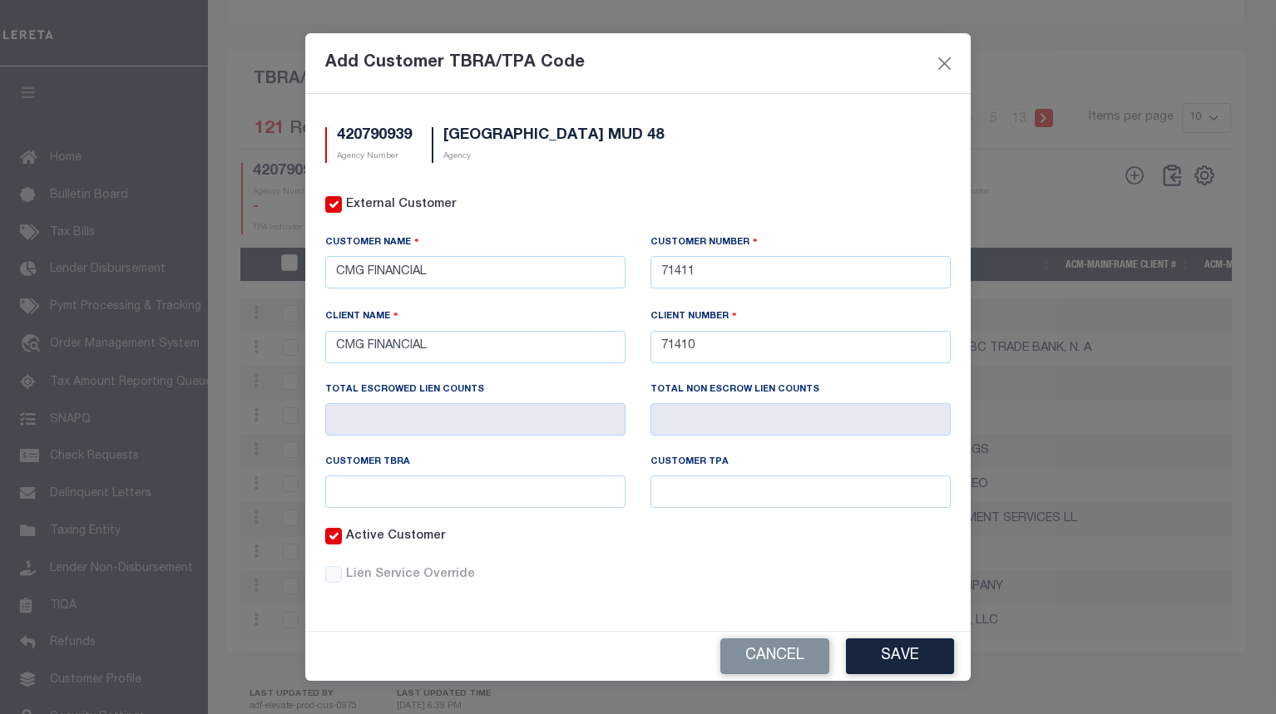
click at [628, 526] on div "Customer TBRA" at bounding box center [475, 492] width 325 height 72
click at [602, 492] on input "text" at bounding box center [475, 492] width 300 height 32
paste input "@91"
type input "@91"
click at [785, 496] on input "text" at bounding box center [800, 492] width 300 height 32
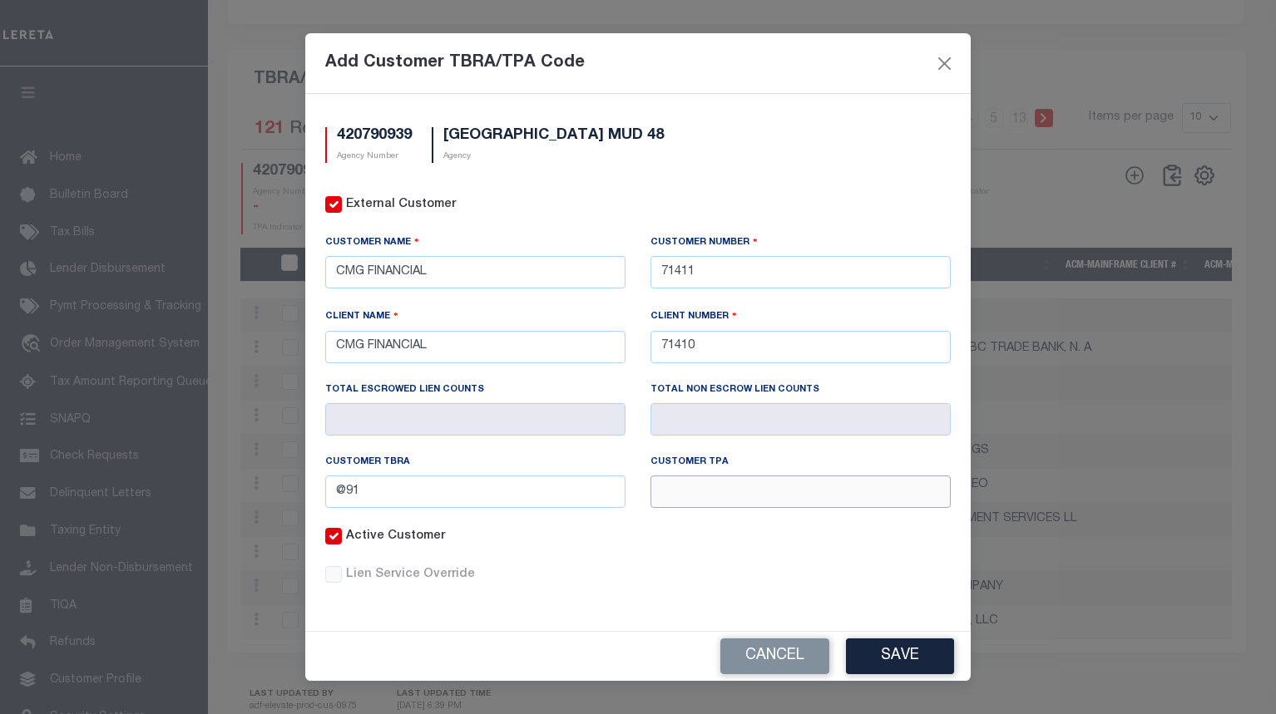
paste input "@91"
type input "@91"
click at [896, 649] on button "Save" at bounding box center [900, 657] width 108 height 36
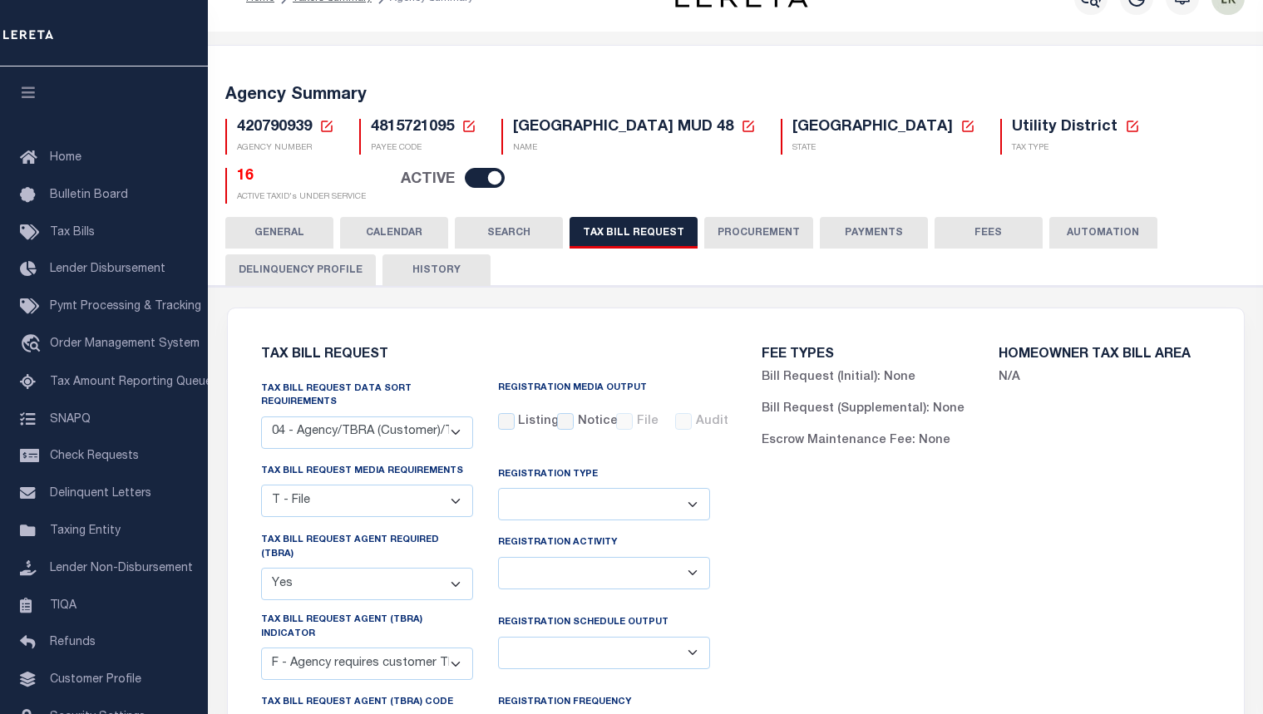
scroll to position [0, 0]
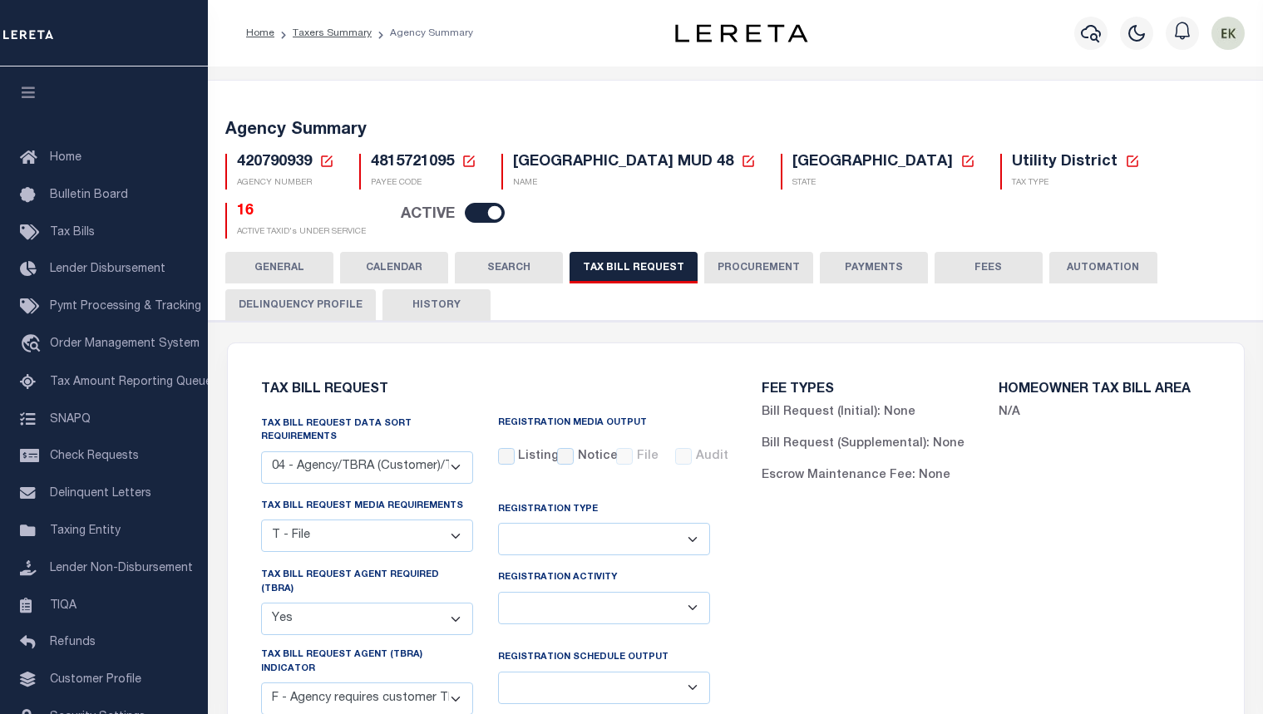
click at [332, 163] on icon at bounding box center [327, 162] width 12 height 12
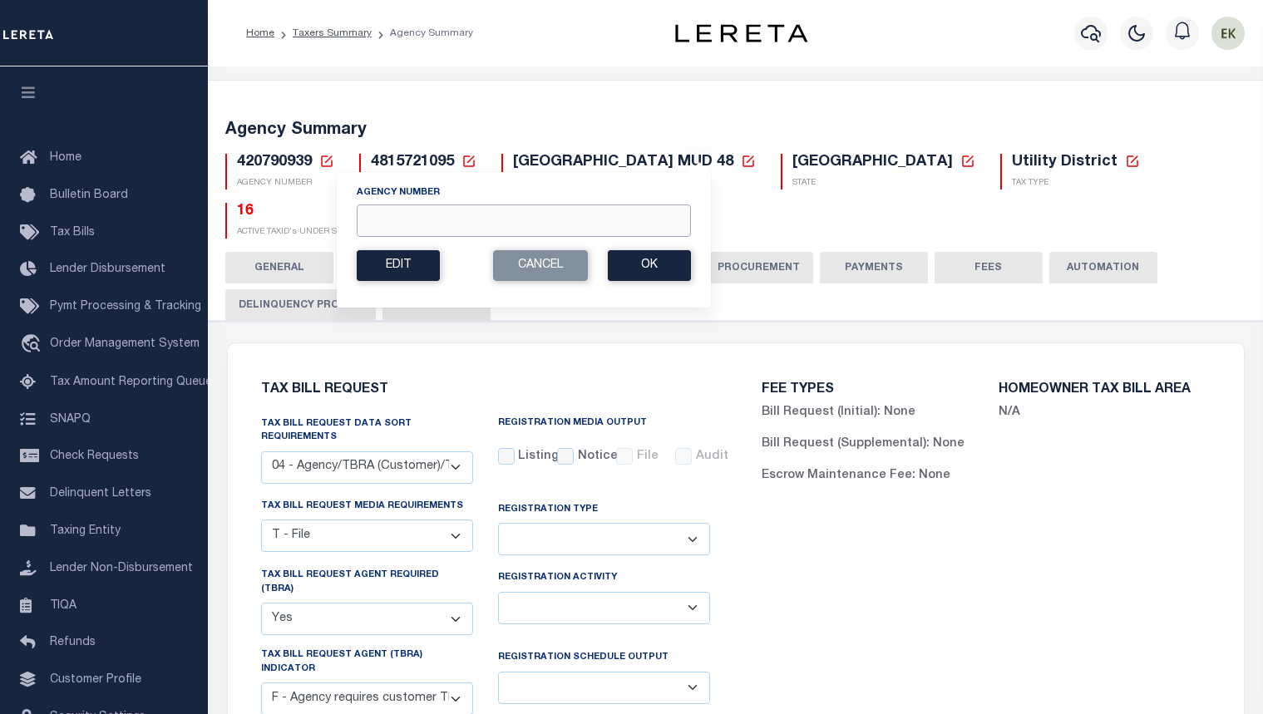
click at [415, 220] on input "Agency Number" at bounding box center [524, 221] width 334 height 32
paste input "420790971"
type input "420790971"
click at [648, 265] on button "Ok" at bounding box center [649, 265] width 83 height 31
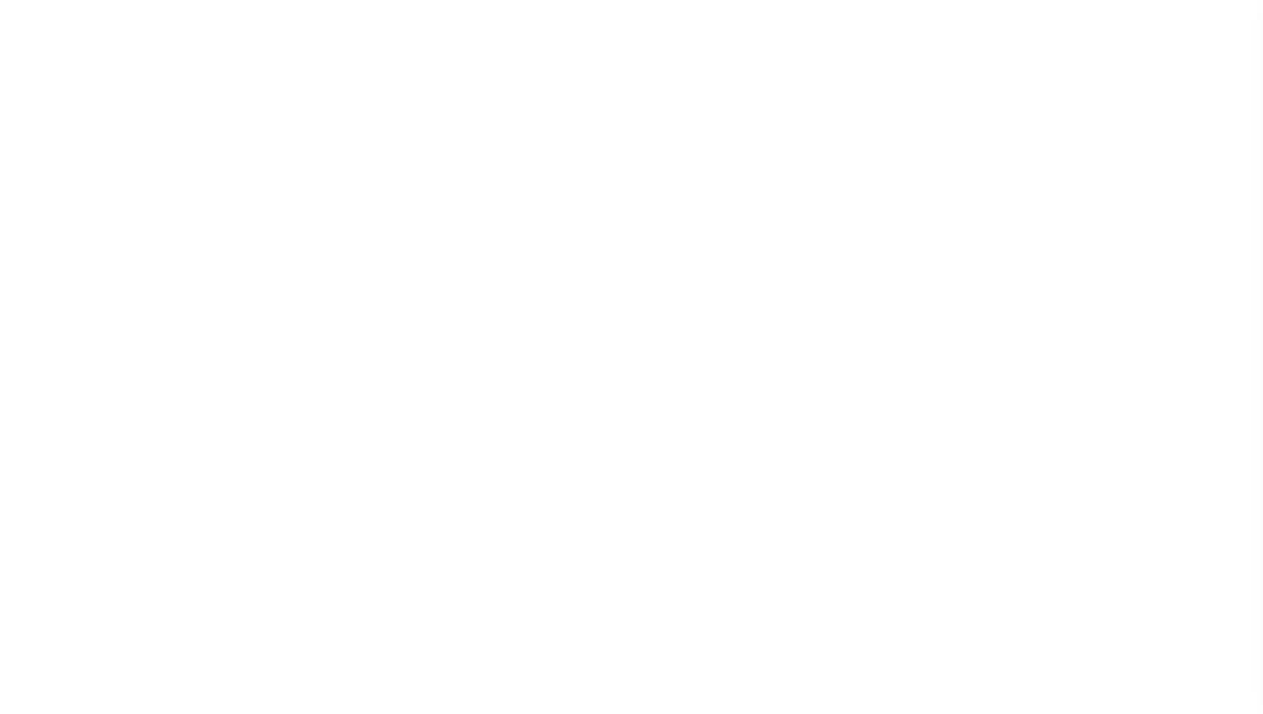
select select "28"
checkbox input "false"
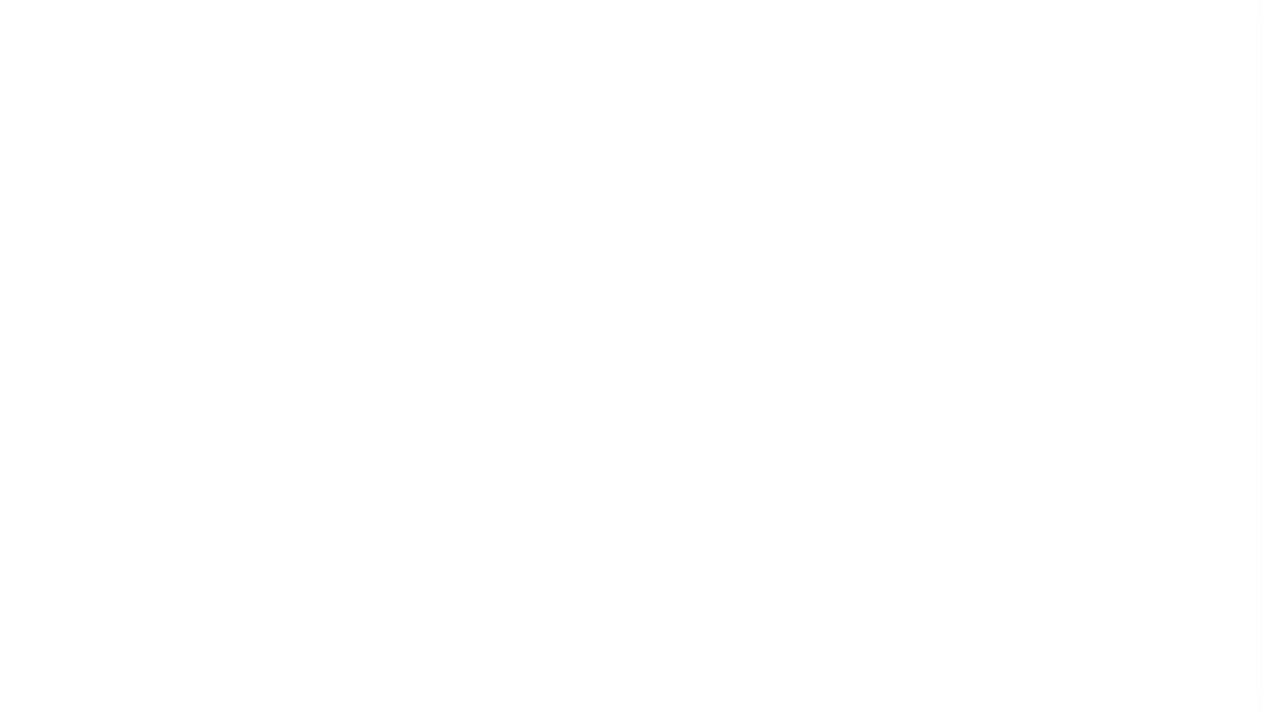
select select "22"
select select "true"
select select "14"
select select
select select "4820180002"
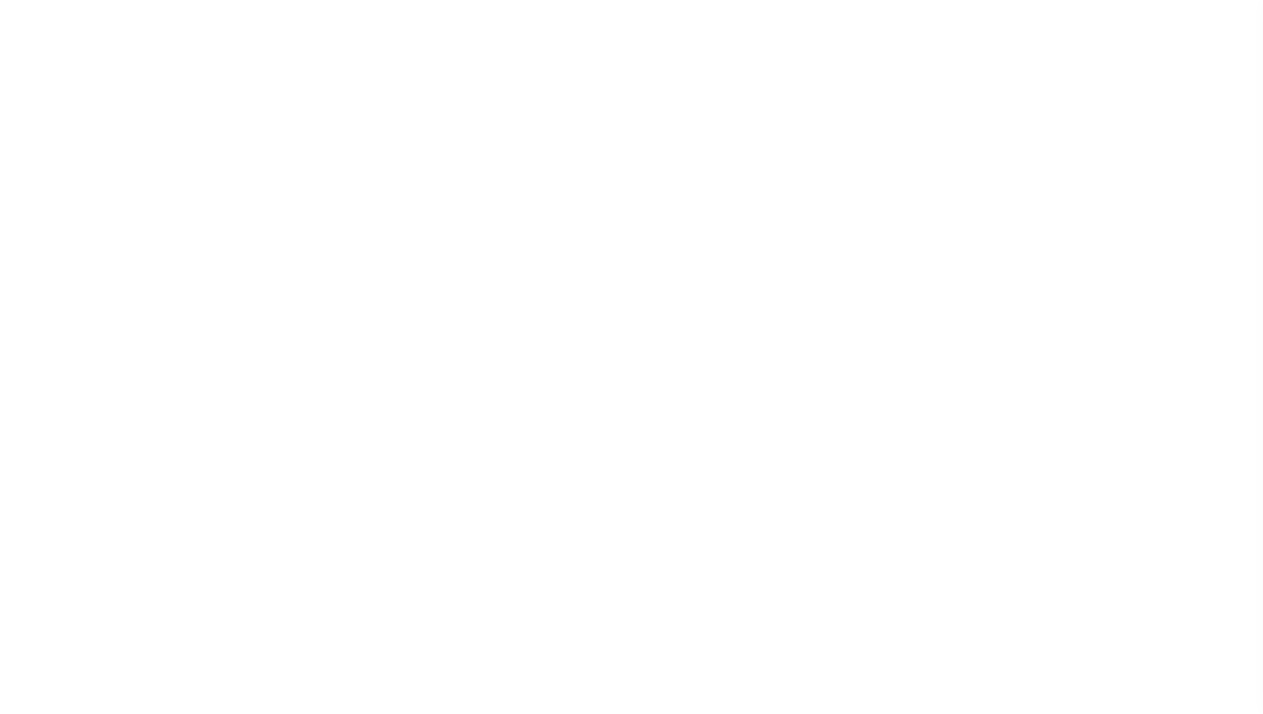
select select "2"
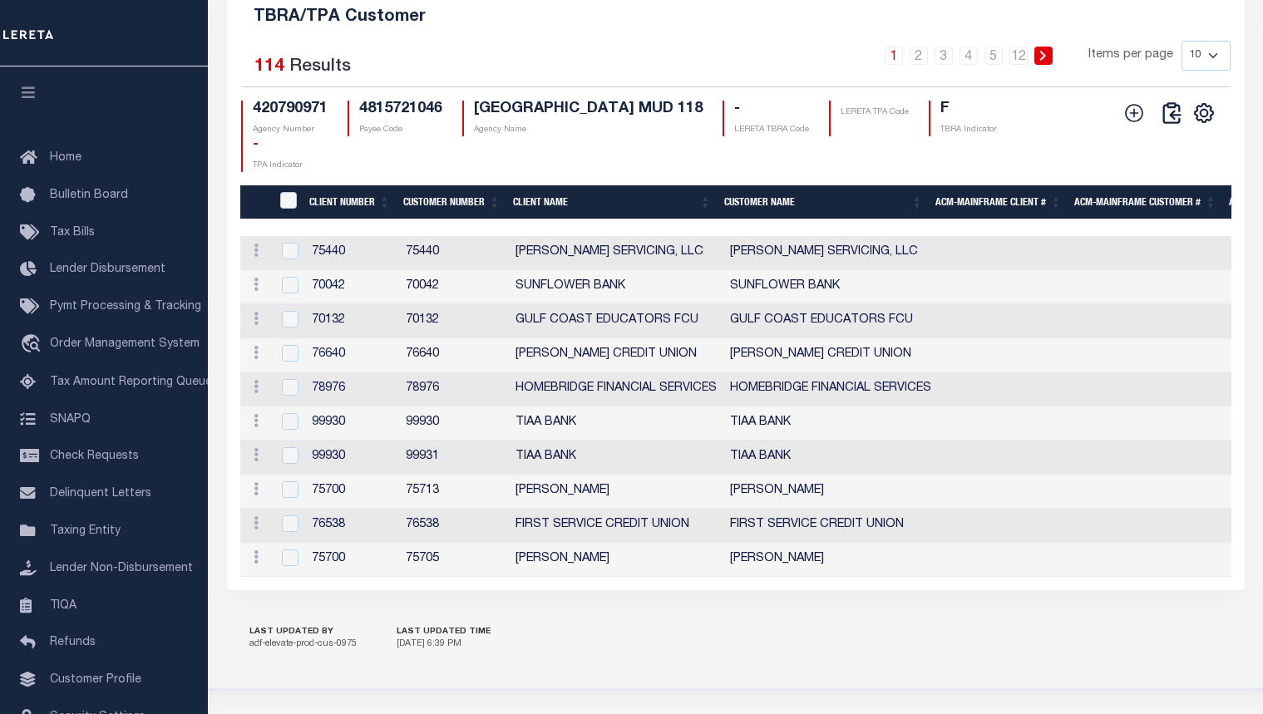
scroll to position [2129, 0]
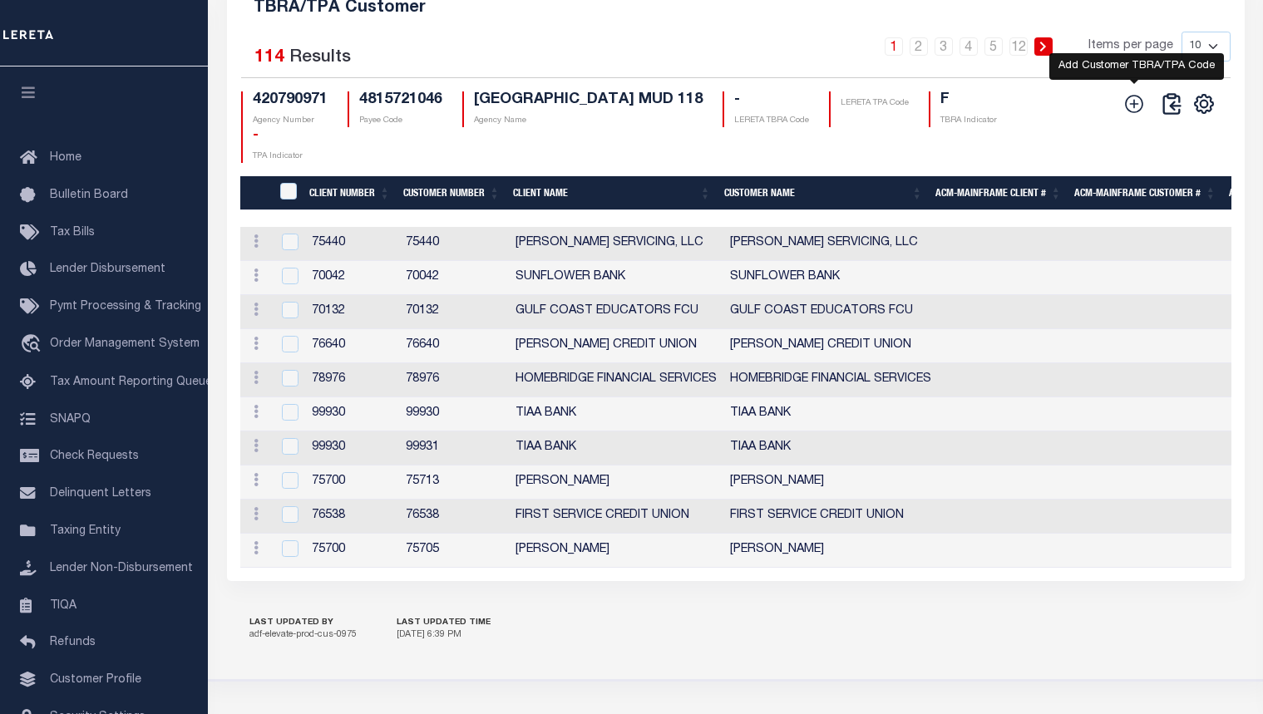
click at [1130, 115] on icon at bounding box center [1135, 104] width 22 height 22
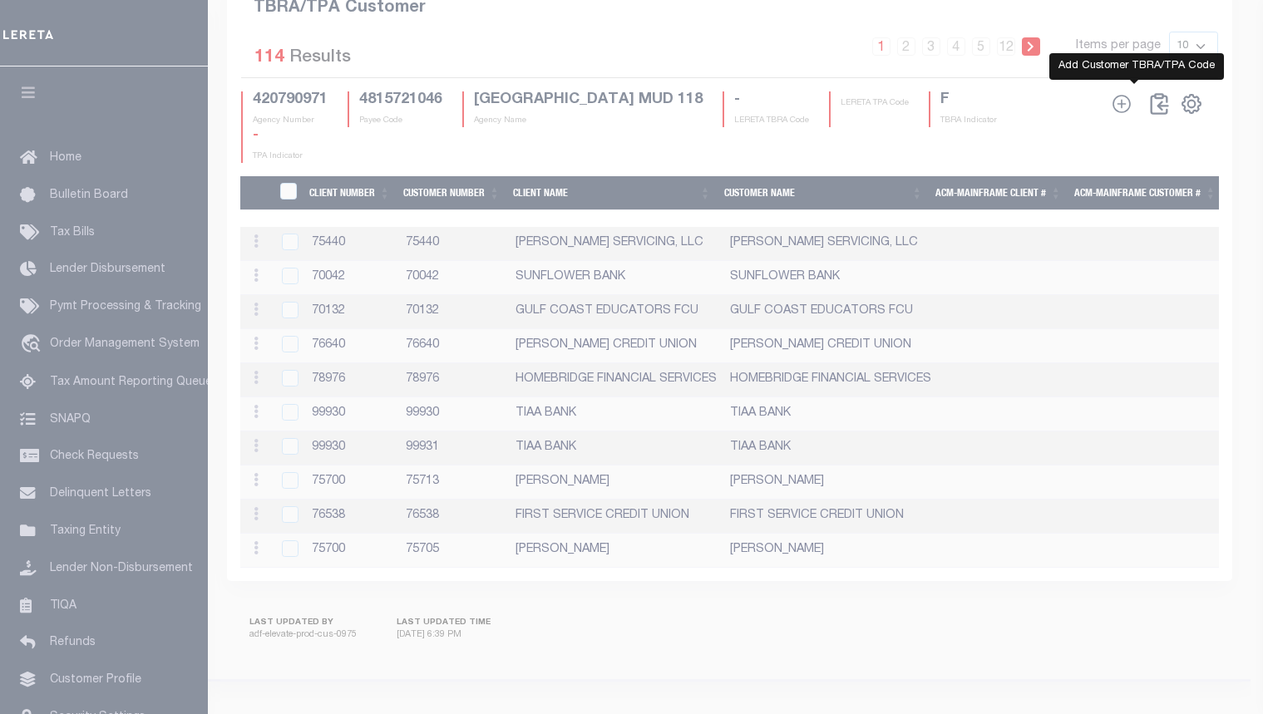
checkbox input "true"
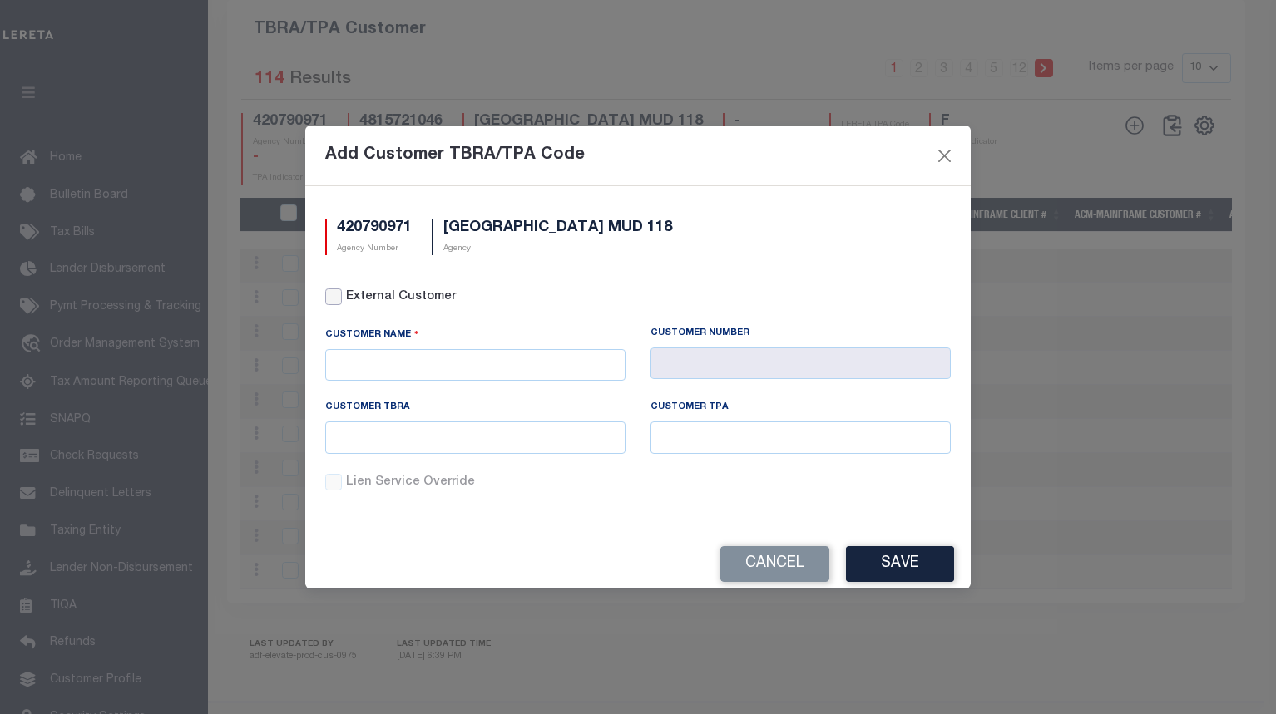
click at [339, 302] on input "External Customer" at bounding box center [333, 297] width 17 height 17
checkbox input "true"
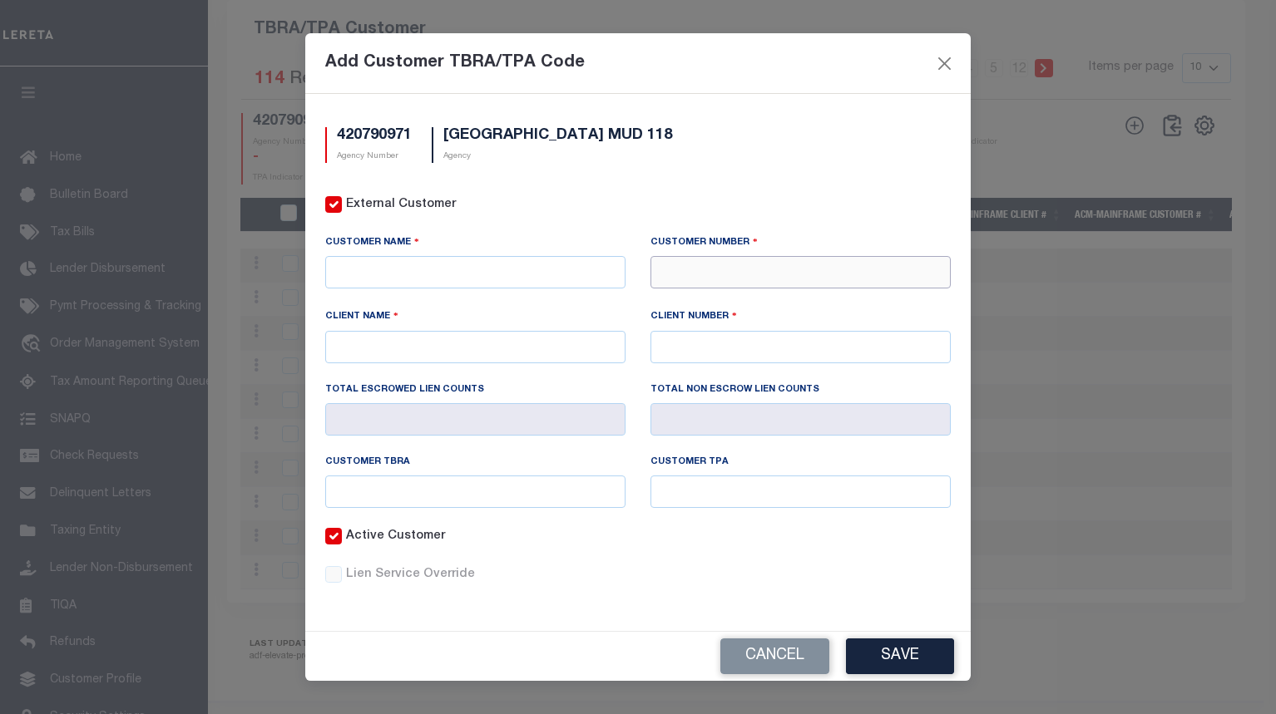
click at [741, 273] on input "text" at bounding box center [800, 272] width 300 height 32
type input "71411"
click at [729, 302] on div "71411 - CMG FINANCIAL" at bounding box center [800, 302] width 299 height 27
type input "CMG FINANCIAL"
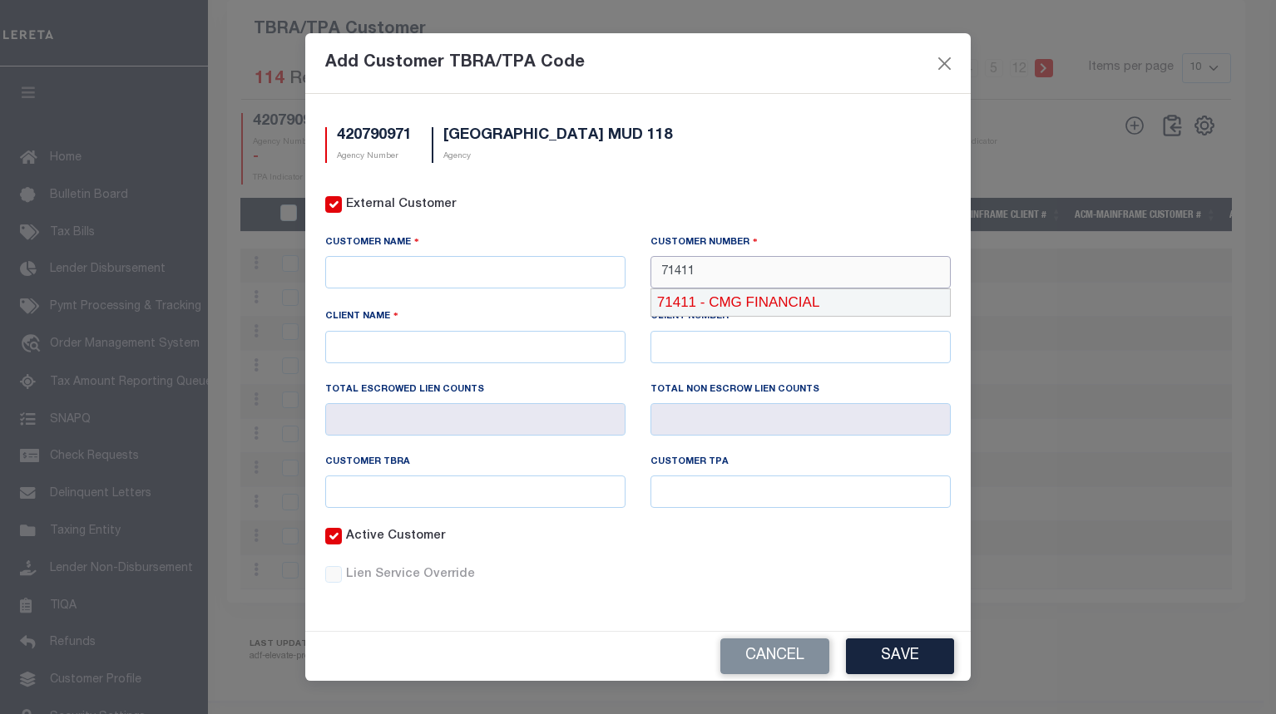
type input "71410"
type input "71411"
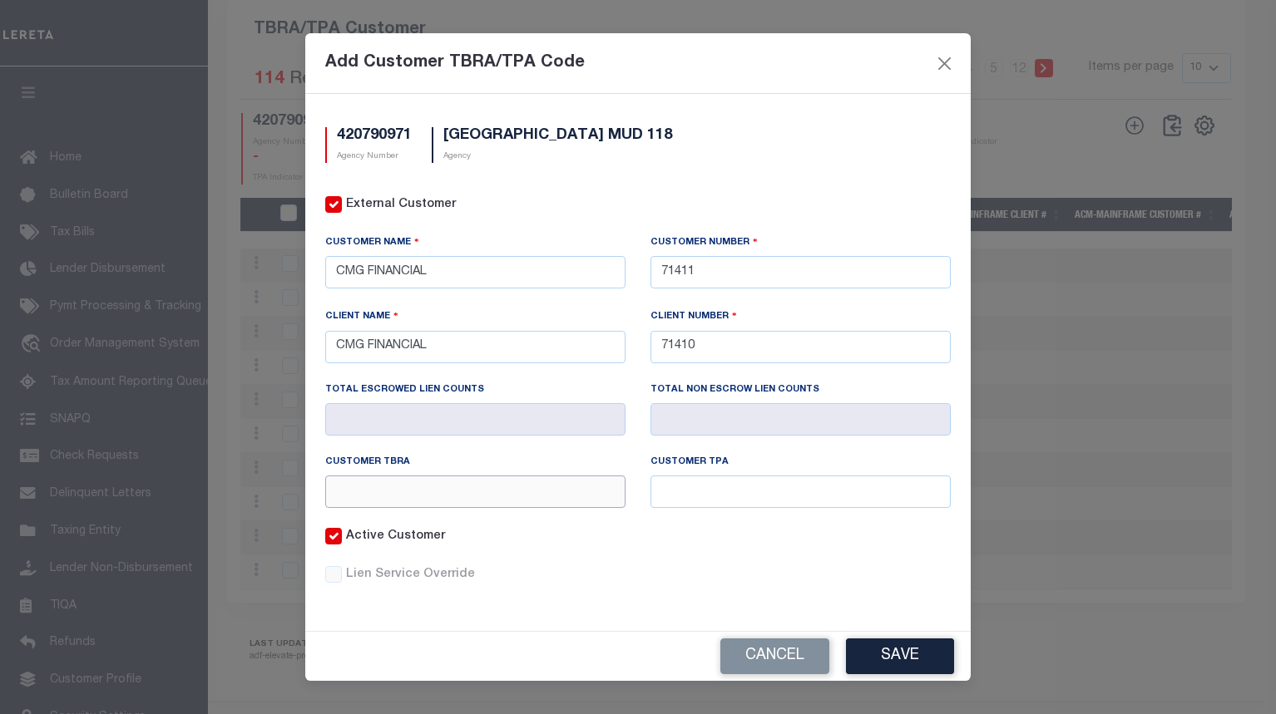
click at [612, 497] on input "text" at bounding box center [475, 492] width 300 height 32
paste input "@91"
type input "@91"
click at [748, 496] on input "text" at bounding box center [800, 492] width 300 height 32
paste input "@91"
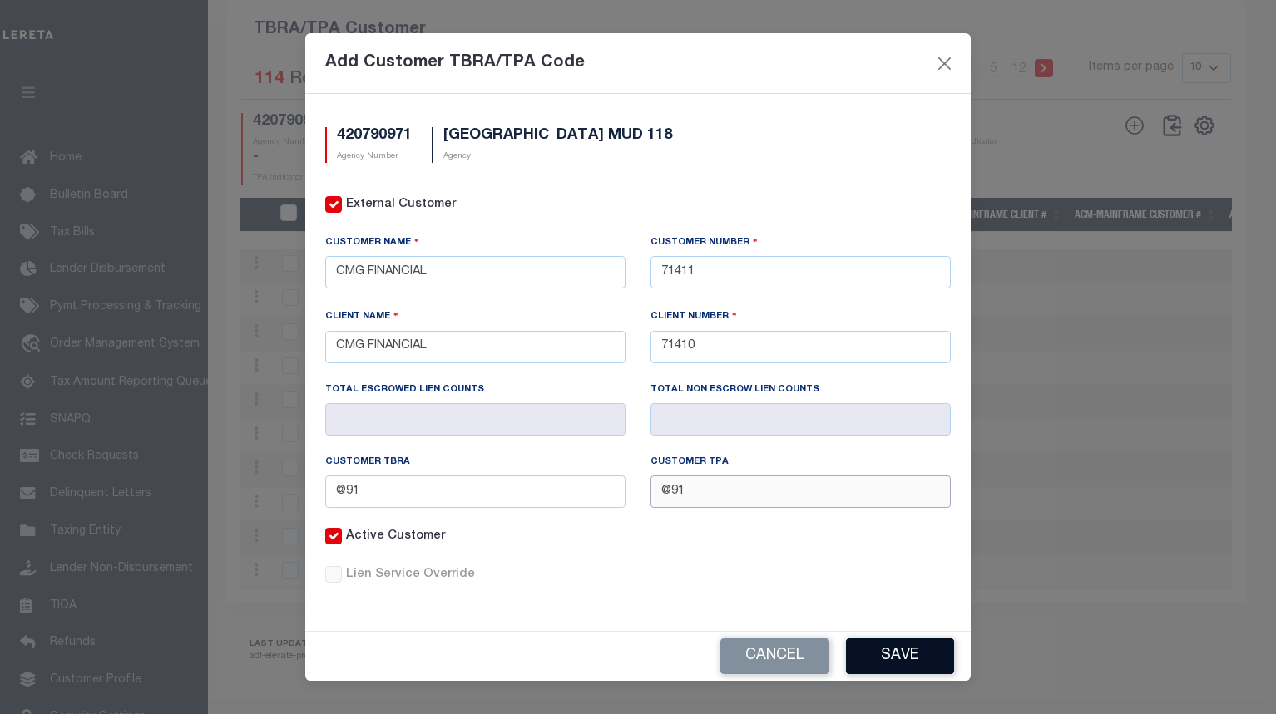
type input "@91"
click at [899, 655] on button "Save" at bounding box center [900, 657] width 108 height 36
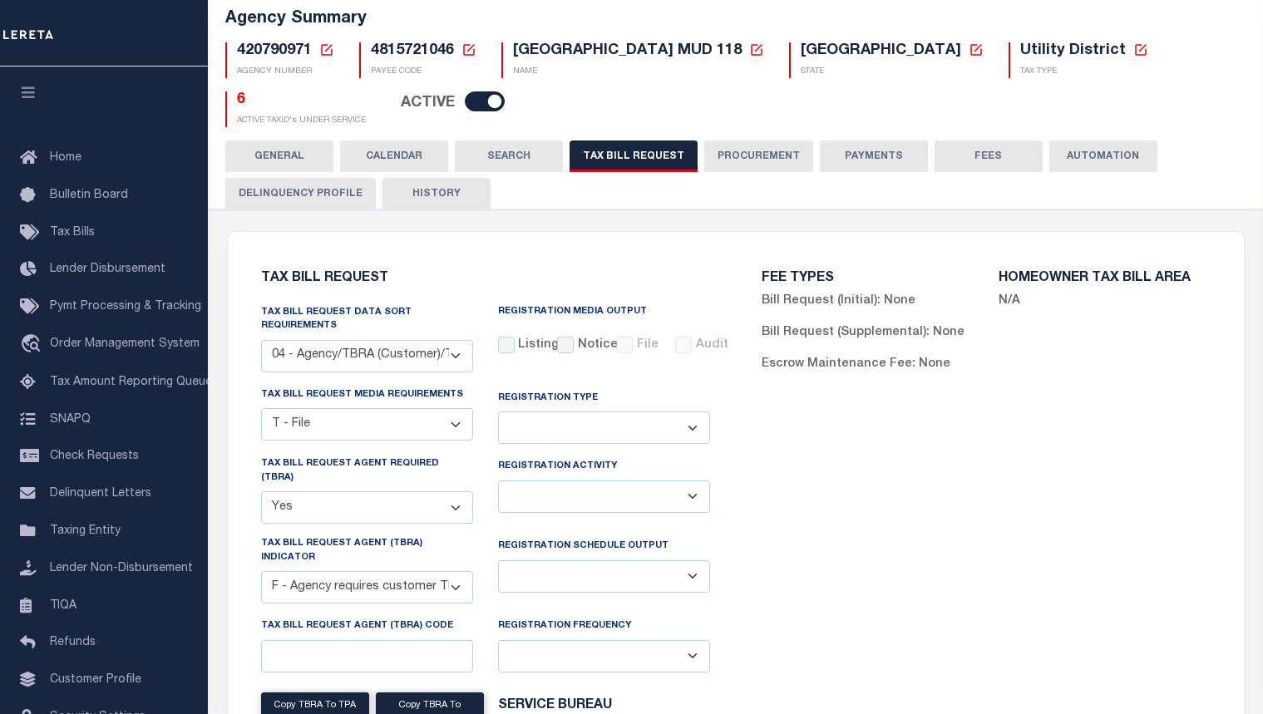
scroll to position [0, 0]
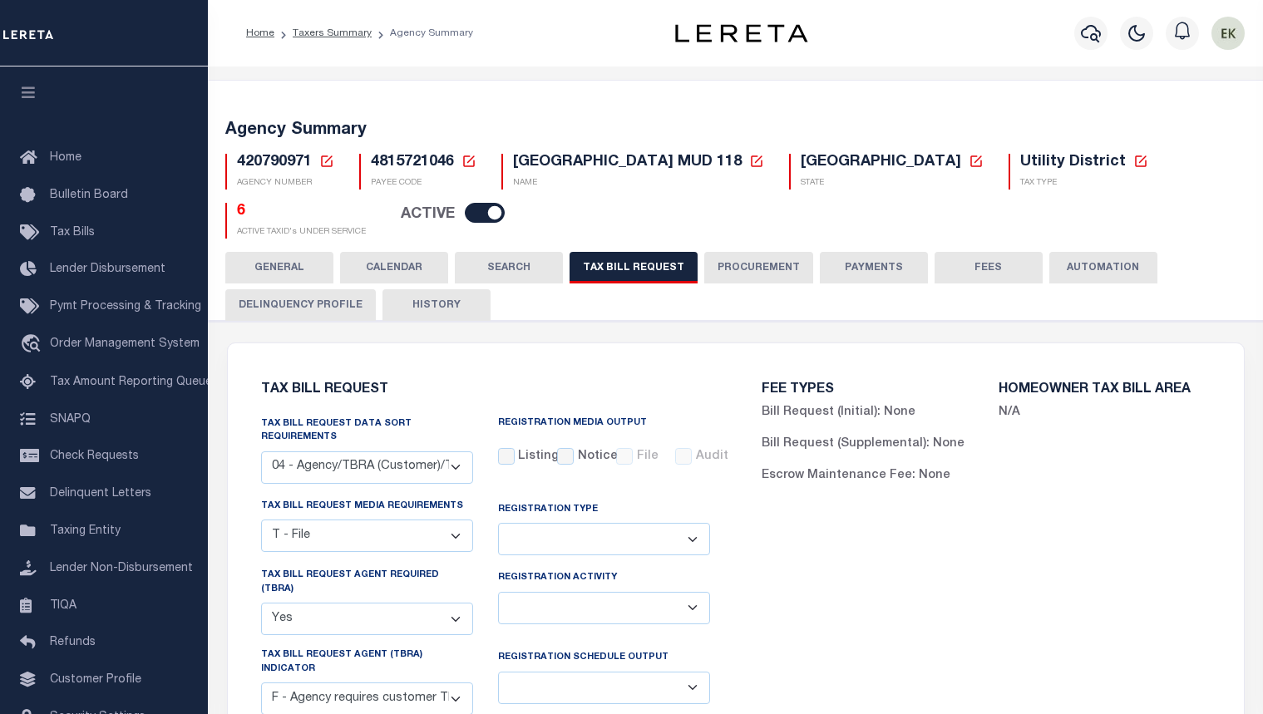
click at [326, 159] on icon at bounding box center [326, 161] width 15 height 15
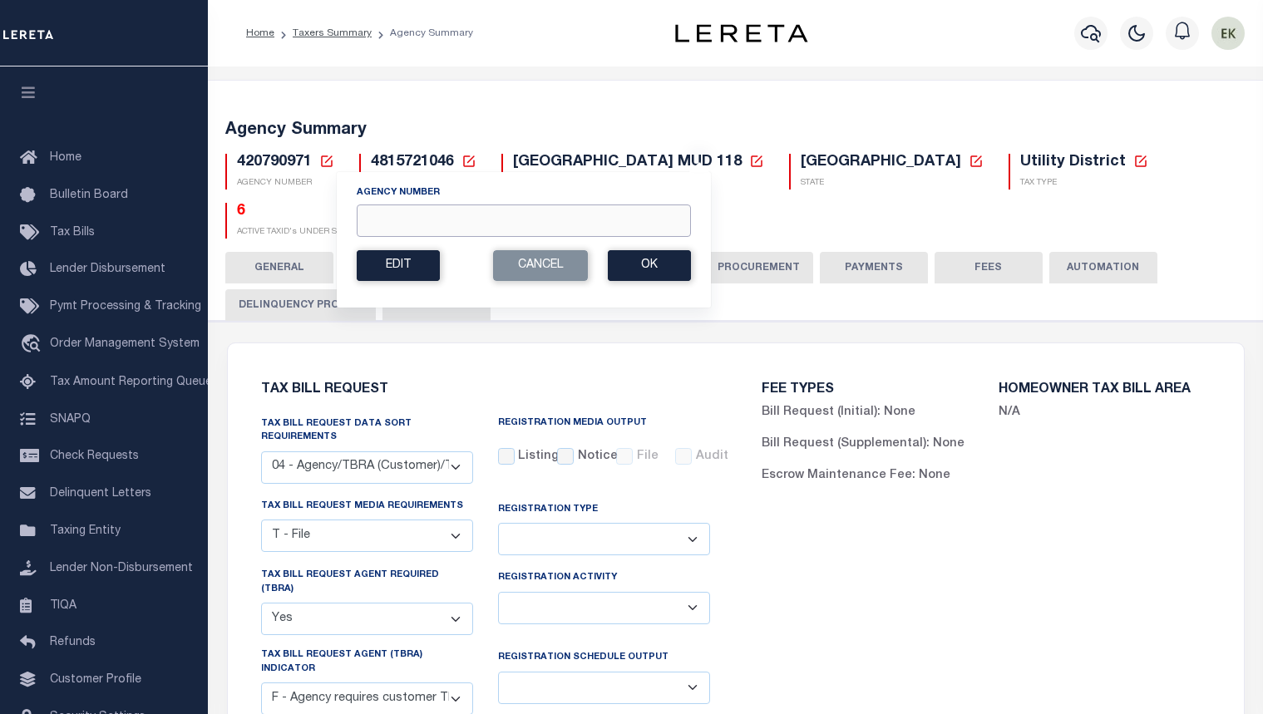
click at [424, 229] on input "Agency Number" at bounding box center [524, 221] width 334 height 32
paste input "420792502"
type input "420792502"
click at [638, 267] on button "Ok" at bounding box center [649, 265] width 83 height 31
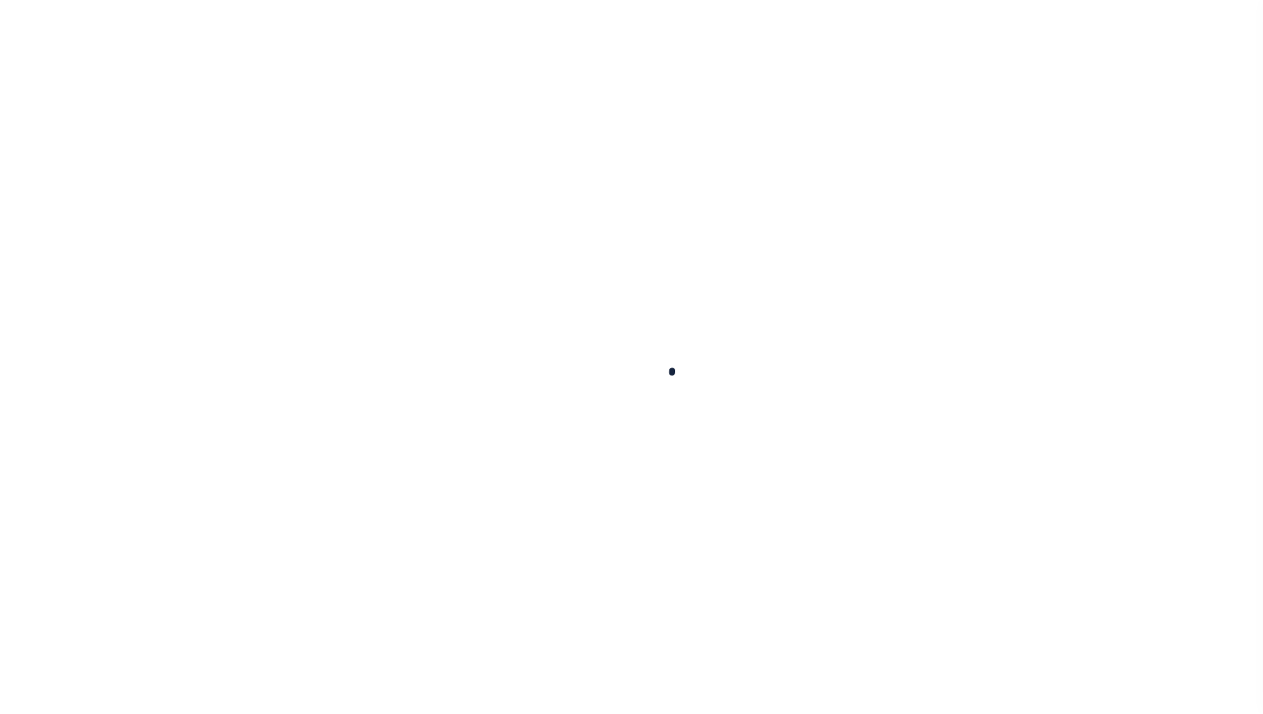
select select
select select "28"
checkbox input "false"
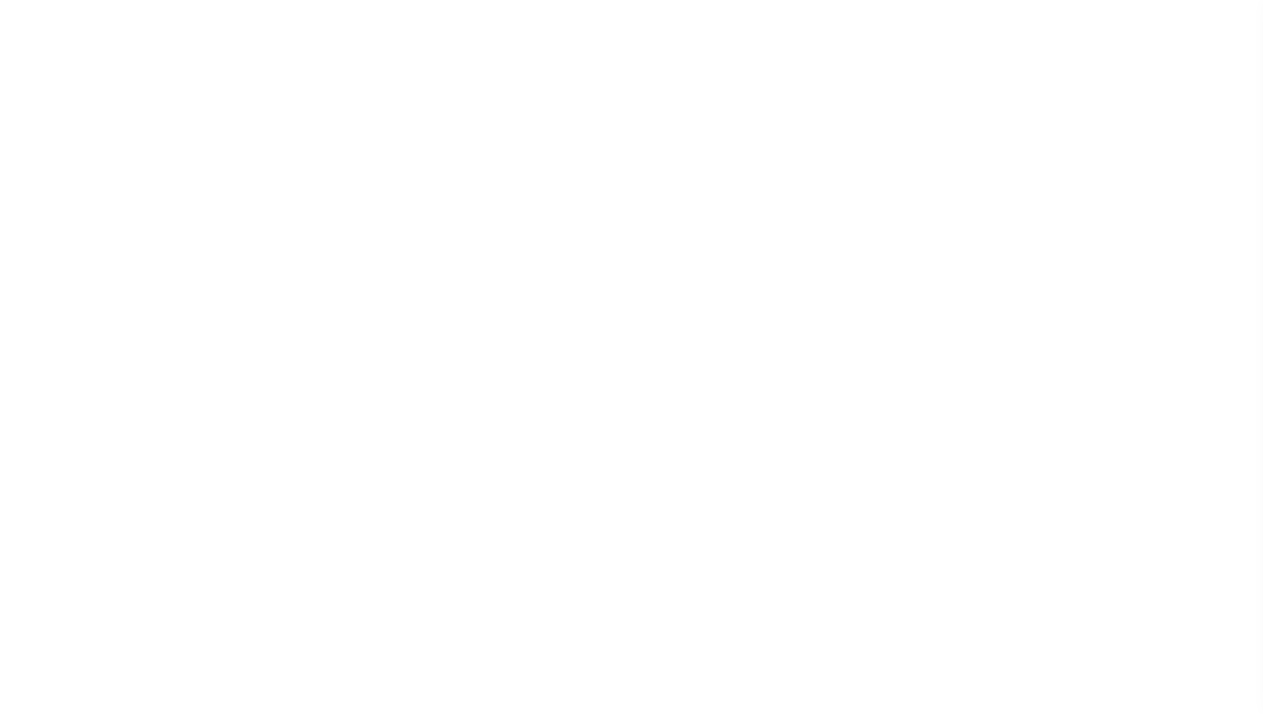
checkbox input "false"
select select "22"
select select "true"
select select "14"
select select
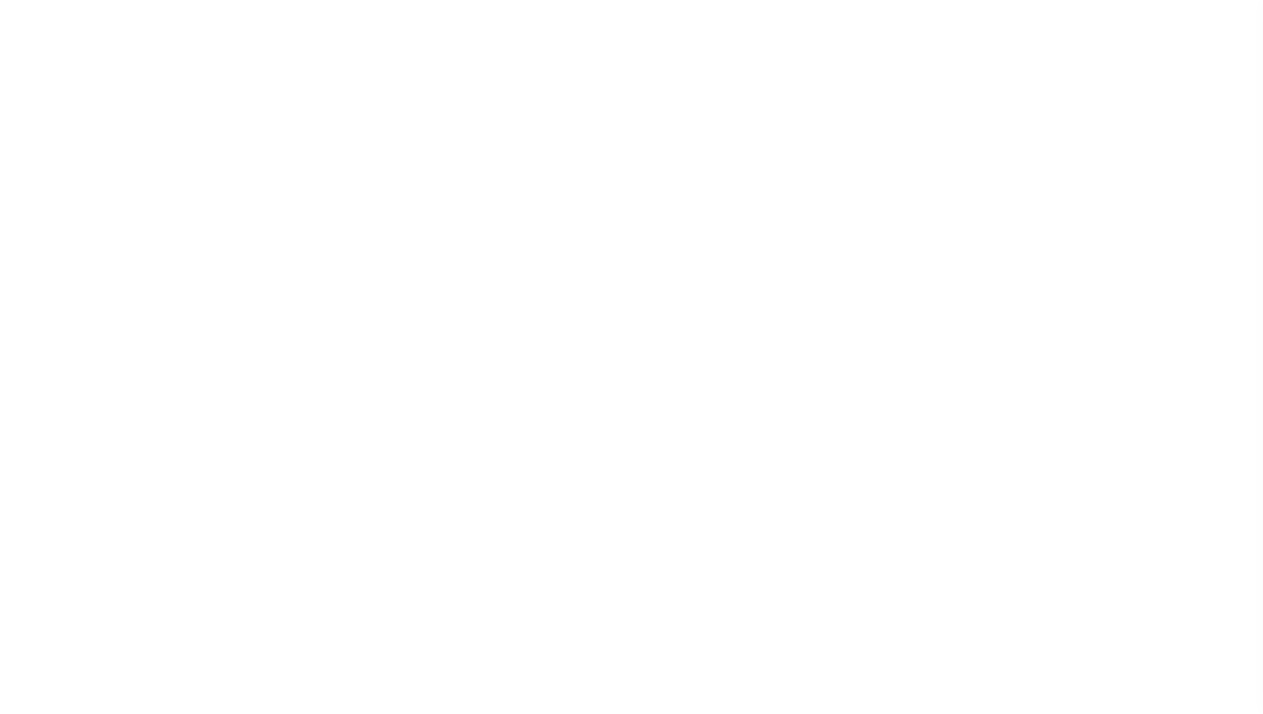
select select "4820180002"
select select "2"
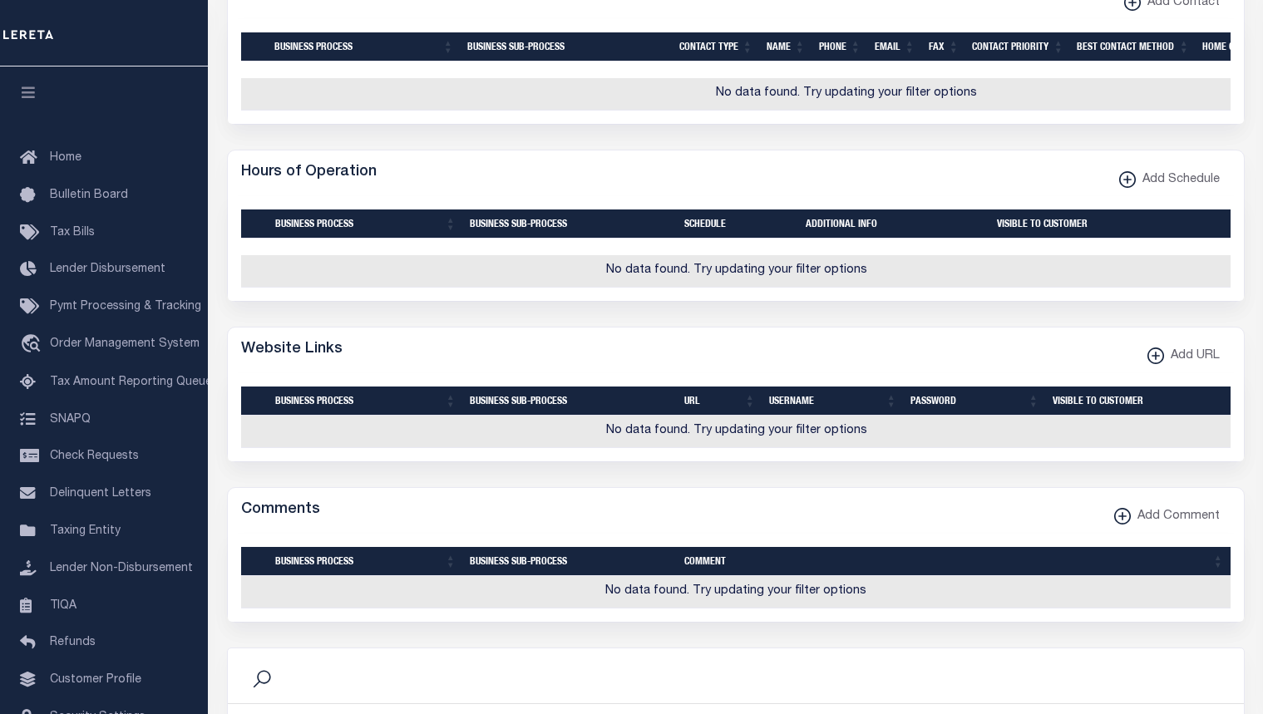
scroll to position [1996, 0]
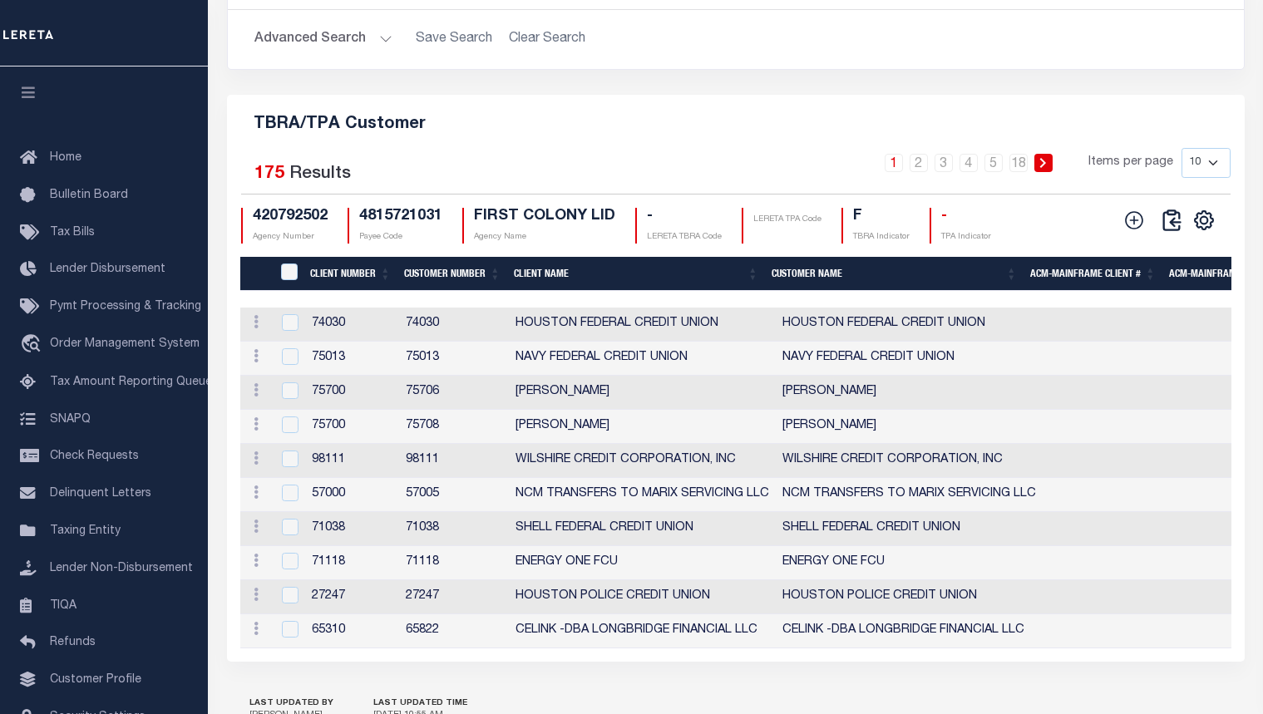
click at [1130, 231] on icon at bounding box center [1135, 221] width 22 height 22
checkbox input "true"
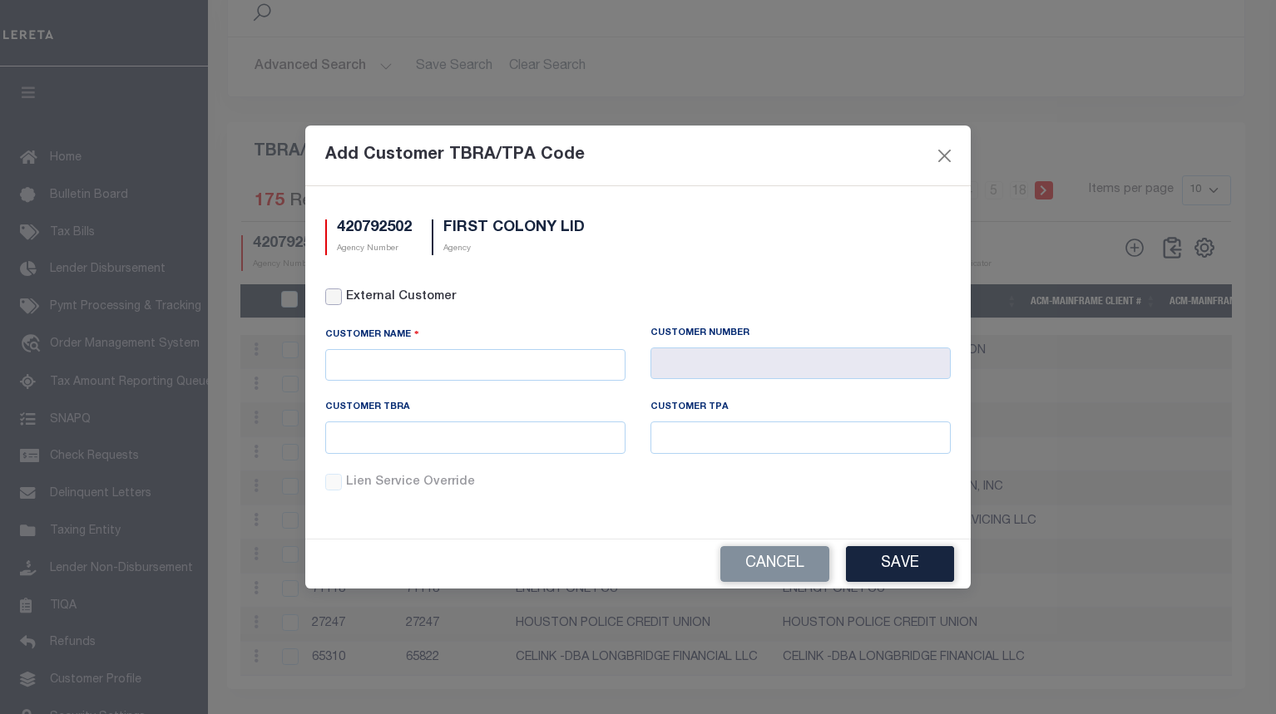
click at [330, 303] on input "External Customer" at bounding box center [333, 297] width 17 height 17
checkbox input "true"
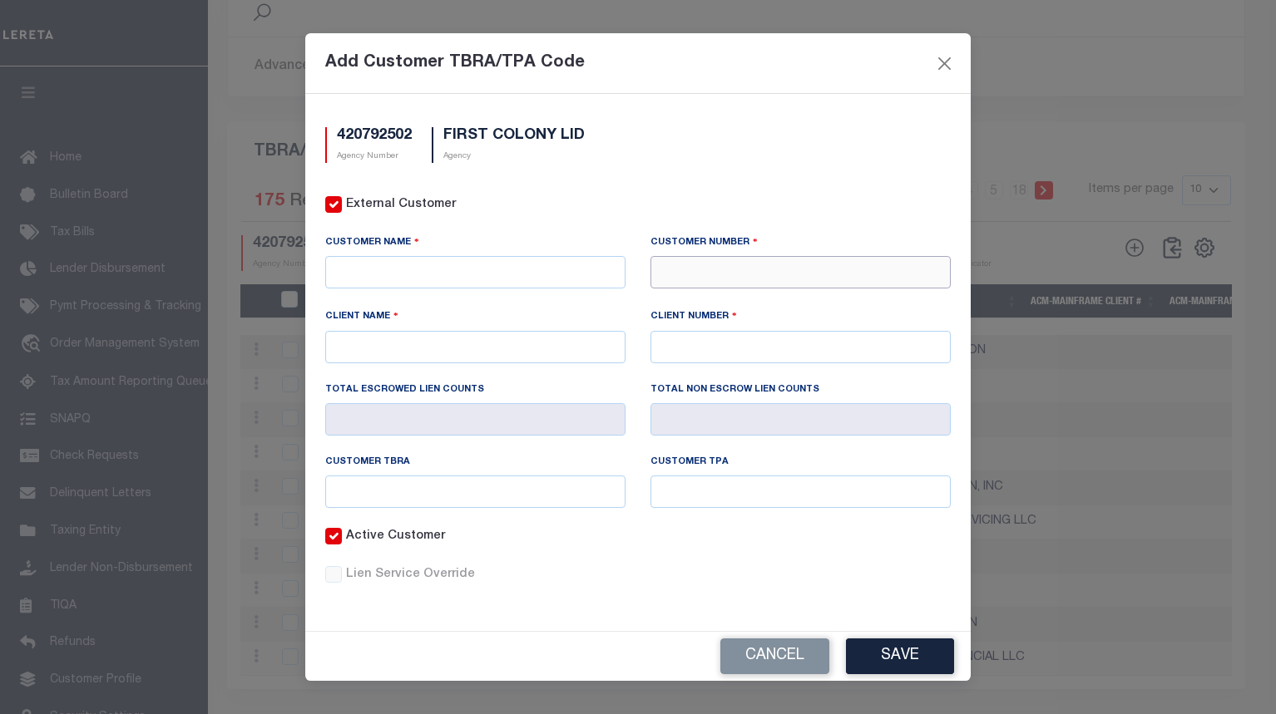
click at [788, 260] on input "text" at bounding box center [800, 272] width 300 height 32
paste input "71411"
type input "71411"
click at [728, 300] on div "71411 - CMG FINANCIAL" at bounding box center [800, 302] width 299 height 27
type input "CMG FINANCIAL"
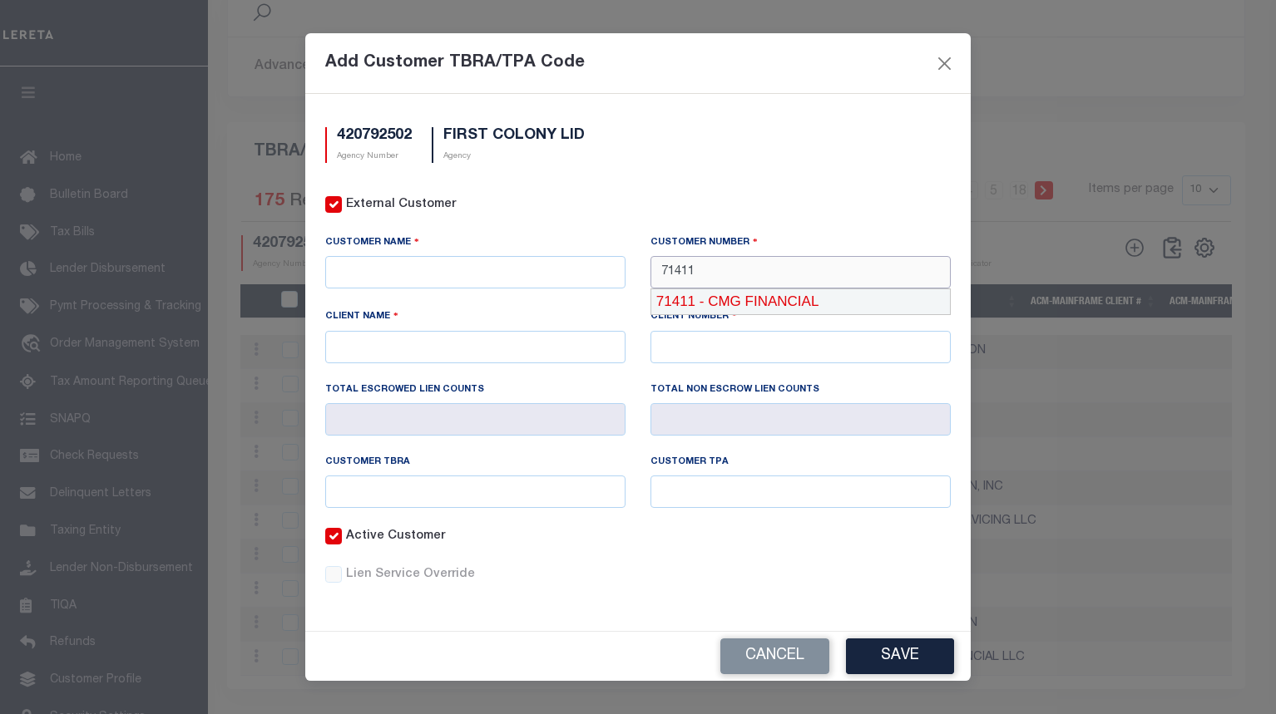
type input "CMG FINANCIAL"
type input "71410"
type input "71411"
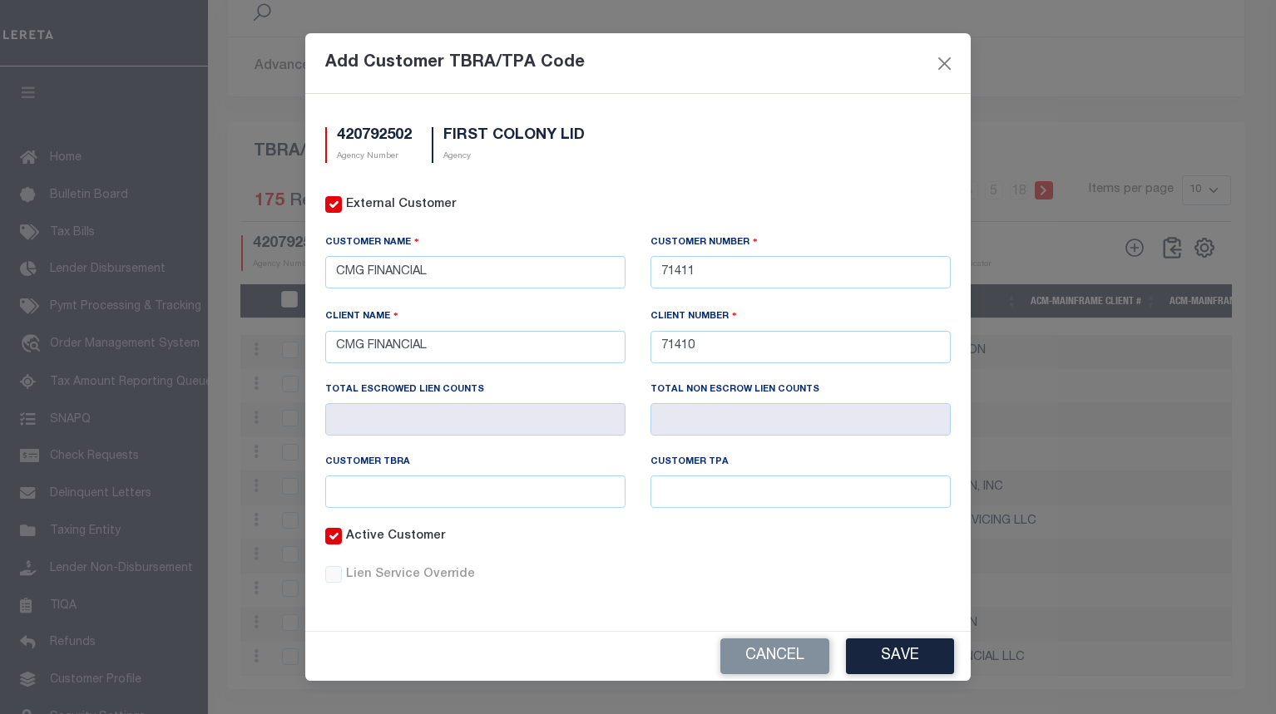
drag, startPoint x: 691, startPoint y: 598, endPoint x: 632, endPoint y: 563, distance: 68.6
click at [691, 597] on div "Lien Service Override" at bounding box center [638, 585] width 650 height 38
click at [590, 497] on input "text" at bounding box center [475, 492] width 300 height 32
paste input "@91"
type input "@91"
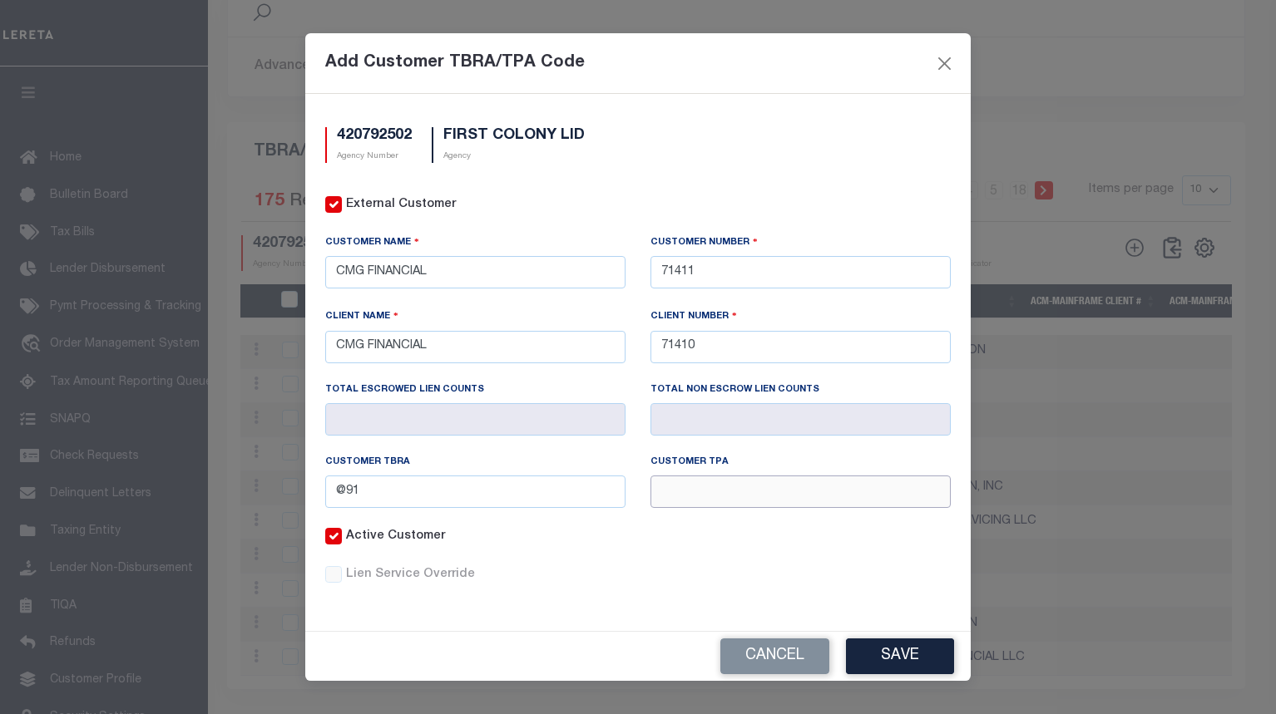
click at [729, 494] on input "text" at bounding box center [800, 492] width 300 height 32
paste input "@91"
type input "@91"
click at [871, 640] on button "Save" at bounding box center [900, 657] width 108 height 36
